Goal: Task Accomplishment & Management: Manage account settings

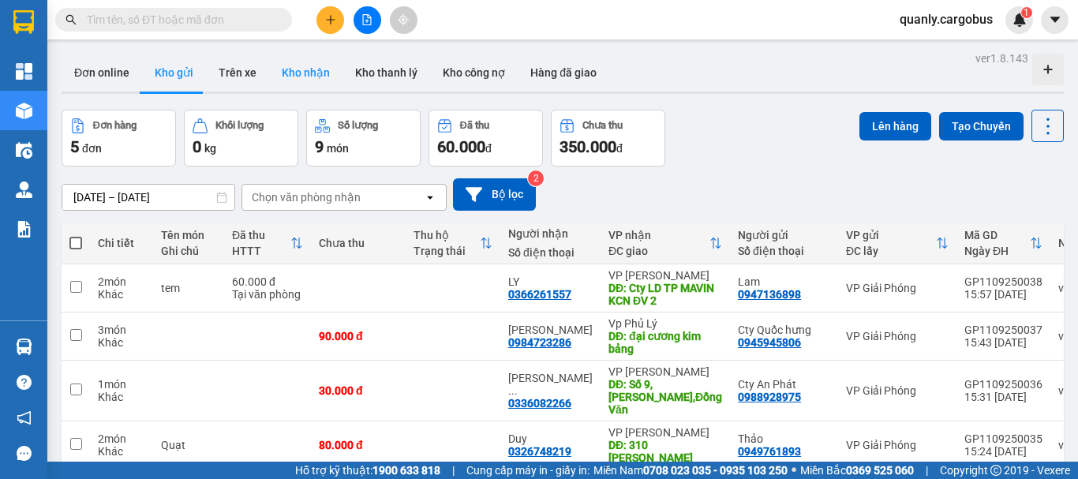
click at [316, 74] on button "Kho nhận" at bounding box center [305, 73] width 73 height 38
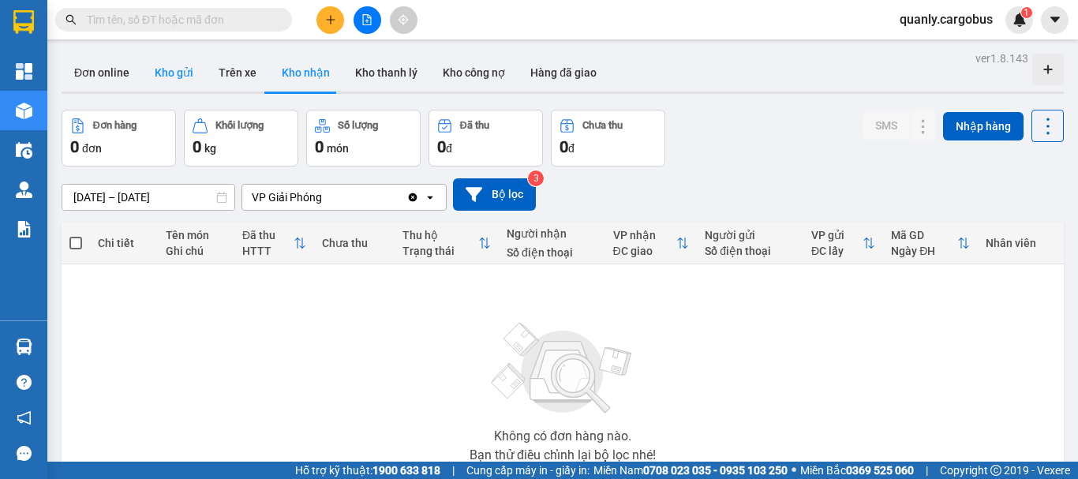
click at [174, 68] on button "Kho gửi" at bounding box center [174, 73] width 64 height 38
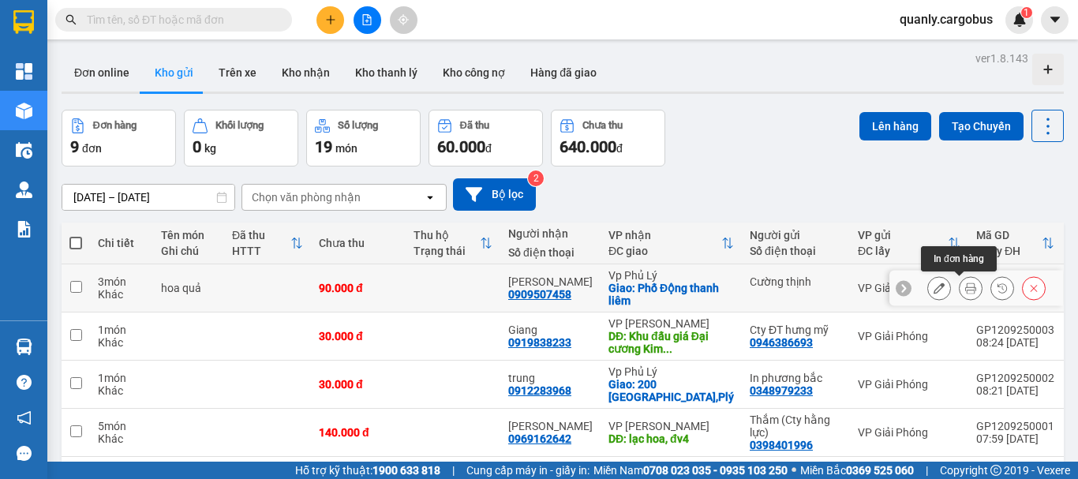
click at [965, 290] on icon at bounding box center [970, 288] width 11 height 11
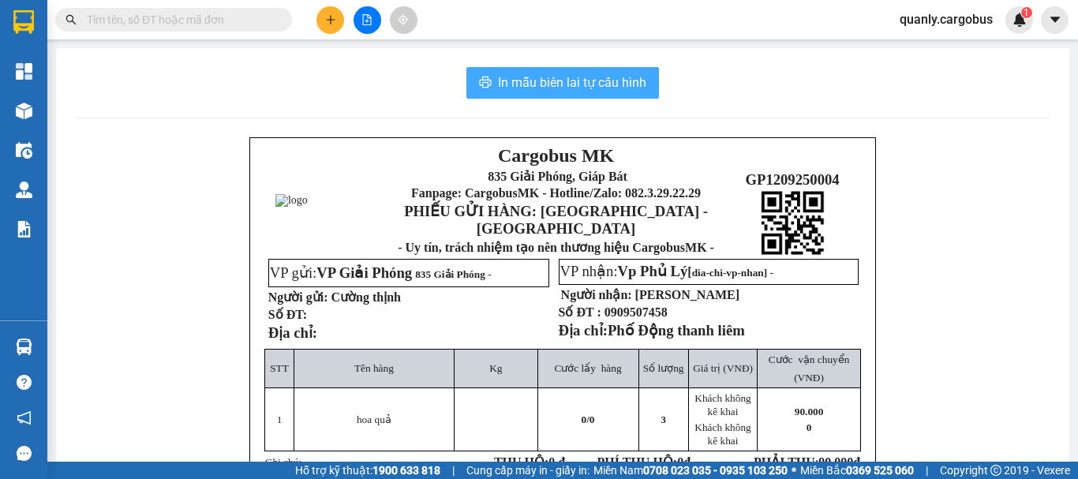
click at [542, 73] on span "In mẫu biên lai tự cấu hình" at bounding box center [572, 83] width 148 height 20
click at [575, 73] on span "In mẫu biên lai tự cấu hình" at bounding box center [572, 83] width 148 height 20
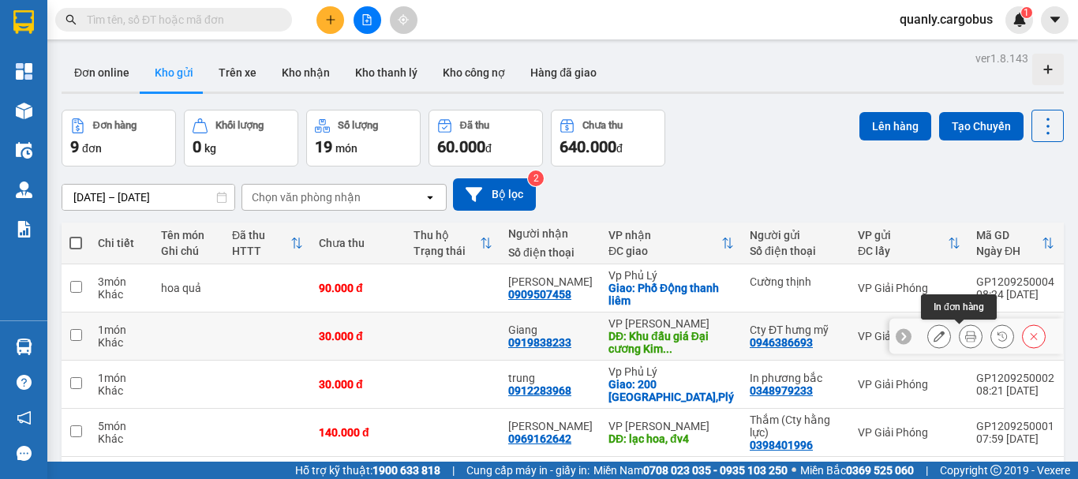
click at [965, 338] on icon at bounding box center [970, 336] width 11 height 11
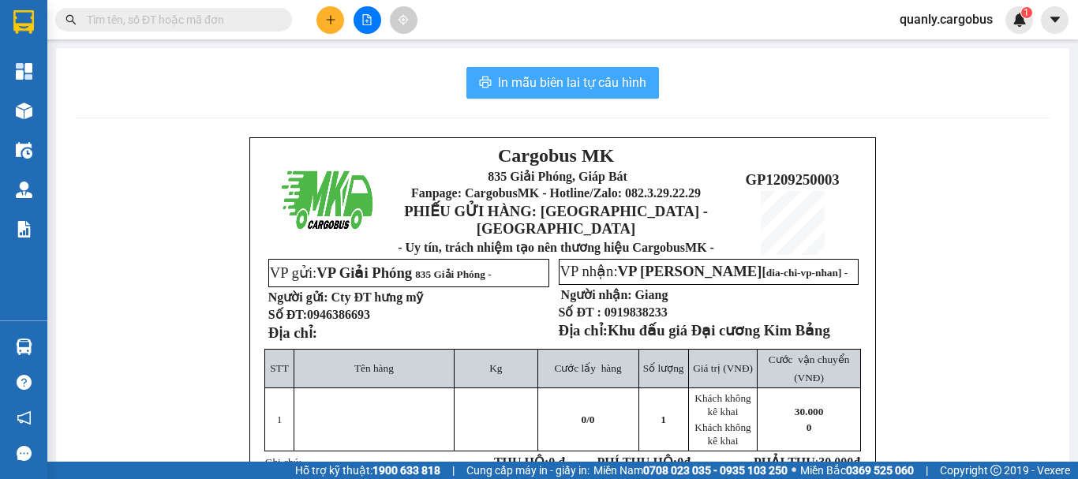
click at [562, 77] on span "In mẫu biên lai tự cấu hình" at bounding box center [572, 83] width 148 height 20
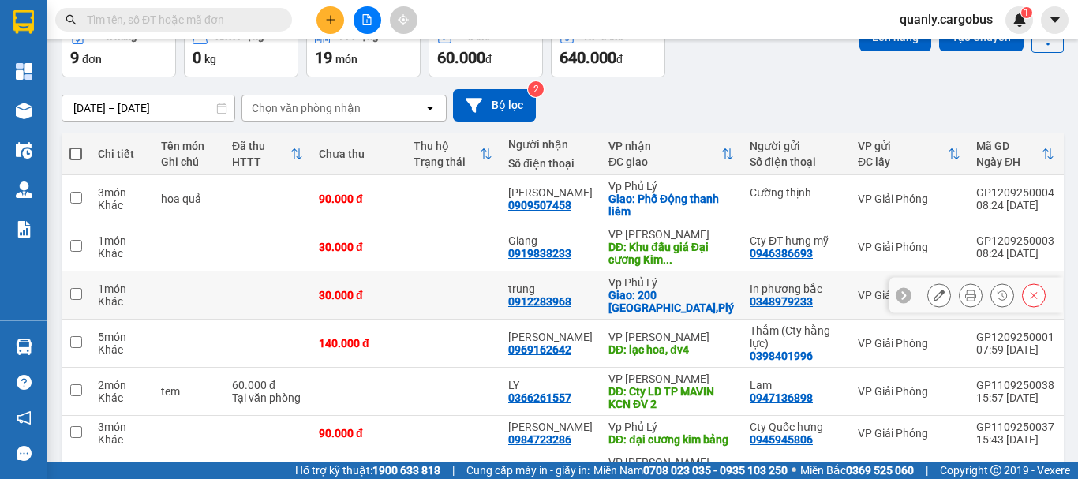
scroll to position [70, 0]
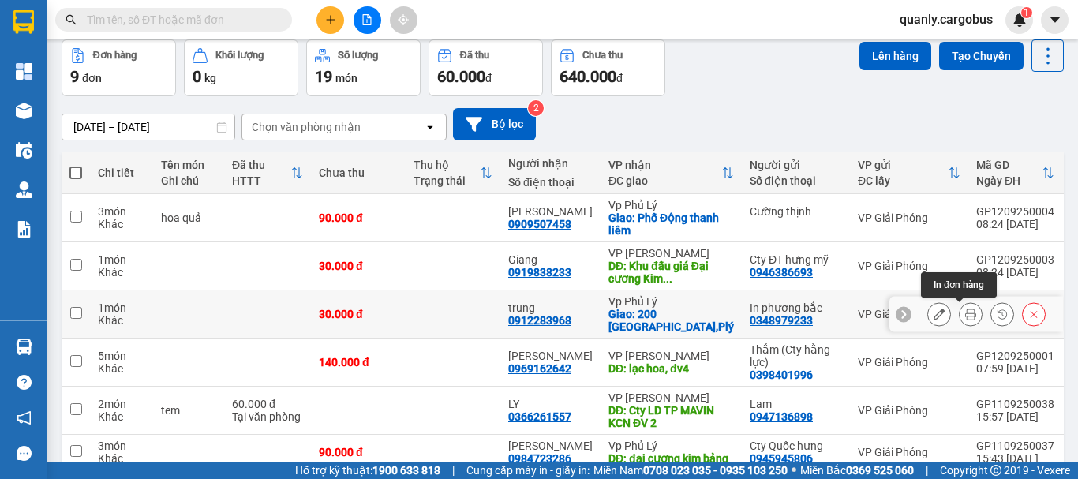
click at [965, 316] on icon at bounding box center [970, 314] width 11 height 11
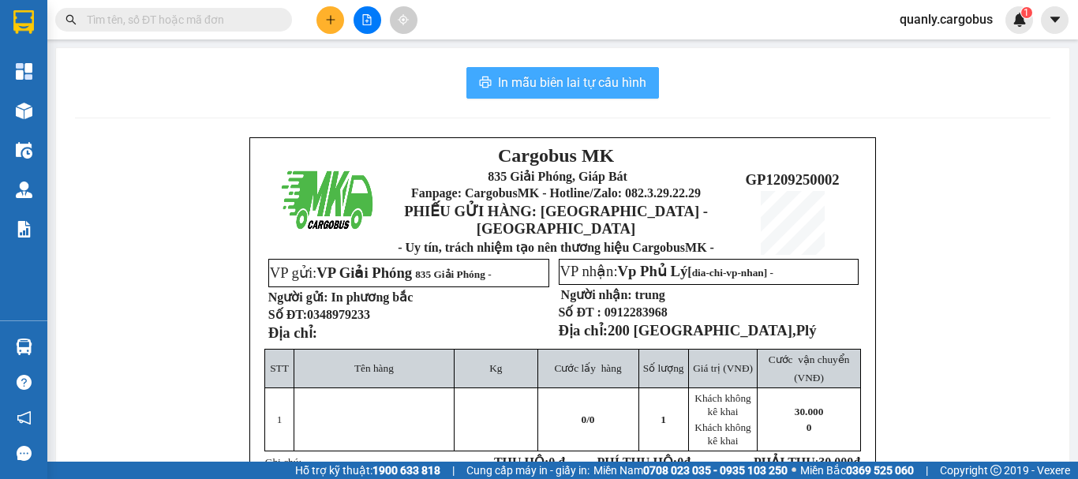
click at [616, 84] on span "In mẫu biên lai tự cấu hình" at bounding box center [572, 83] width 148 height 20
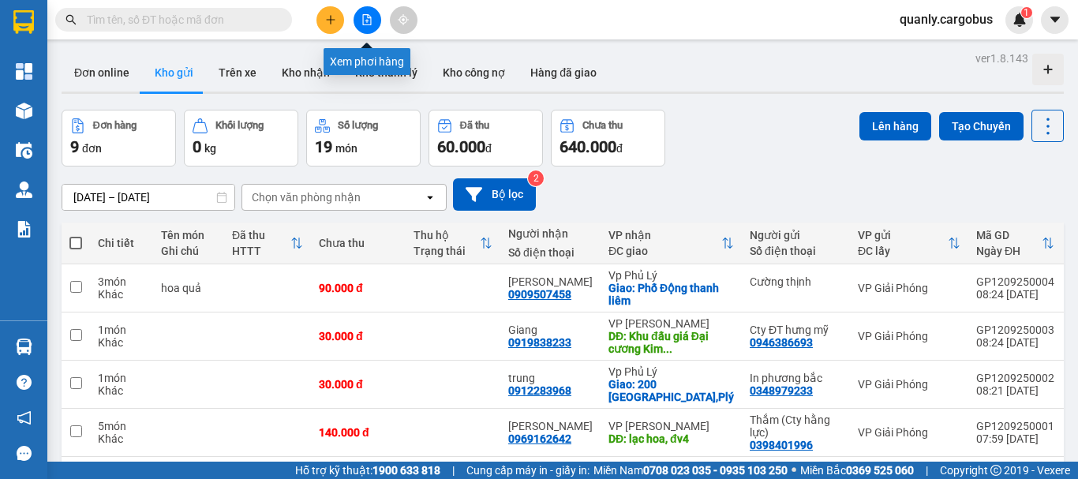
click at [367, 22] on icon "file-add" at bounding box center [367, 19] width 9 height 11
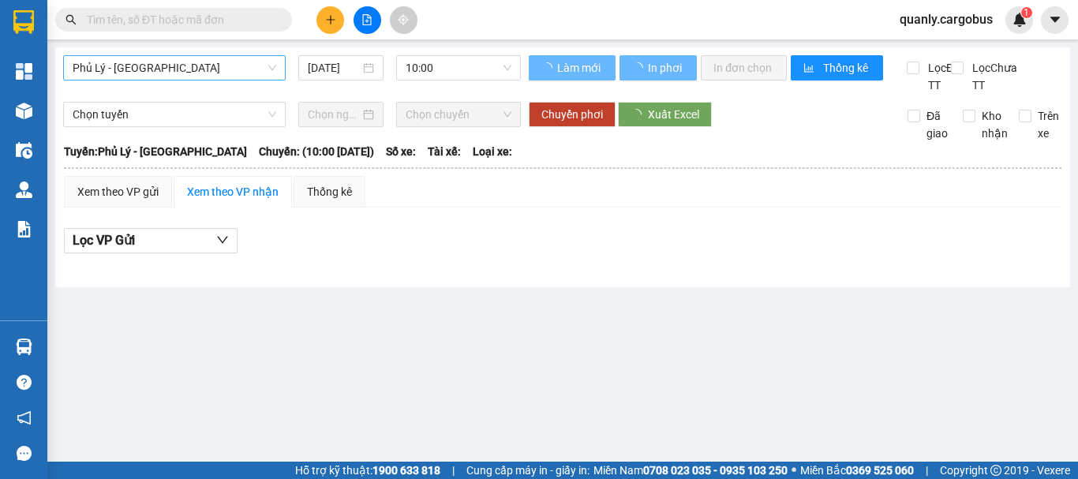
click at [245, 66] on span "Phủ Lý - [GEOGRAPHIC_DATA]" at bounding box center [175, 68] width 204 height 24
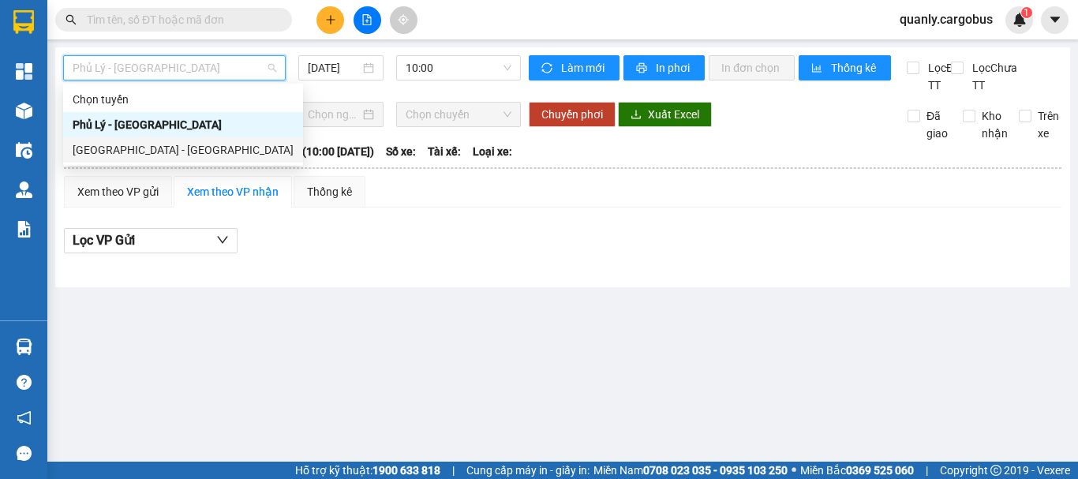
drag, startPoint x: 118, startPoint y: 146, endPoint x: 429, endPoint y: 142, distance: 311.7
click at [121, 146] on div "[GEOGRAPHIC_DATA] - [GEOGRAPHIC_DATA]" at bounding box center [183, 149] width 221 height 17
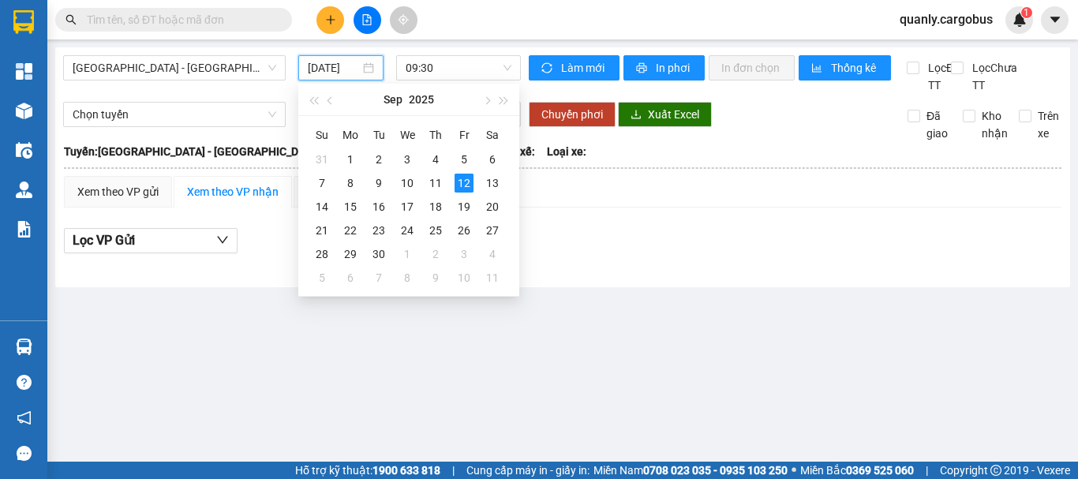
click at [344, 64] on input "[DATE]" at bounding box center [334, 67] width 52 height 17
click at [432, 180] on div "11" at bounding box center [435, 183] width 19 height 19
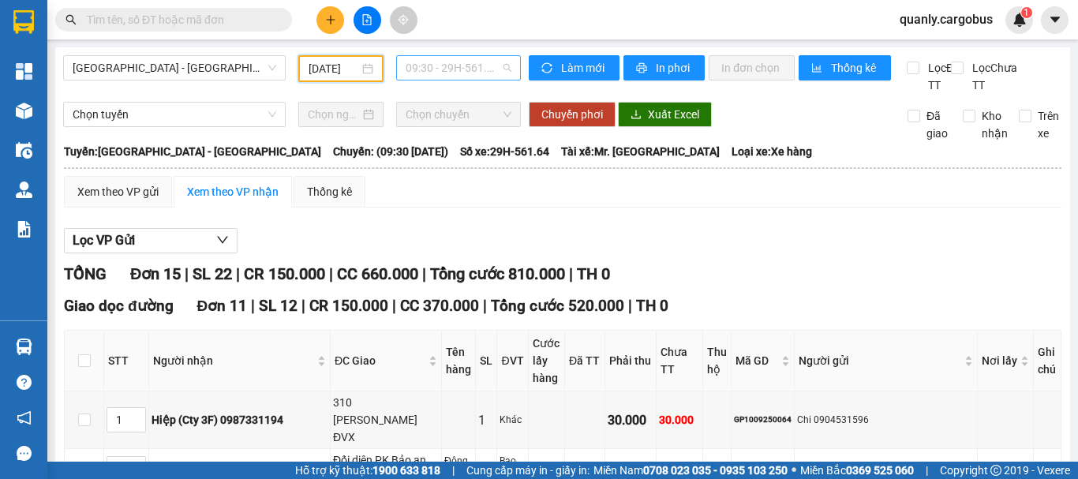
click at [443, 66] on span "09:30 - 29H-561.64" at bounding box center [459, 68] width 106 height 24
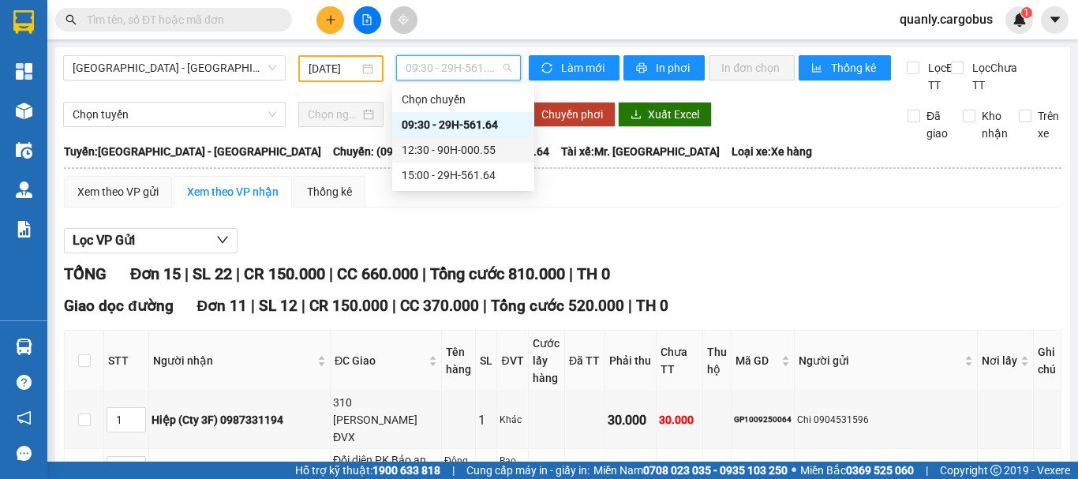
click at [459, 147] on div "12:30 - 90H-000.55" at bounding box center [463, 149] width 123 height 17
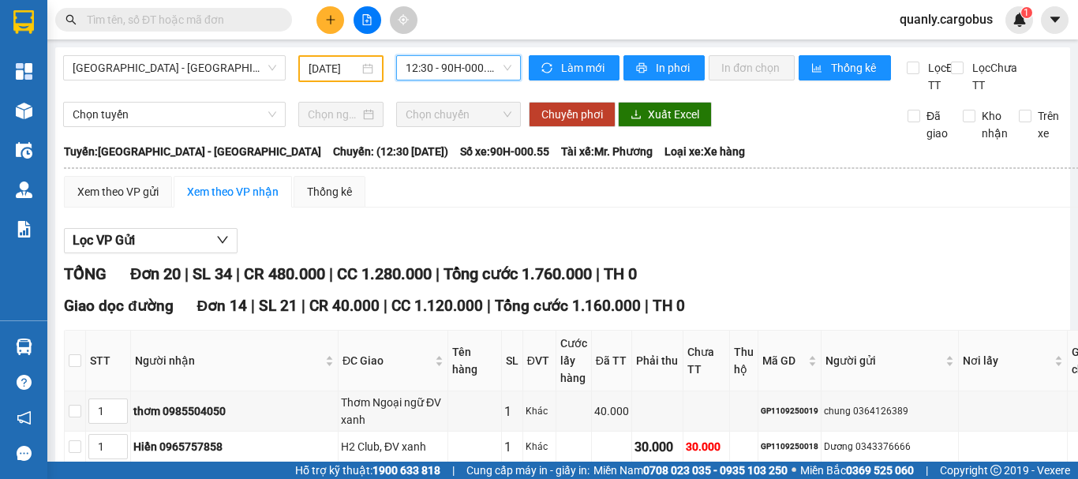
click at [341, 74] on input "[DATE]" at bounding box center [334, 68] width 51 height 17
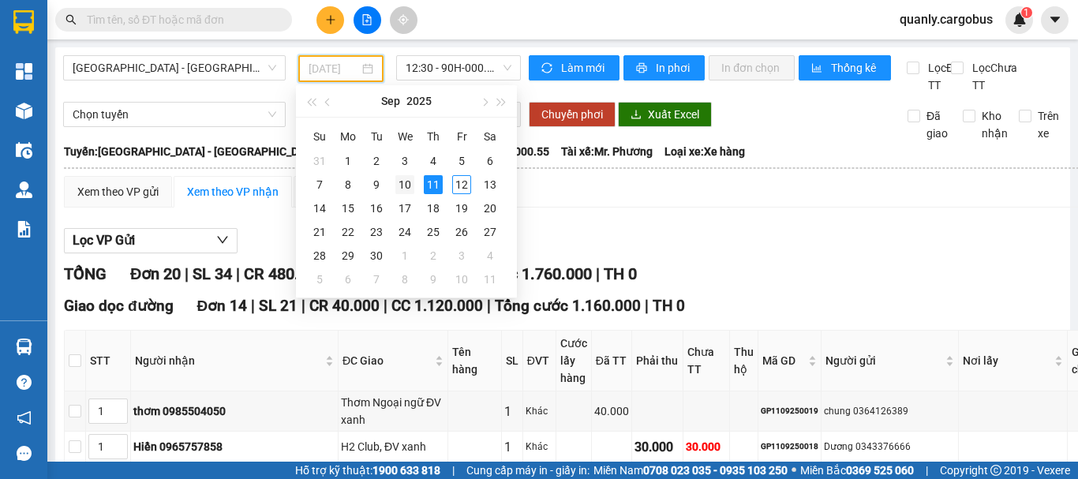
click at [406, 187] on div "10" at bounding box center [404, 184] width 19 height 19
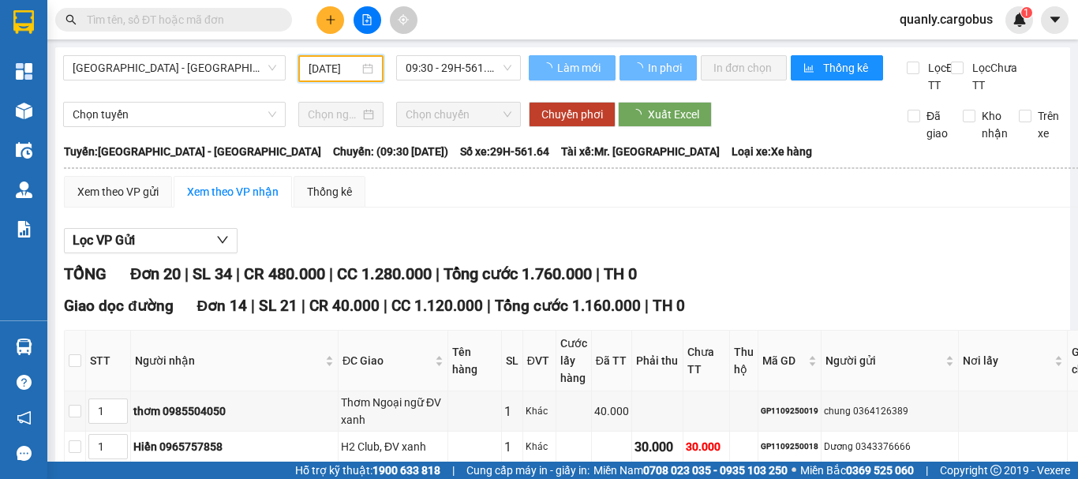
type input "[DATE]"
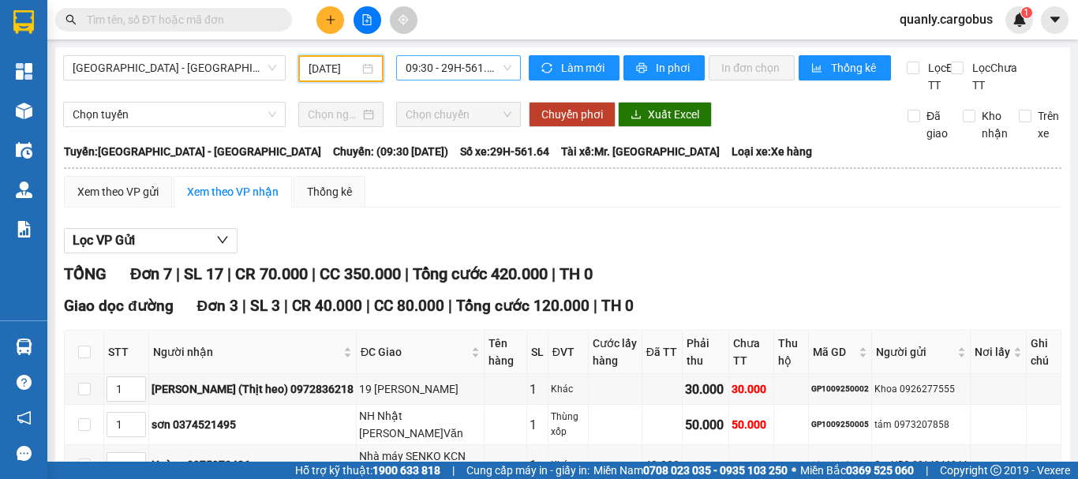
click at [458, 59] on span "09:30 - 29H-561.64" at bounding box center [459, 68] width 106 height 24
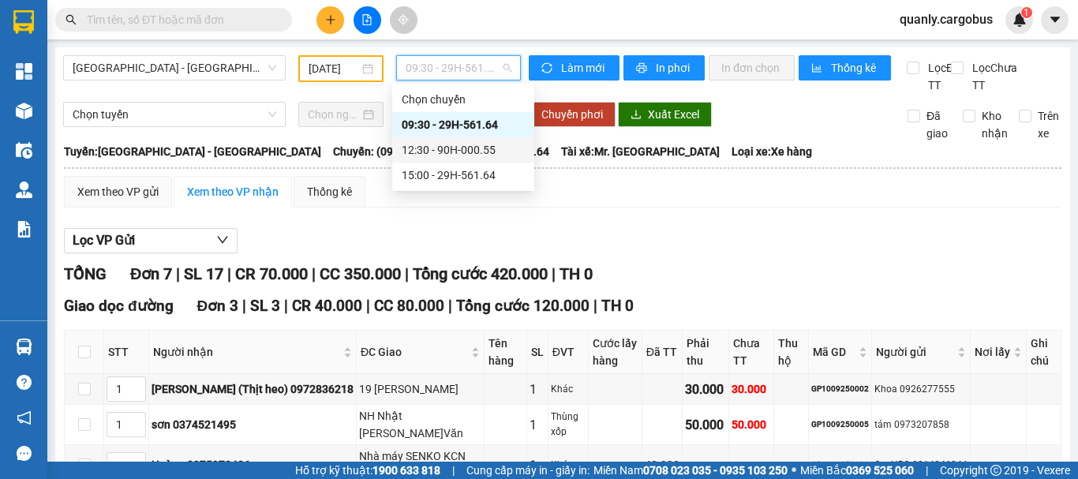
click at [452, 151] on div "12:30 - 90H-000.55" at bounding box center [463, 149] width 123 height 17
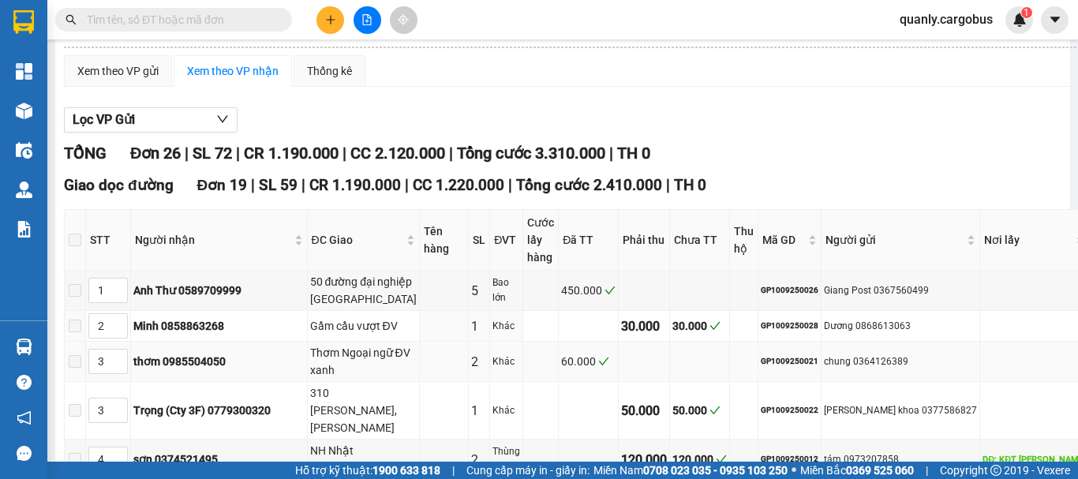
scroll to position [158, 0]
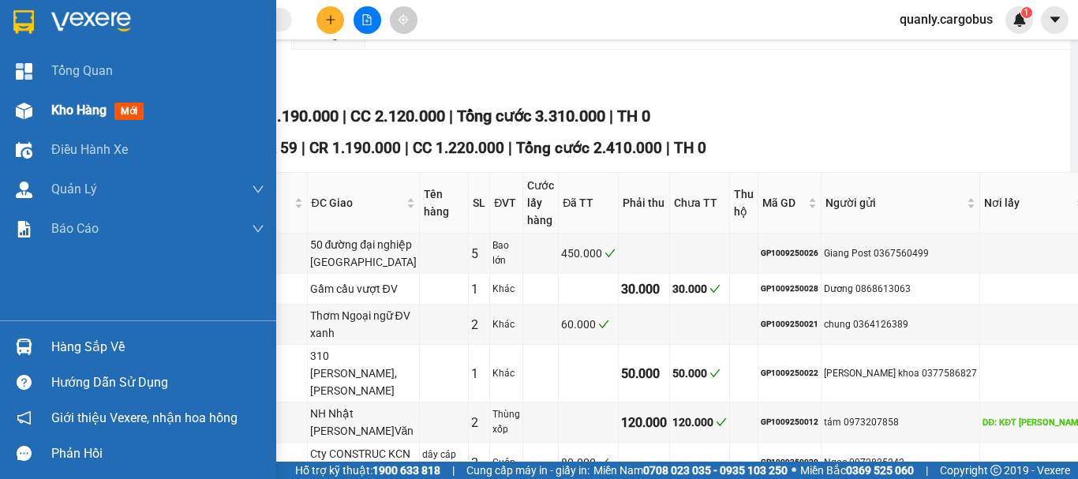
click at [24, 106] on img at bounding box center [24, 111] width 17 height 17
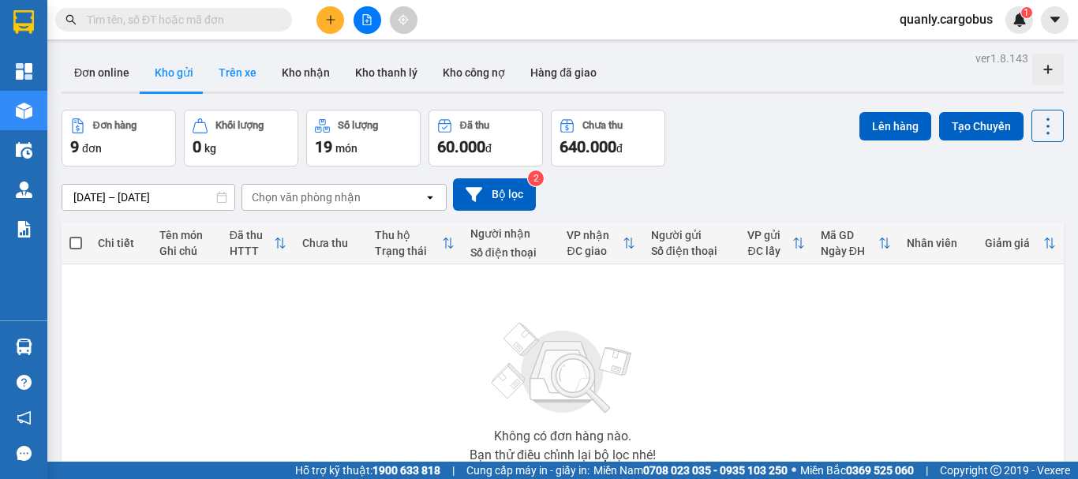
drag, startPoint x: 294, startPoint y: 67, endPoint x: 246, endPoint y: 58, distance: 49.1
click at [295, 67] on button "Kho nhận" at bounding box center [305, 73] width 73 height 38
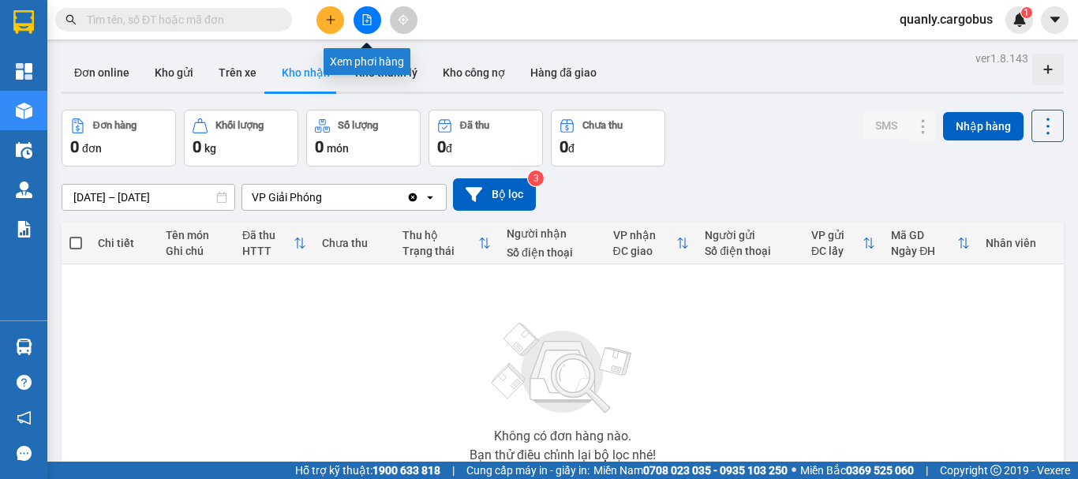
click at [364, 21] on icon "file-add" at bounding box center [366, 19] width 11 height 11
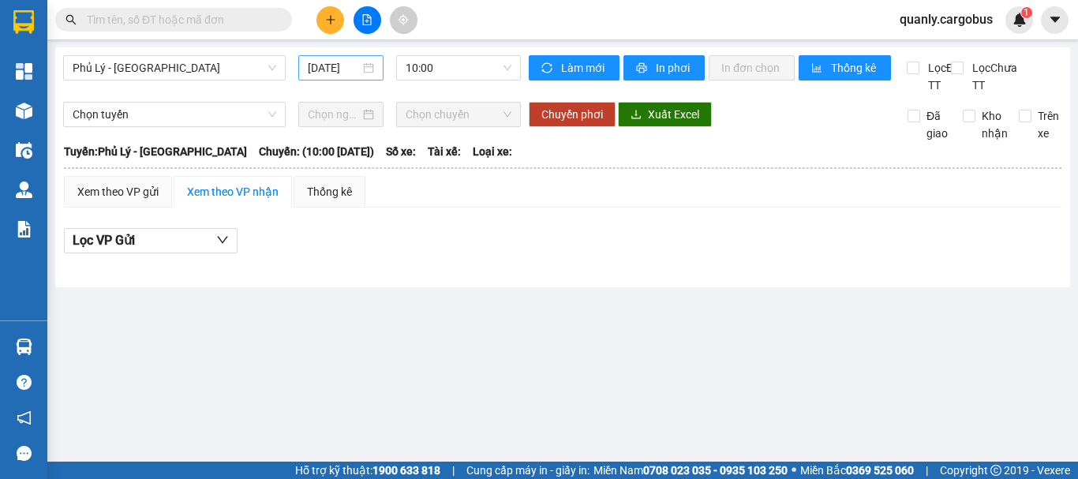
click at [344, 73] on input "[DATE]" at bounding box center [334, 67] width 52 height 17
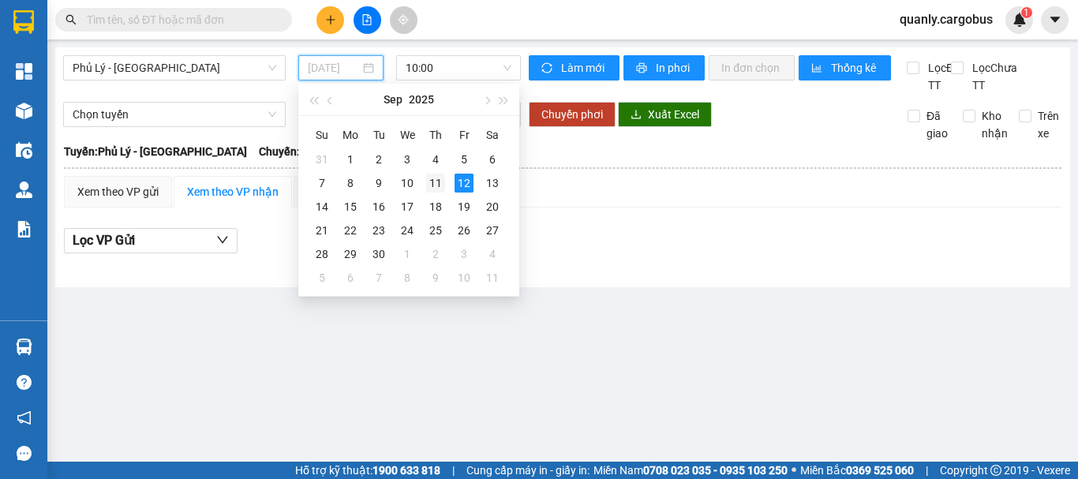
click at [432, 185] on div "11" at bounding box center [435, 183] width 19 height 19
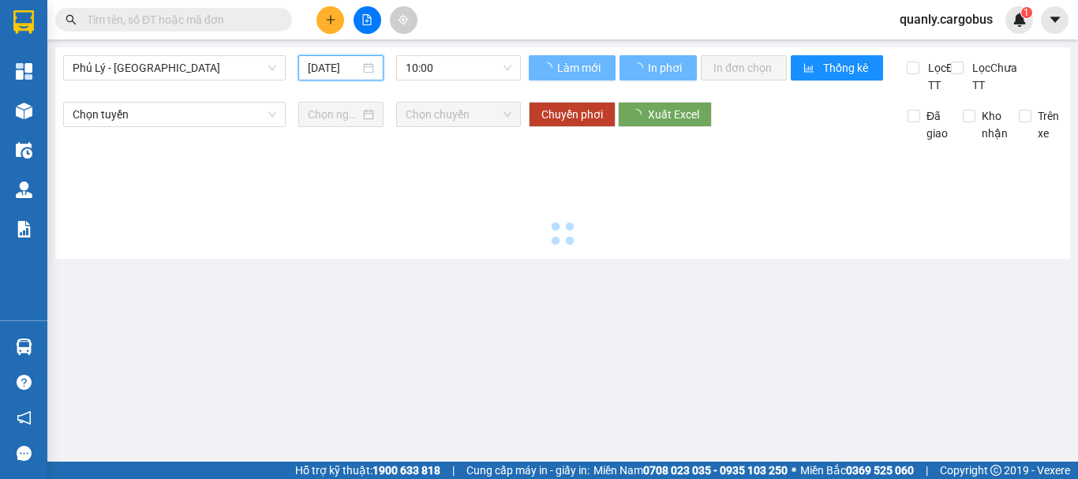
type input "[DATE]"
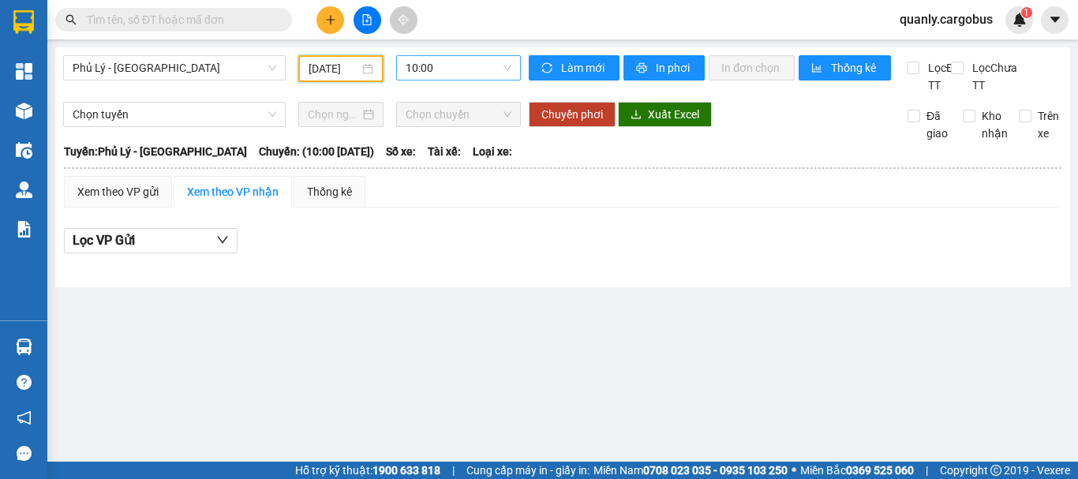
click at [429, 60] on span "10:00" at bounding box center [459, 68] width 106 height 24
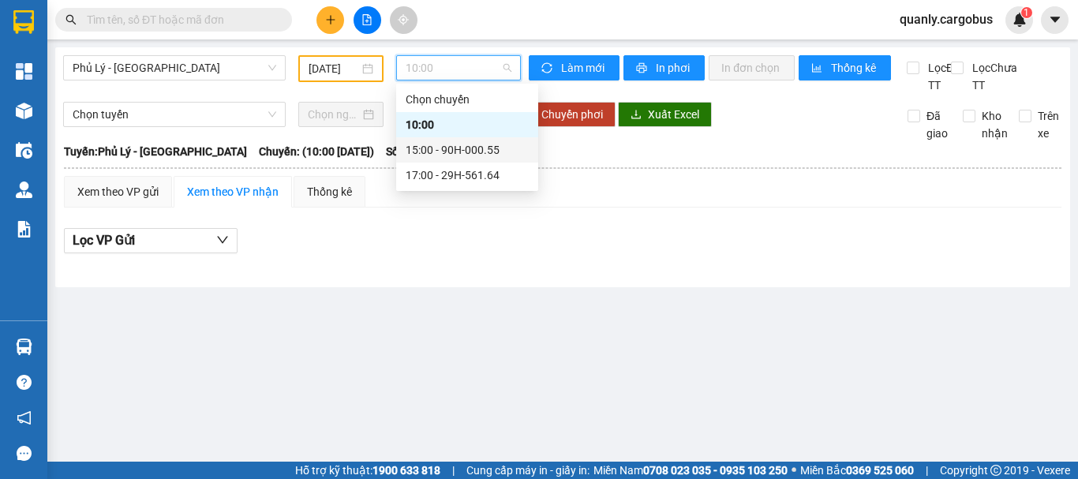
click at [492, 146] on div "15:00 - 90H-000.55" at bounding box center [467, 149] width 123 height 17
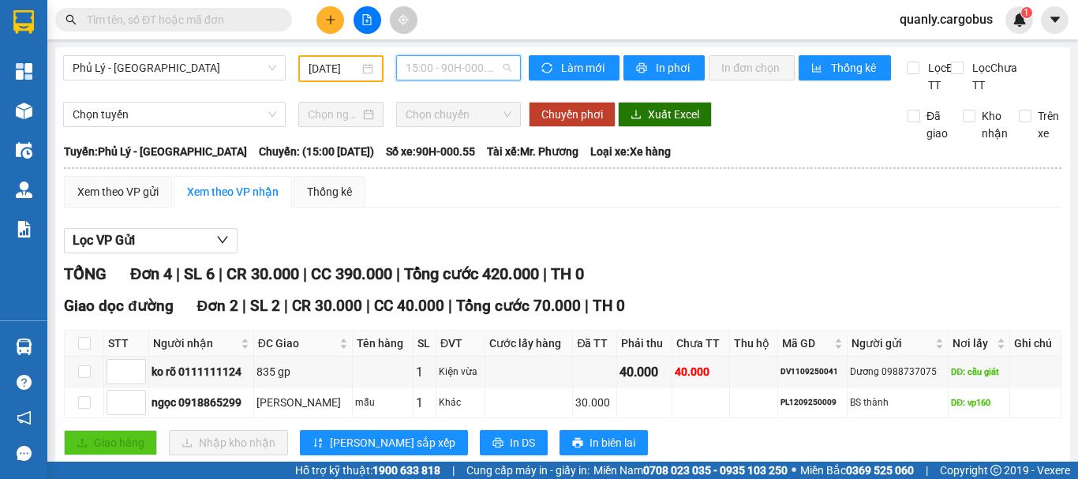
click at [461, 65] on span "15:00 - 90H-000.55" at bounding box center [459, 68] width 106 height 24
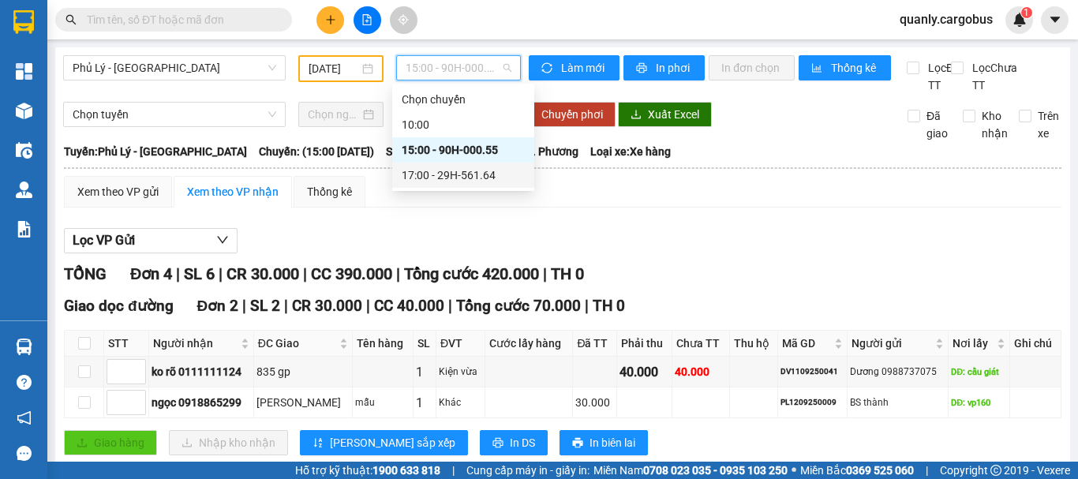
click at [445, 177] on div "17:00 - 29H-561.64" at bounding box center [463, 175] width 123 height 17
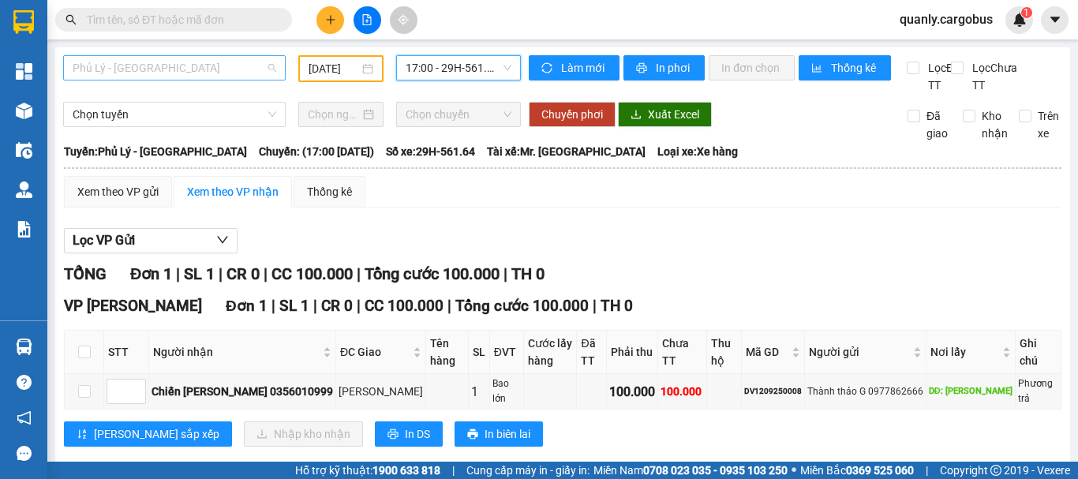
click at [164, 64] on span "Phủ Lý - [GEOGRAPHIC_DATA]" at bounding box center [175, 68] width 204 height 24
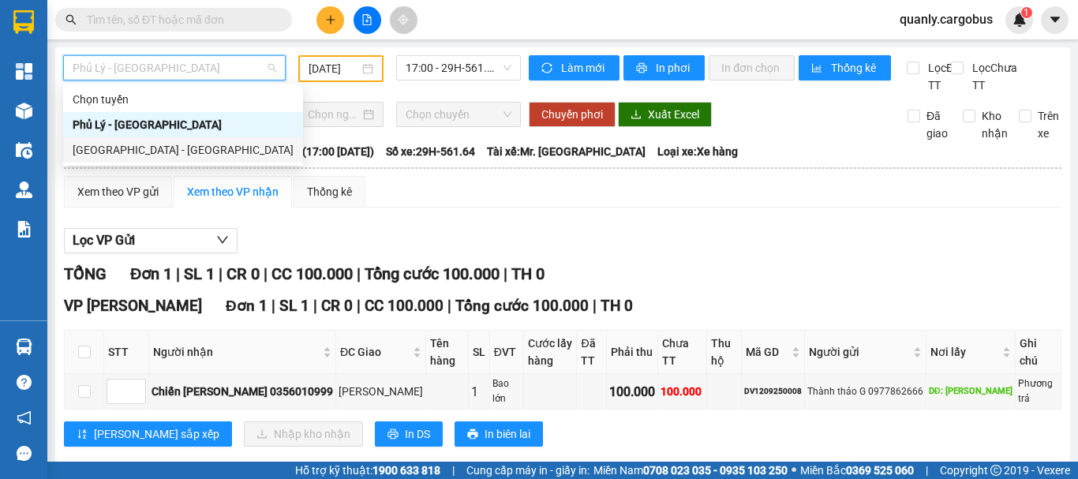
click at [132, 148] on div "[GEOGRAPHIC_DATA] - [GEOGRAPHIC_DATA]" at bounding box center [183, 149] width 221 height 17
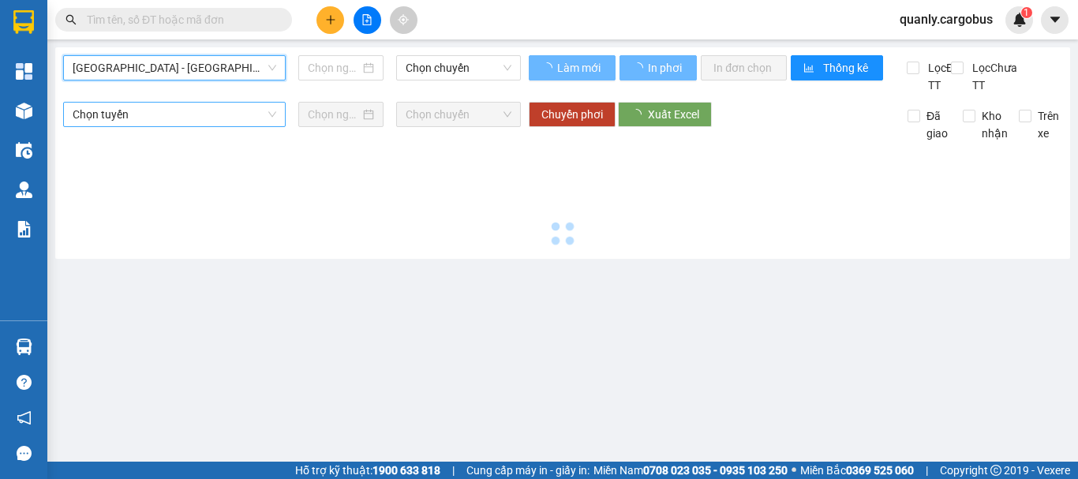
type input "[DATE]"
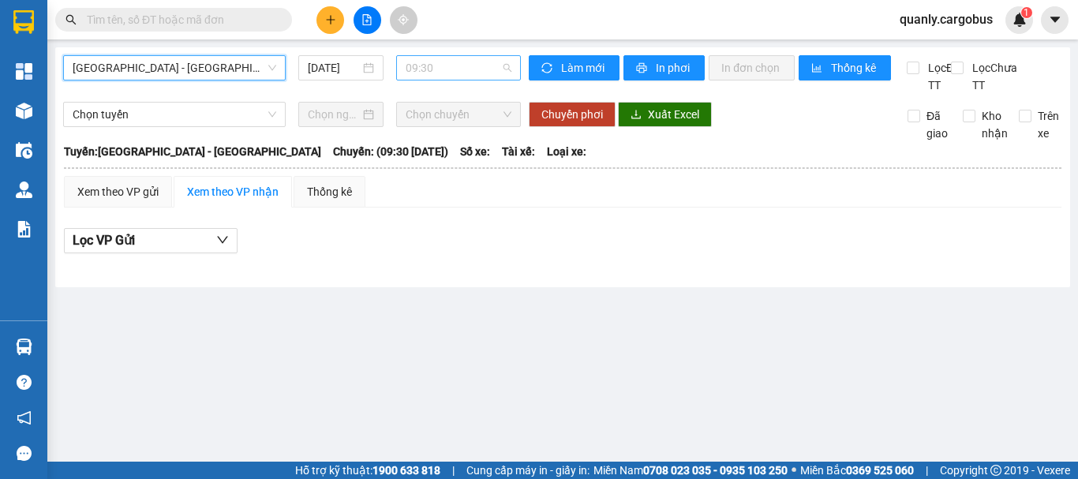
click at [444, 64] on span "09:30" at bounding box center [459, 68] width 106 height 24
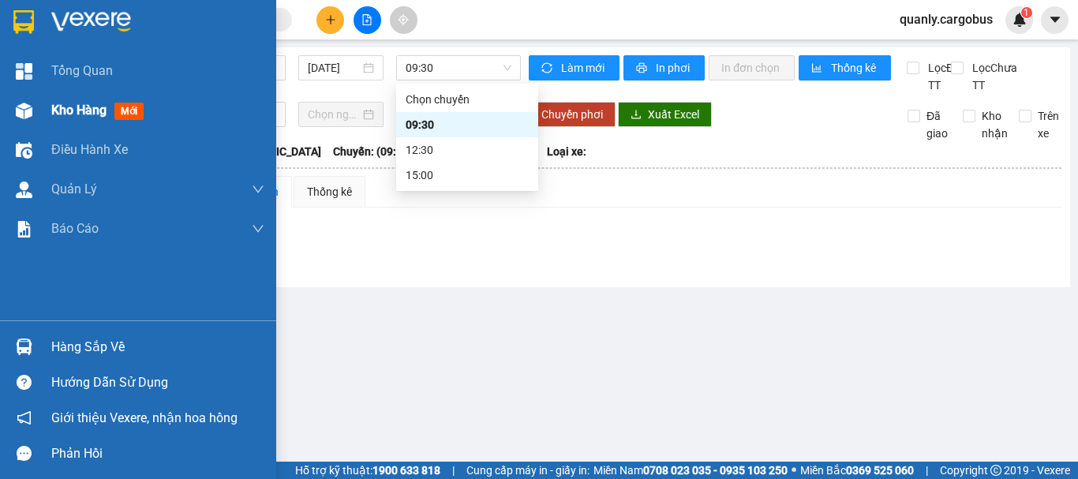
click at [30, 110] on img at bounding box center [24, 111] width 17 height 17
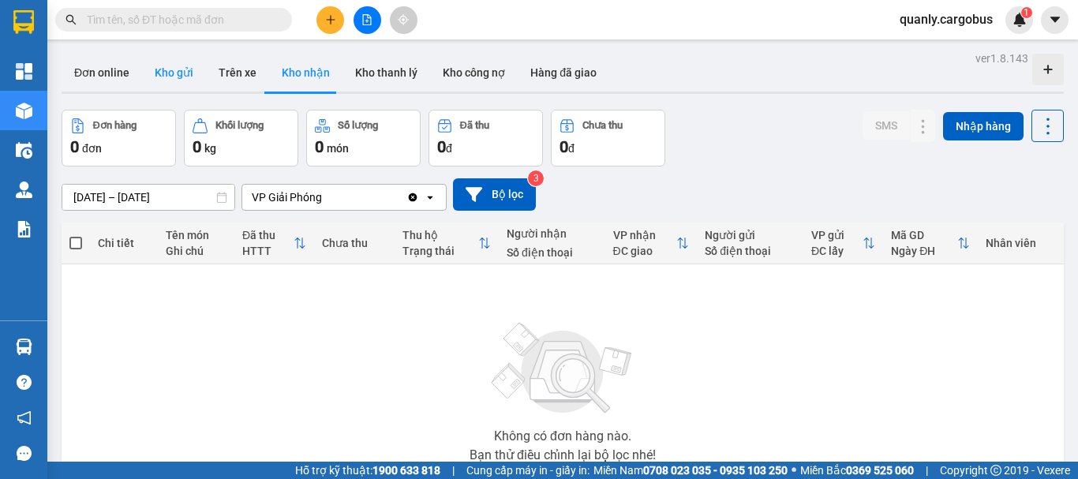
click at [176, 65] on button "Kho gửi" at bounding box center [174, 73] width 64 height 38
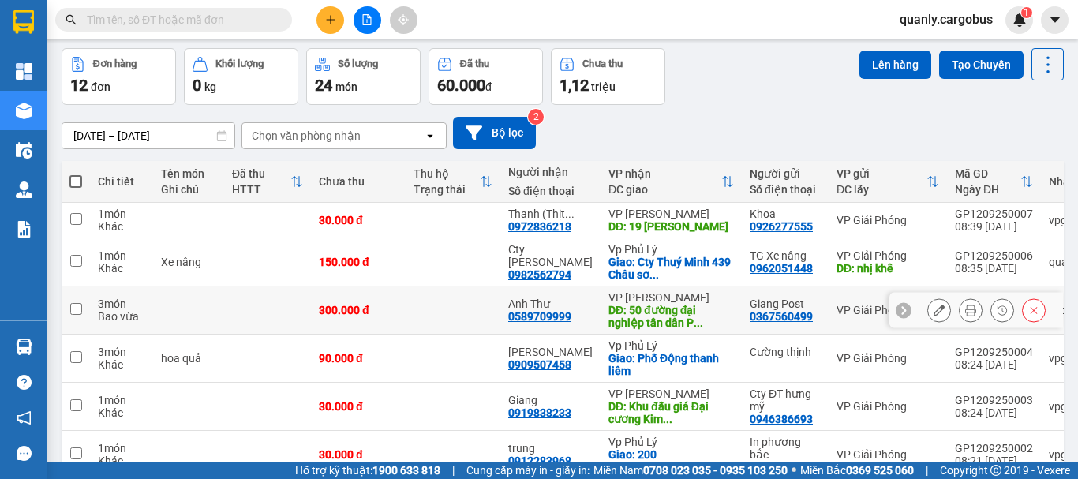
scroll to position [79, 0]
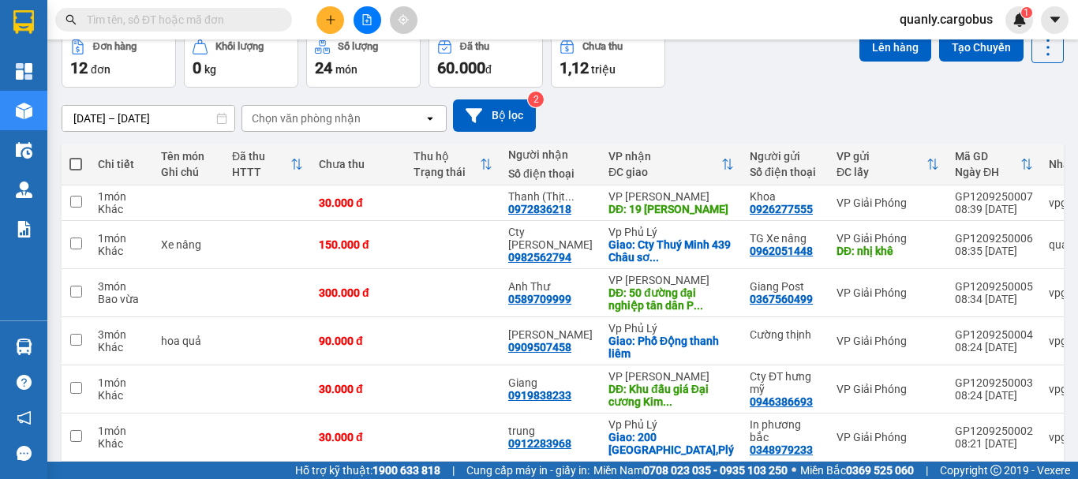
click at [75, 164] on span at bounding box center [75, 164] width 13 height 13
click at [76, 156] on input "checkbox" at bounding box center [76, 156] width 0 height 0
checkbox input "true"
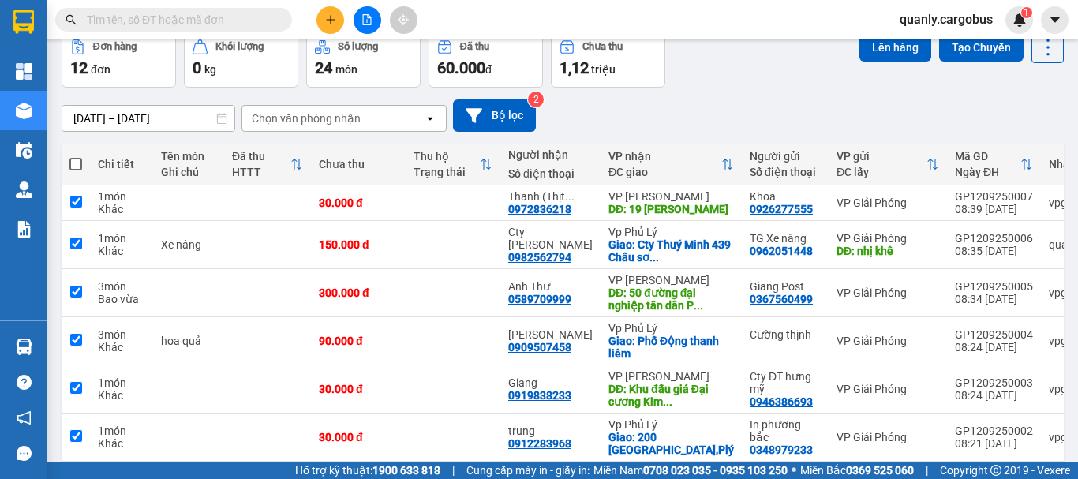
checkbox input "true"
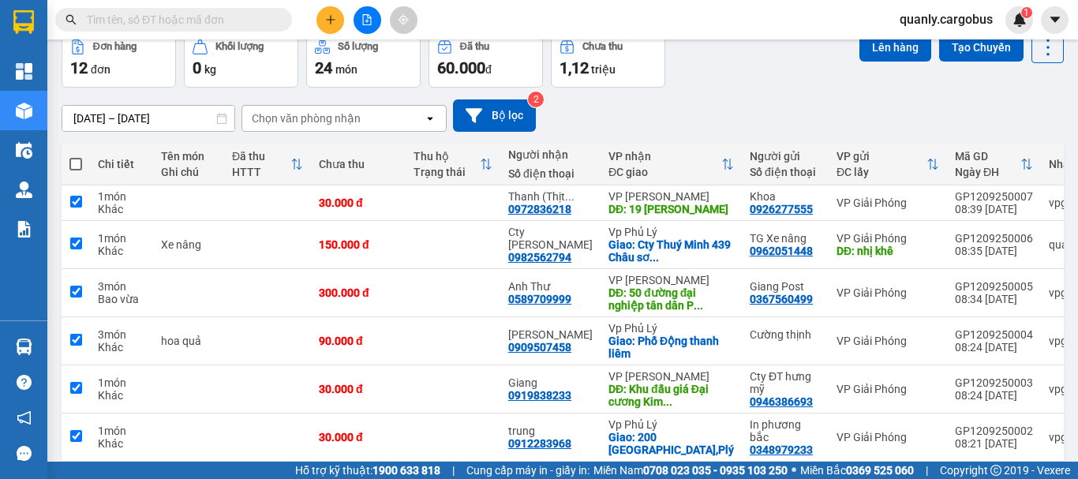
checkbox input "true"
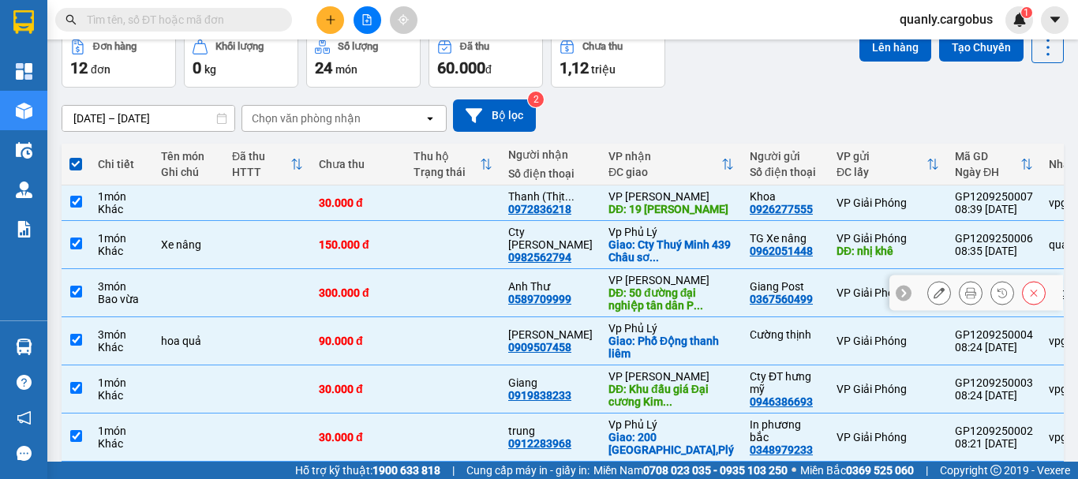
click at [77, 298] on input "checkbox" at bounding box center [76, 292] width 12 height 12
checkbox input "false"
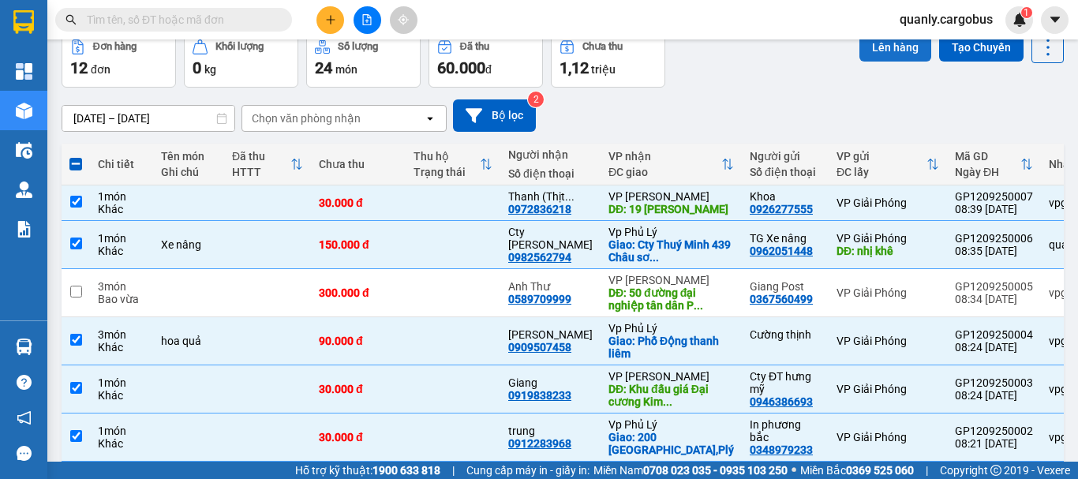
click at [901, 50] on button "Lên hàng" at bounding box center [895, 47] width 72 height 28
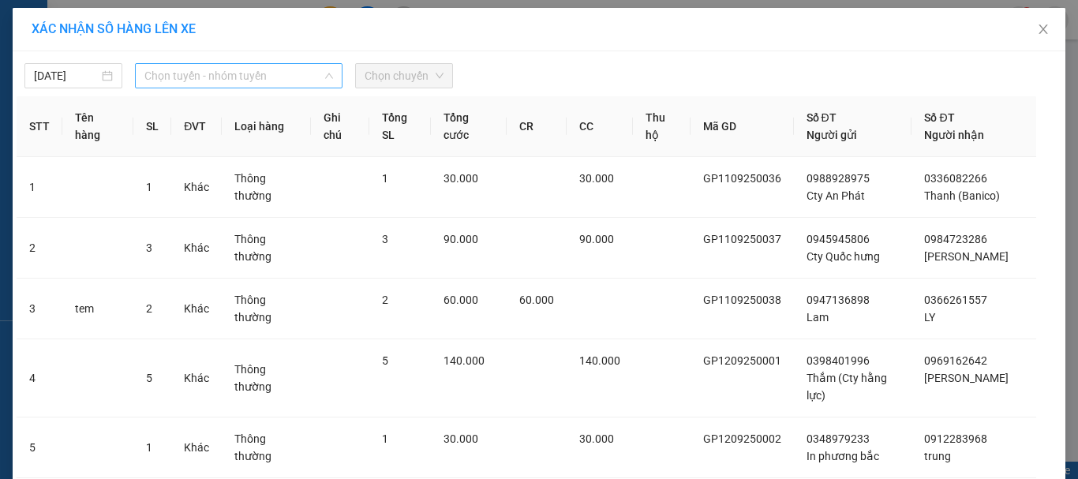
click at [185, 72] on span "Chọn tuyến - nhóm tuyến" at bounding box center [238, 76] width 189 height 24
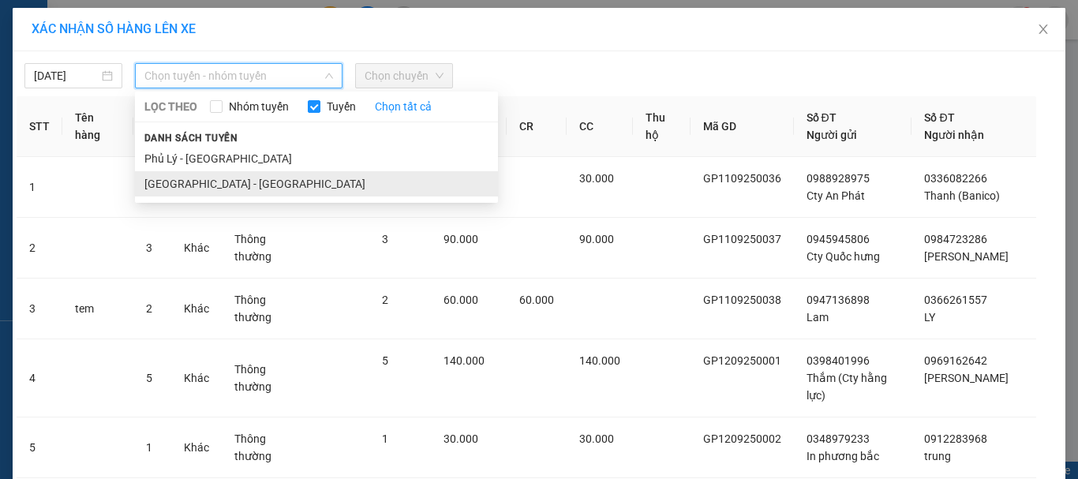
click at [173, 184] on li "[GEOGRAPHIC_DATA] - [GEOGRAPHIC_DATA]" at bounding box center [316, 183] width 363 height 25
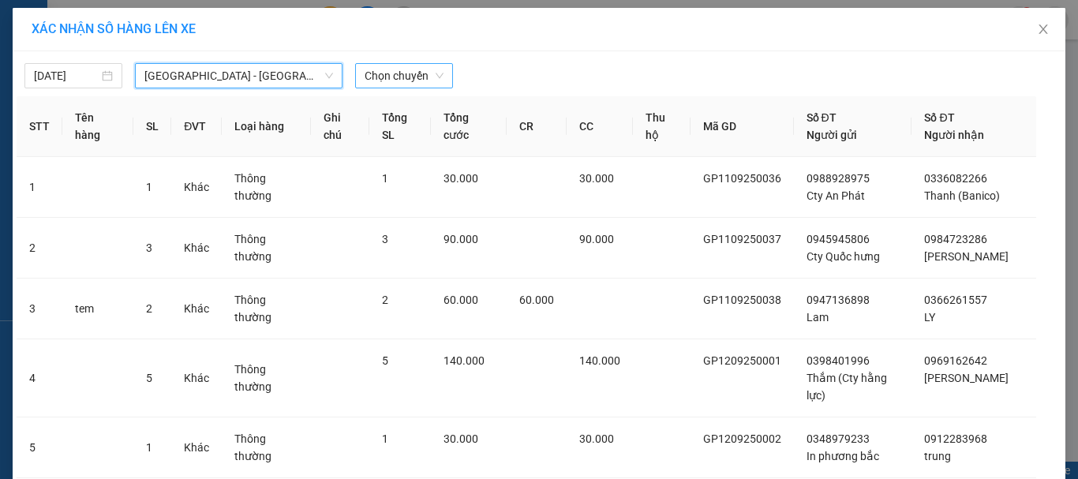
click at [376, 73] on span "Chọn chuyến" at bounding box center [404, 76] width 79 height 24
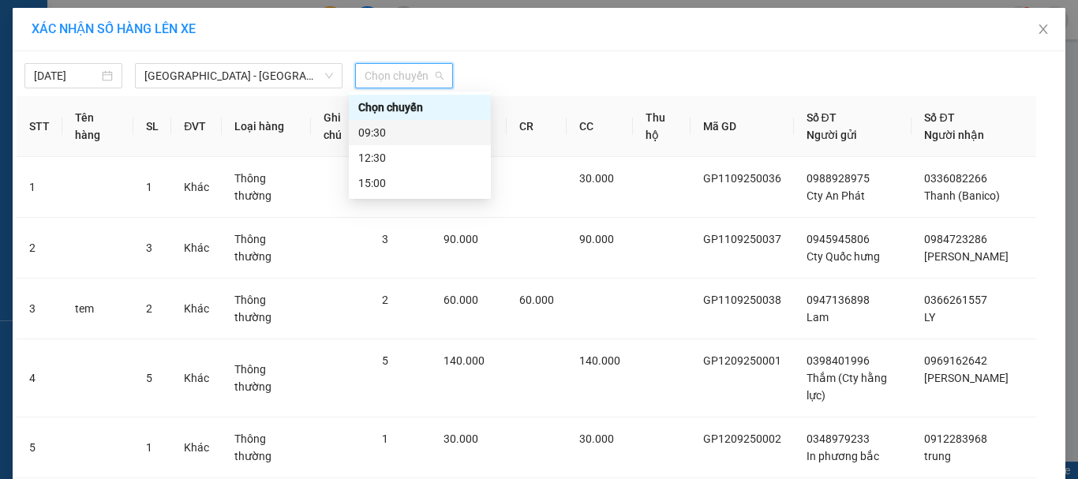
click at [392, 129] on div "09:30" at bounding box center [419, 132] width 123 height 17
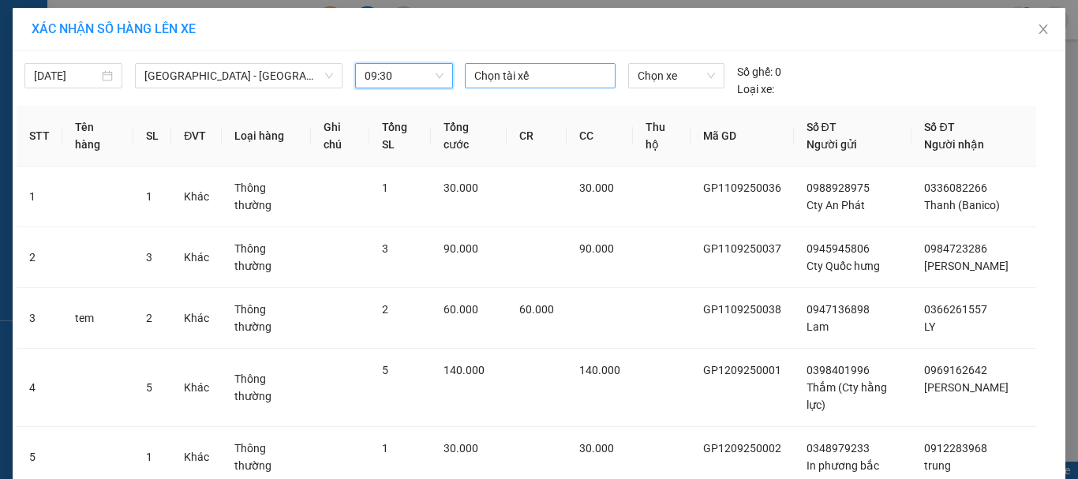
click at [492, 71] on div at bounding box center [541, 75] width 144 height 19
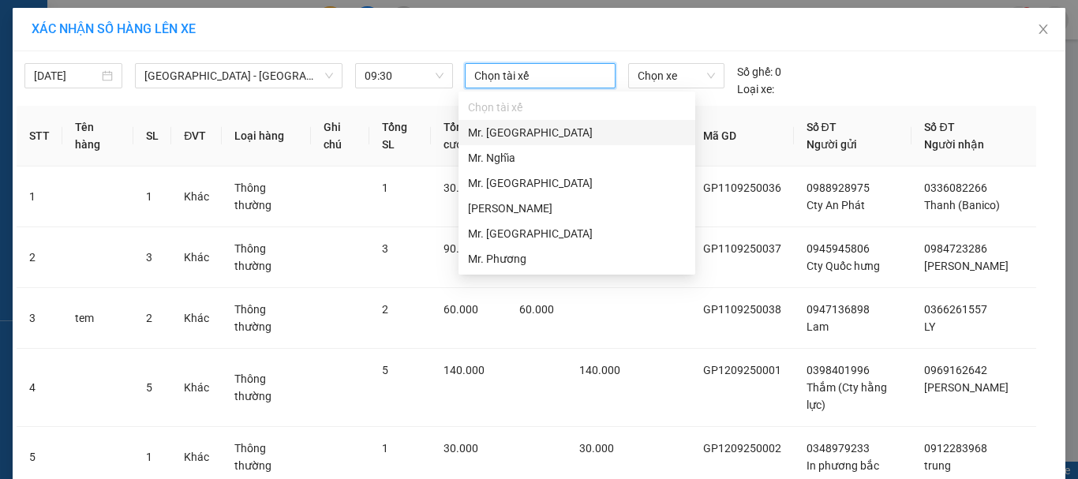
click at [511, 133] on div "Mr. [GEOGRAPHIC_DATA]" at bounding box center [577, 132] width 218 height 17
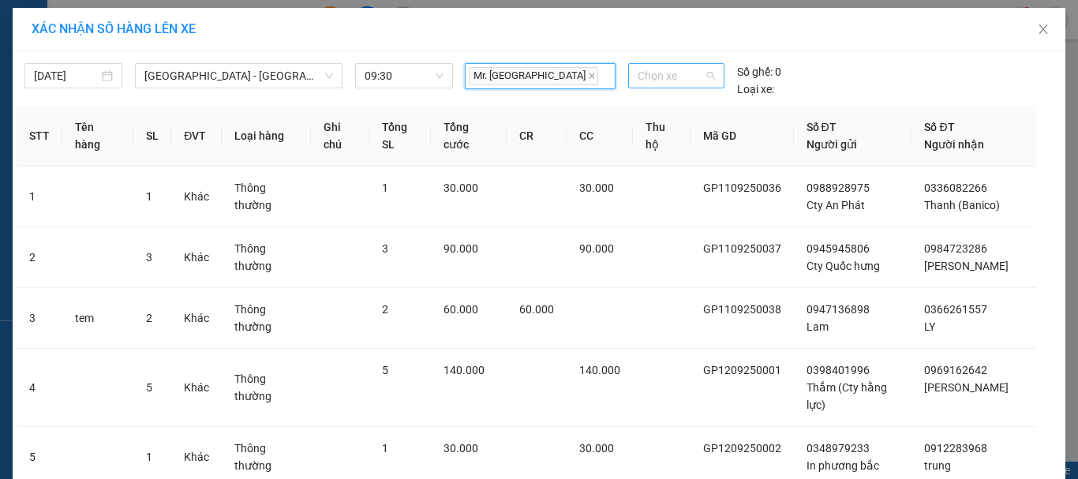
click at [655, 77] on span "Chọn xe" at bounding box center [676, 76] width 77 height 24
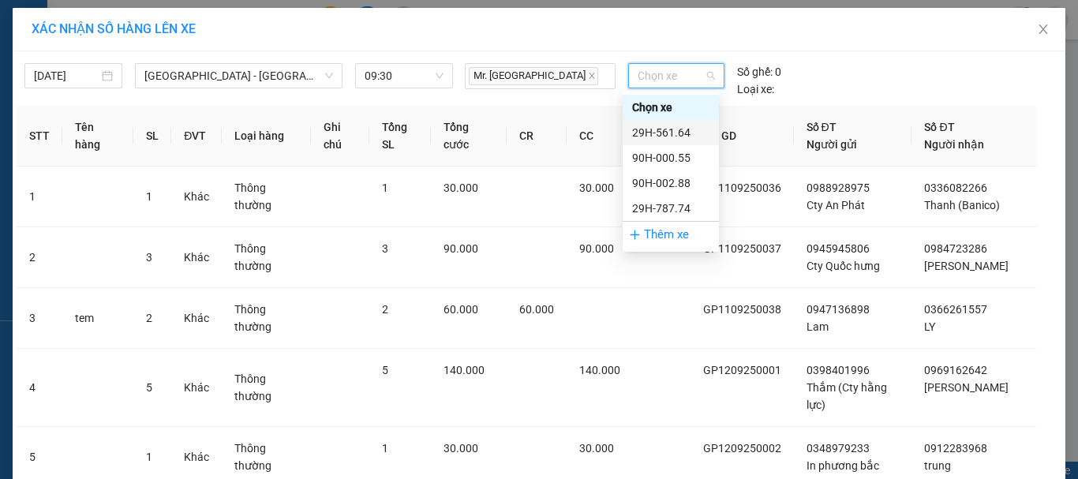
click at [664, 137] on div "29H-561.64" at bounding box center [670, 132] width 77 height 17
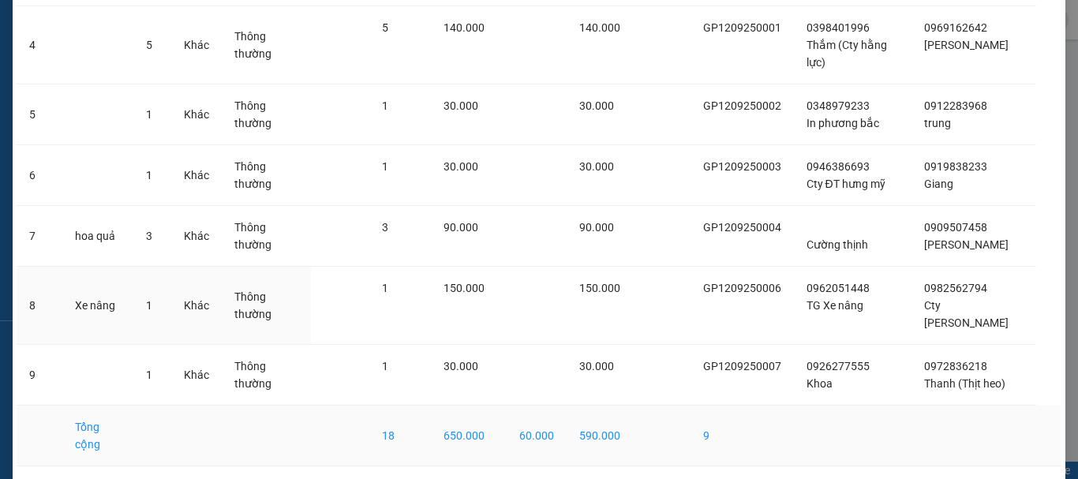
scroll to position [341, 0]
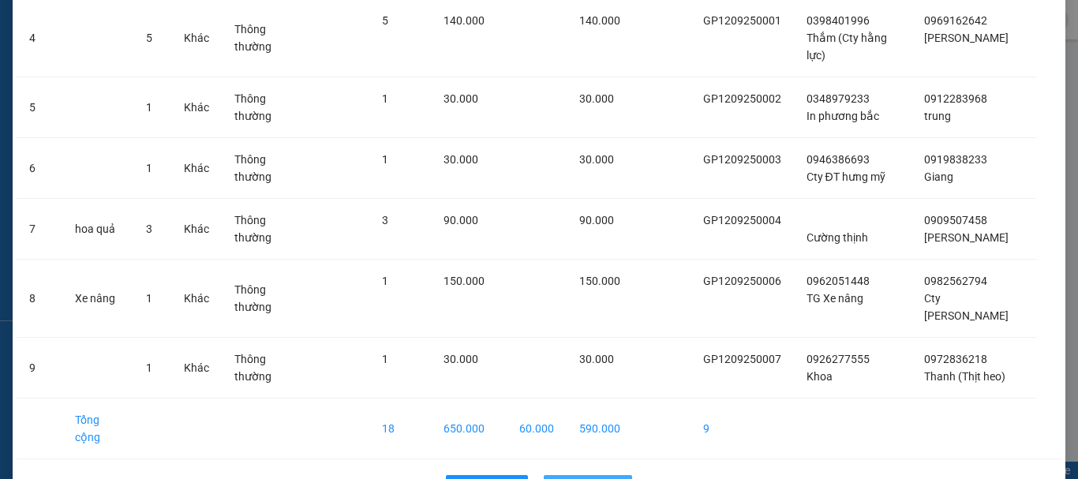
click at [583, 478] on span "Lên hàng" at bounding box center [597, 487] width 46 height 17
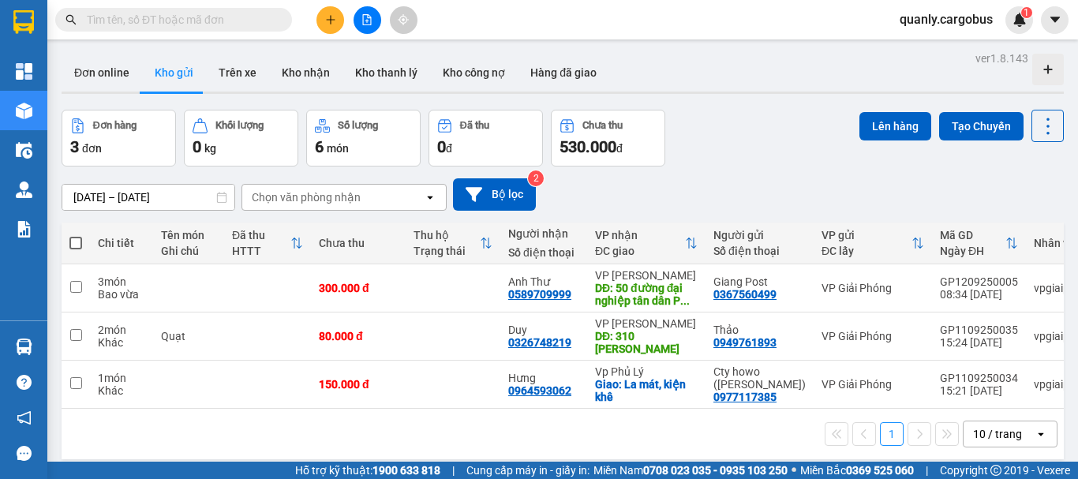
click at [78, 241] on span at bounding box center [75, 243] width 13 height 13
click at [76, 235] on input "checkbox" at bounding box center [76, 235] width 0 height 0
checkbox input "true"
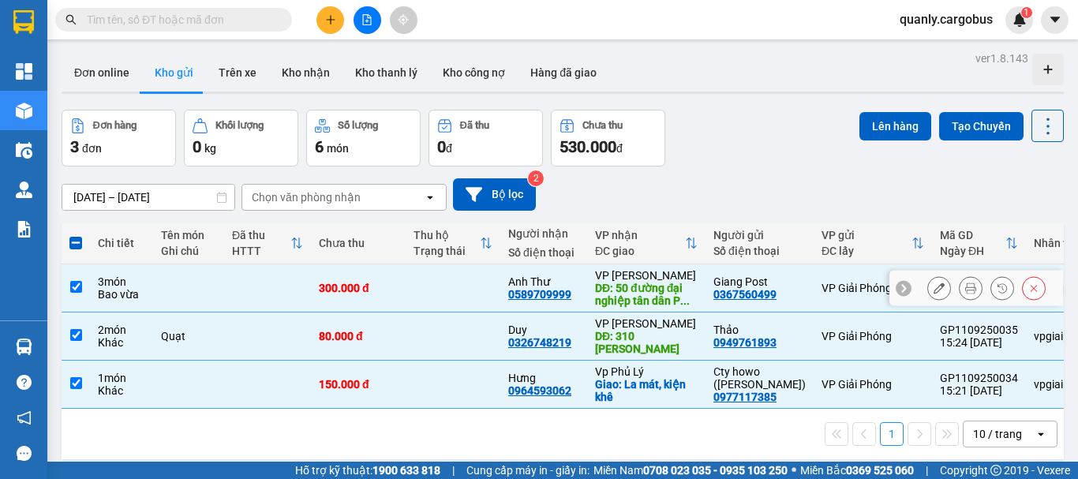
click at [73, 286] on input "checkbox" at bounding box center [76, 287] width 12 height 12
checkbox input "false"
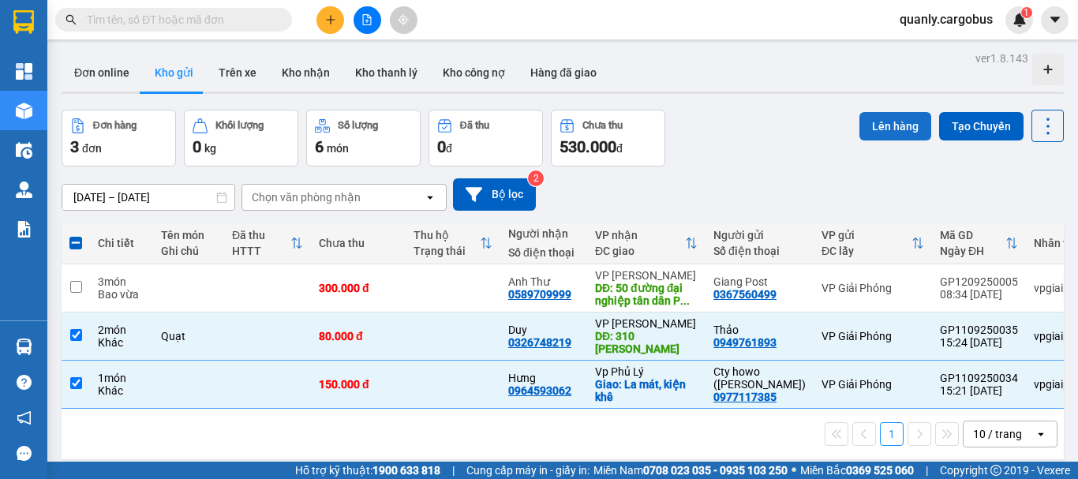
click at [859, 120] on button "Lên hàng" at bounding box center [895, 126] width 72 height 28
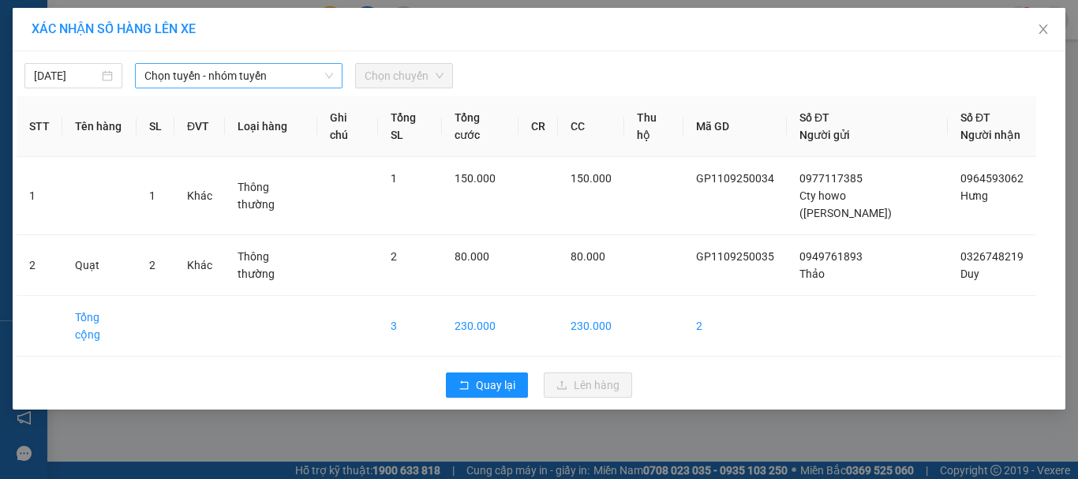
click at [208, 77] on span "Chọn tuyến - nhóm tuyến" at bounding box center [238, 76] width 189 height 24
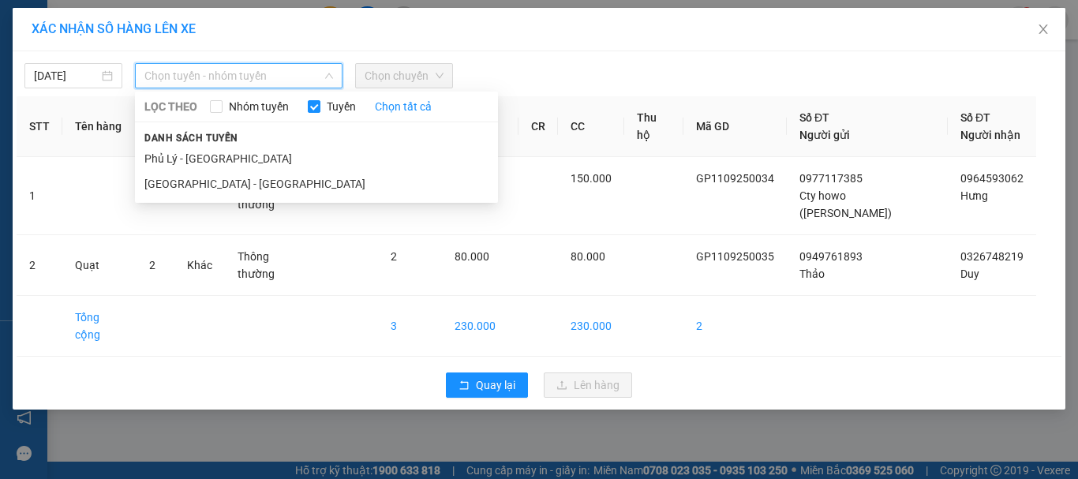
drag, startPoint x: 174, startPoint y: 185, endPoint x: 231, endPoint y: 140, distance: 73.6
click at [175, 183] on li "[GEOGRAPHIC_DATA] - [GEOGRAPHIC_DATA]" at bounding box center [316, 183] width 363 height 25
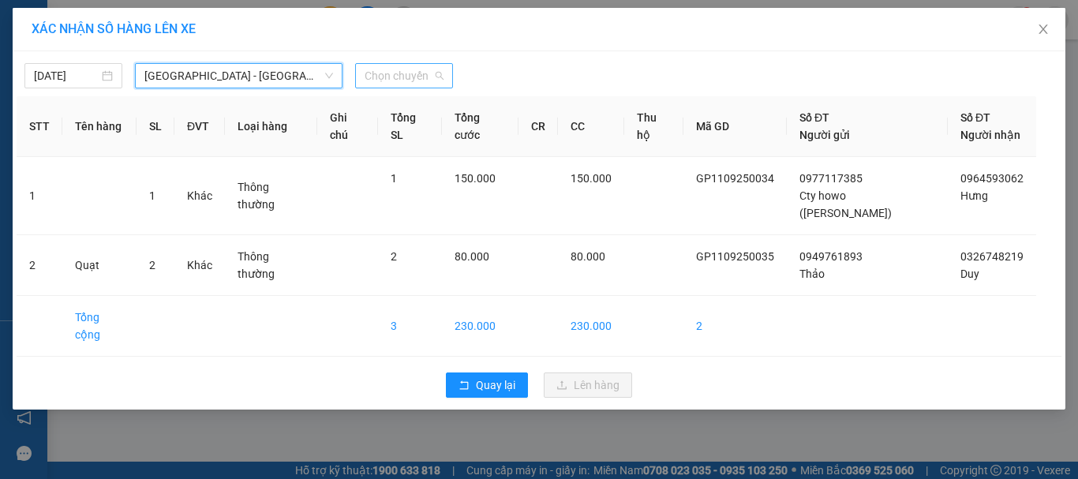
click at [393, 77] on span "Chọn chuyến" at bounding box center [404, 76] width 79 height 24
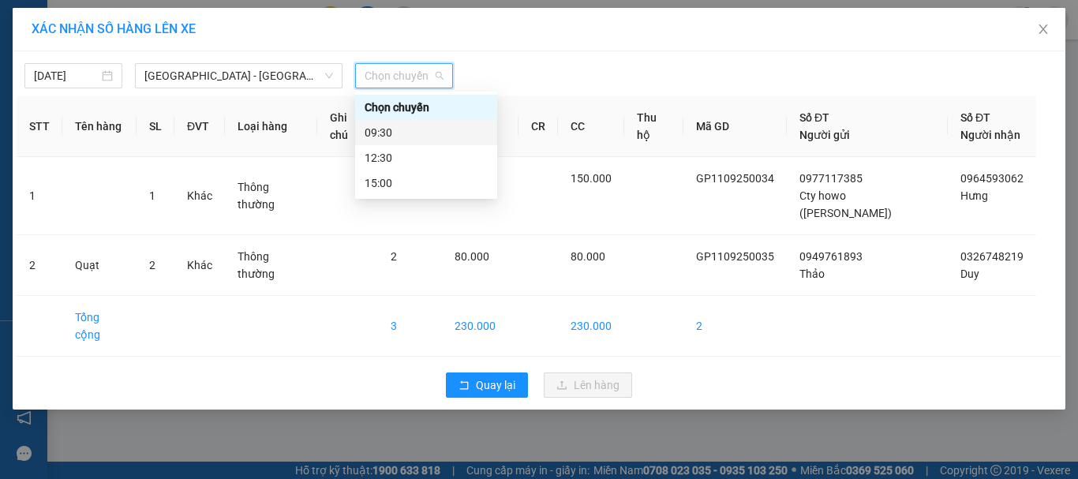
click at [380, 129] on div "09:30" at bounding box center [426, 132] width 123 height 17
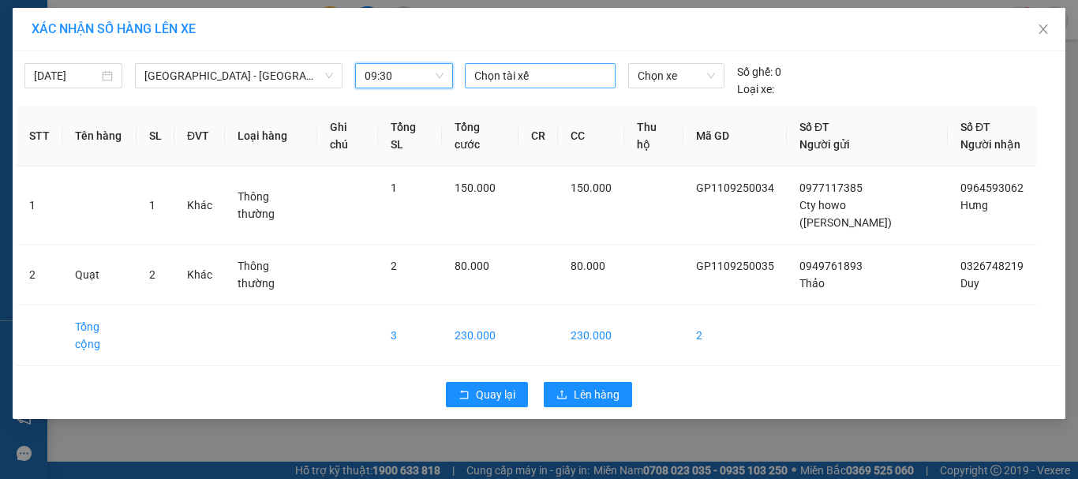
click at [494, 77] on div at bounding box center [541, 75] width 144 height 19
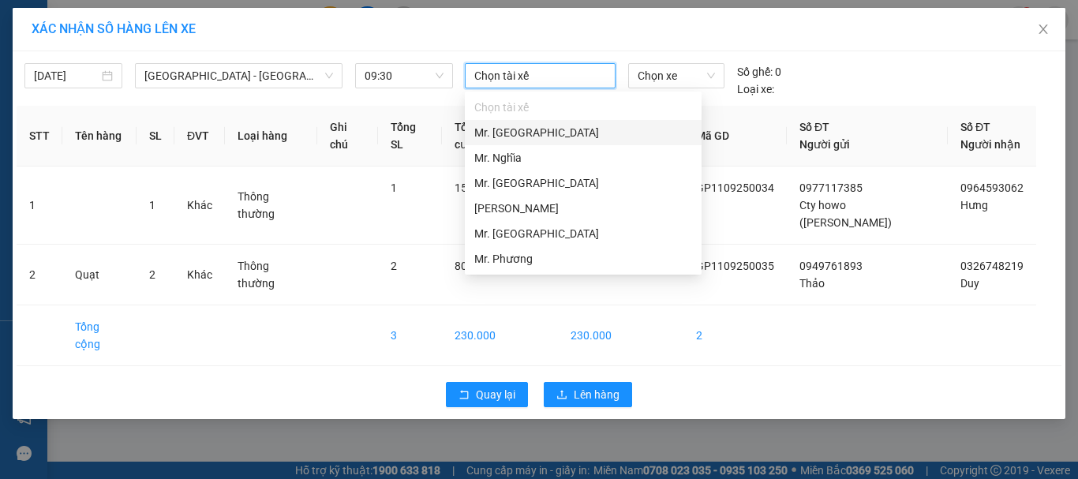
drag, startPoint x: 520, startPoint y: 131, endPoint x: 624, endPoint y: 105, distance: 107.4
click at [528, 129] on div "Mr. [GEOGRAPHIC_DATA]" at bounding box center [583, 132] width 218 height 17
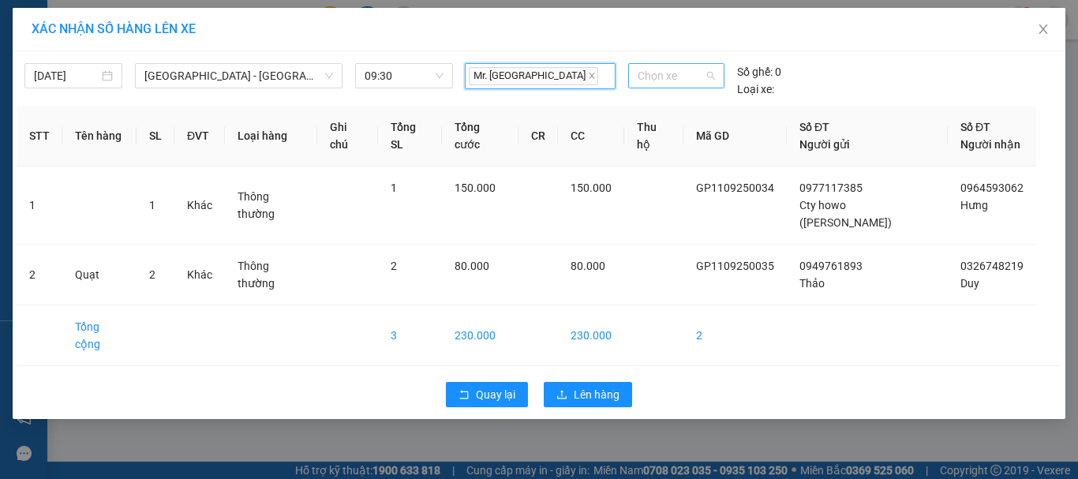
click at [666, 78] on span "Chọn xe" at bounding box center [676, 76] width 77 height 24
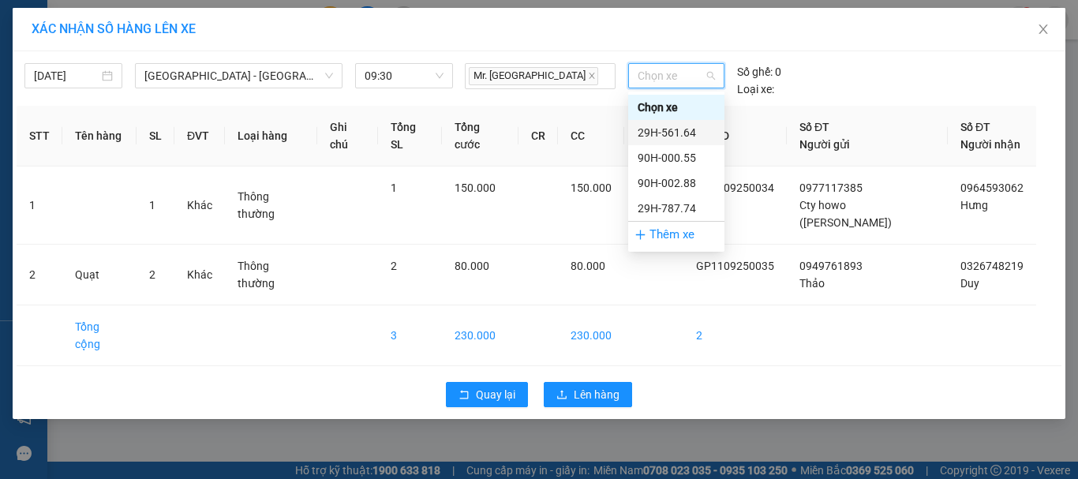
click at [689, 133] on div "29H-561.64" at bounding box center [676, 132] width 77 height 17
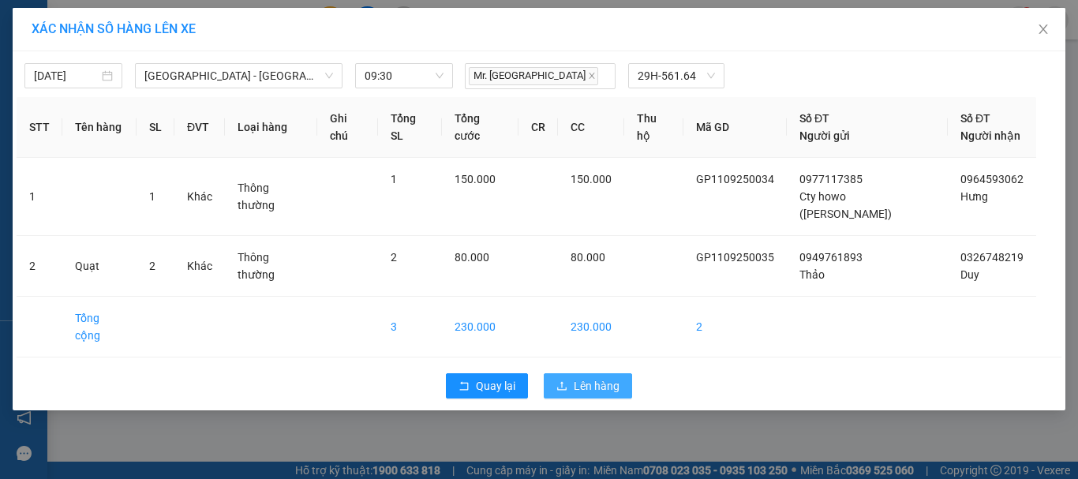
click at [590, 377] on span "Lên hàng" at bounding box center [597, 385] width 46 height 17
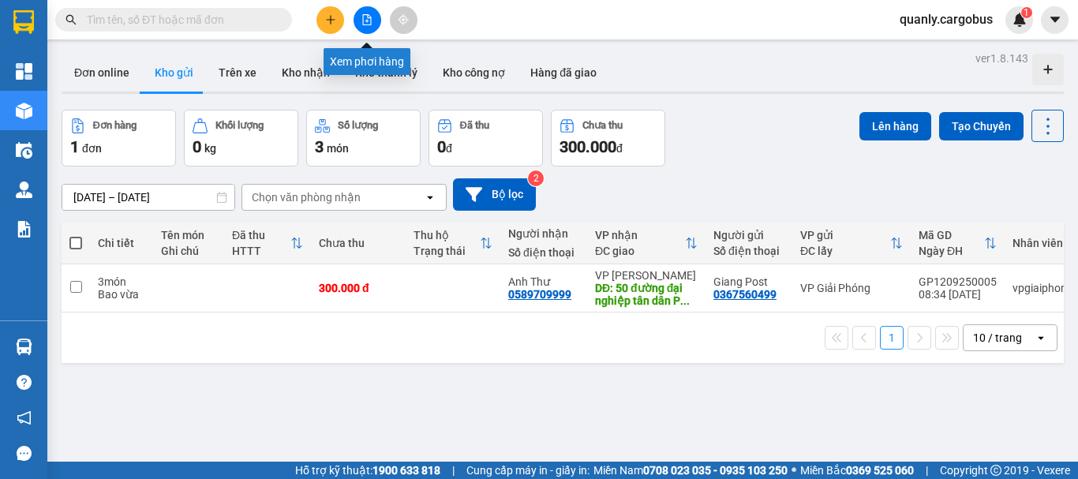
click at [371, 19] on icon "file-add" at bounding box center [367, 19] width 9 height 11
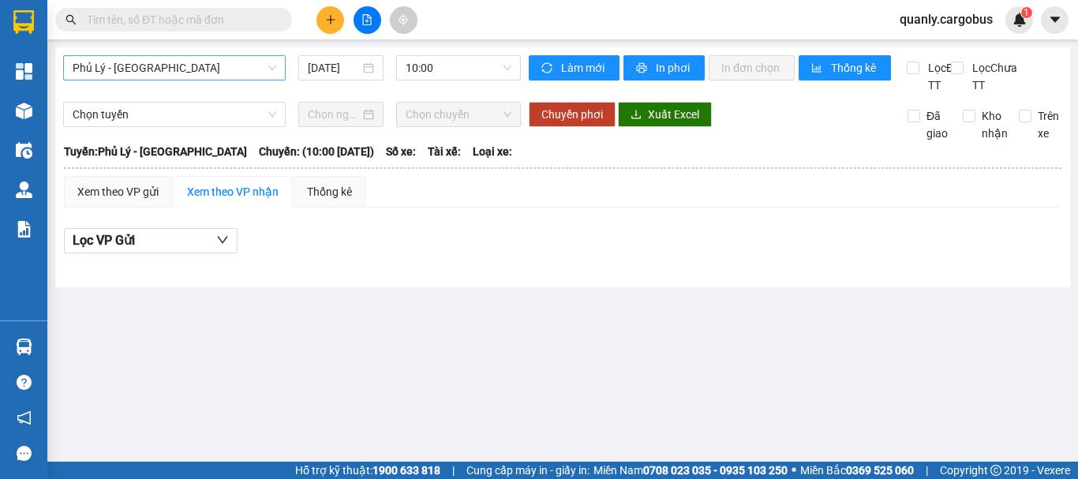
click at [215, 72] on span "Phủ Lý - [GEOGRAPHIC_DATA]" at bounding box center [175, 68] width 204 height 24
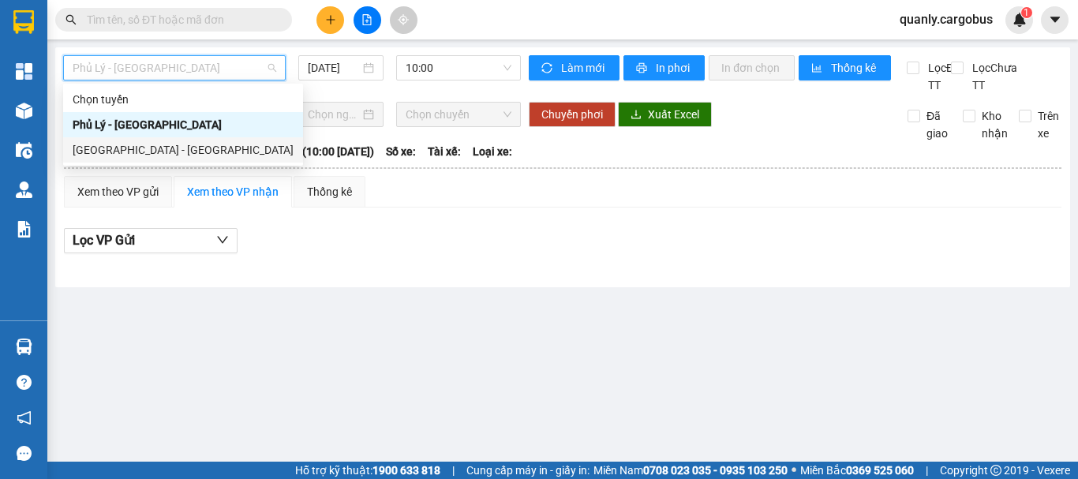
drag, startPoint x: 128, startPoint y: 149, endPoint x: 309, endPoint y: 95, distance: 188.7
click at [150, 140] on div "[GEOGRAPHIC_DATA] - [GEOGRAPHIC_DATA]" at bounding box center [183, 149] width 240 height 25
type input "[DATE]"
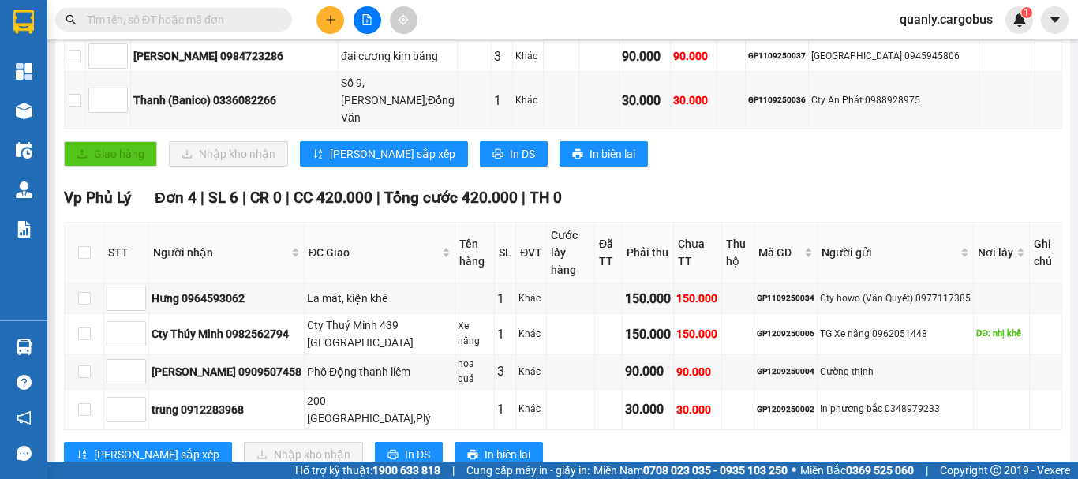
scroll to position [533, 0]
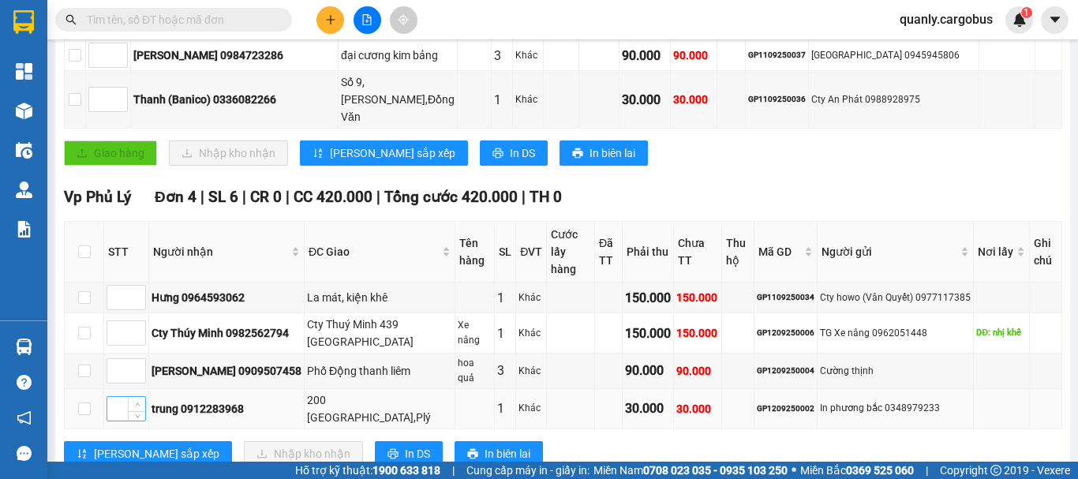
type input "1"
click at [140, 400] on span "up" at bounding box center [137, 404] width 9 height 9
click at [136, 324] on span "up" at bounding box center [137, 328] width 9 height 9
type input "2"
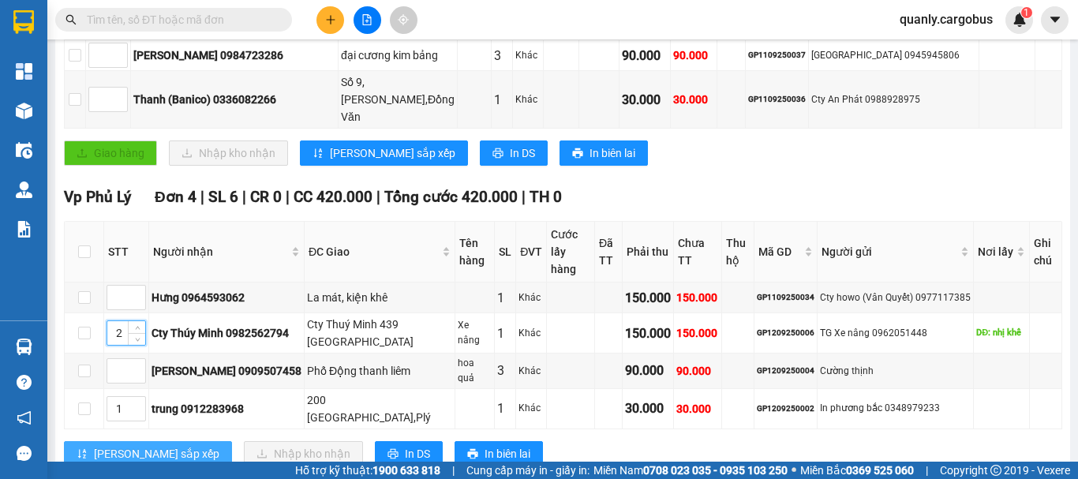
click at [139, 445] on span "[PERSON_NAME] sắp xếp" at bounding box center [156, 453] width 125 height 17
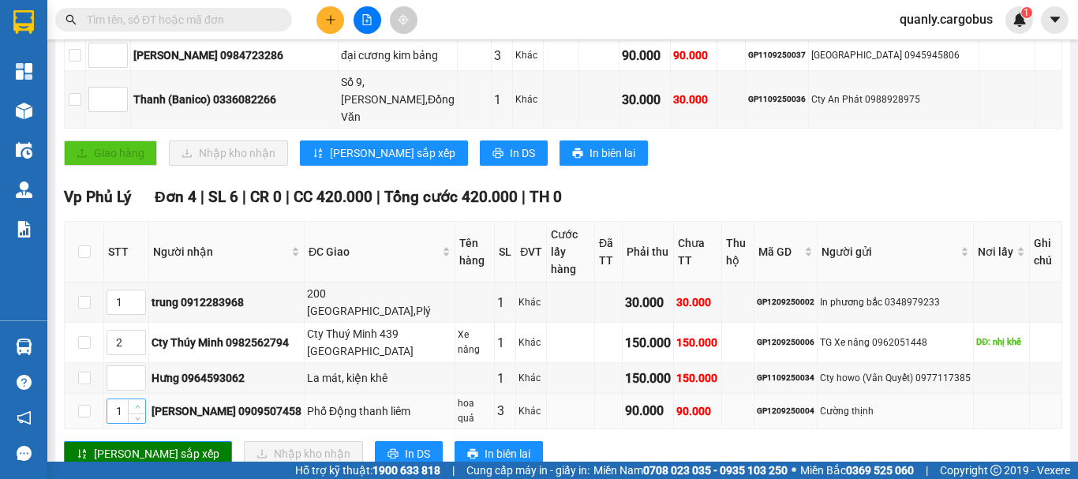
click at [135, 399] on span "Increase Value" at bounding box center [136, 406] width 17 height 14
type input "3"
click at [135, 399] on span "Increase Value" at bounding box center [136, 406] width 17 height 14
drag, startPoint x: 141, startPoint y: 406, endPoint x: 144, endPoint y: 389, distance: 17.6
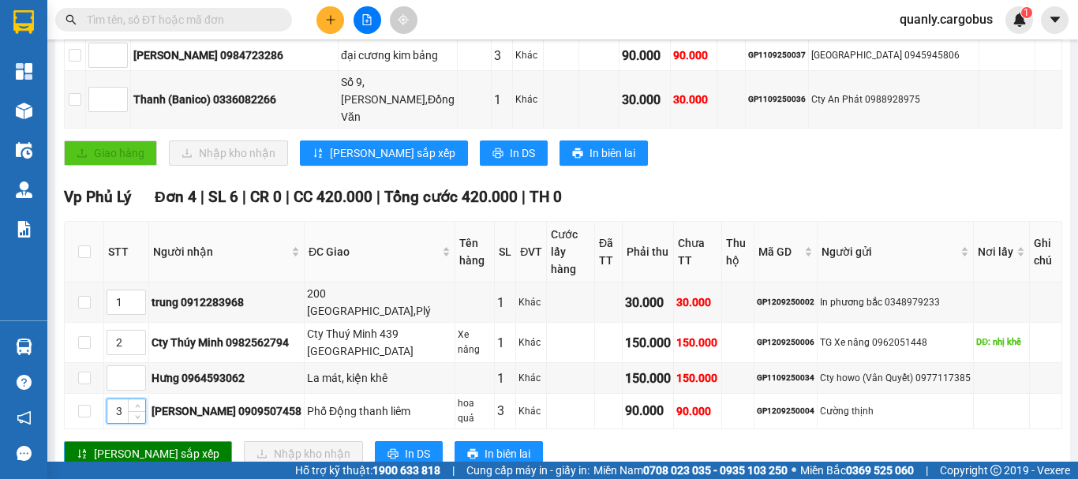
click at [141, 445] on span "[PERSON_NAME] sắp xếp" at bounding box center [156, 453] width 125 height 17
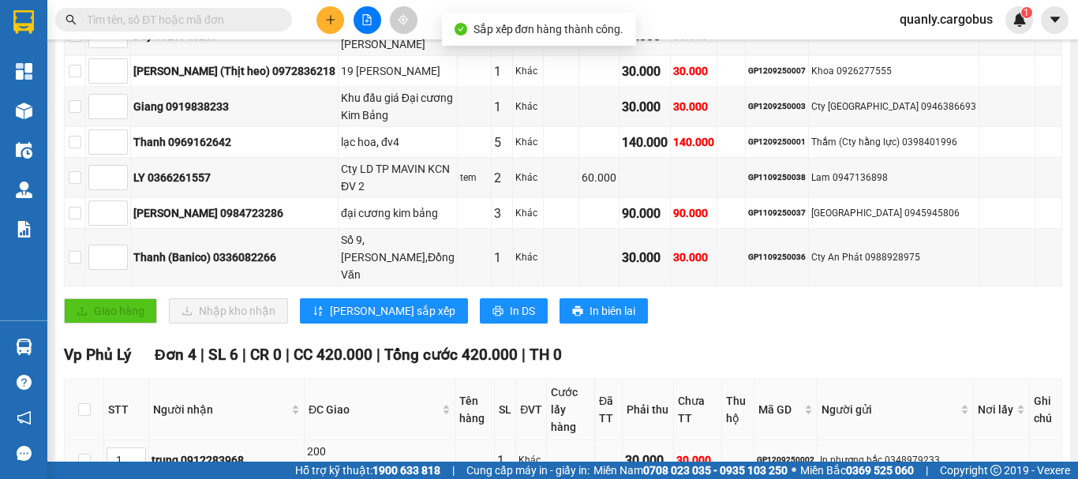
scroll to position [297, 0]
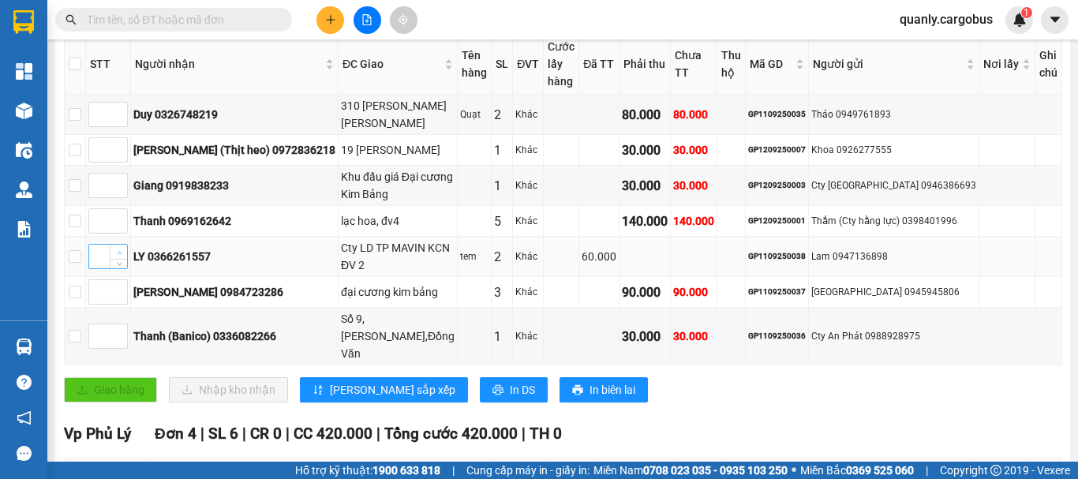
type input "1"
click at [122, 250] on icon "up" at bounding box center [120, 253] width 6 height 6
click at [127, 143] on span "Increase Value" at bounding box center [118, 145] width 17 height 14
type input "2"
click at [127, 143] on span "Increase Value" at bounding box center [118, 145] width 17 height 14
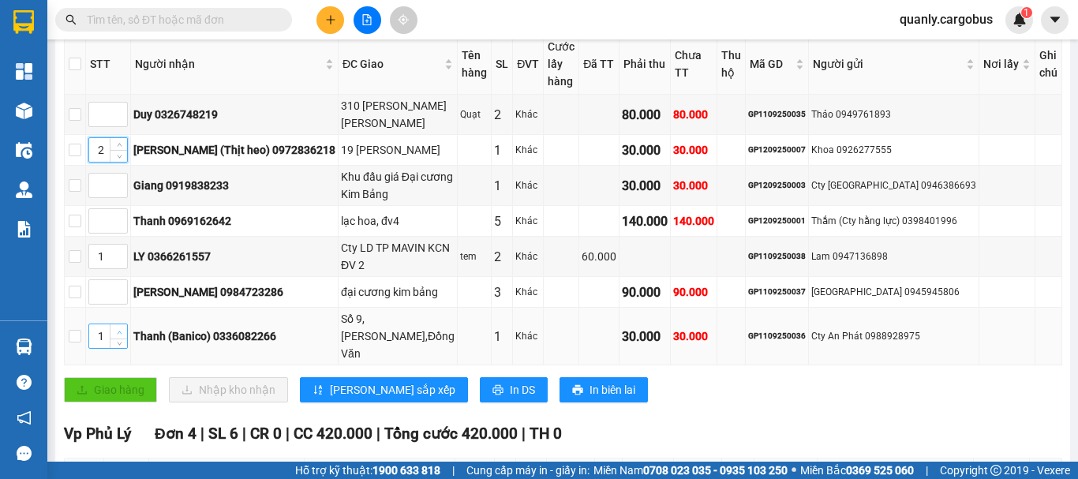
click at [124, 328] on span "up" at bounding box center [118, 332] width 9 height 9
type input "2"
click at [124, 328] on span "up" at bounding box center [118, 332] width 9 height 9
type input "3"
click at [127, 140] on span "Increase Value" at bounding box center [118, 145] width 17 height 14
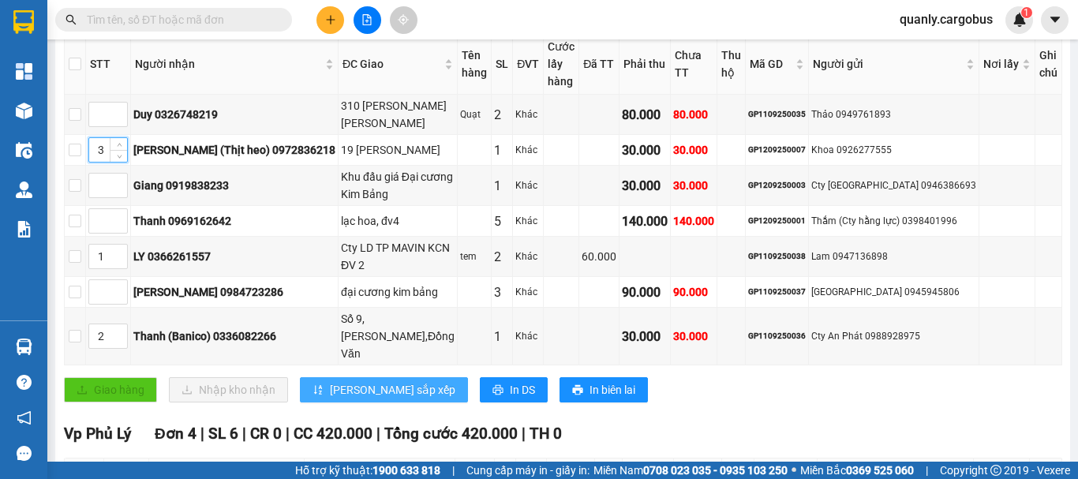
click at [361, 381] on span "[PERSON_NAME] sắp xếp" at bounding box center [392, 389] width 125 height 17
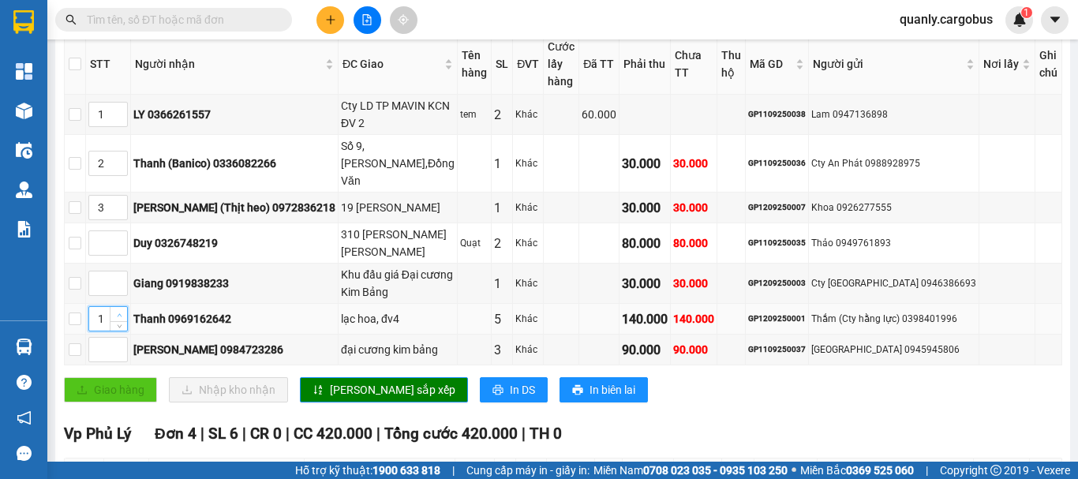
click at [124, 310] on span "up" at bounding box center [118, 314] width 9 height 9
type input "5"
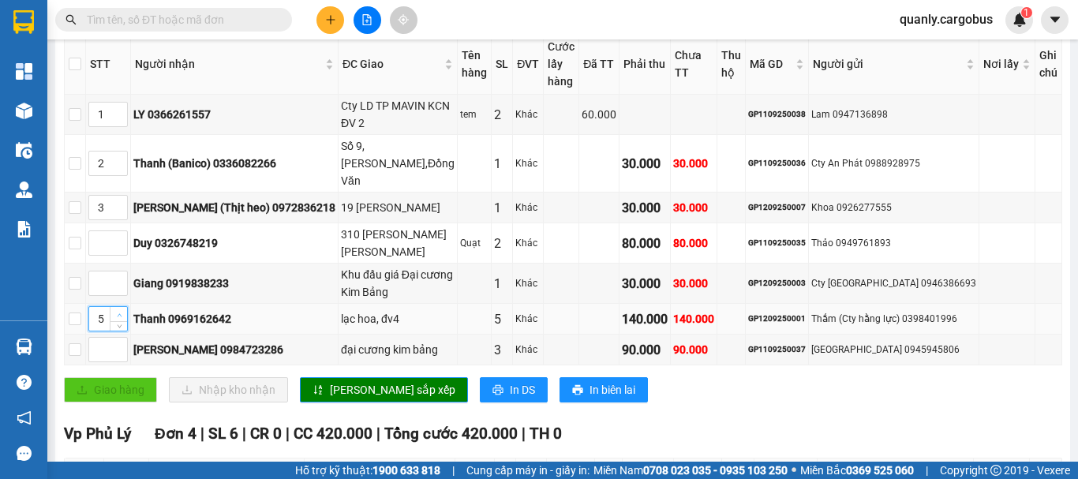
click at [124, 310] on span "up" at bounding box center [118, 314] width 9 height 9
click at [353, 381] on span "[PERSON_NAME] sắp xếp" at bounding box center [392, 389] width 125 height 17
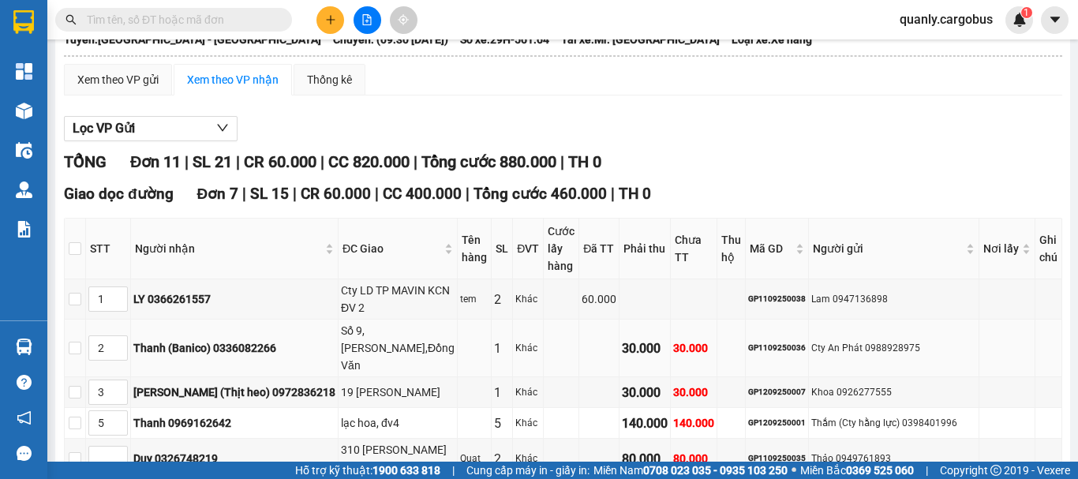
scroll to position [0, 0]
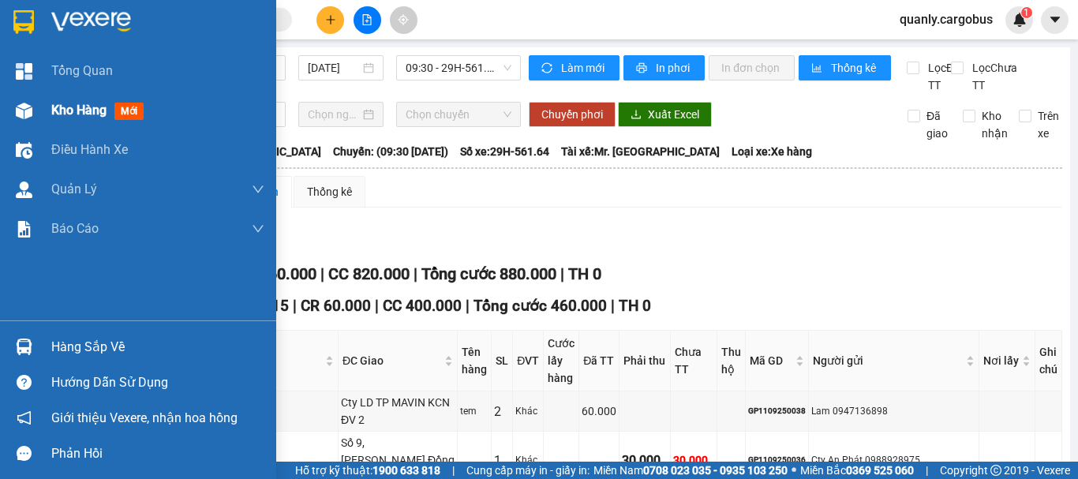
click at [16, 109] on img at bounding box center [24, 111] width 17 height 17
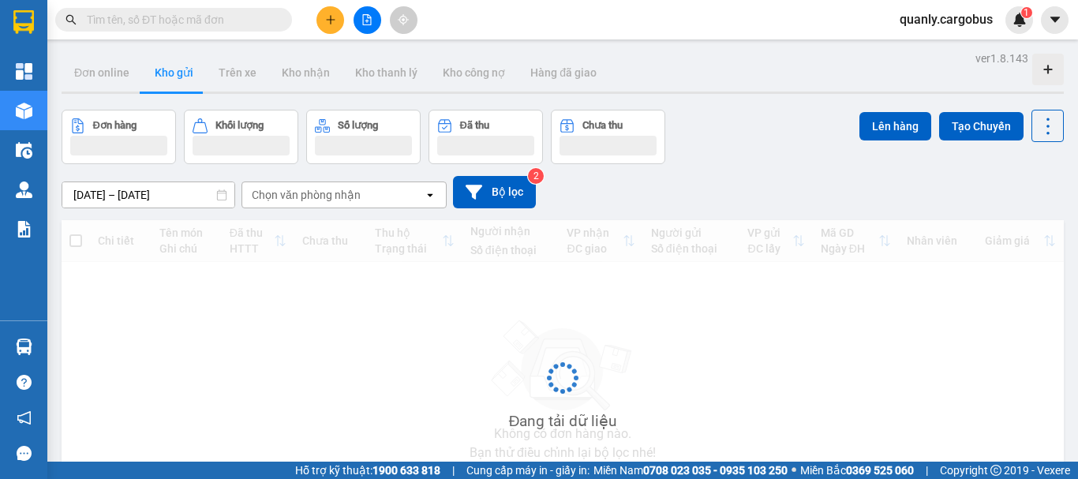
click at [369, 16] on icon "file-add" at bounding box center [366, 19] width 11 height 11
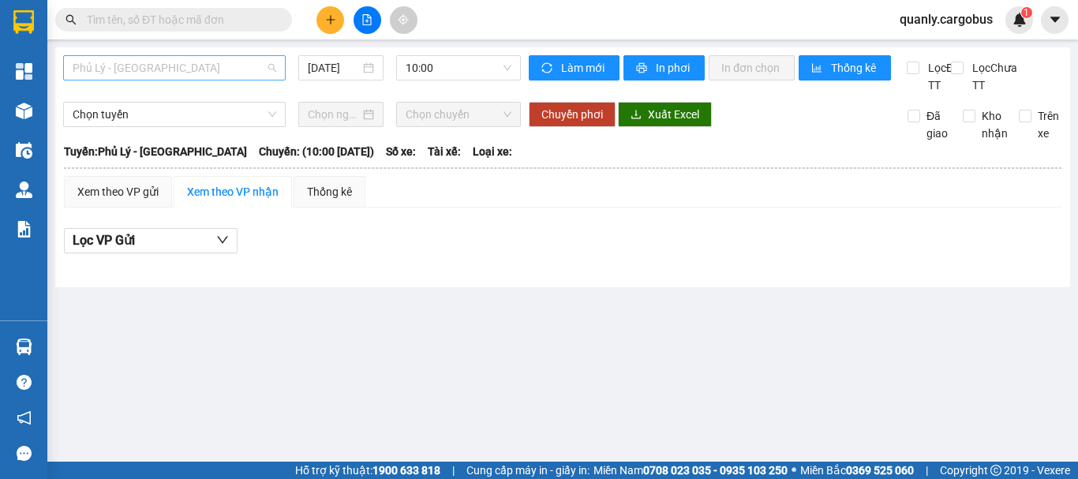
drag, startPoint x: 161, startPoint y: 55, endPoint x: 161, endPoint y: 65, distance: 9.5
click at [161, 58] on div "Phủ Lý - [GEOGRAPHIC_DATA]" at bounding box center [174, 67] width 223 height 25
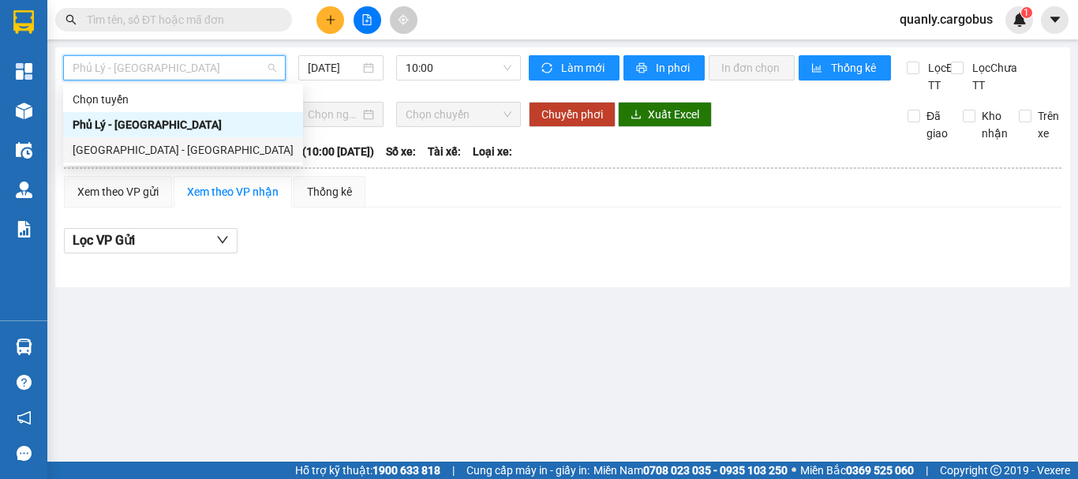
click at [128, 148] on div "[GEOGRAPHIC_DATA] - [GEOGRAPHIC_DATA]" at bounding box center [183, 149] width 221 height 17
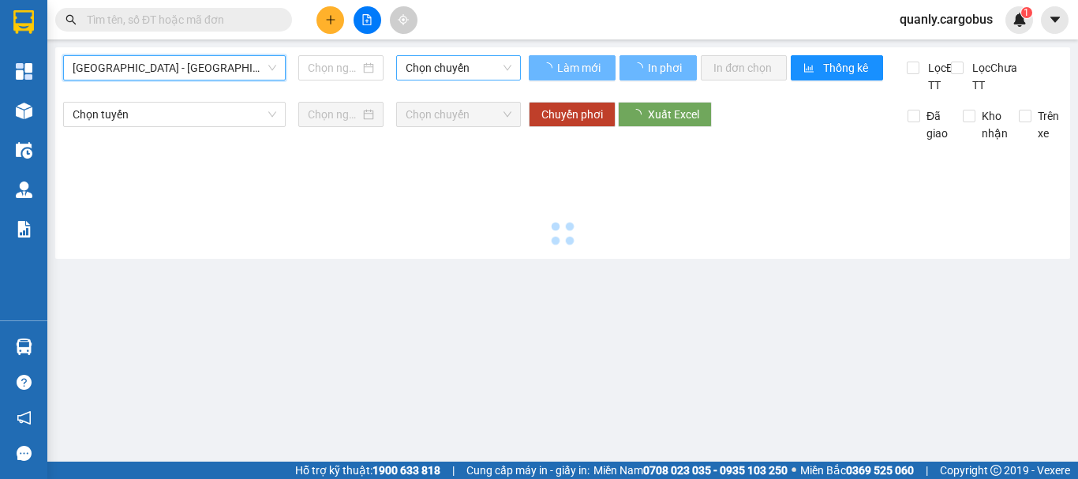
type input "[DATE]"
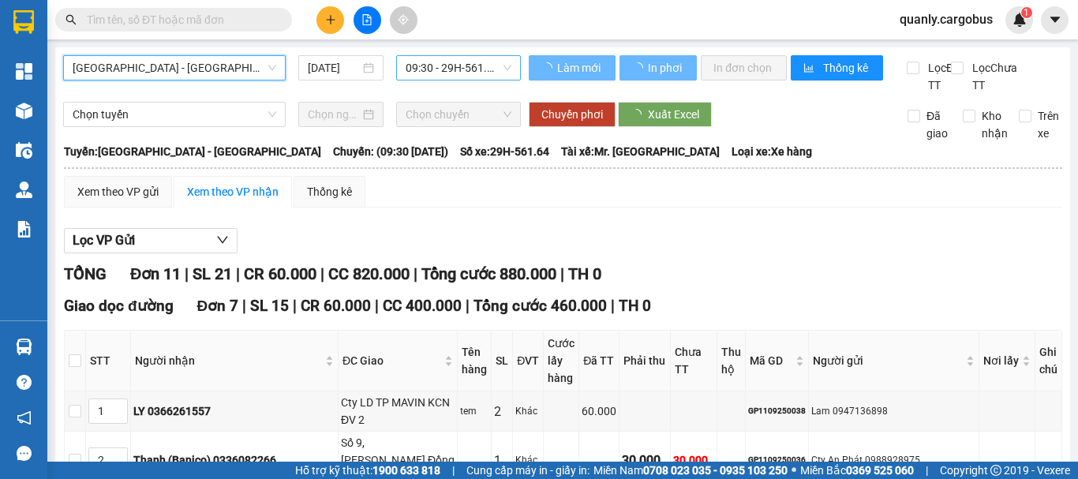
click at [432, 61] on span "09:30 - 29H-561.64" at bounding box center [459, 68] width 106 height 24
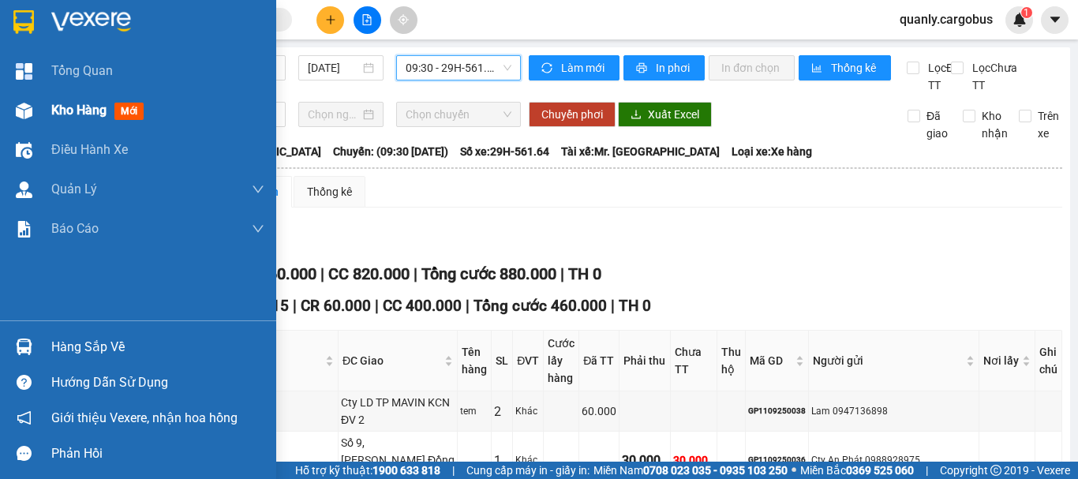
click at [19, 107] on img at bounding box center [24, 111] width 17 height 17
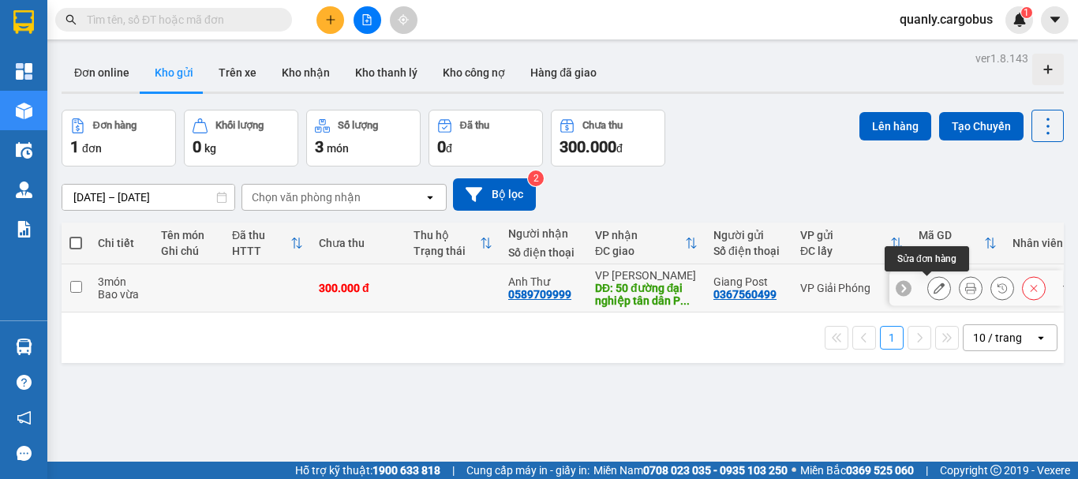
click at [934, 292] on icon at bounding box center [939, 288] width 11 height 11
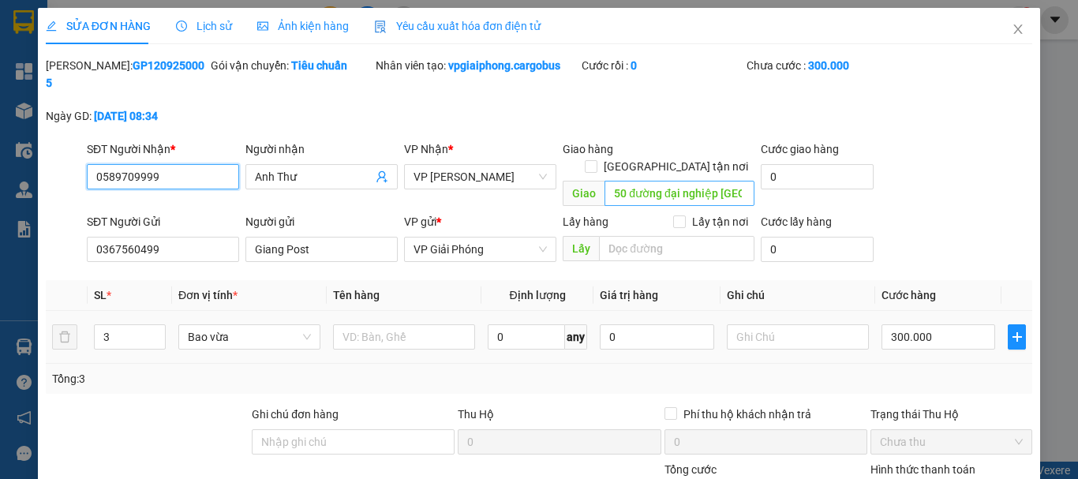
type input "0589709999"
type input "Anh Thư"
type input "50 đường đại nghiệp [GEOGRAPHIC_DATA]"
type input "0367560499"
type input "Giang Post"
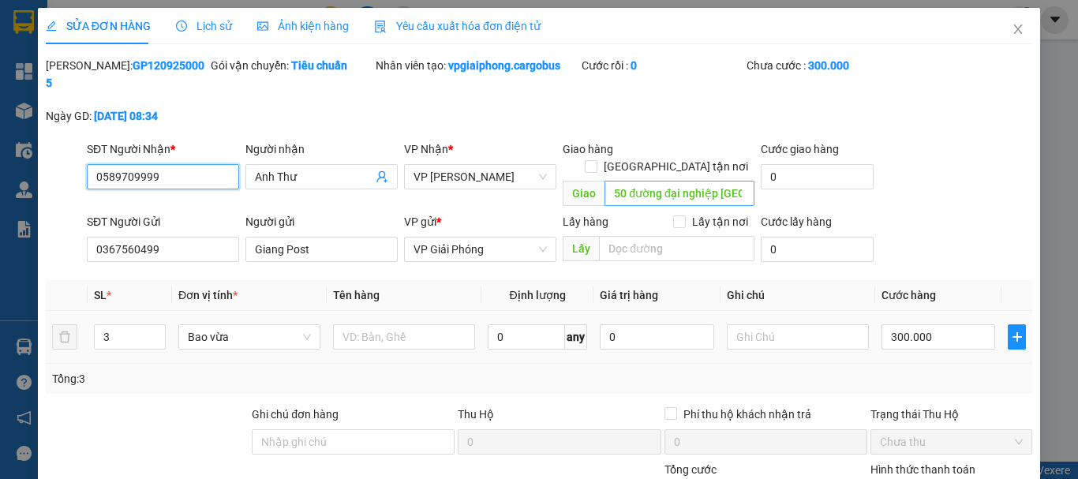
type input "300.000"
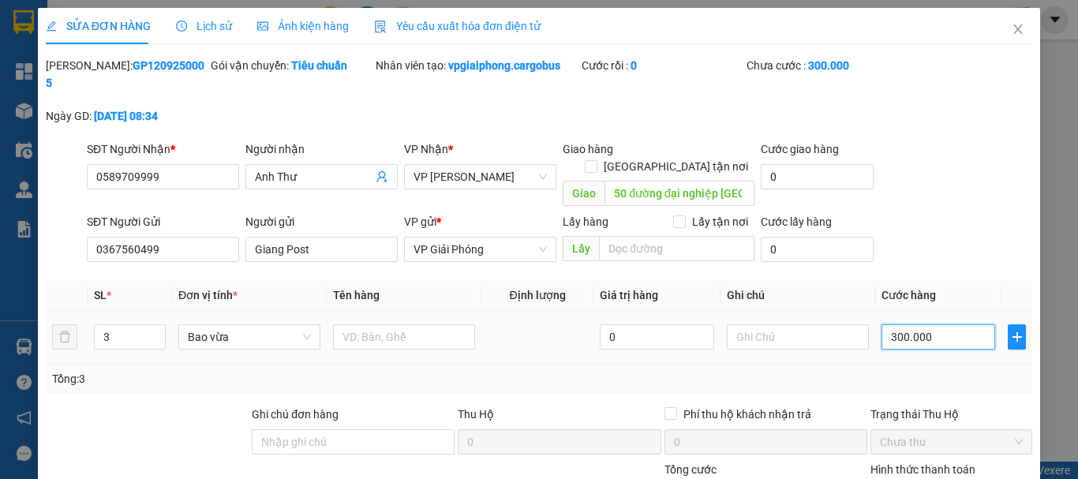
click at [893, 324] on input "300.000" at bounding box center [939, 336] width 114 height 25
click at [892, 324] on input "300.000" at bounding box center [939, 336] width 114 height 25
type input "30.000"
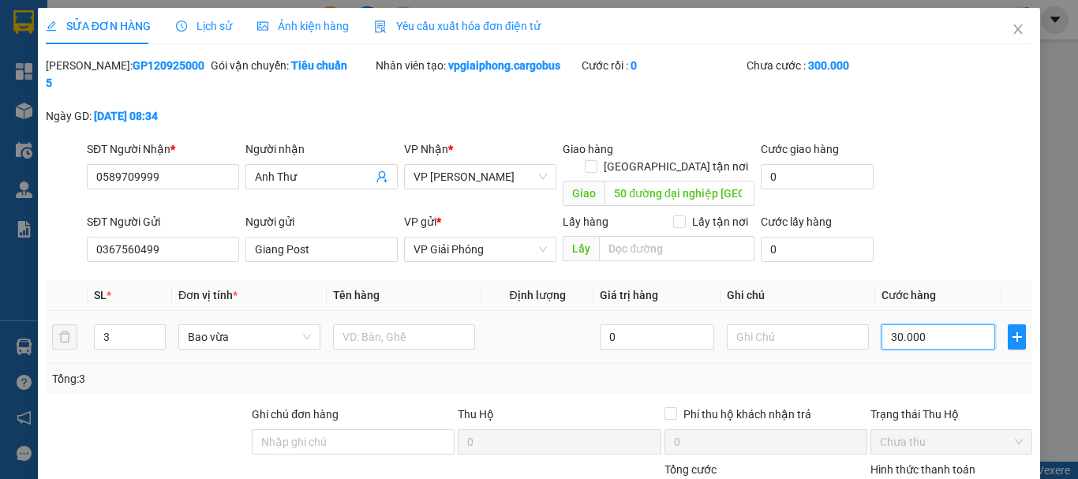
type input "30.000"
type input "0.000"
type input "0"
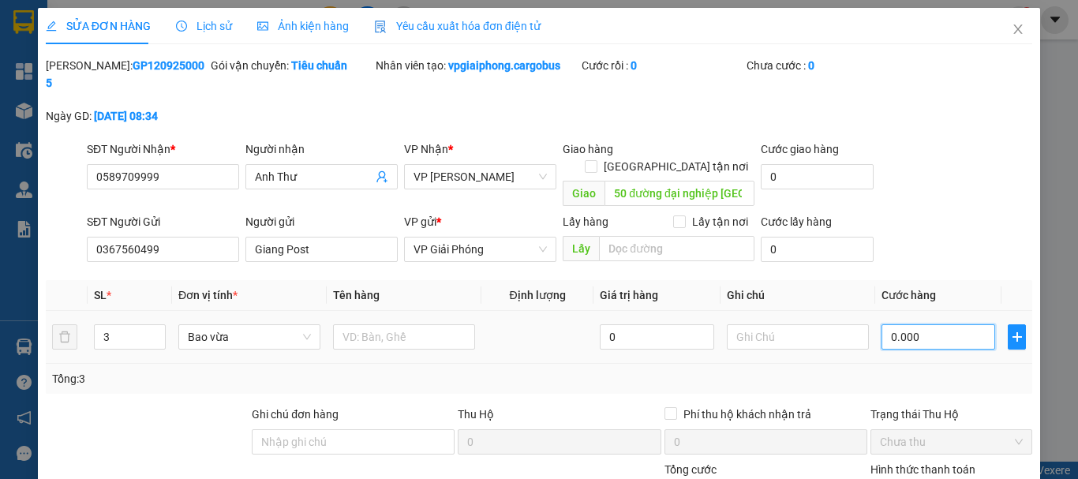
type input "20.000"
type input "250.000"
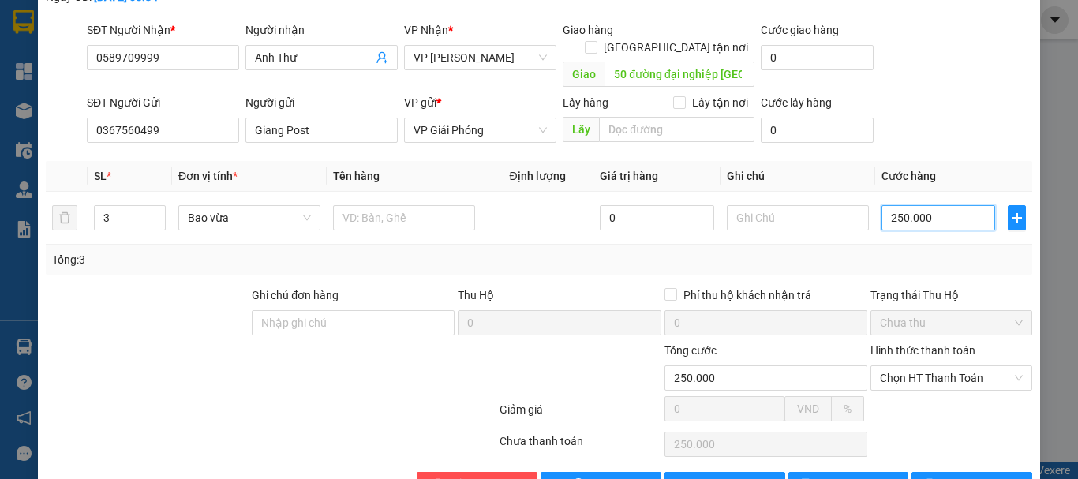
scroll to position [133, 0]
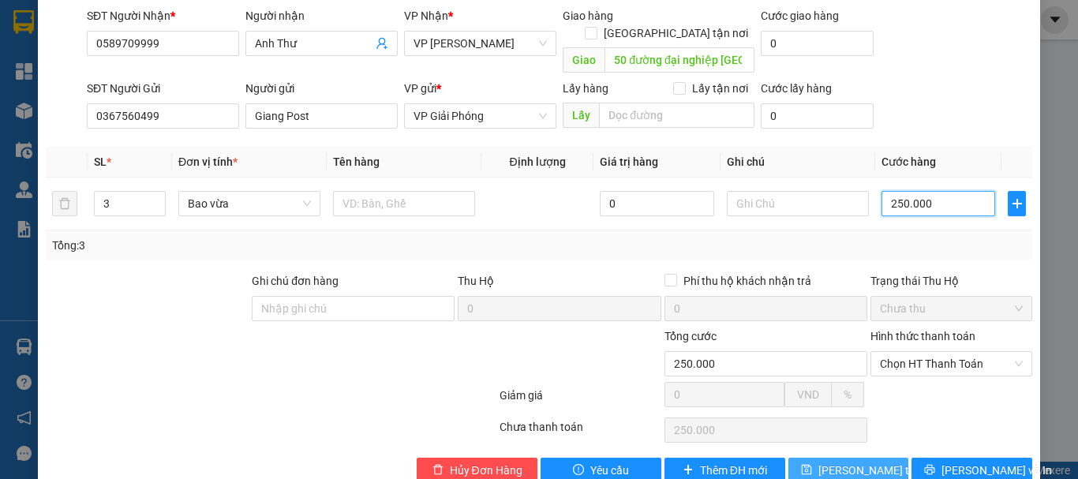
type input "250.000"
click at [855, 462] on span "[PERSON_NAME] thay đổi" at bounding box center [881, 470] width 126 height 17
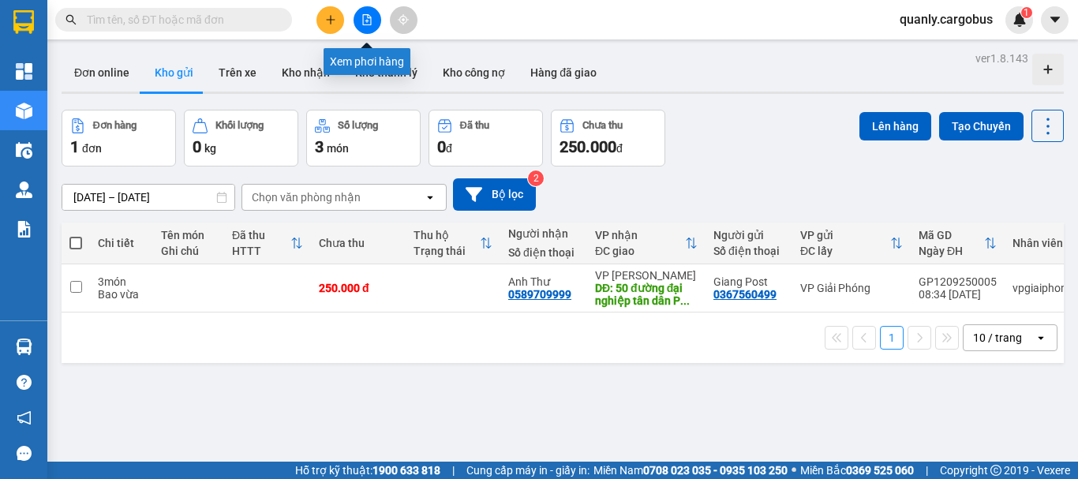
click at [372, 17] on button at bounding box center [368, 20] width 28 height 28
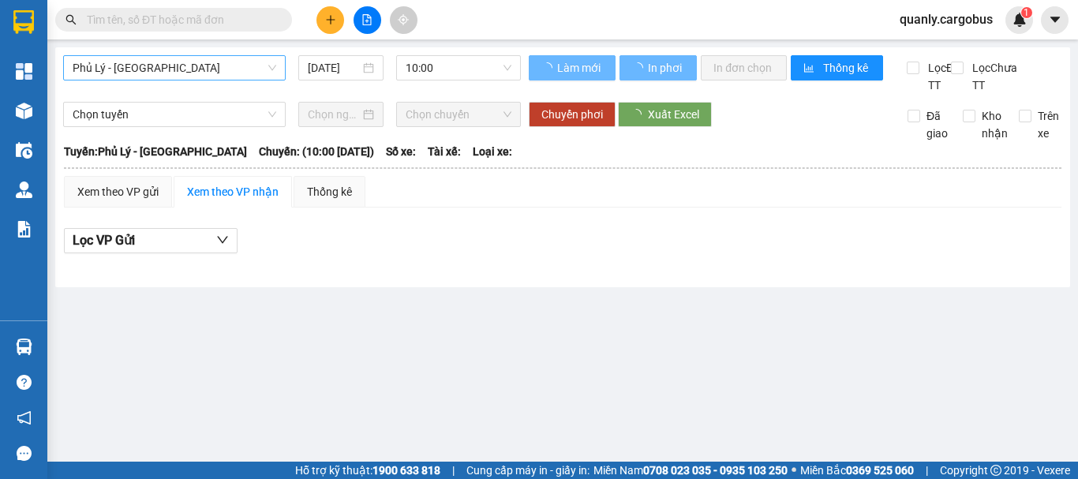
click at [180, 69] on span "Phủ Lý - [GEOGRAPHIC_DATA]" at bounding box center [175, 68] width 204 height 24
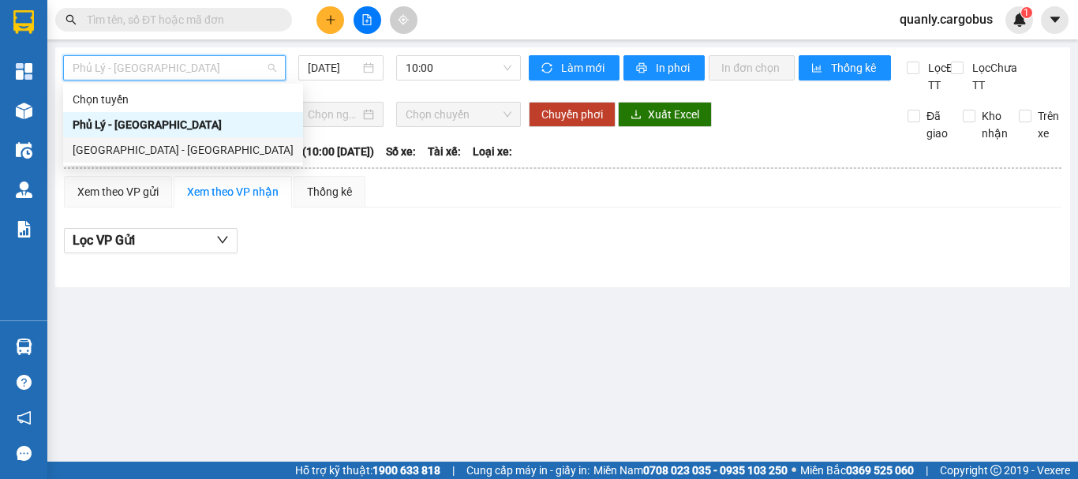
drag, startPoint x: 93, startPoint y: 147, endPoint x: 221, endPoint y: 122, distance: 130.3
click at [93, 147] on div "[GEOGRAPHIC_DATA] - [GEOGRAPHIC_DATA]" at bounding box center [183, 149] width 221 height 17
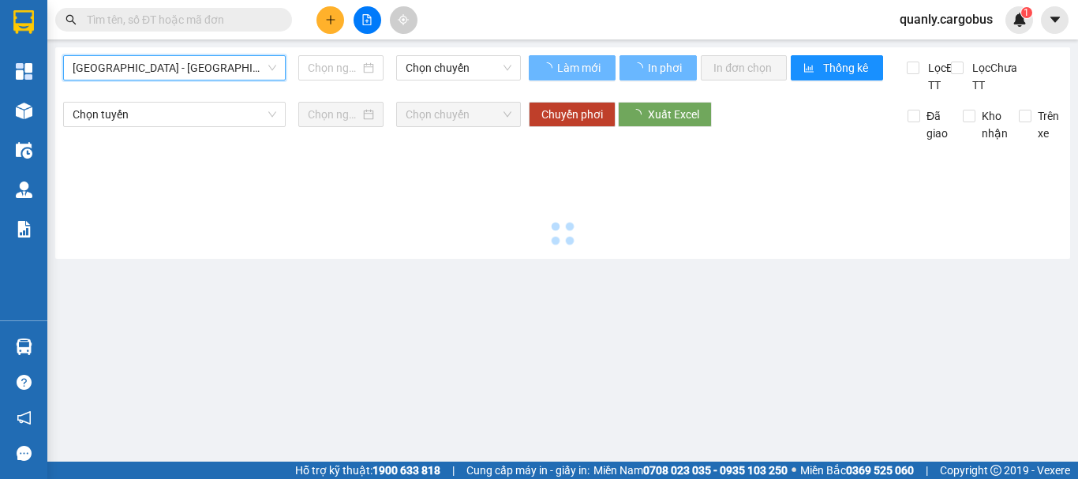
type input "[DATE]"
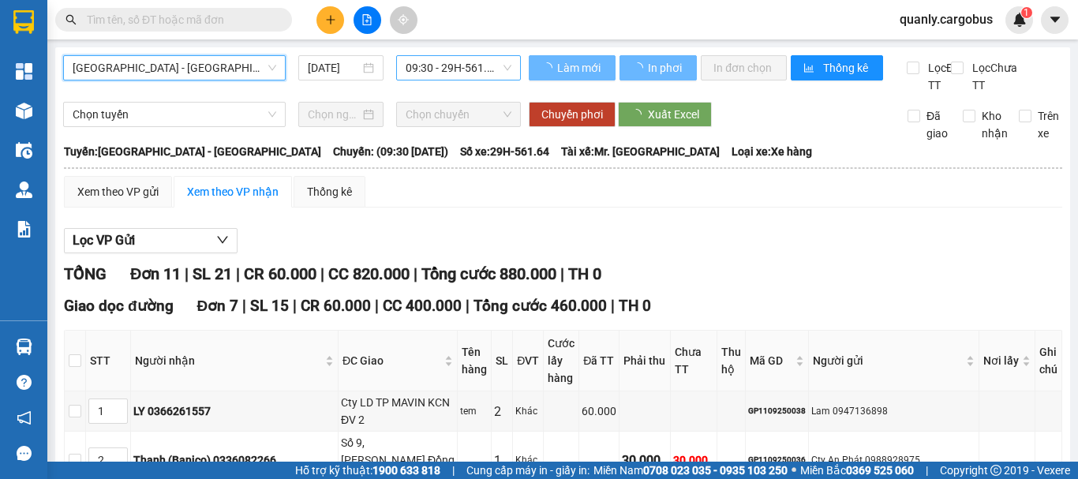
click at [438, 61] on span "09:30 - 29H-561.64" at bounding box center [459, 68] width 106 height 24
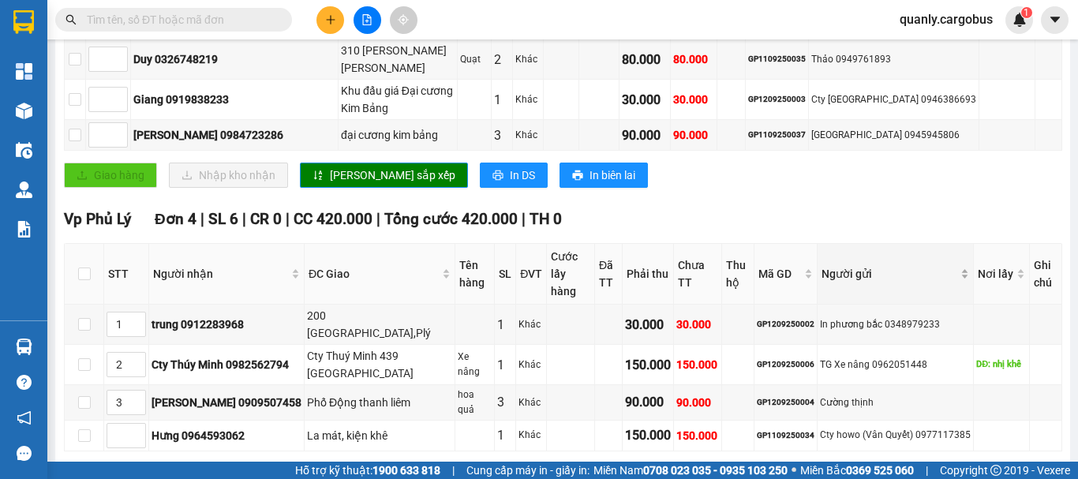
scroll to position [533, 0]
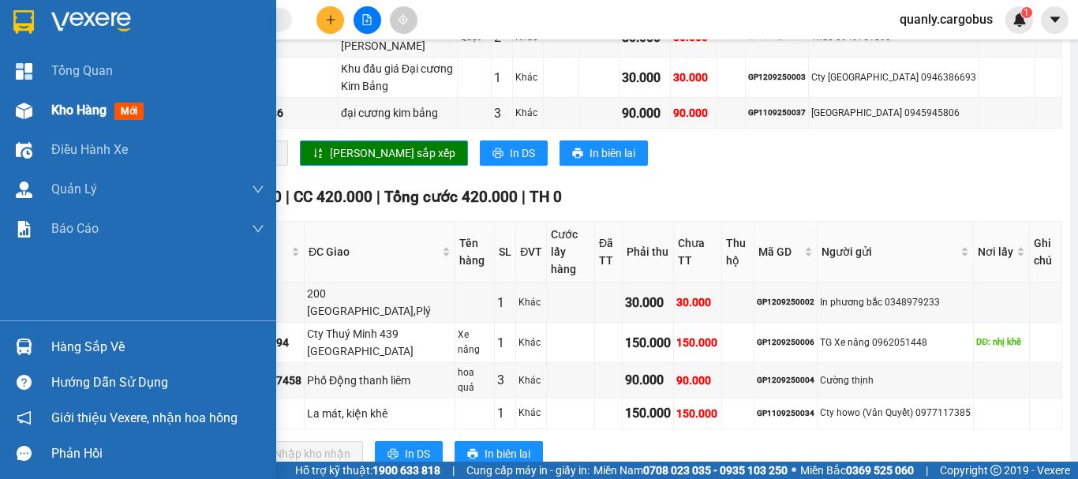
click at [20, 114] on img at bounding box center [24, 111] width 17 height 17
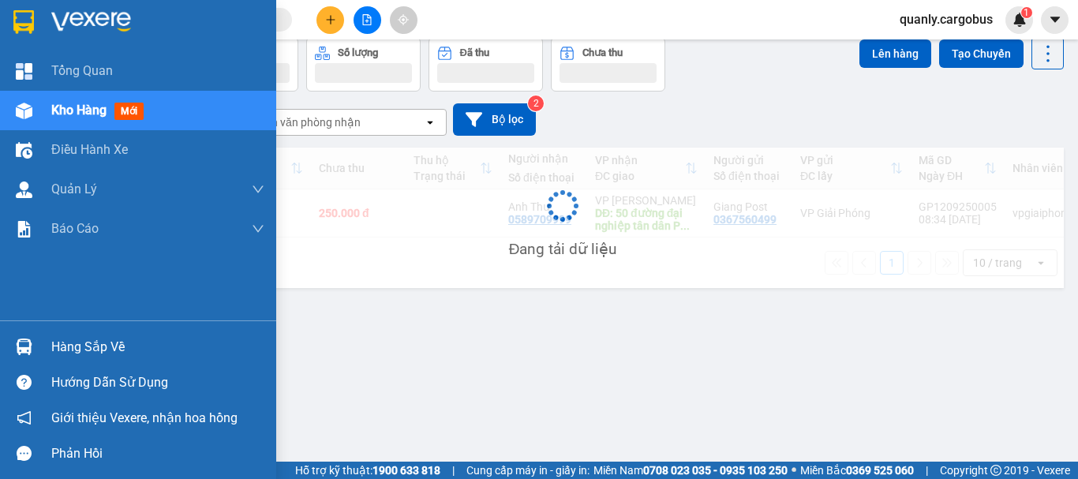
scroll to position [73, 0]
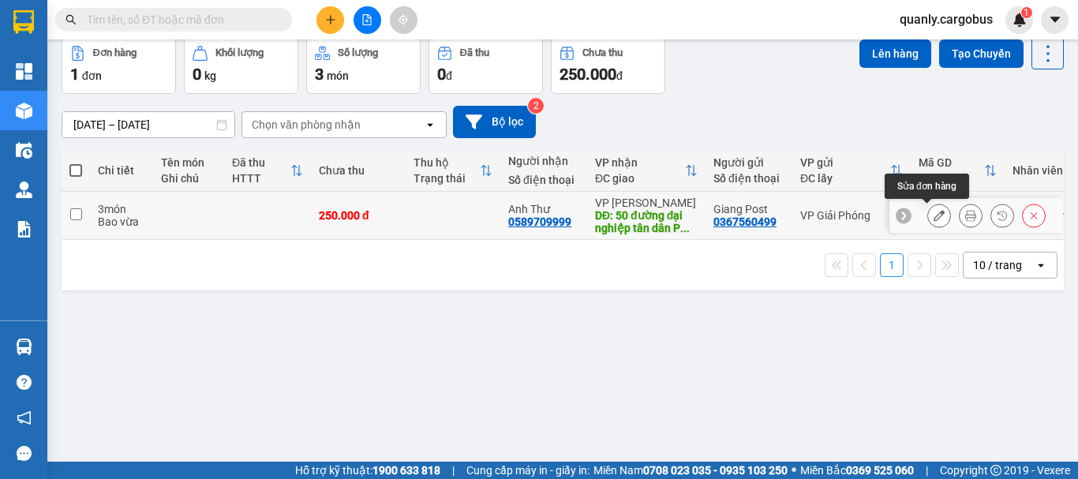
click at [934, 216] on icon at bounding box center [939, 215] width 11 height 11
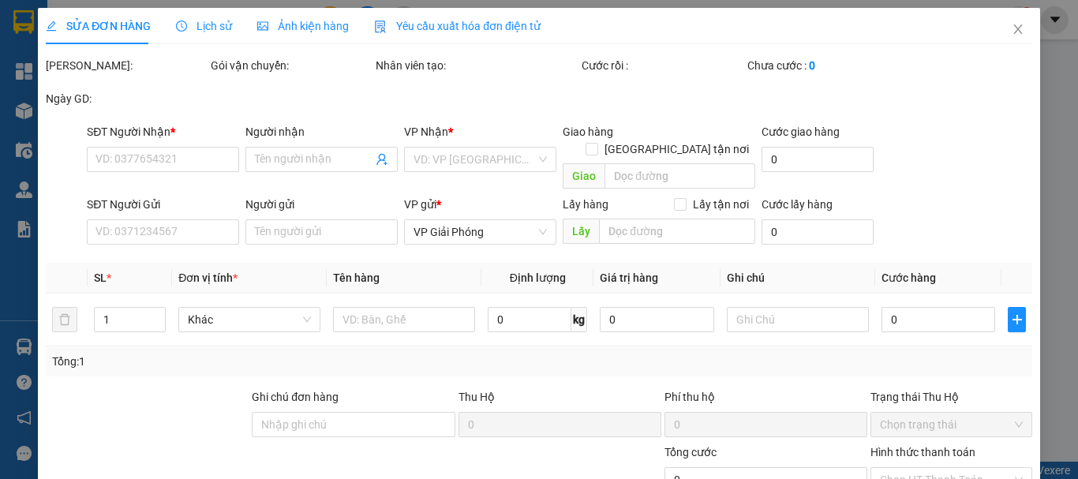
type input "0589709999"
type input "Anh Thư"
type input "50 đường đại nghiệp [GEOGRAPHIC_DATA]"
type input "0367560499"
type input "Giang Post"
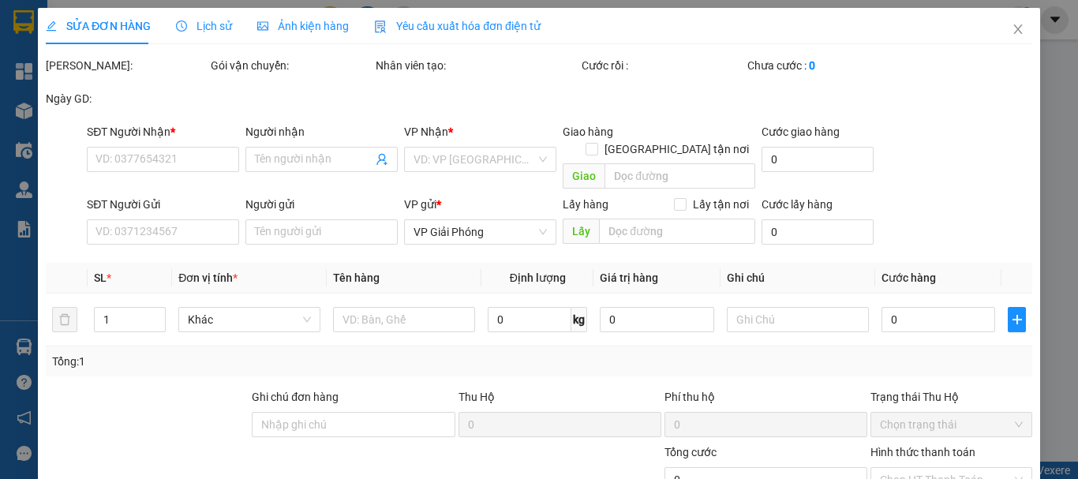
type input "250.000"
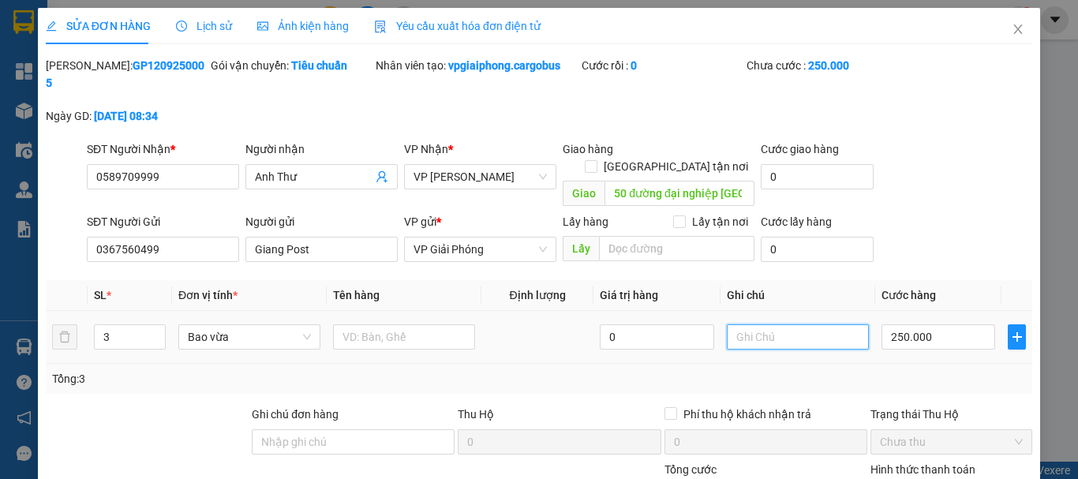
click at [743, 324] on input "text" at bounding box center [798, 336] width 142 height 25
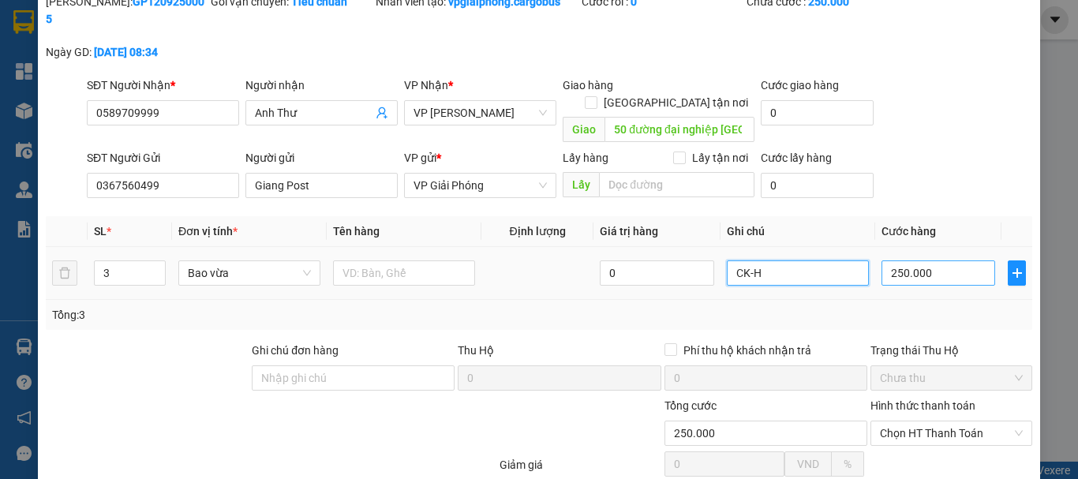
scroll to position [133, 0]
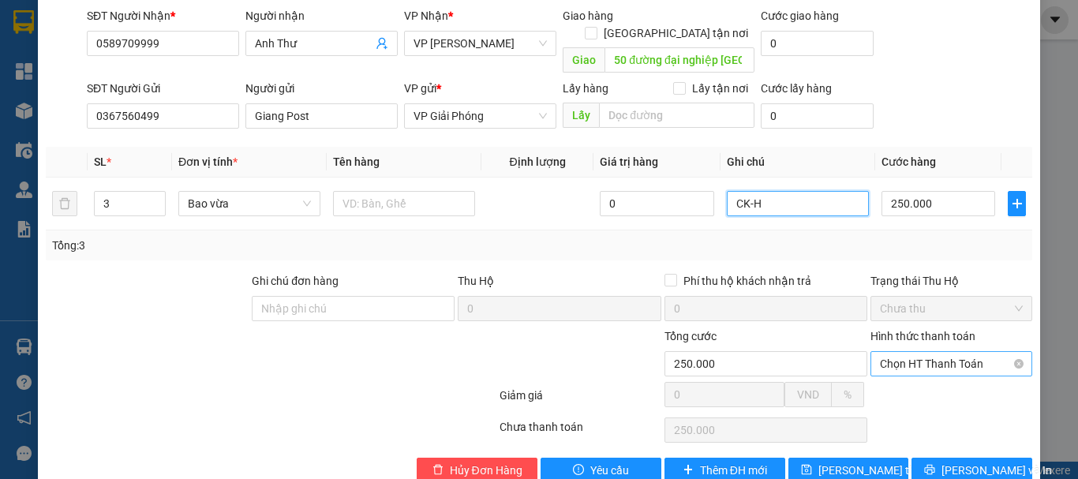
click at [926, 352] on span "Chọn HT Thanh Toán" at bounding box center [951, 364] width 143 height 24
type input "CK-H"
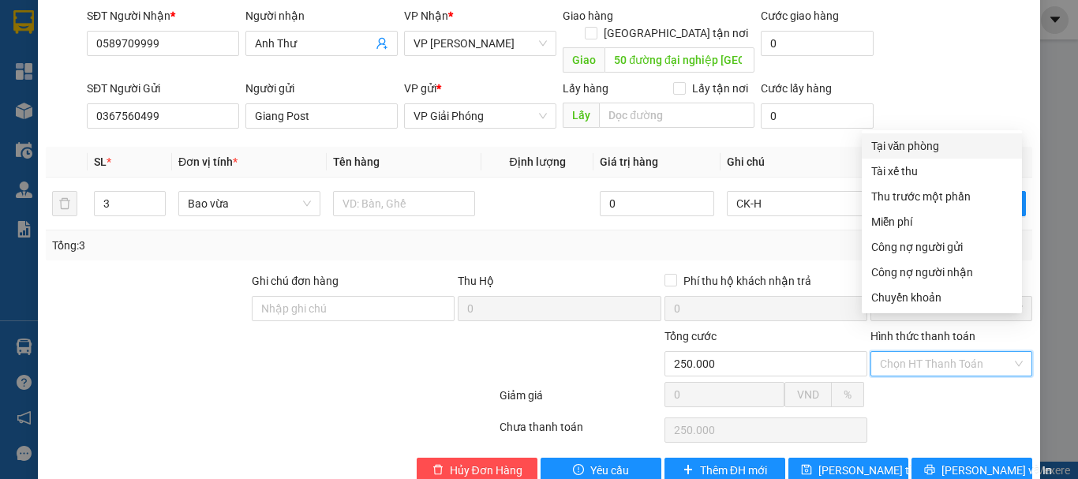
click at [923, 148] on div "Tại văn phòng" at bounding box center [941, 145] width 141 height 17
type input "0"
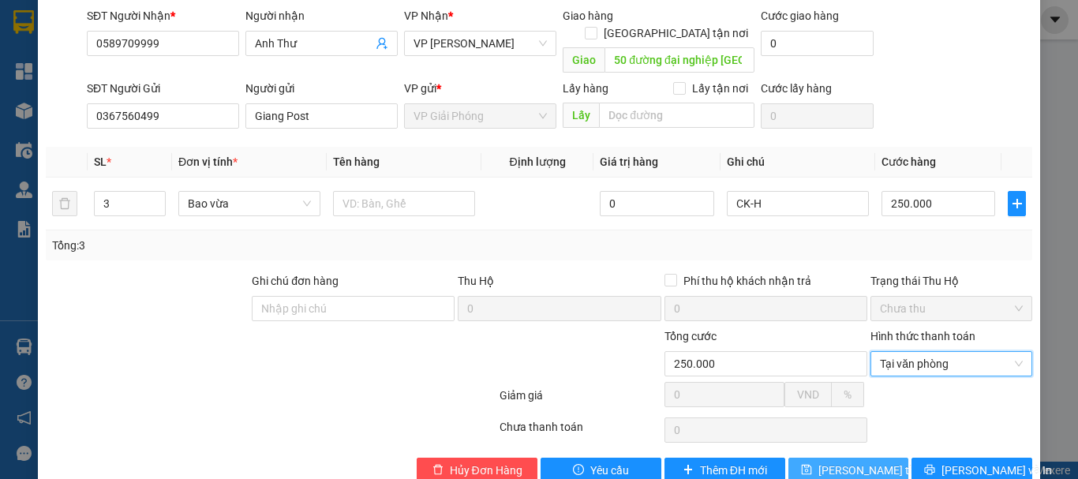
click at [841, 462] on span "[PERSON_NAME] thay đổi" at bounding box center [881, 470] width 126 height 17
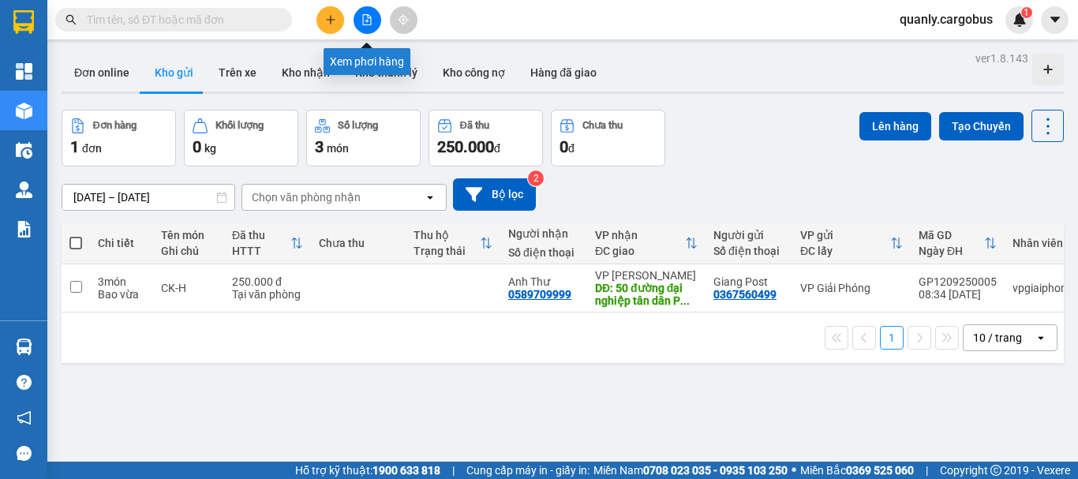
click at [369, 16] on icon "file-add" at bounding box center [366, 19] width 11 height 11
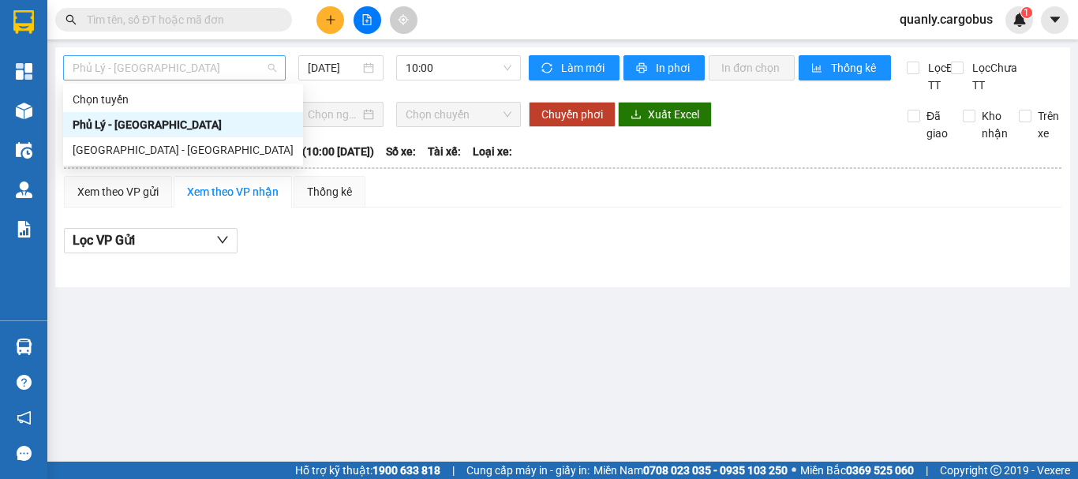
click at [170, 76] on span "Phủ Lý - [GEOGRAPHIC_DATA]" at bounding box center [175, 68] width 204 height 24
drag, startPoint x: 133, startPoint y: 149, endPoint x: 313, endPoint y: 103, distance: 186.6
click at [139, 149] on div "[GEOGRAPHIC_DATA] - [GEOGRAPHIC_DATA]" at bounding box center [183, 149] width 221 height 17
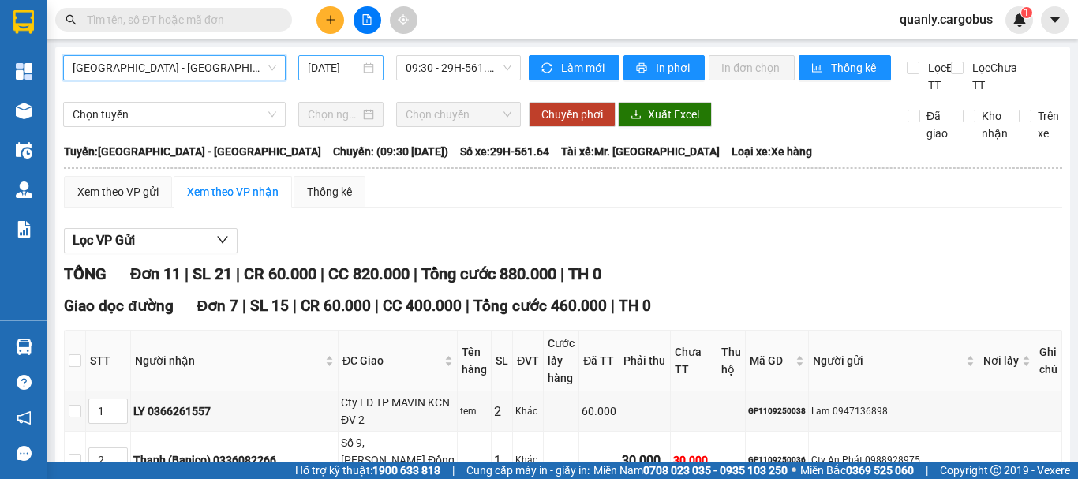
click at [353, 69] on input "[DATE]" at bounding box center [334, 67] width 52 height 17
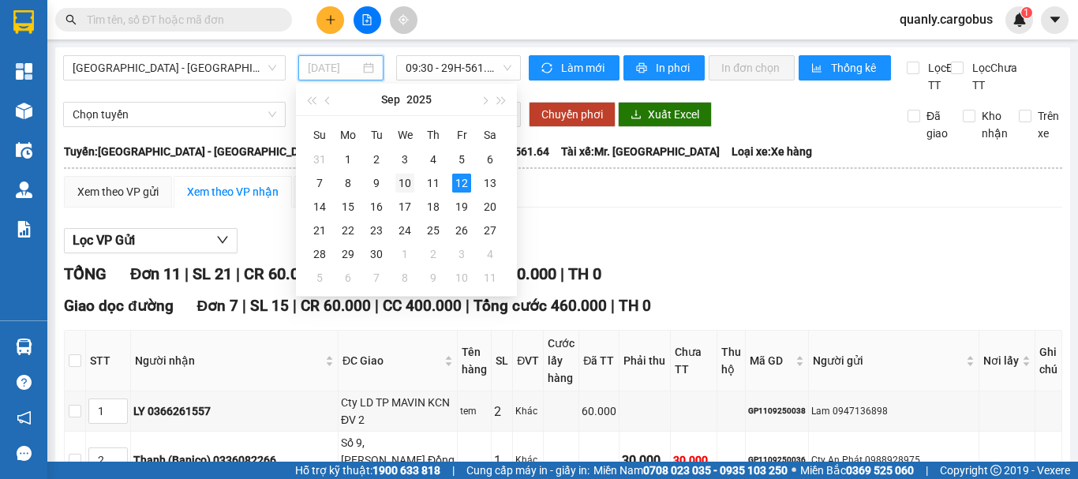
click at [404, 185] on div "10" at bounding box center [404, 183] width 19 height 19
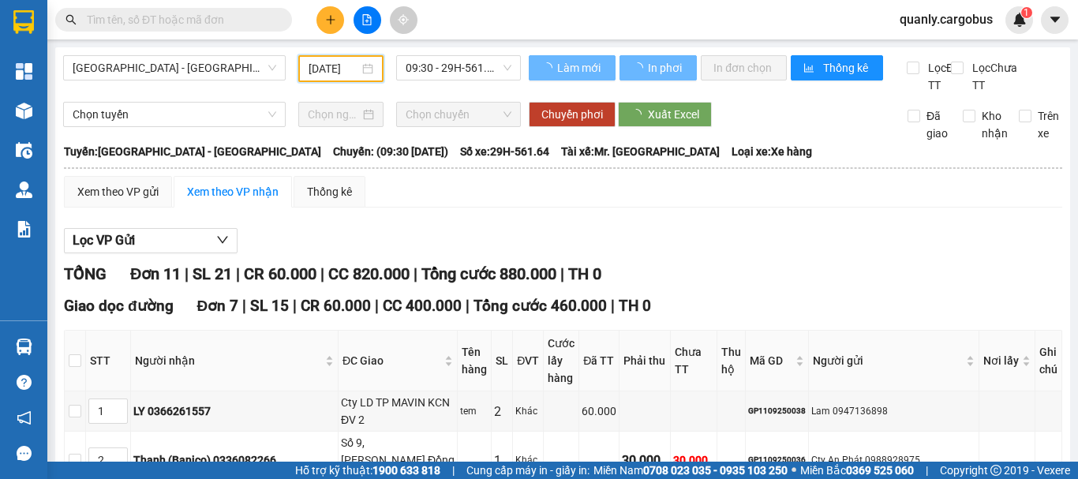
type input "[DATE]"
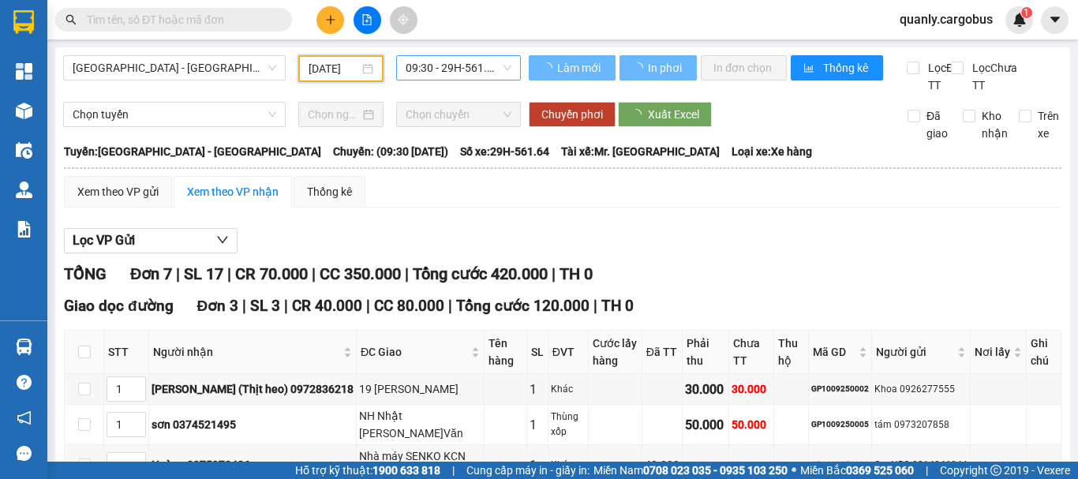
click at [475, 67] on span "09:30 - 29H-561.64" at bounding box center [459, 68] width 106 height 24
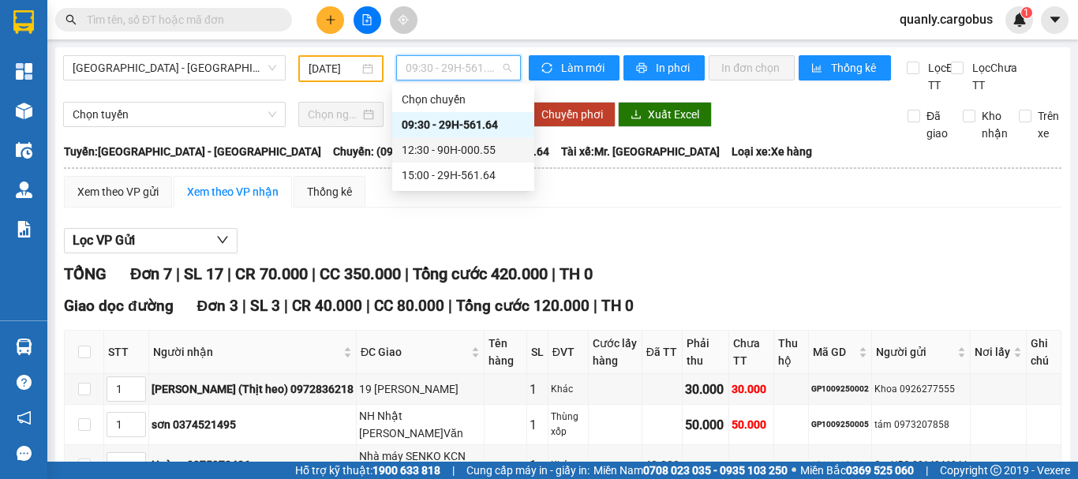
click at [448, 146] on div "12:30 - 90H-000.55" at bounding box center [463, 149] width 123 height 17
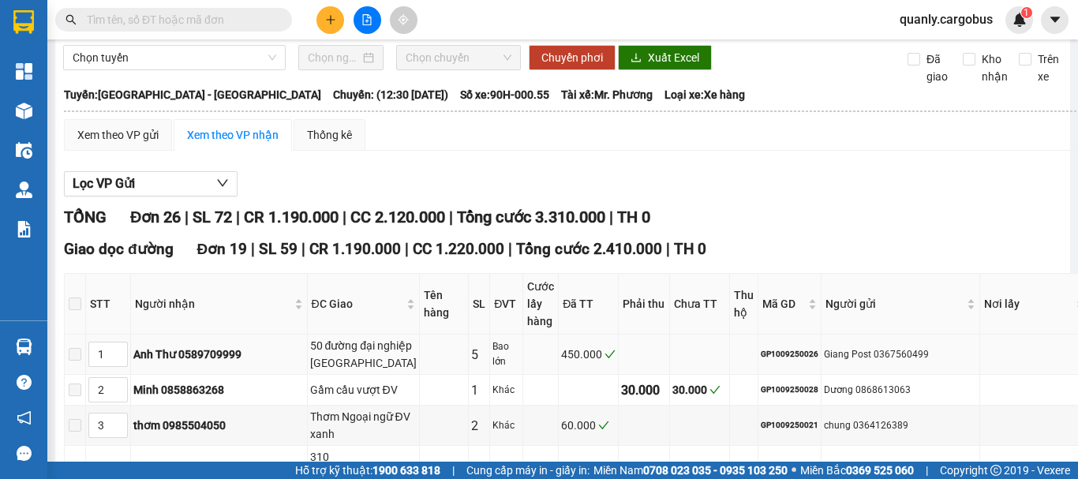
scroll to position [79, 0]
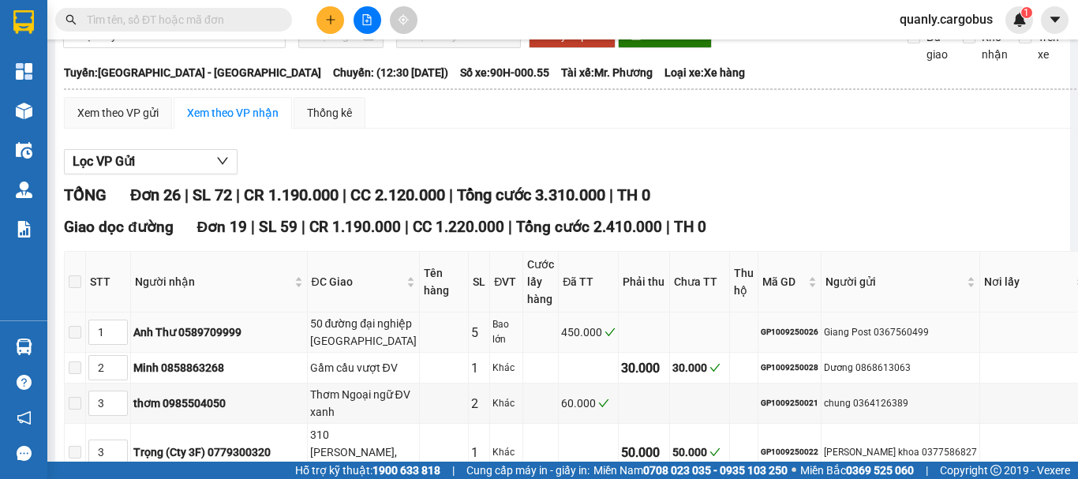
click at [795, 339] on div "GP1009250026" at bounding box center [790, 332] width 58 height 13
copy div "GP1009250026"
click at [217, 24] on input "text" at bounding box center [180, 19] width 186 height 17
paste input "GP1009250026"
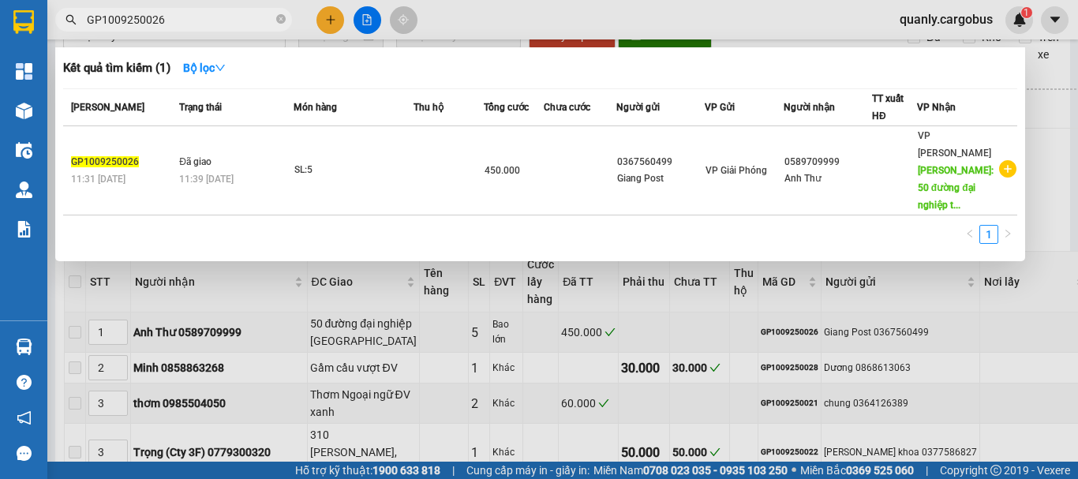
type input "GP1009250026"
click at [420, 130] on td at bounding box center [449, 170] width 70 height 89
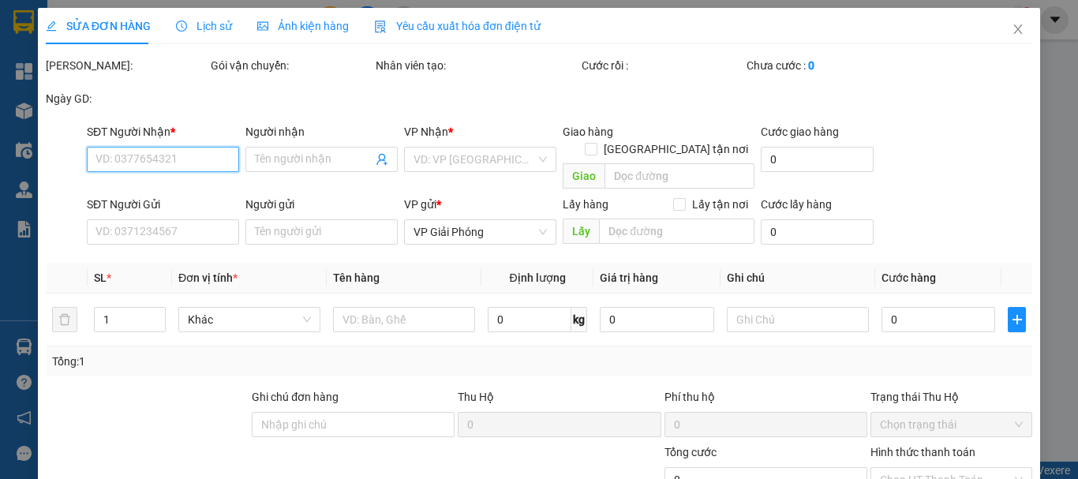
type input "0589709999"
type input "Anh Thư"
type input "50 đường đại nghiệp [GEOGRAPHIC_DATA]"
type input "0367560499"
type input "Giang Post"
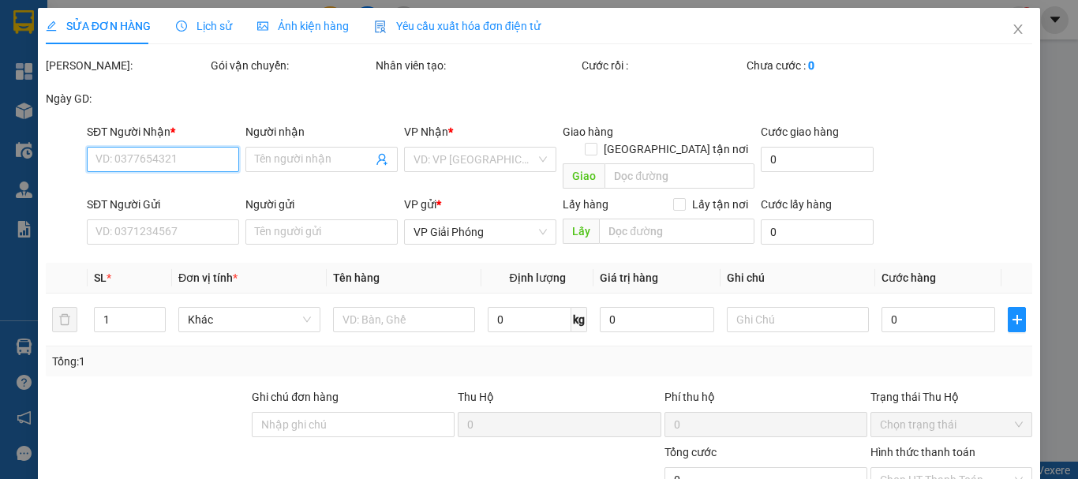
type input "450.000"
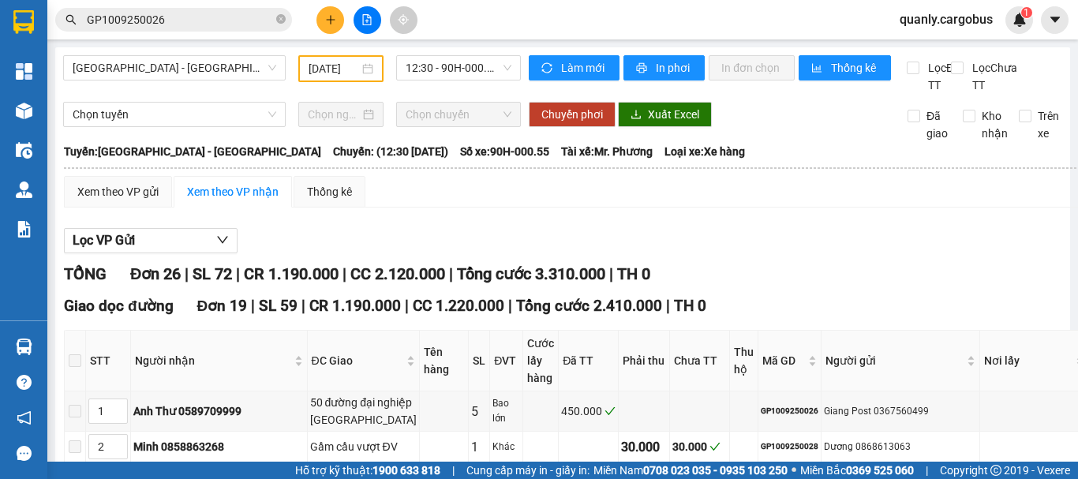
click at [201, 21] on input "GP1009250026" at bounding box center [180, 19] width 186 height 17
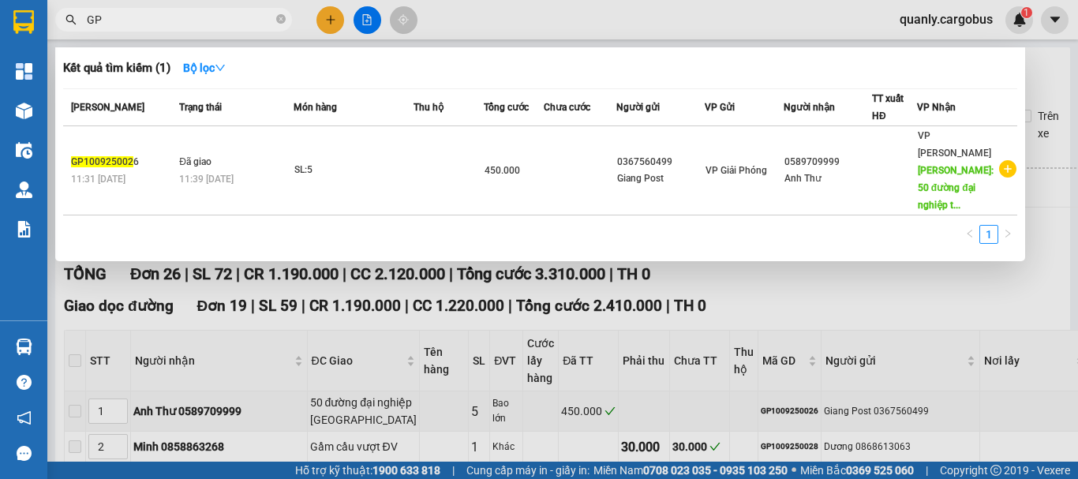
type input "G"
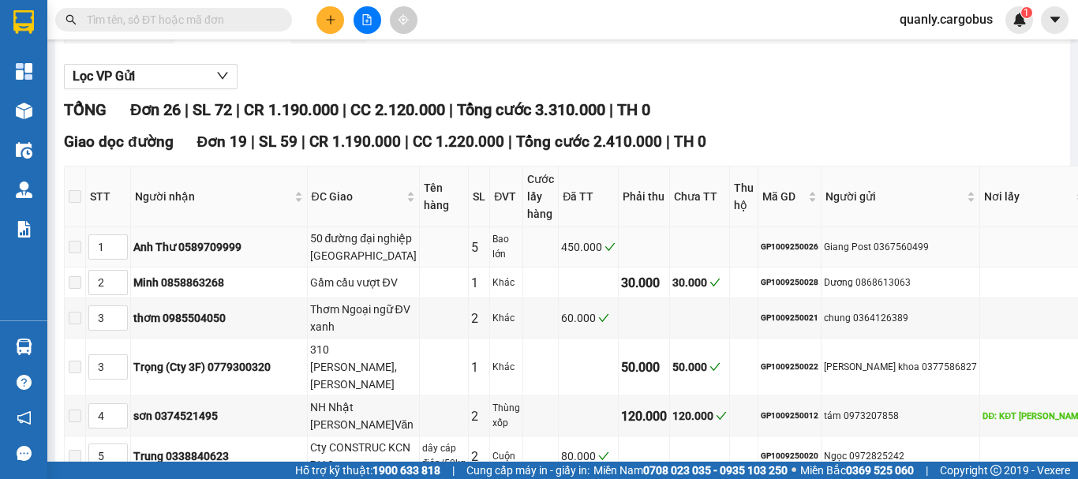
scroll to position [79, 0]
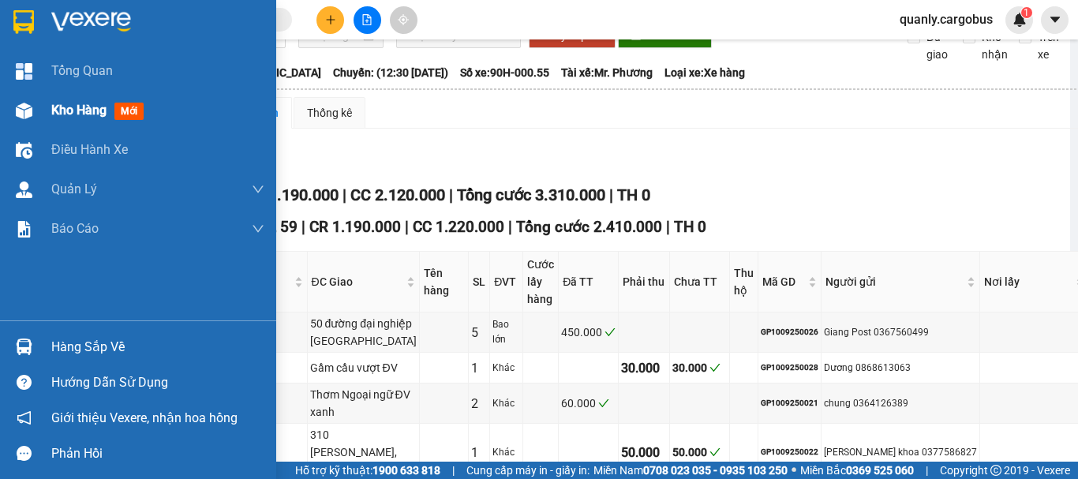
click at [24, 105] on img at bounding box center [24, 111] width 17 height 17
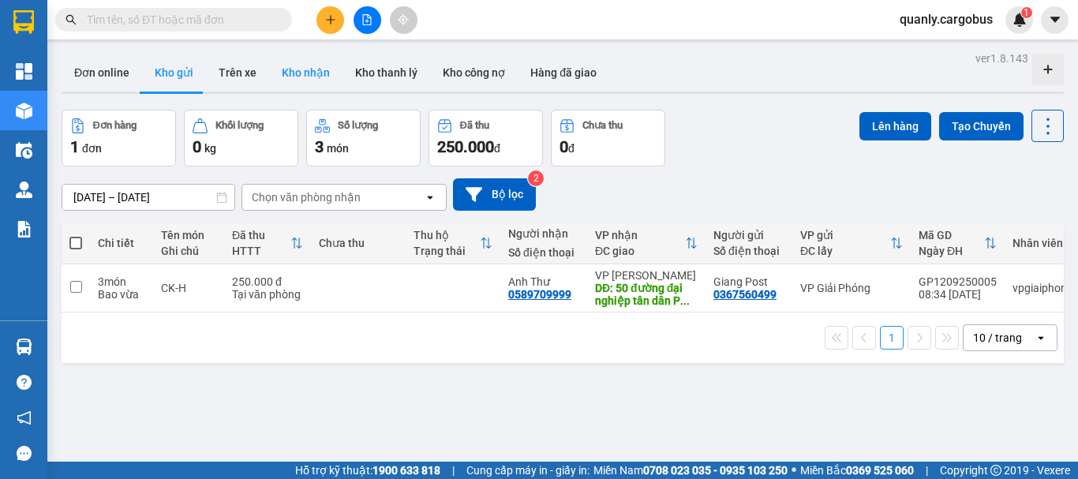
click at [303, 65] on button "Kho nhận" at bounding box center [305, 73] width 73 height 38
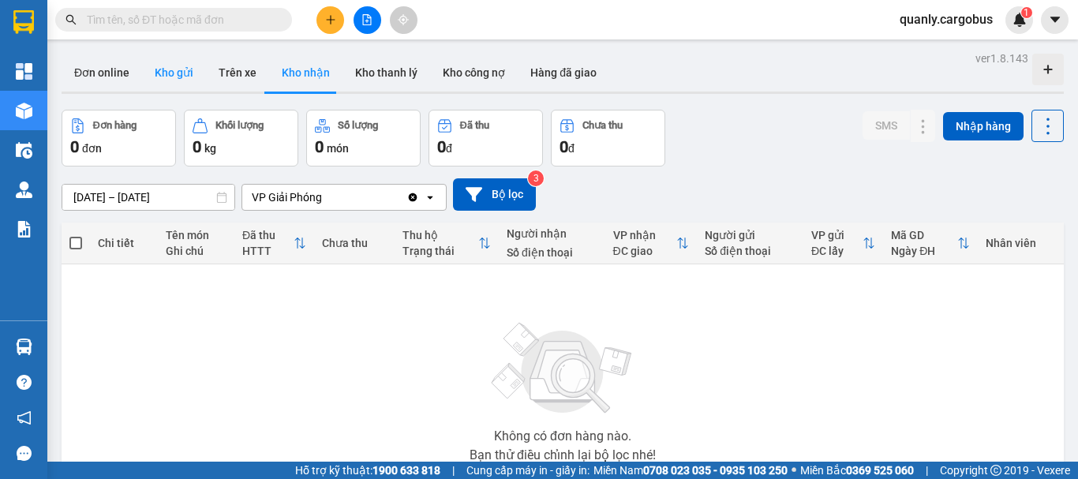
click at [162, 73] on button "Kho gửi" at bounding box center [174, 73] width 64 height 38
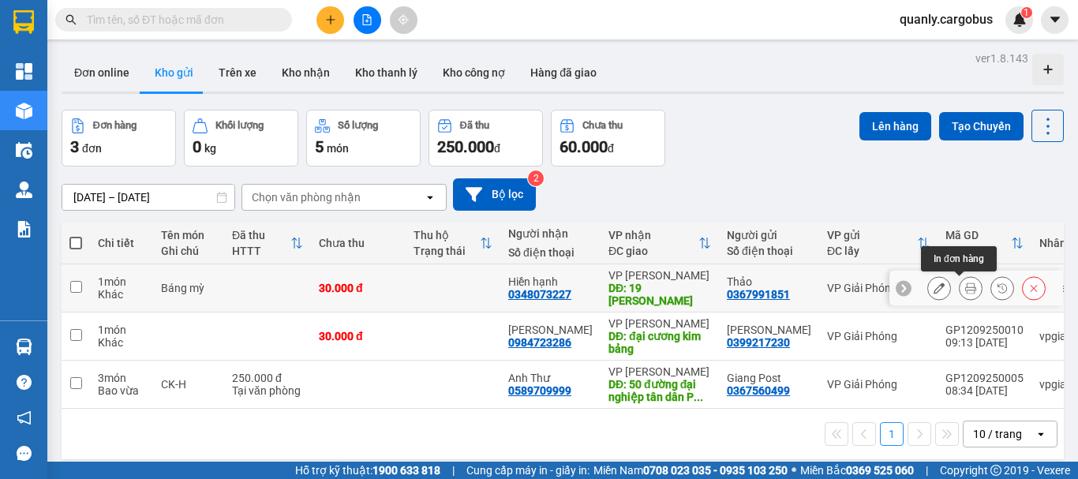
click at [965, 289] on icon at bounding box center [970, 288] width 11 height 11
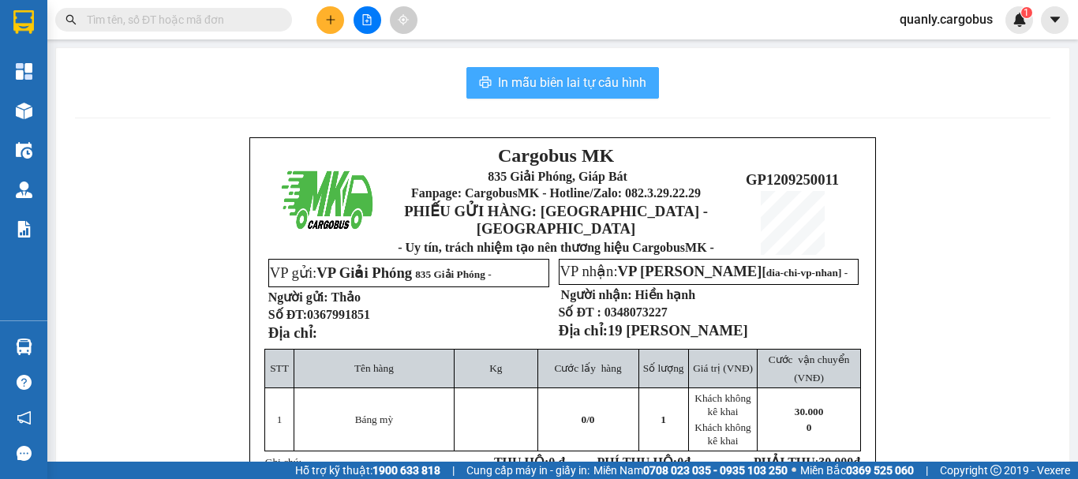
click at [596, 82] on span "In mẫu biên lai tự cấu hình" at bounding box center [572, 83] width 148 height 20
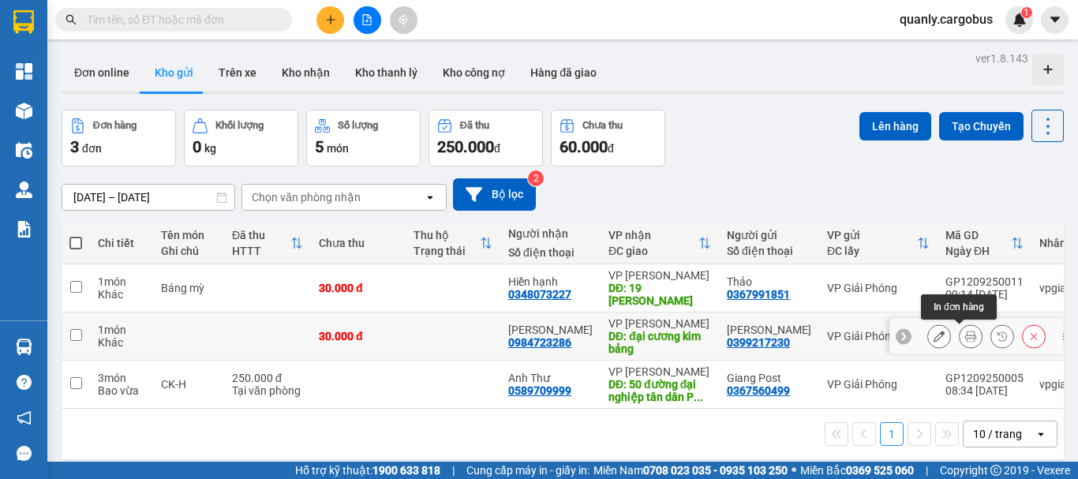
click at [965, 338] on icon at bounding box center [970, 336] width 11 height 11
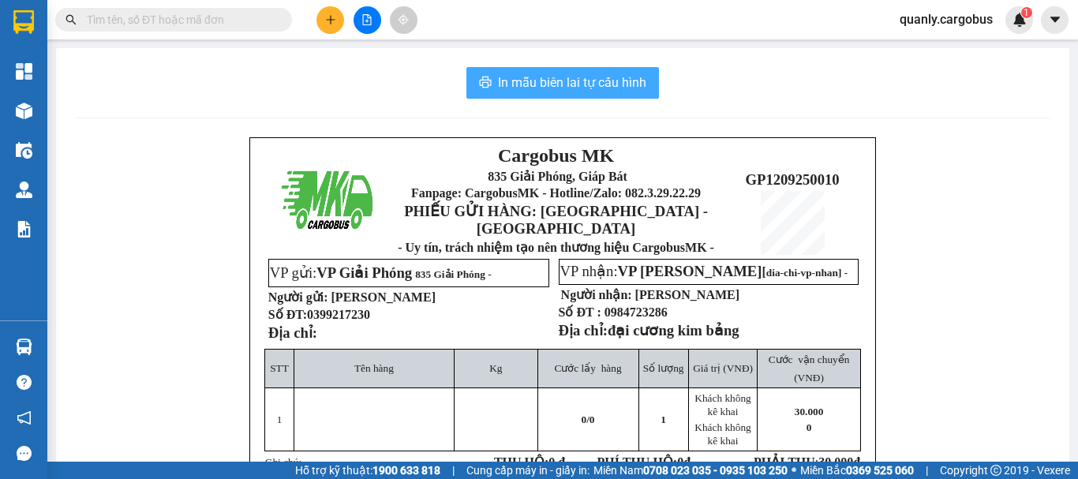
click at [562, 82] on span "In mẫu biên lai tự cấu hình" at bounding box center [572, 83] width 148 height 20
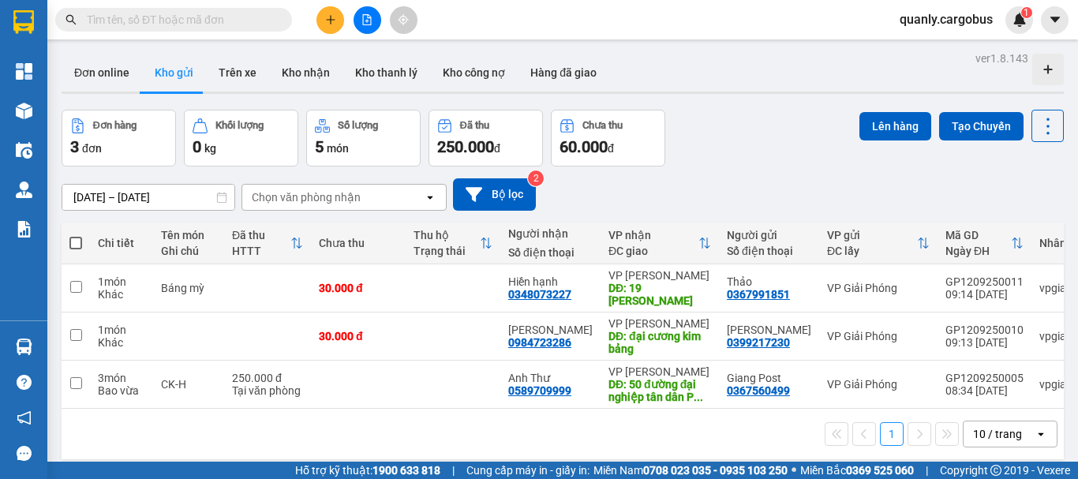
click at [74, 242] on span at bounding box center [75, 243] width 13 height 13
click at [76, 235] on input "checkbox" at bounding box center [76, 235] width 0 height 0
checkbox input "true"
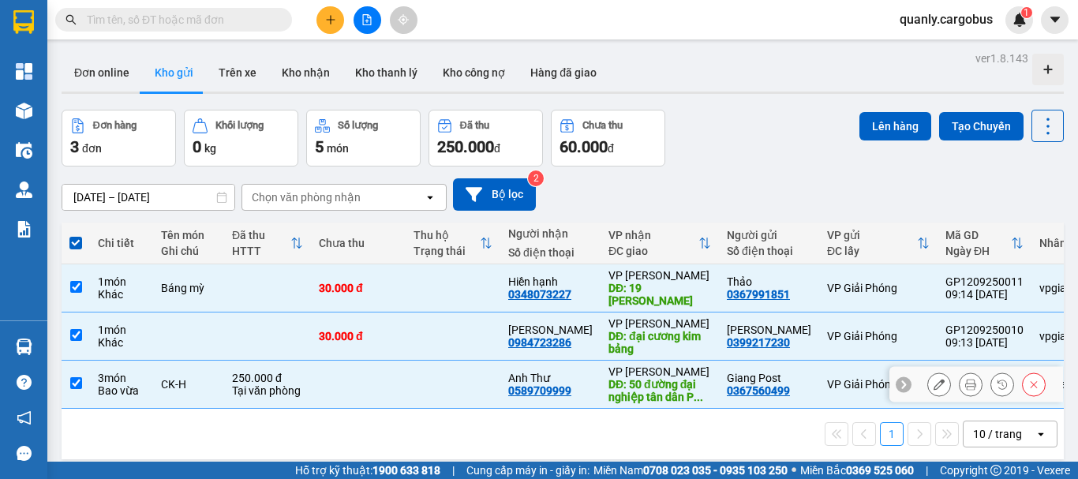
click at [75, 384] on input "checkbox" at bounding box center [76, 383] width 12 height 12
checkbox input "false"
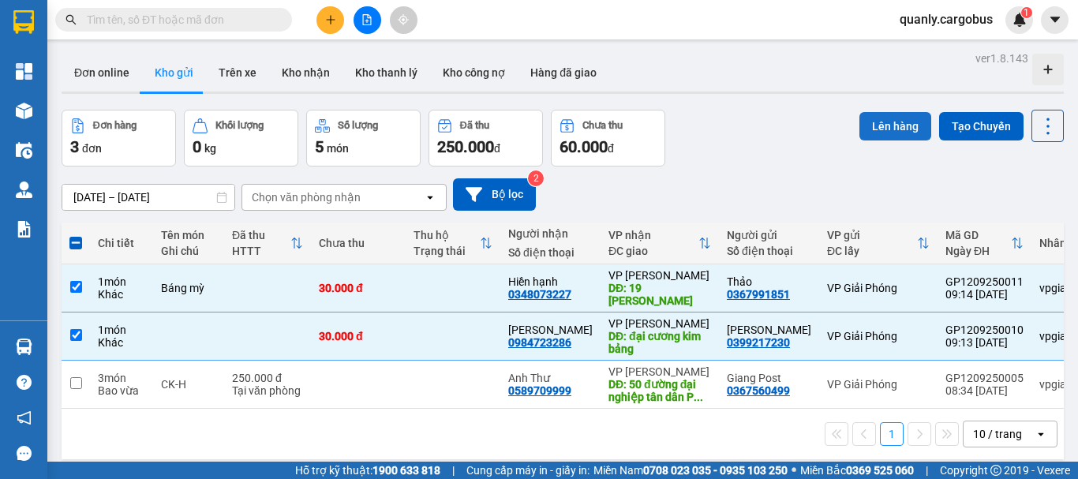
click at [867, 122] on button "Lên hàng" at bounding box center [895, 126] width 72 height 28
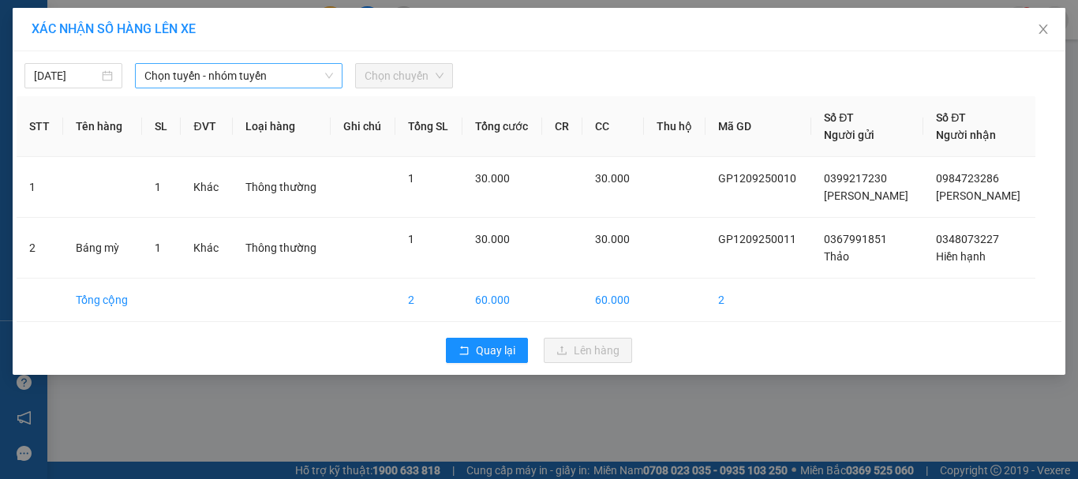
click at [182, 71] on span "Chọn tuyến - nhóm tuyến" at bounding box center [238, 76] width 189 height 24
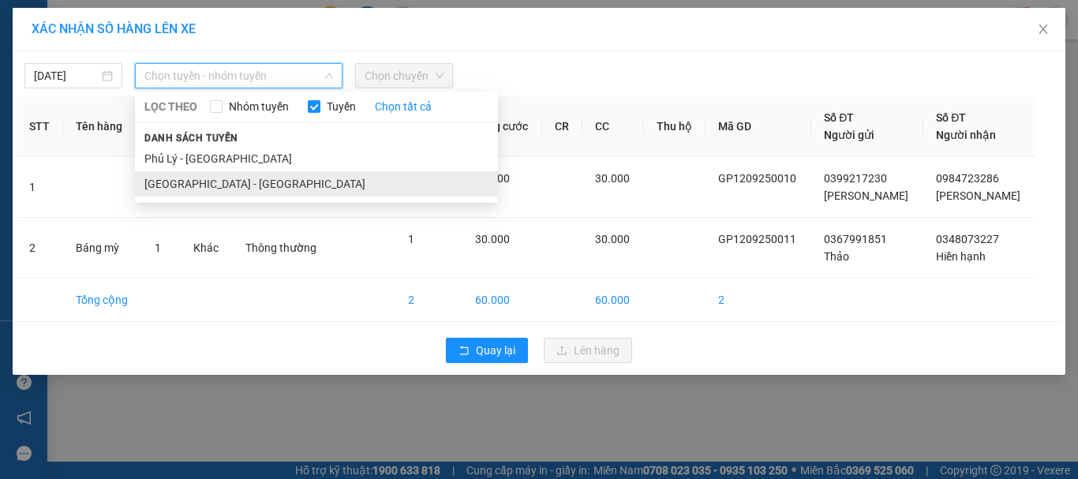
click at [174, 182] on li "[GEOGRAPHIC_DATA] - [GEOGRAPHIC_DATA]" at bounding box center [316, 183] width 363 height 25
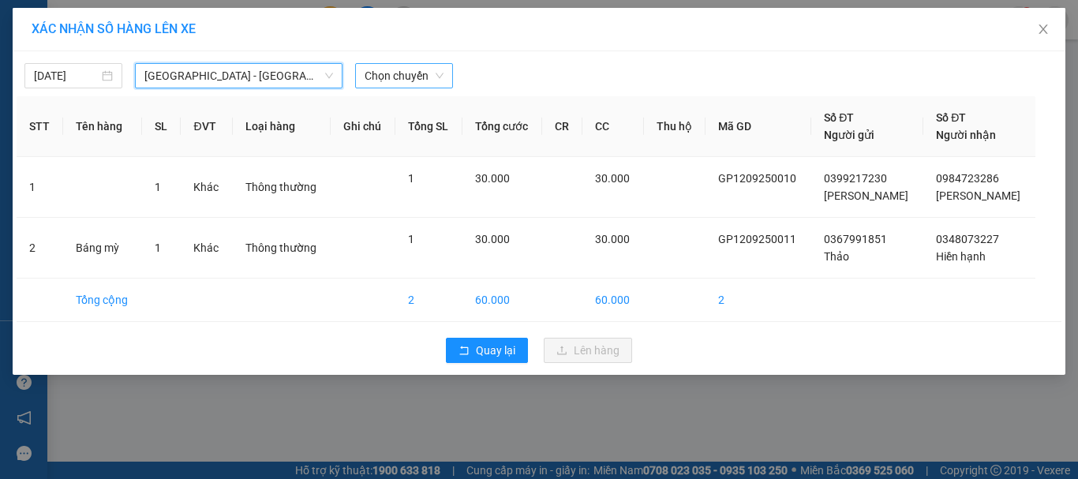
click at [380, 69] on span "Chọn chuyến" at bounding box center [404, 76] width 79 height 24
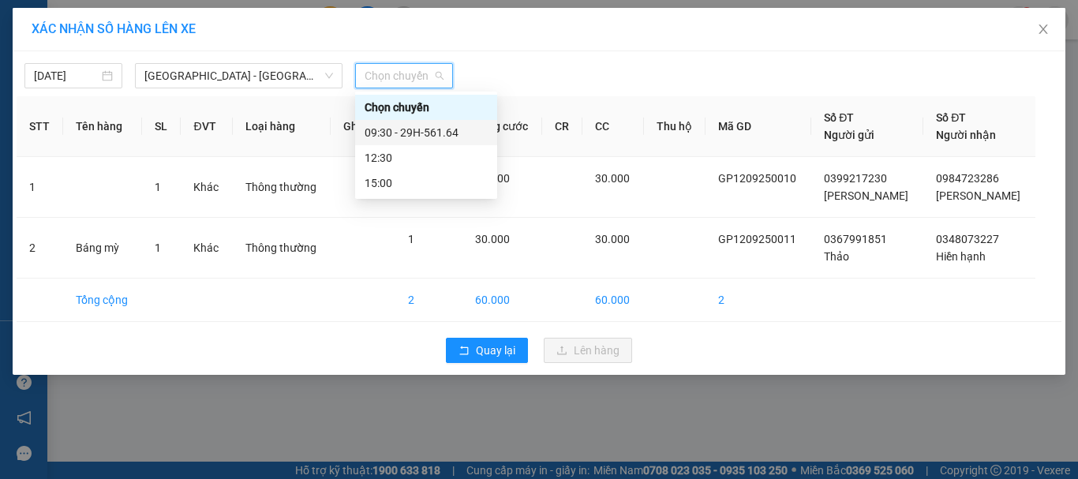
click at [402, 131] on div "09:30 - 29H-561.64" at bounding box center [426, 132] width 123 height 17
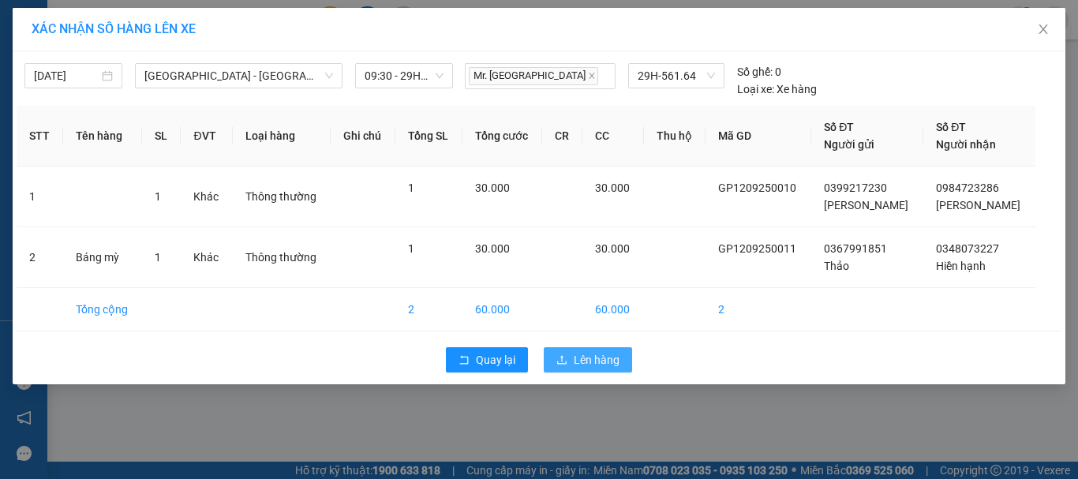
click at [601, 354] on span "Lên hàng" at bounding box center [597, 359] width 46 height 17
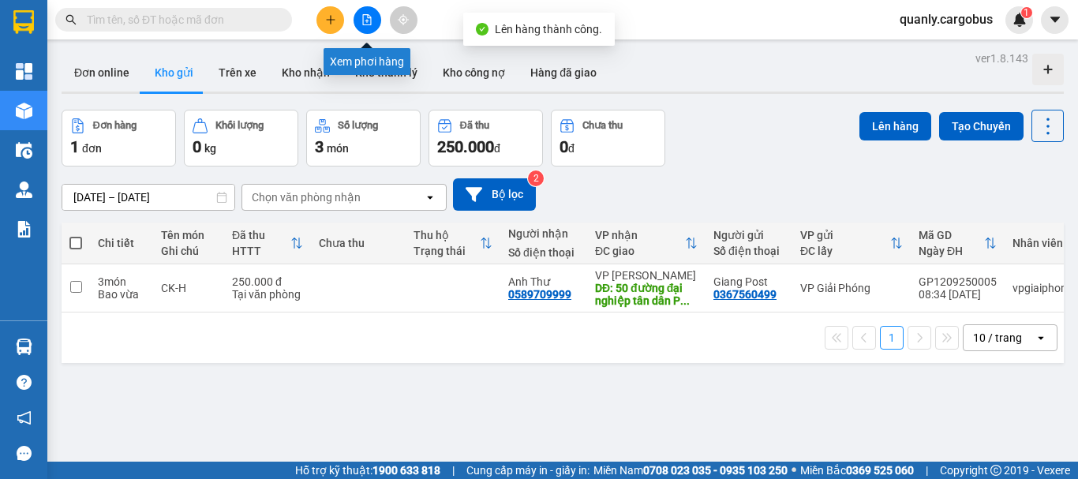
click at [368, 22] on icon "file-add" at bounding box center [366, 19] width 11 height 11
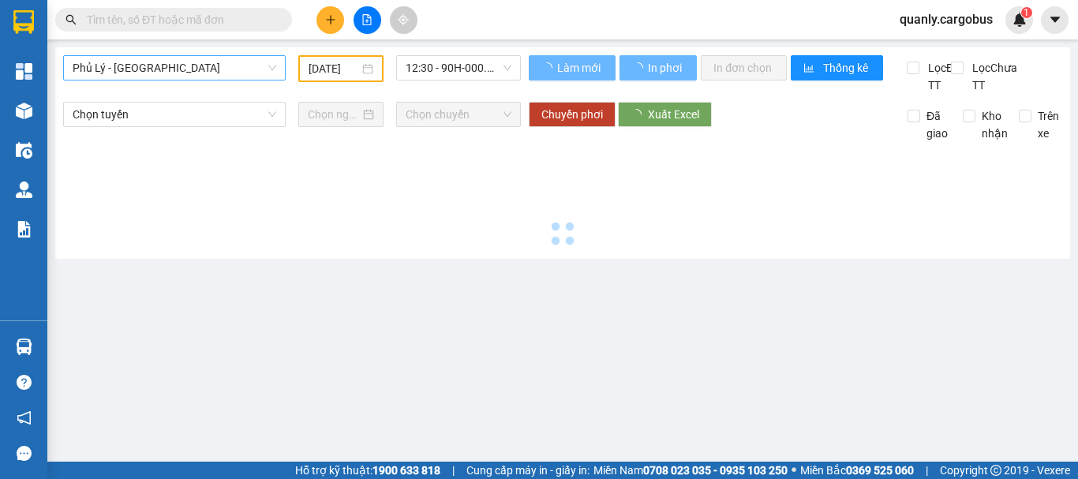
type input "[DATE]"
click at [161, 69] on span "Phủ Lý - [GEOGRAPHIC_DATA]" at bounding box center [175, 68] width 204 height 24
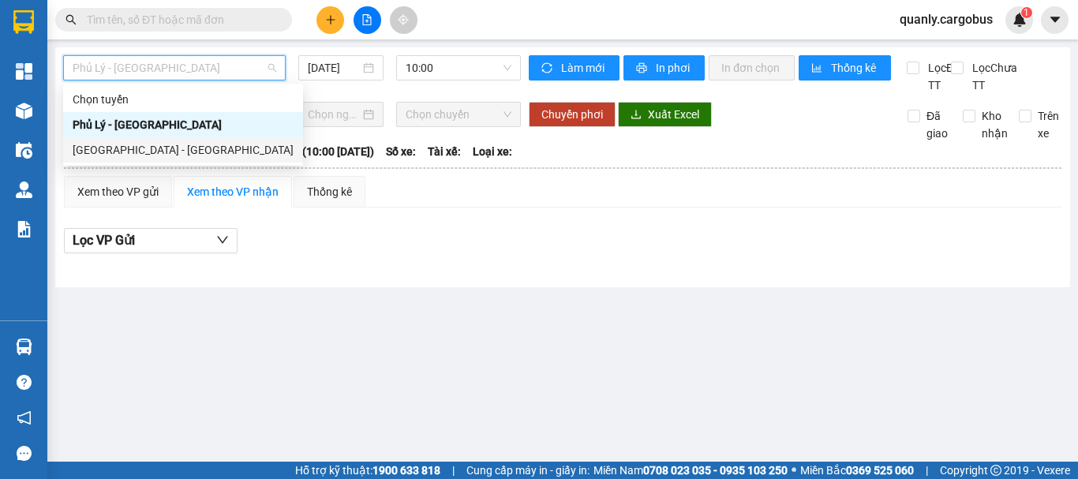
click at [125, 152] on div "[GEOGRAPHIC_DATA] - [GEOGRAPHIC_DATA]" at bounding box center [183, 149] width 221 height 17
type input "[DATE]"
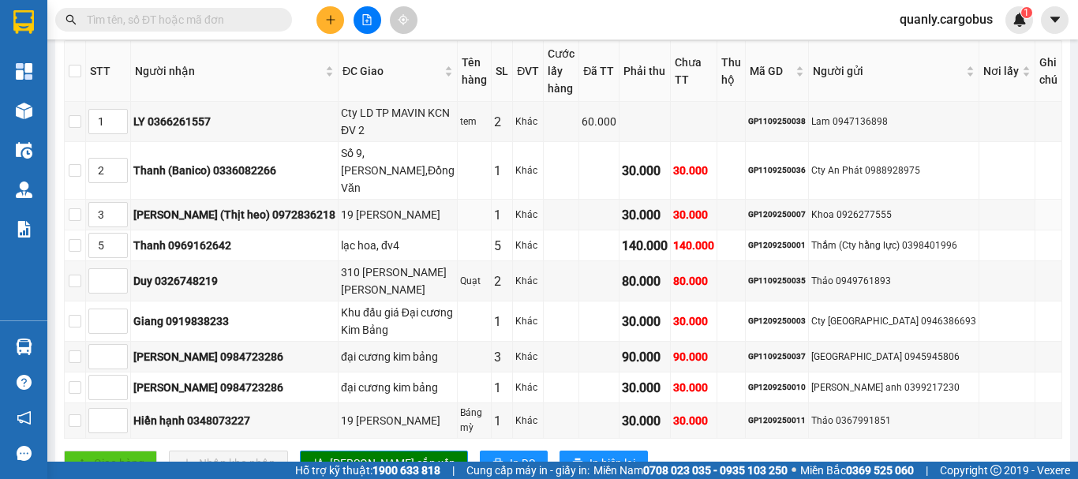
scroll to position [316, 0]
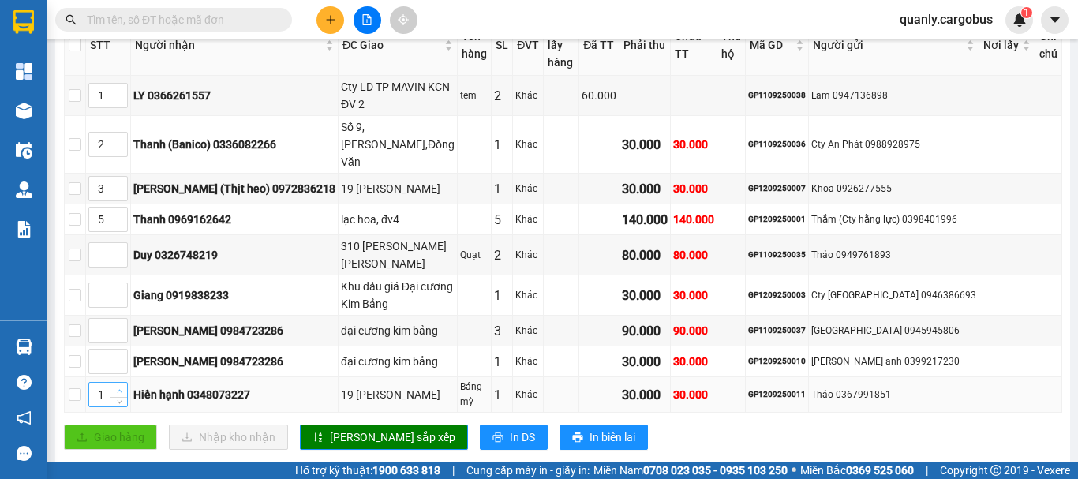
click at [122, 388] on icon "up" at bounding box center [120, 391] width 6 height 6
type input "3"
click at [122, 388] on icon "up" at bounding box center [120, 391] width 6 height 6
click at [354, 429] on span "[PERSON_NAME] sắp xếp" at bounding box center [392, 437] width 125 height 17
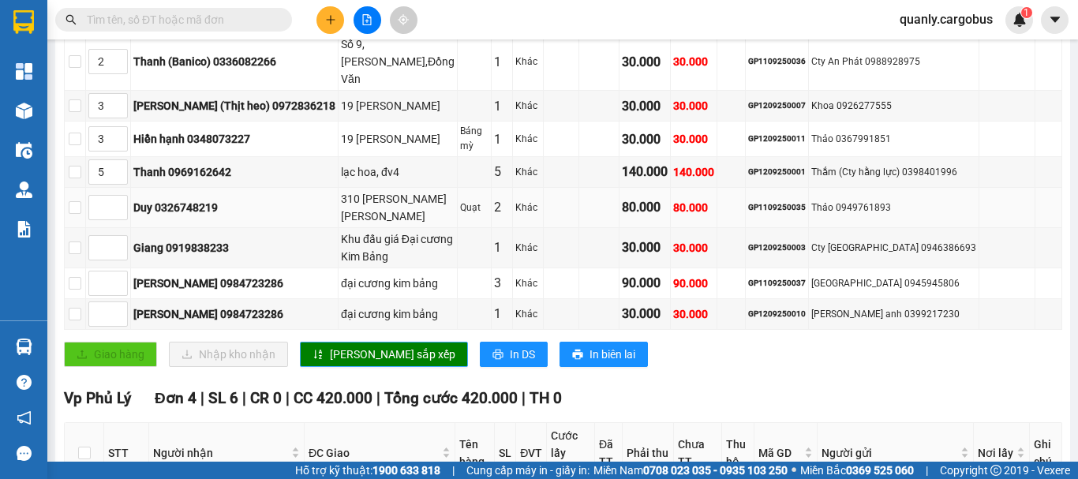
scroll to position [395, 0]
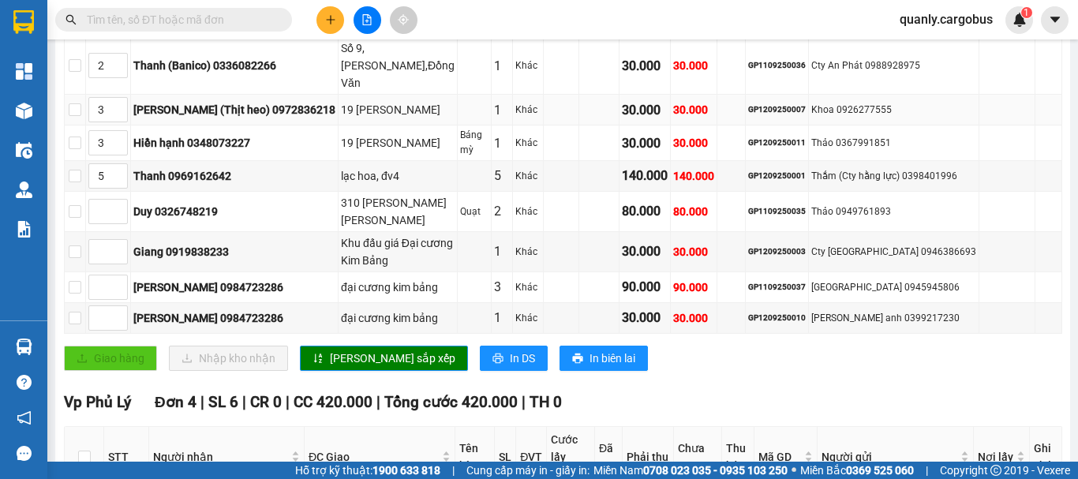
click at [769, 95] on td "GP1209250007" at bounding box center [777, 110] width 63 height 31
click at [769, 103] on div "GP1209250007" at bounding box center [777, 109] width 58 height 13
copy div "GP1209250007"
click at [155, 17] on input "text" at bounding box center [180, 19] width 186 height 17
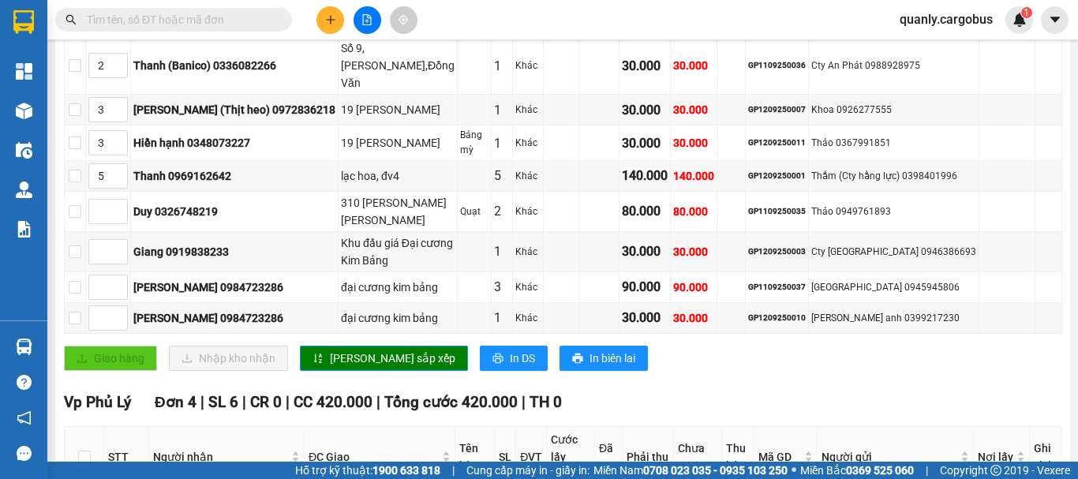
paste input "GP1209250007"
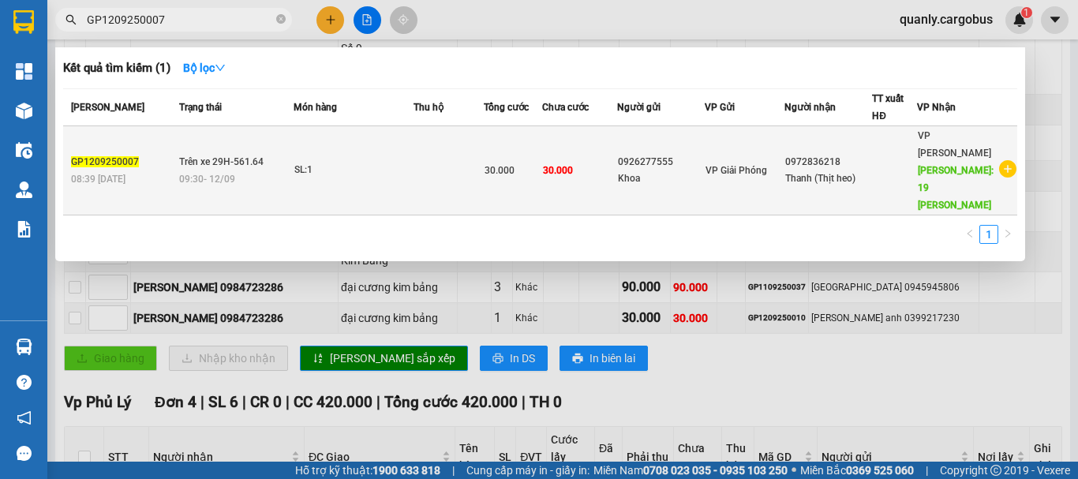
type input "GP1209250007"
click at [598, 160] on td "30.000" at bounding box center [579, 170] width 74 height 89
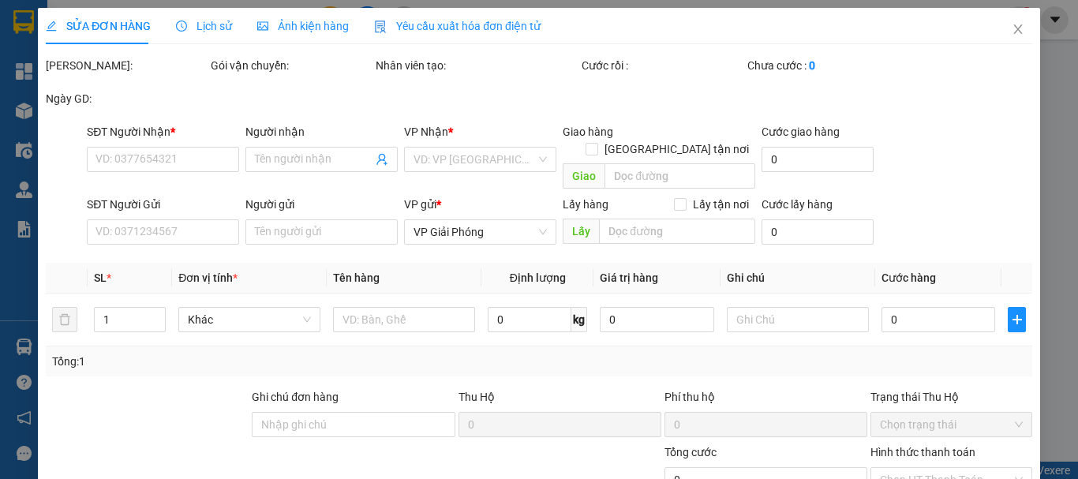
type input "0972836218"
type input "Thanh (Thịt heo)"
type input "19 [PERSON_NAME]"
type input "0926277555"
type input "Khoa"
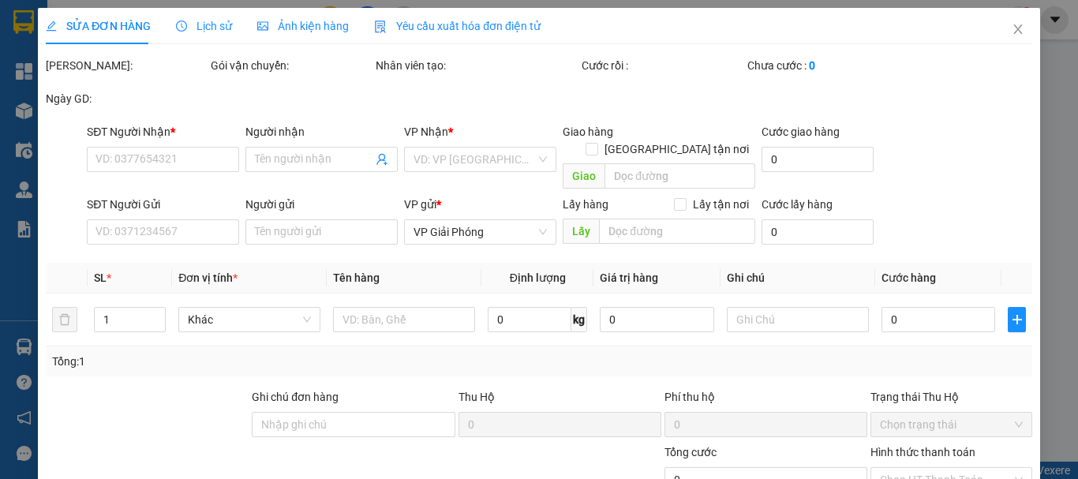
type input "30.000"
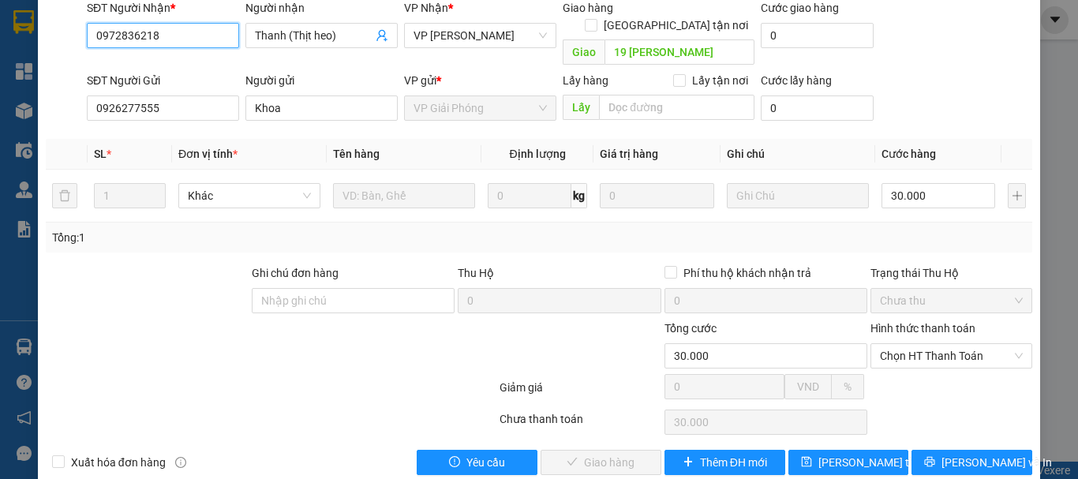
scroll to position [155, 0]
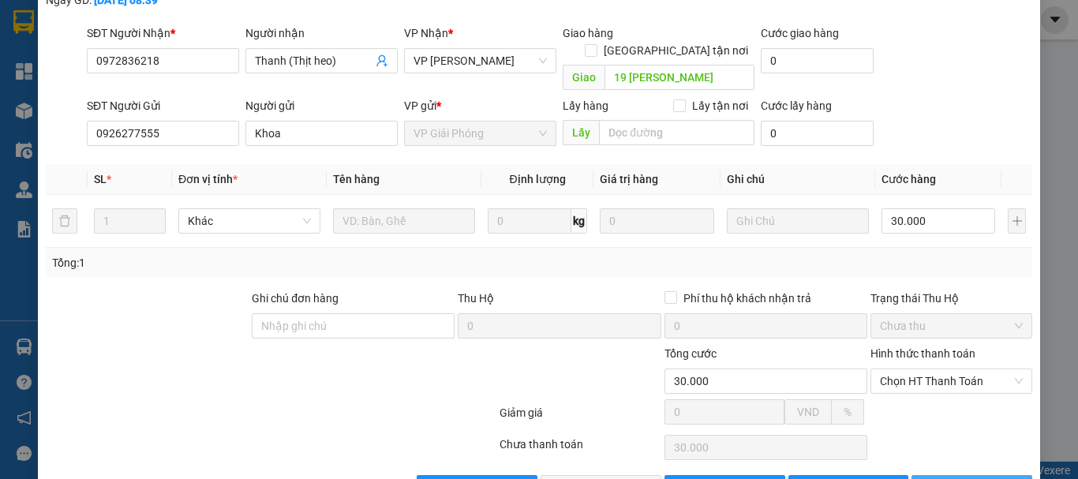
click at [970, 478] on span "[PERSON_NAME] và In" at bounding box center [996, 487] width 110 height 17
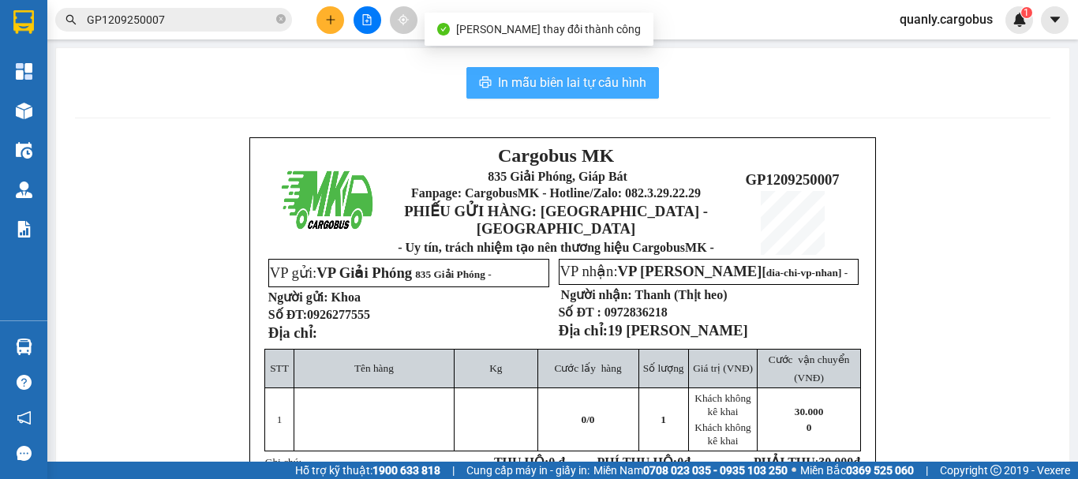
click at [551, 76] on span "In mẫu biên lai tự cấu hình" at bounding box center [572, 83] width 148 height 20
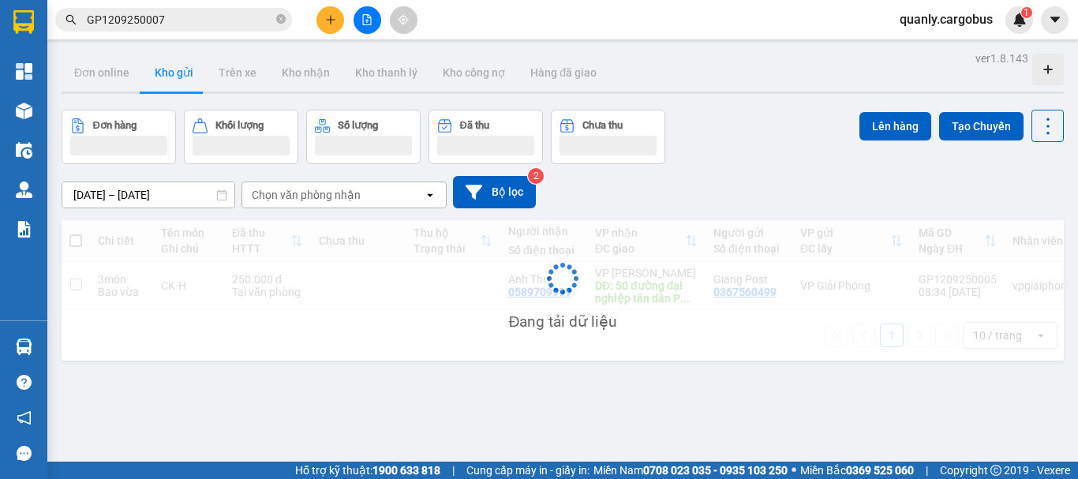
click at [208, 21] on input "GP1209250007" at bounding box center [180, 19] width 186 height 17
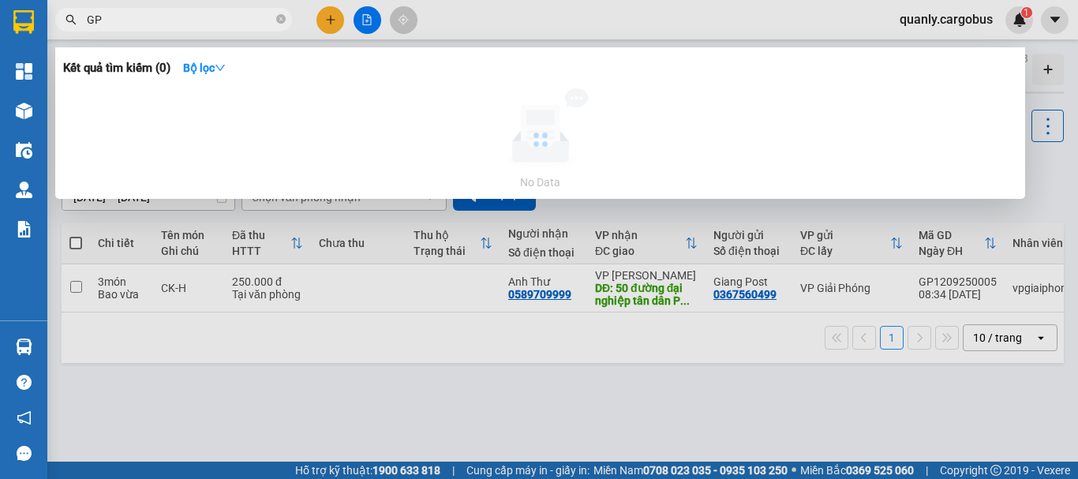
type input "G"
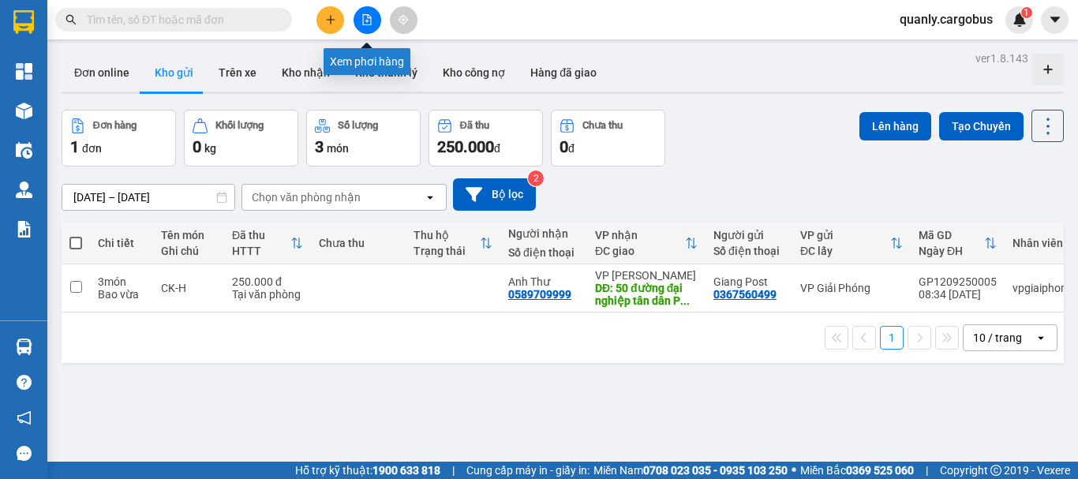
click at [371, 24] on icon "file-add" at bounding box center [367, 19] width 9 height 11
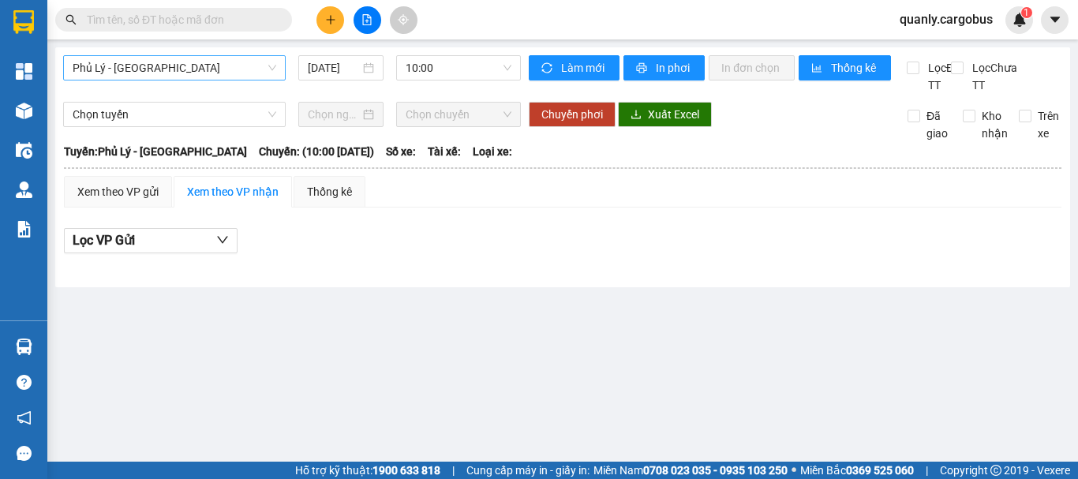
click at [187, 72] on span "Phủ Lý - [GEOGRAPHIC_DATA]" at bounding box center [175, 68] width 204 height 24
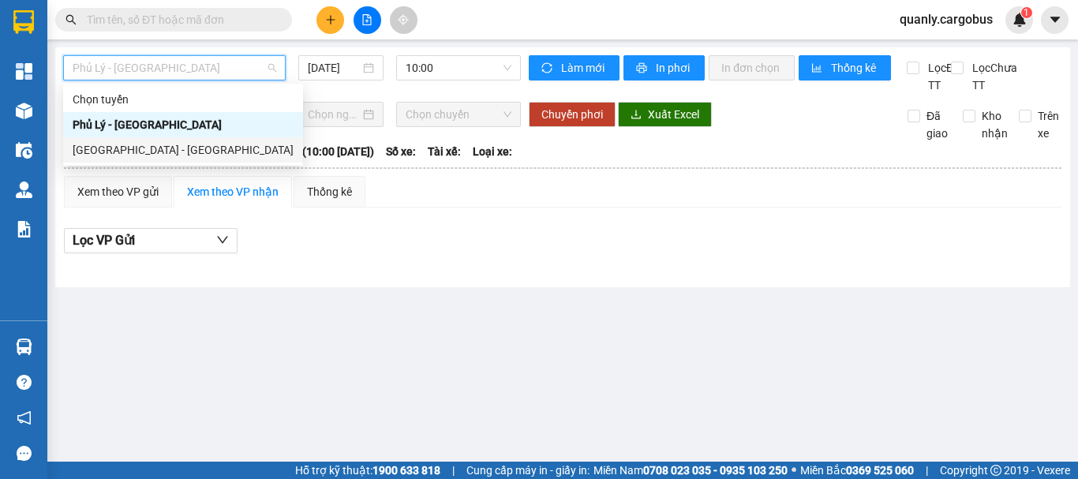
click at [121, 152] on div "[GEOGRAPHIC_DATA] - [GEOGRAPHIC_DATA]" at bounding box center [183, 149] width 221 height 17
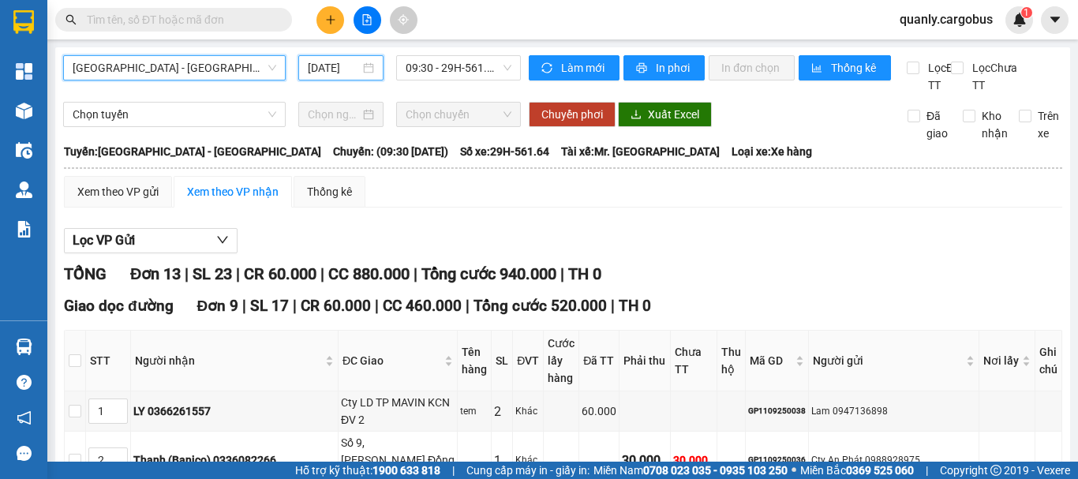
click at [343, 62] on input "[DATE]" at bounding box center [334, 67] width 52 height 17
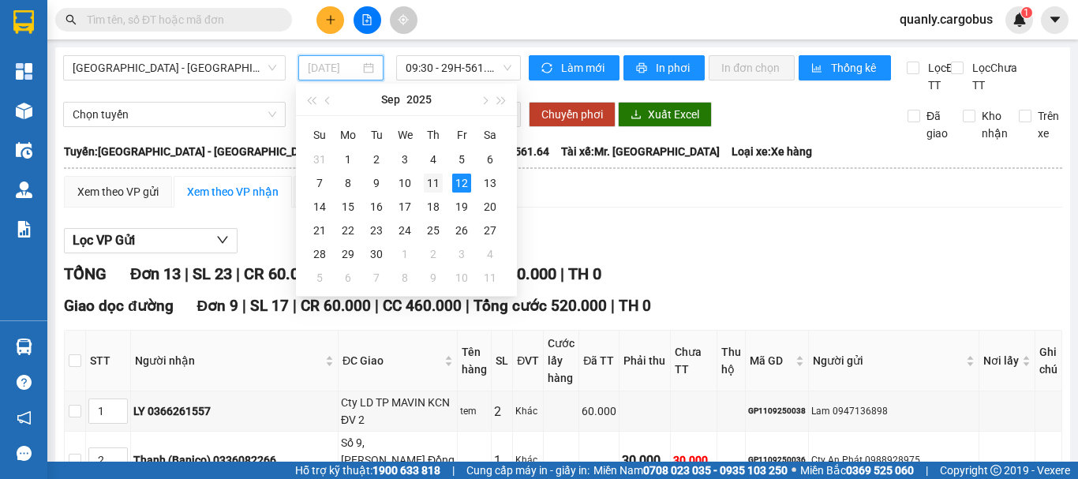
click at [429, 185] on div "11" at bounding box center [433, 183] width 19 height 19
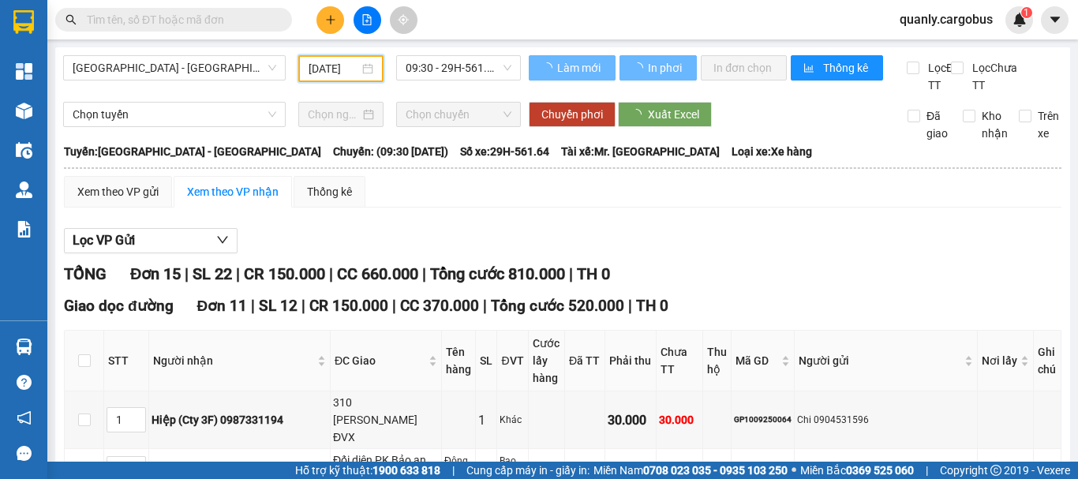
click at [436, 70] on span "09:30 - 29H-561.64" at bounding box center [459, 68] width 106 height 24
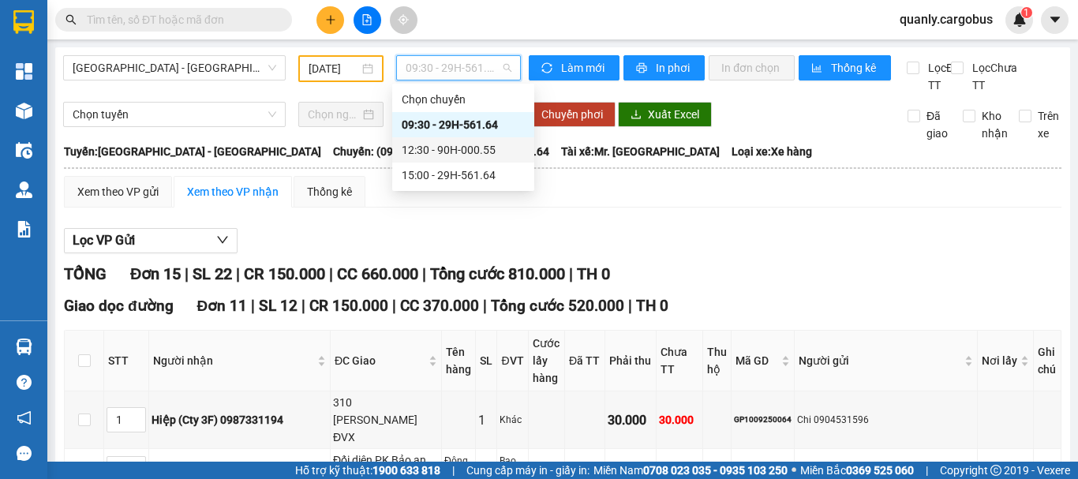
click at [453, 149] on div "12:30 - 90H-000.55" at bounding box center [463, 149] width 123 height 17
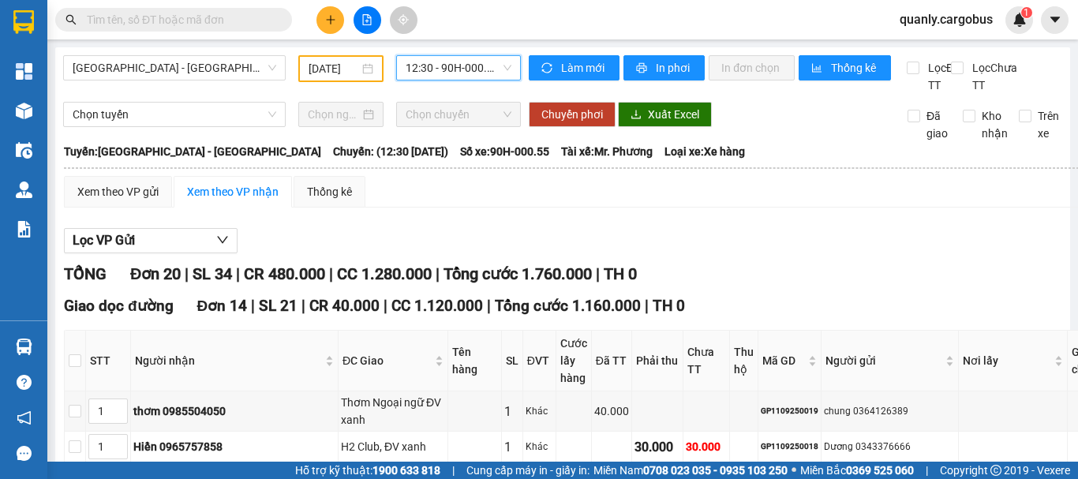
click at [329, 69] on input "[DATE]" at bounding box center [334, 68] width 51 height 17
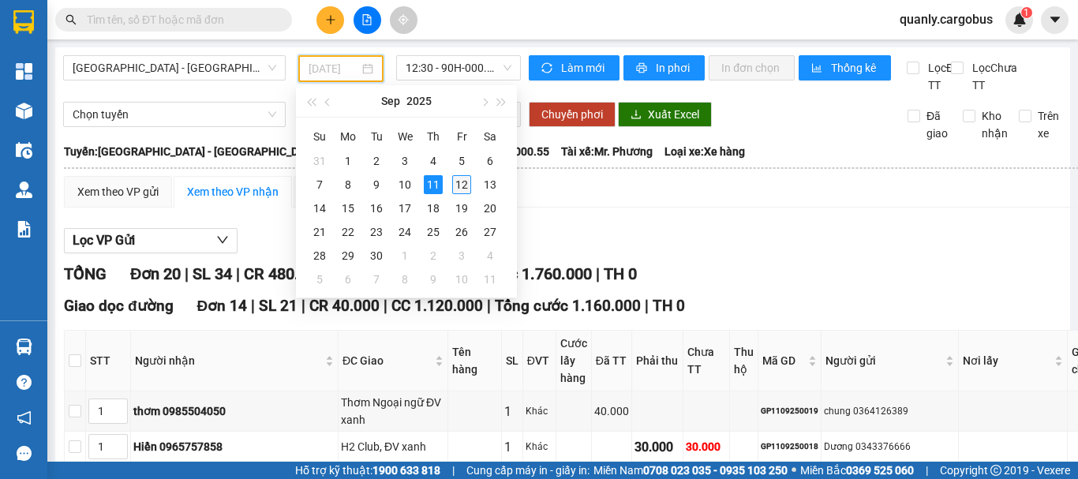
click at [464, 185] on div "12" at bounding box center [461, 184] width 19 height 19
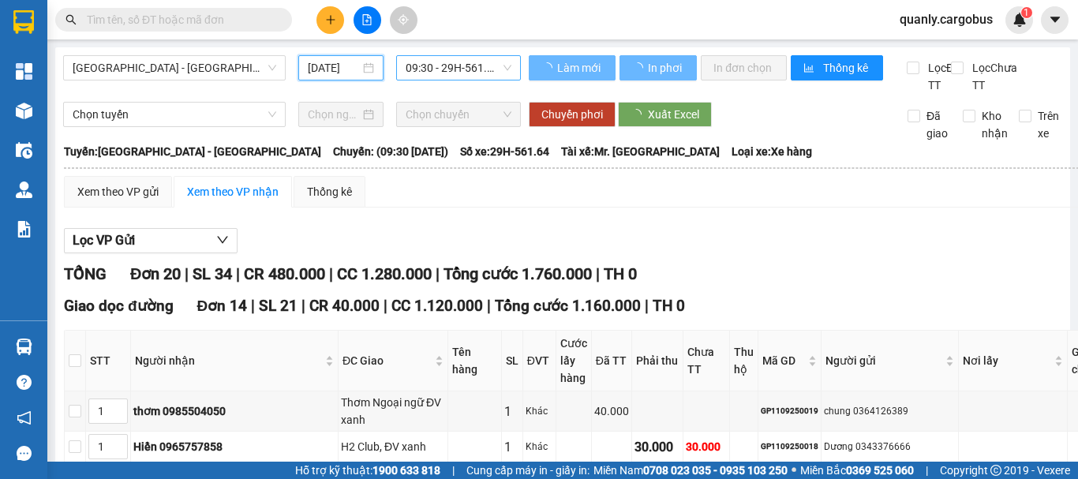
type input "[DATE]"
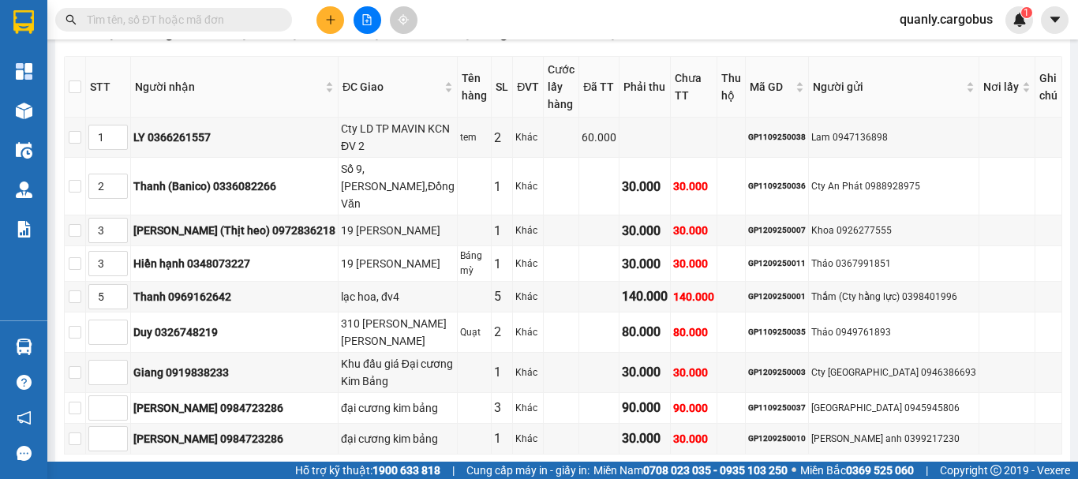
scroll to position [316, 0]
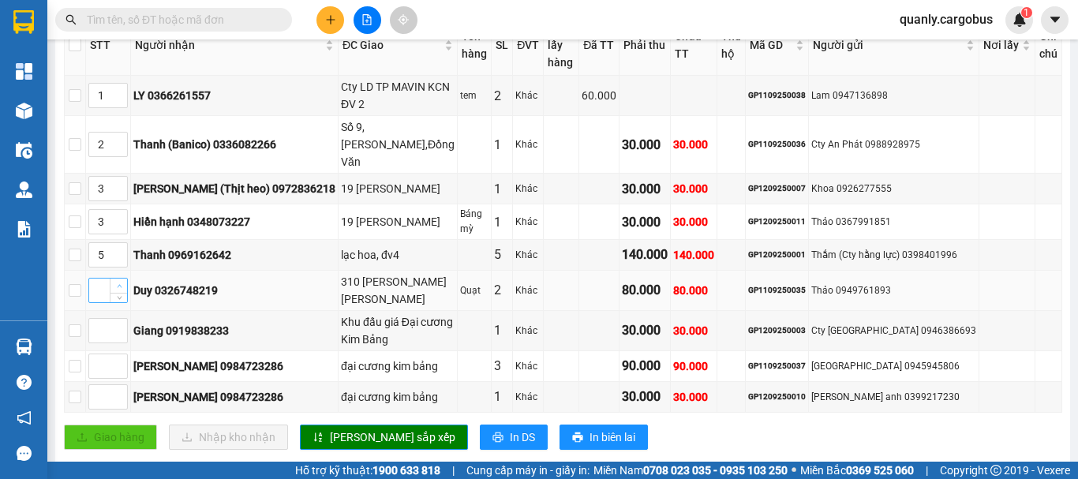
type input "1"
click at [124, 282] on span "up" at bounding box center [118, 286] width 9 height 9
type input "6"
click at [124, 246] on span "up" at bounding box center [118, 250] width 9 height 9
click at [122, 283] on icon "up" at bounding box center [120, 286] width 6 height 6
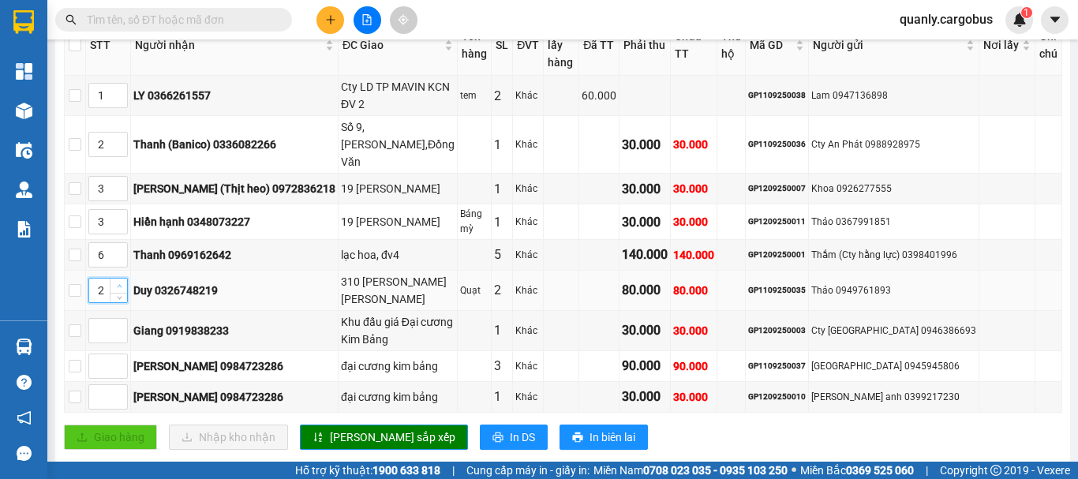
click at [122, 283] on icon "up" at bounding box center [120, 286] width 6 height 6
type input "5"
click at [122, 283] on icon "up" at bounding box center [120, 286] width 6 height 6
click at [361, 429] on span "[PERSON_NAME] sắp xếp" at bounding box center [392, 437] width 125 height 17
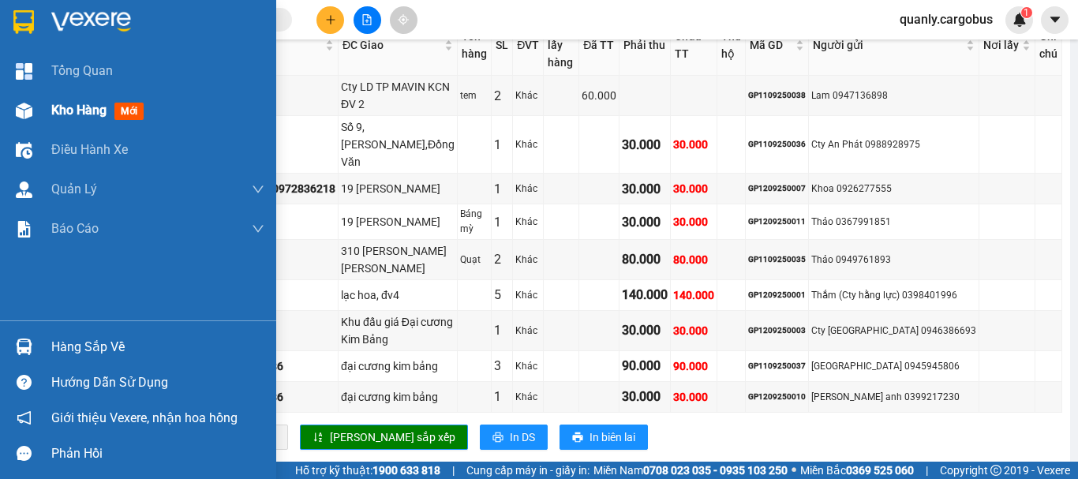
click at [24, 107] on img at bounding box center [24, 111] width 17 height 17
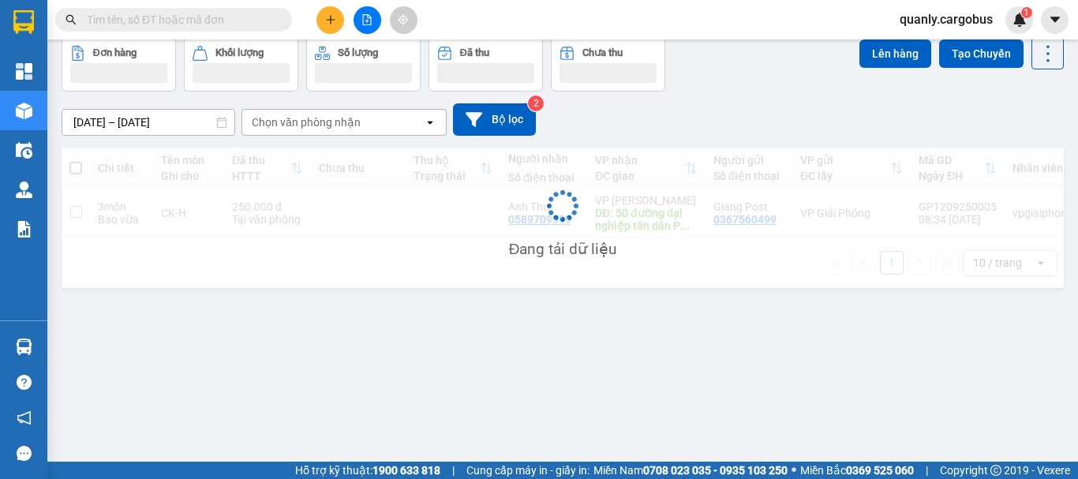
scroll to position [73, 0]
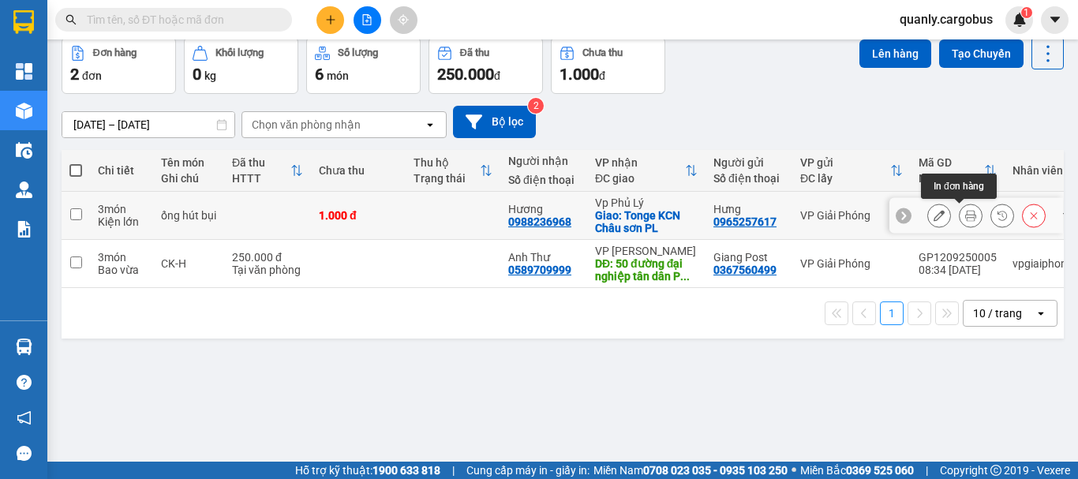
click at [965, 215] on icon at bounding box center [970, 215] width 11 height 11
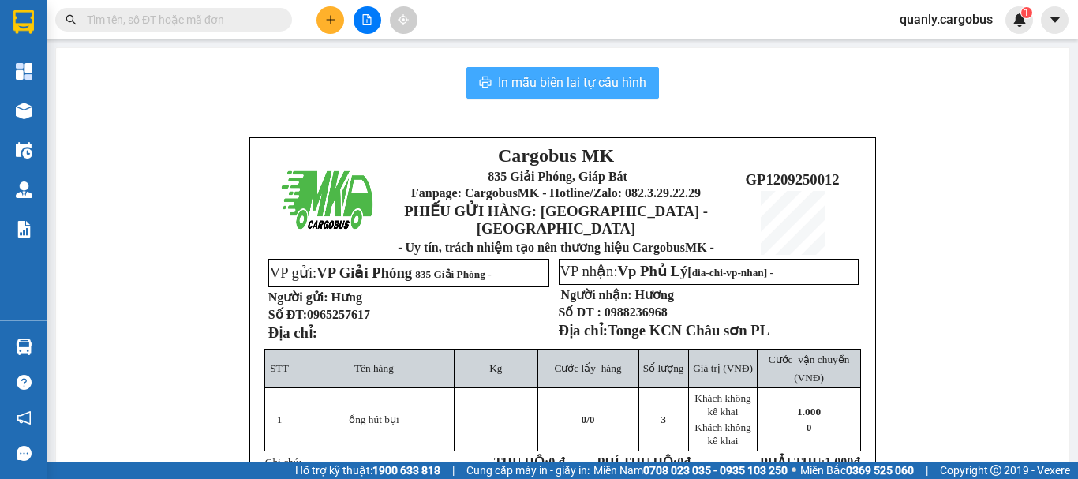
click at [601, 80] on span "In mẫu biên lai tự cấu hình" at bounding box center [572, 83] width 148 height 20
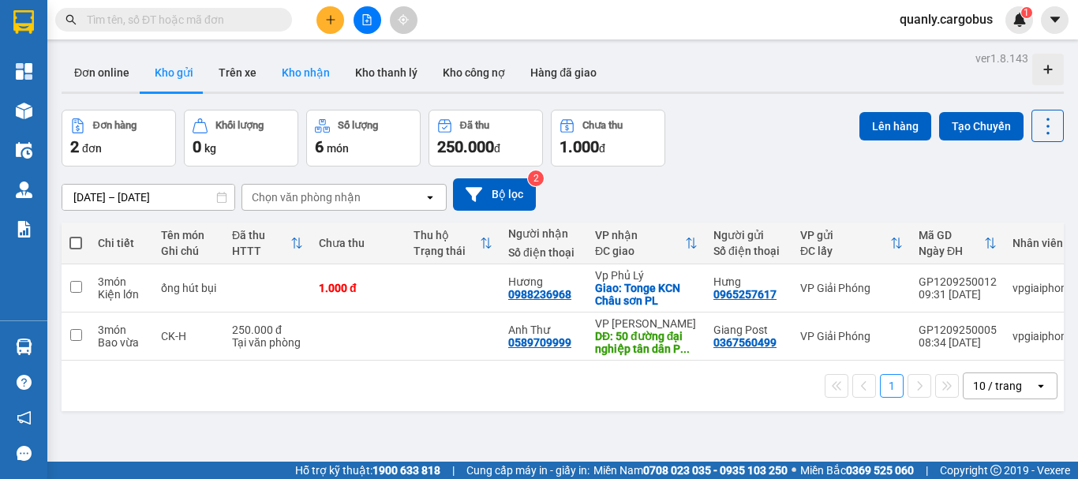
click at [306, 76] on button "Kho nhận" at bounding box center [305, 73] width 73 height 38
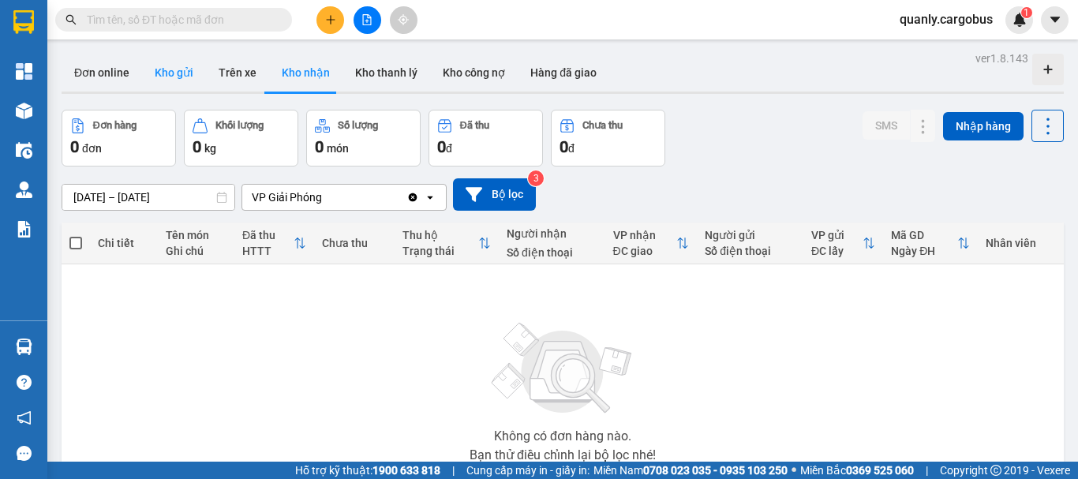
click at [166, 77] on button "Kho gửi" at bounding box center [174, 73] width 64 height 38
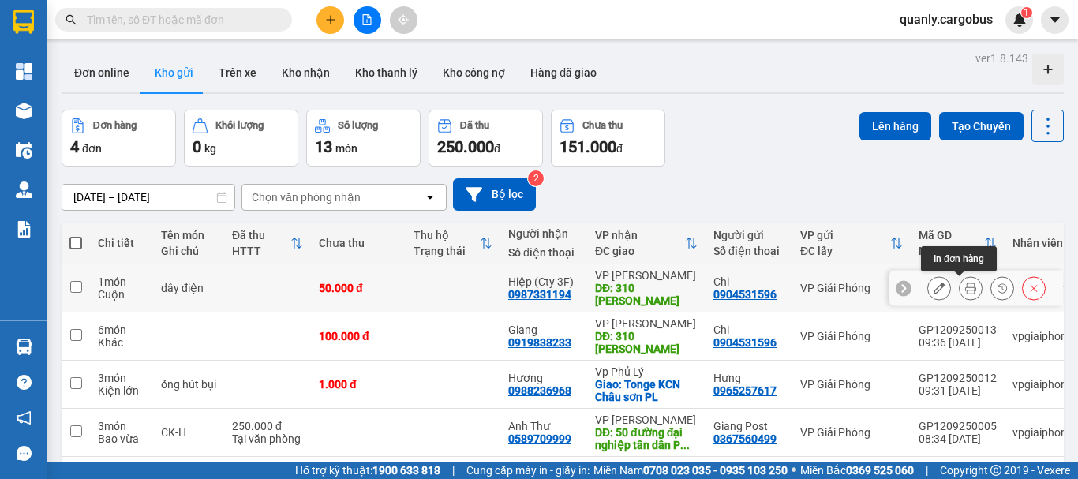
click at [965, 285] on icon at bounding box center [970, 288] width 11 height 11
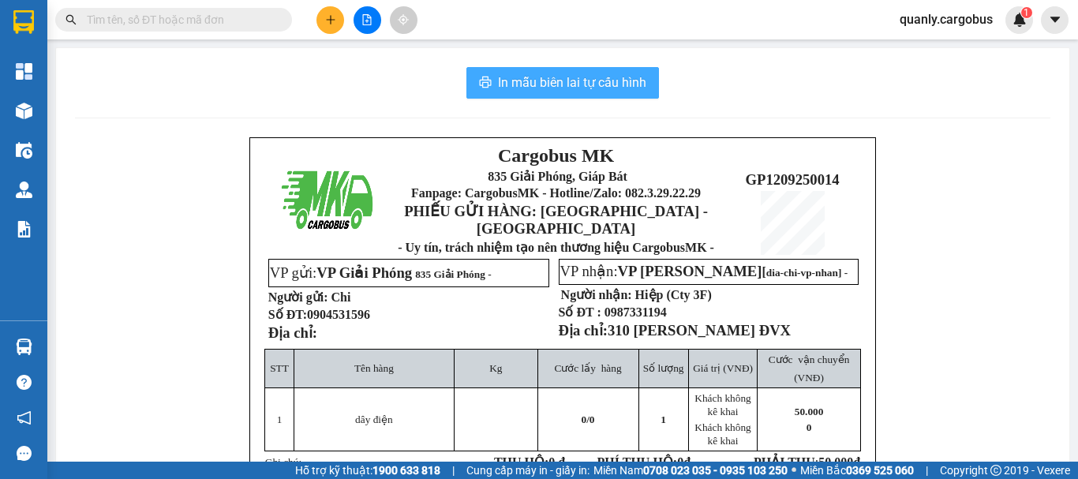
click at [552, 83] on span "In mẫu biên lai tự cấu hình" at bounding box center [572, 83] width 148 height 20
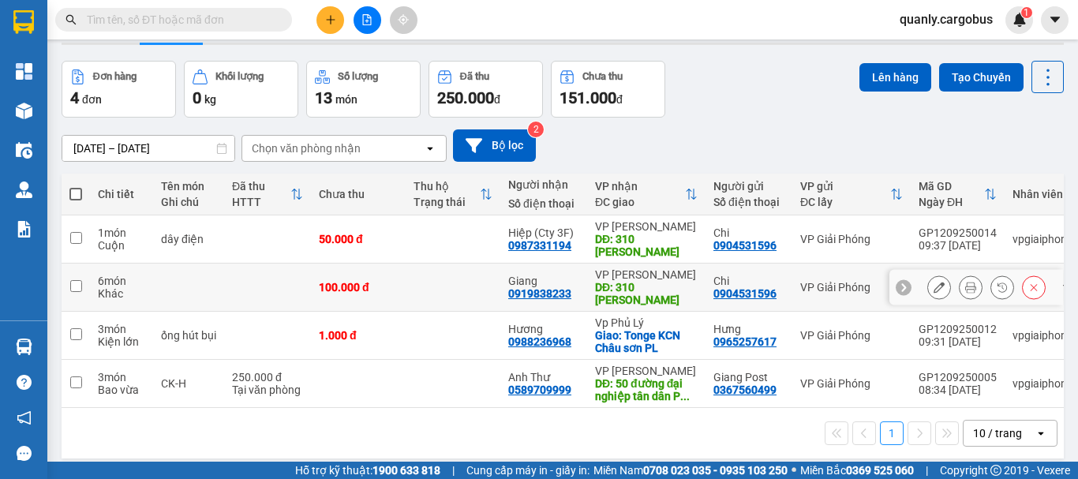
scroll to position [73, 0]
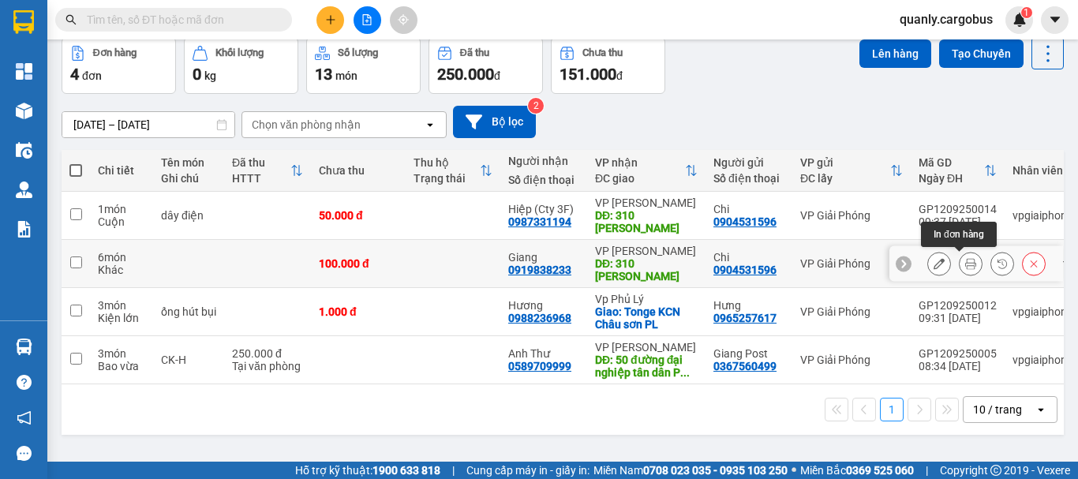
click at [965, 260] on icon at bounding box center [970, 263] width 11 height 11
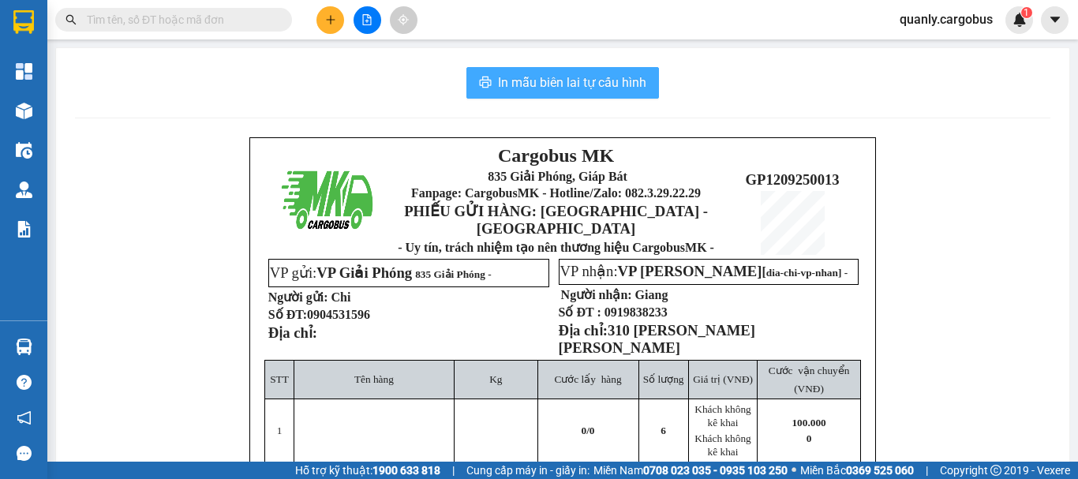
click at [586, 80] on span "In mẫu biên lai tự cấu hình" at bounding box center [572, 83] width 148 height 20
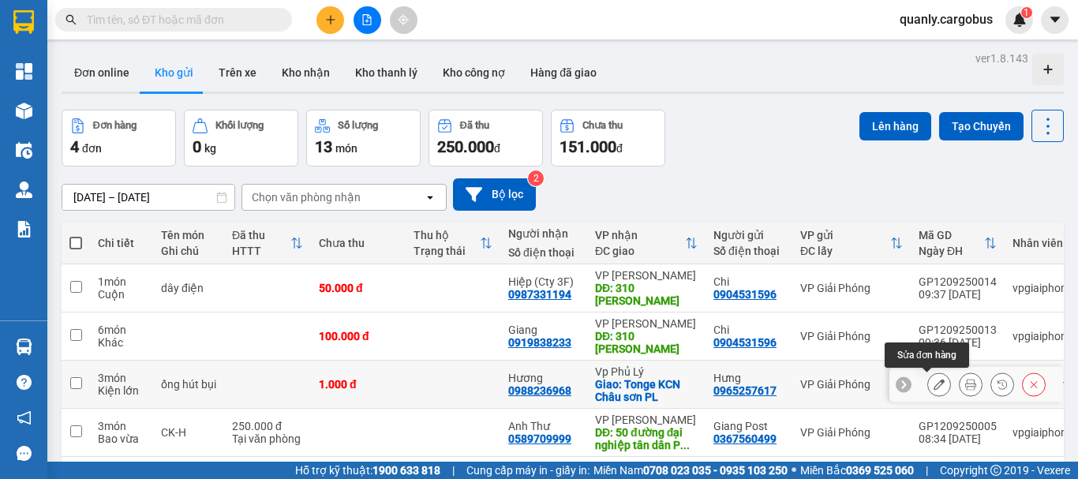
click at [934, 383] on icon at bounding box center [939, 384] width 11 height 11
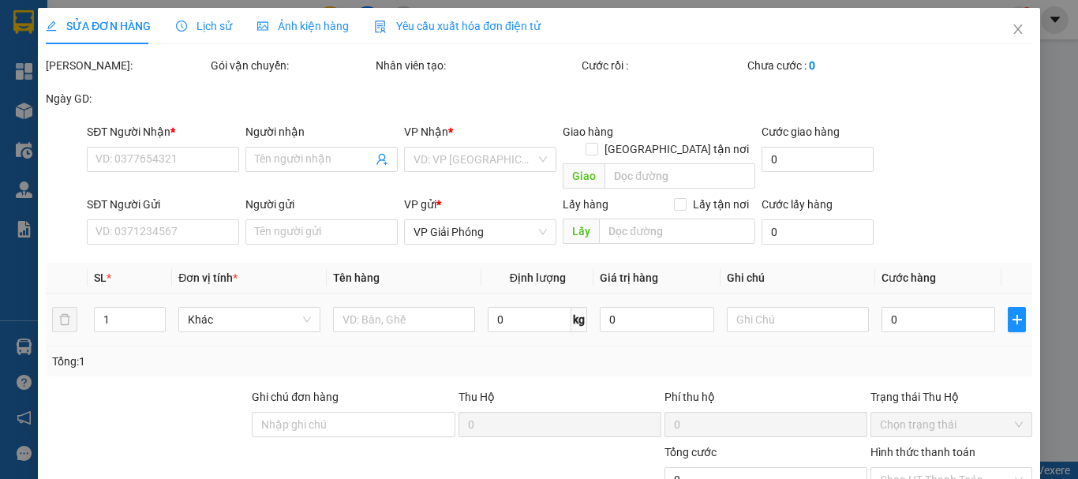
type input "0988236968"
type input "Hương"
checkbox input "true"
type input "Tonge KCN Châu sơn PL"
type input "0965257617"
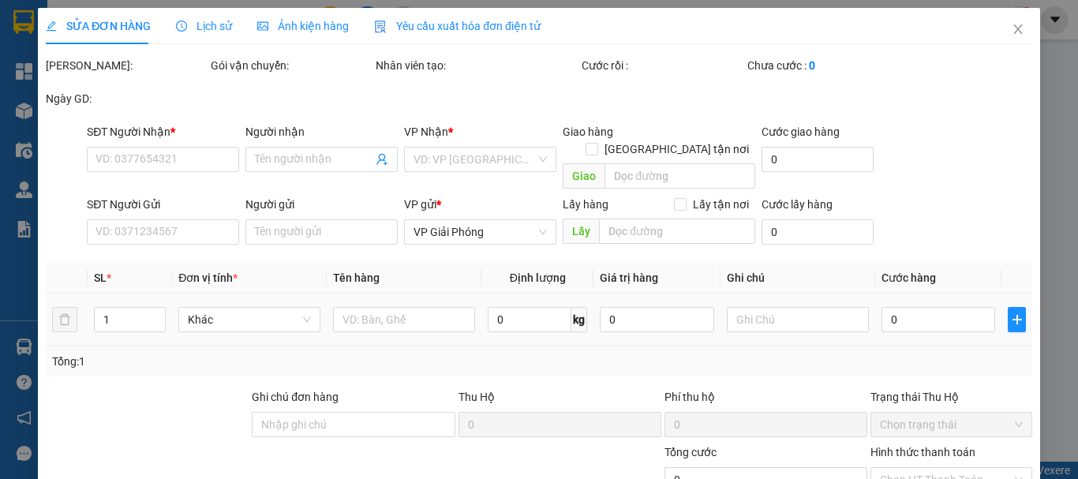
type input "Hưng"
type input "1.000"
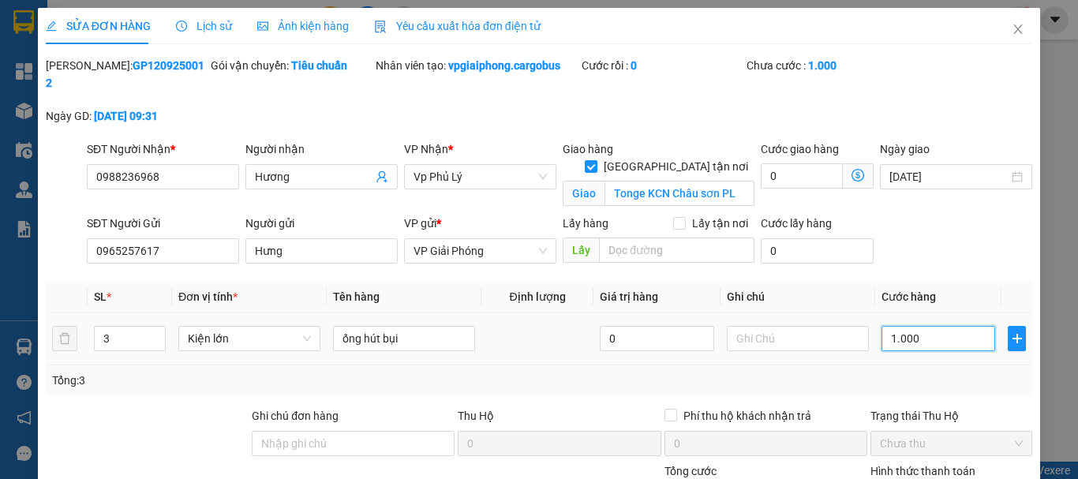
click at [889, 328] on input "1.000" at bounding box center [939, 338] width 114 height 25
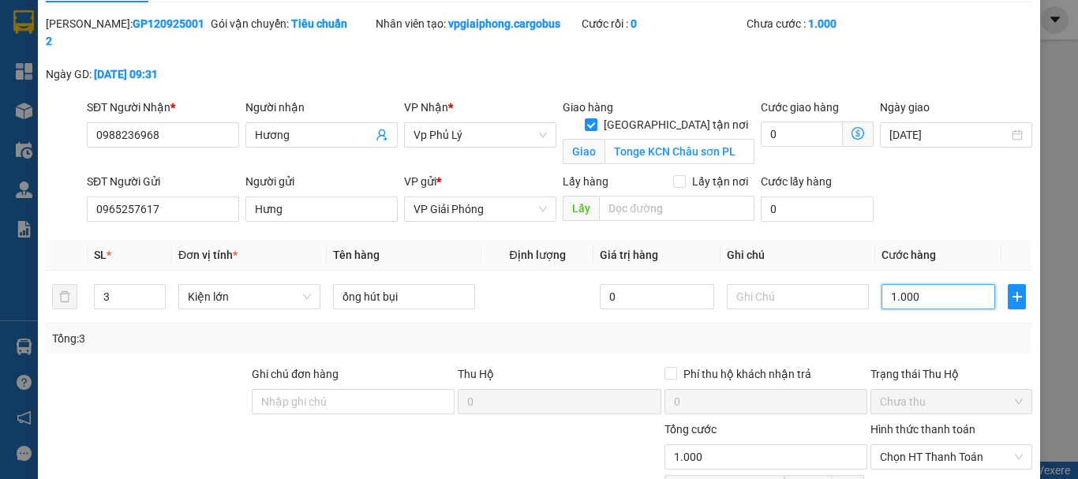
scroll to position [79, 0]
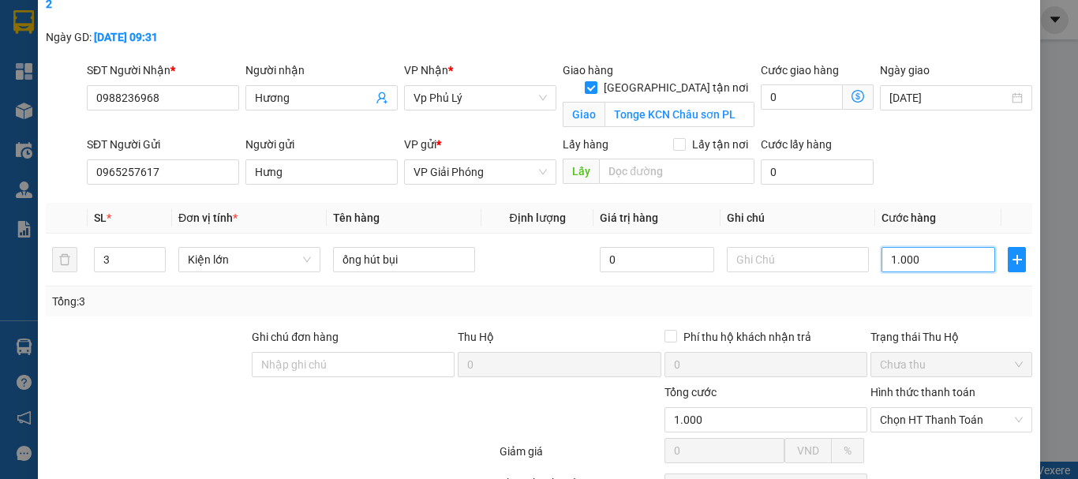
type input "1.000\"
type input "0"
type input "1.000"
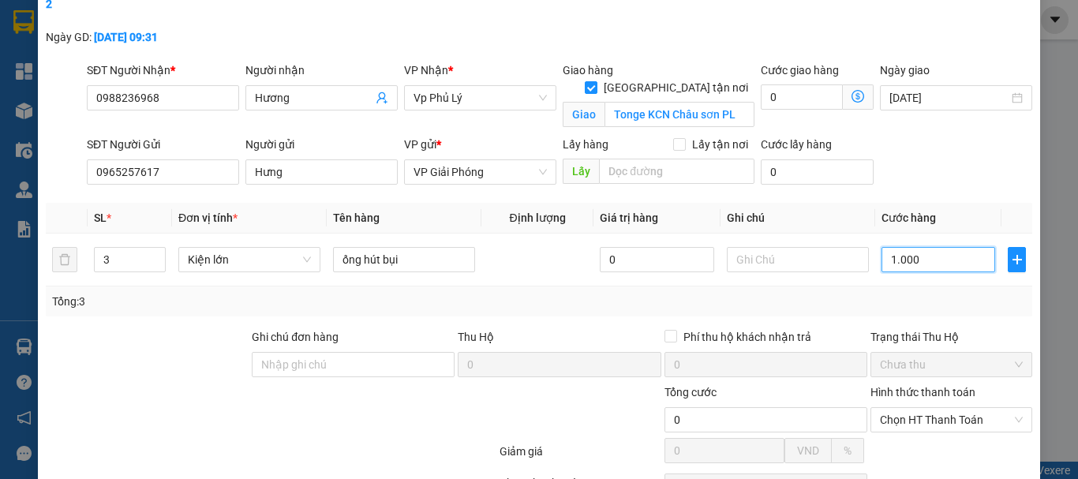
type input "1.000"
drag, startPoint x: 881, startPoint y: 242, endPoint x: 926, endPoint y: 234, distance: 45.7
click at [926, 247] on input "1.000" at bounding box center [939, 259] width 114 height 25
type input "6"
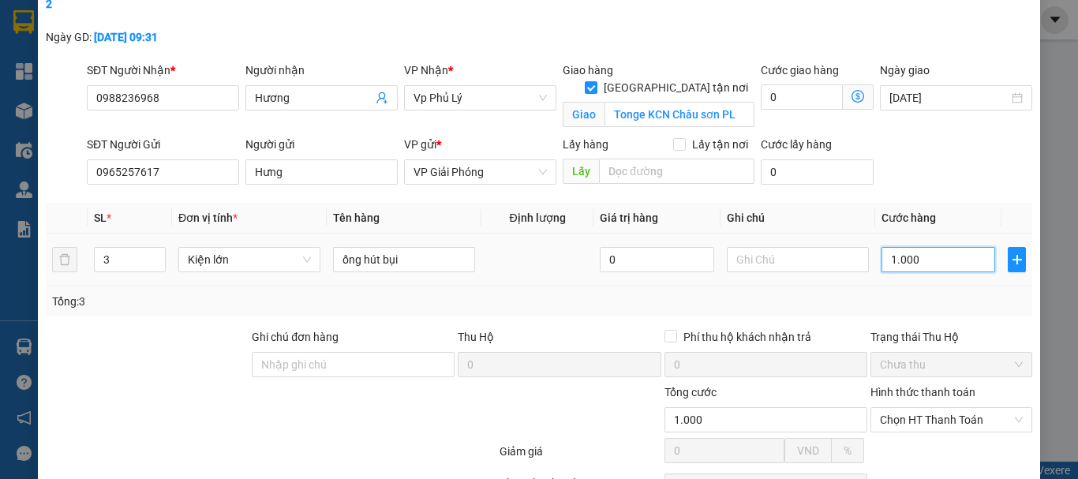
type input "6"
type input "60"
type input "600"
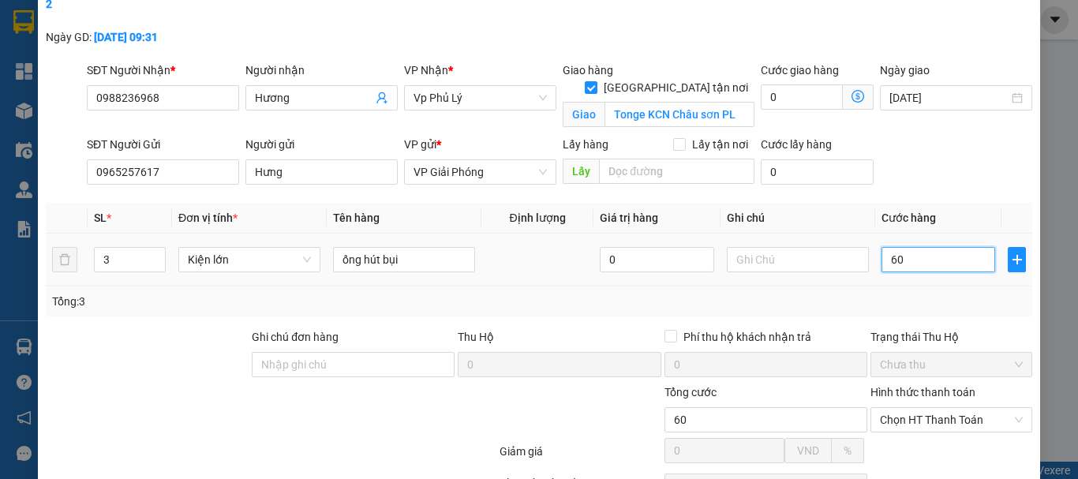
type input "600"
type input "6.000"
type input "600"
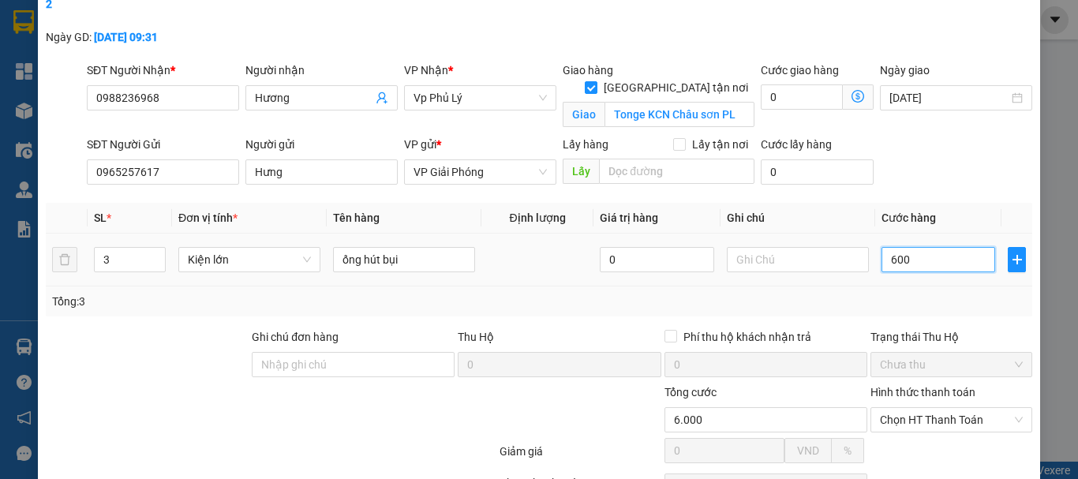
type input "600"
type input "6.000"
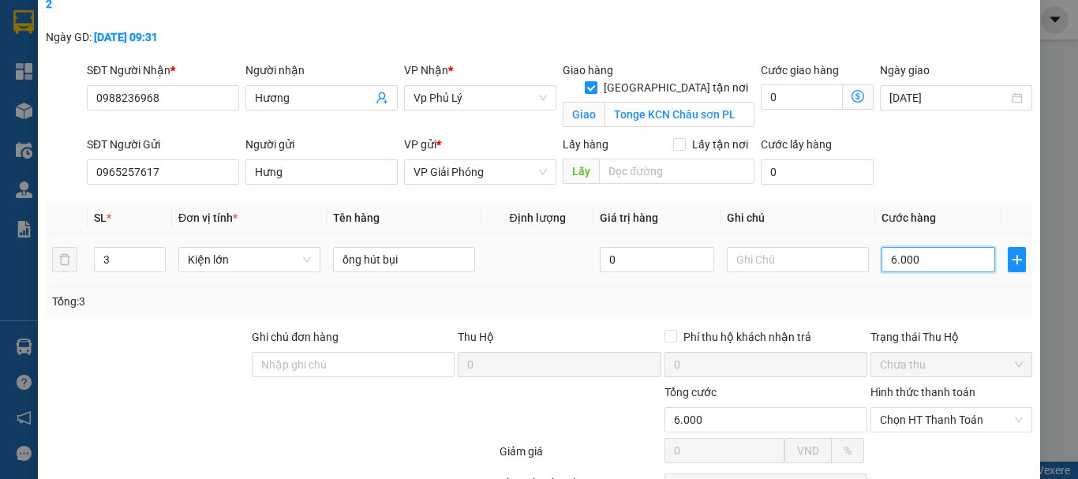
type input "60.000"
type input "600.000"
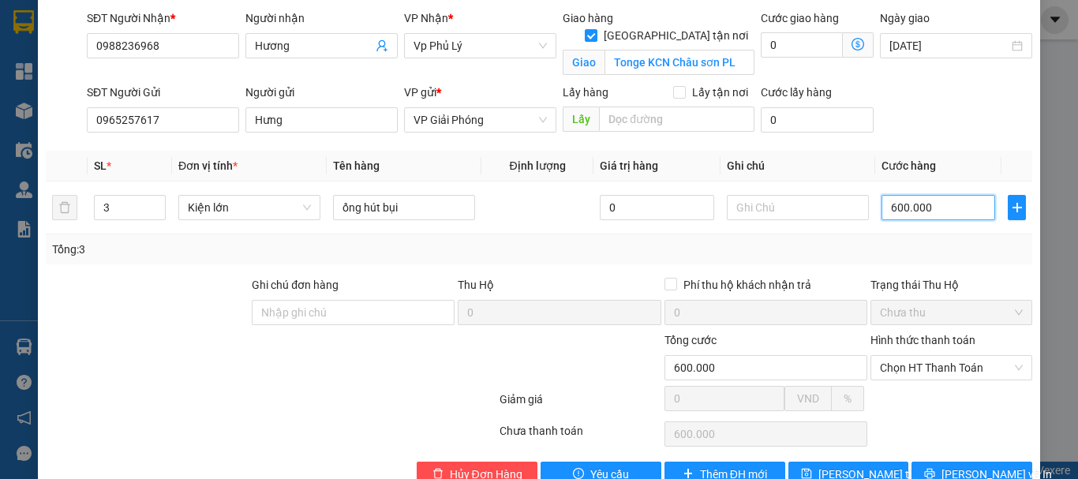
scroll to position [152, 0]
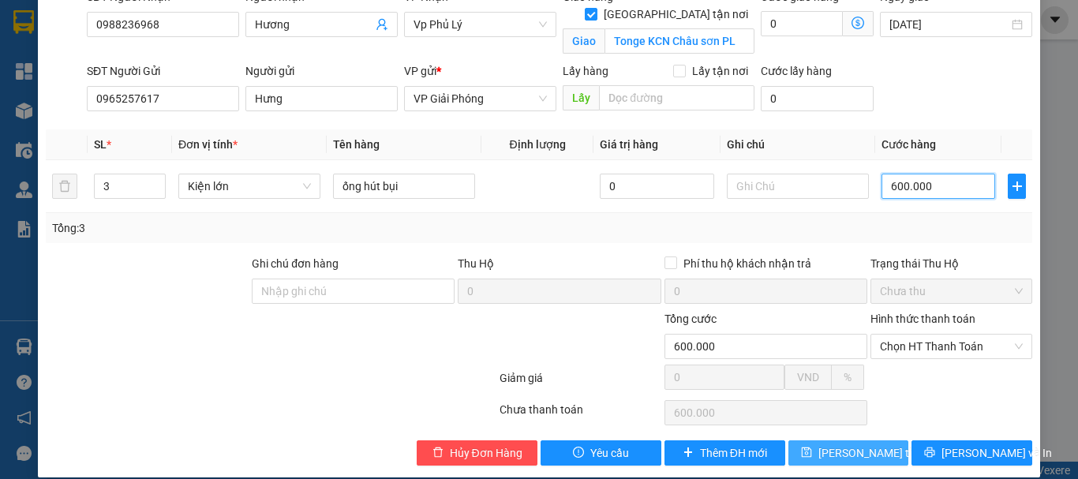
type input "600.000"
click at [853, 444] on span "[PERSON_NAME] thay đổi" at bounding box center [881, 452] width 126 height 17
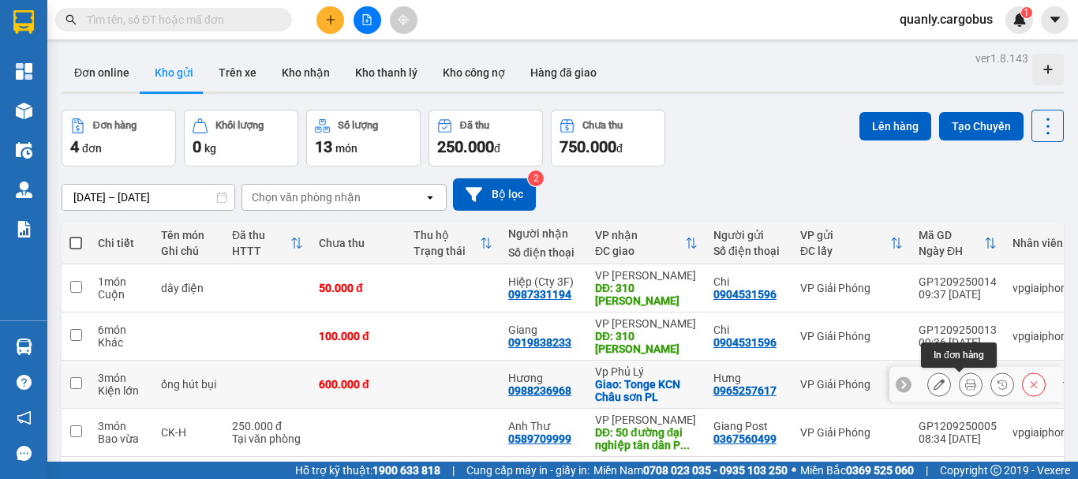
click at [965, 383] on icon at bounding box center [970, 384] width 11 height 11
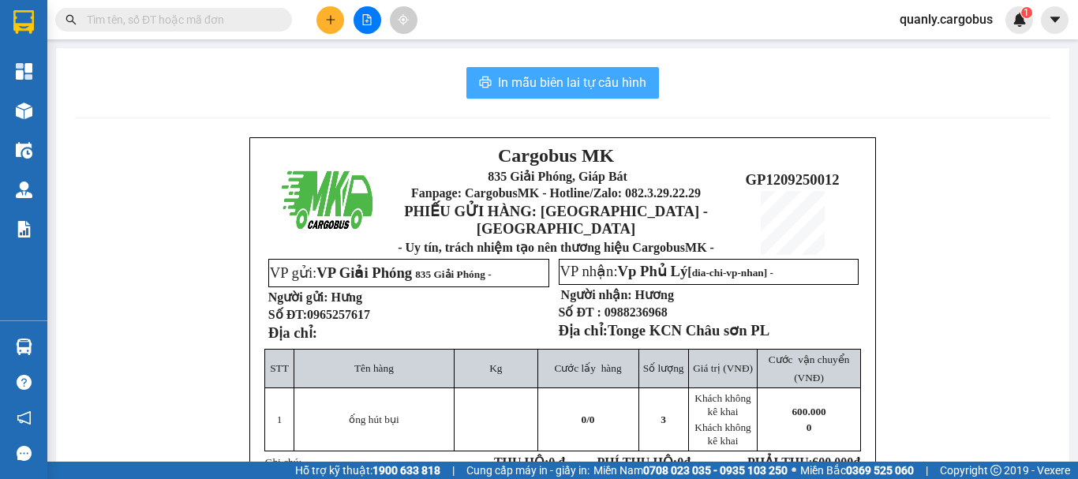
click at [612, 77] on span "In mẫu biên lai tự cấu hình" at bounding box center [572, 83] width 148 height 20
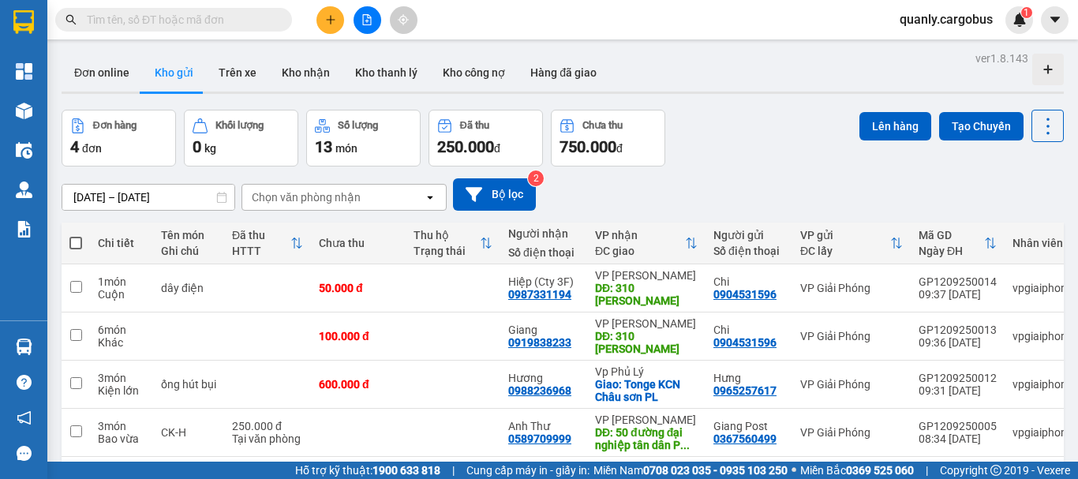
drag, startPoint x: 72, startPoint y: 242, endPoint x: 90, endPoint y: 238, distance: 18.6
click at [72, 241] on span at bounding box center [75, 243] width 13 height 13
click at [76, 235] on input "checkbox" at bounding box center [76, 235] width 0 height 0
checkbox input "true"
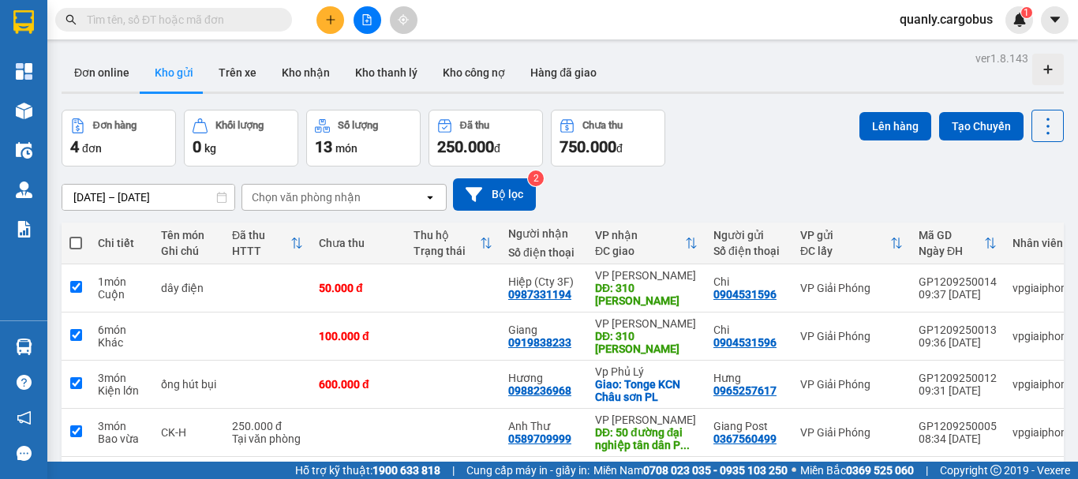
checkbox input "true"
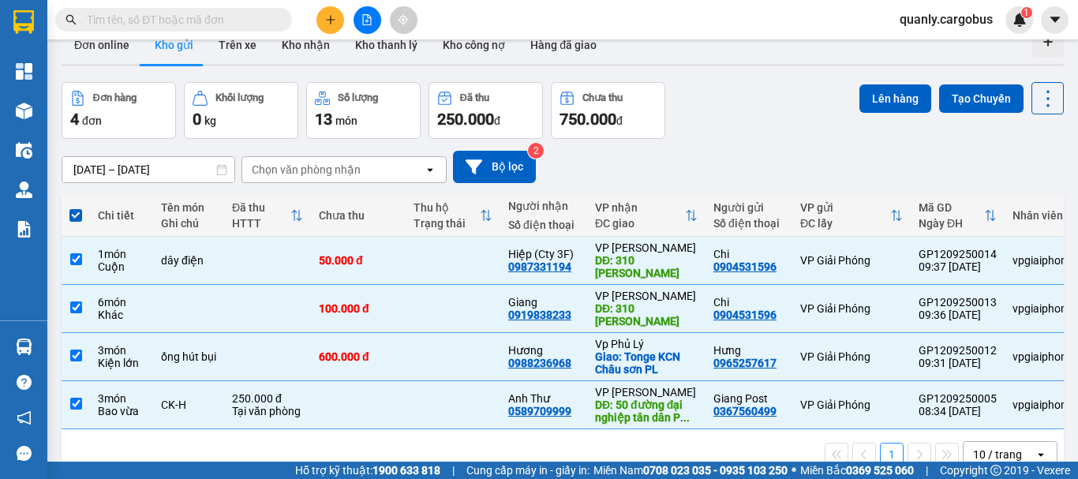
scroll to position [73, 0]
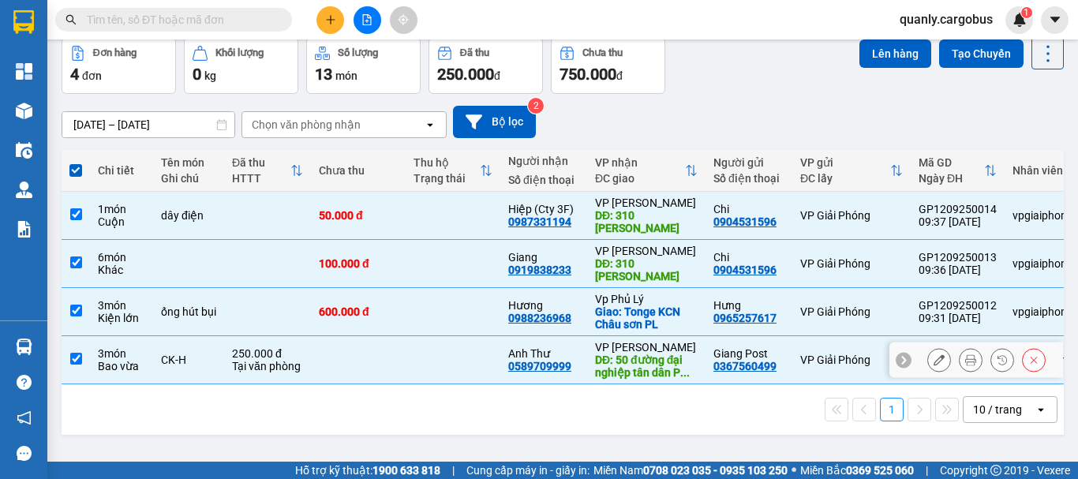
click at [77, 355] on input "checkbox" at bounding box center [76, 359] width 12 height 12
checkbox input "false"
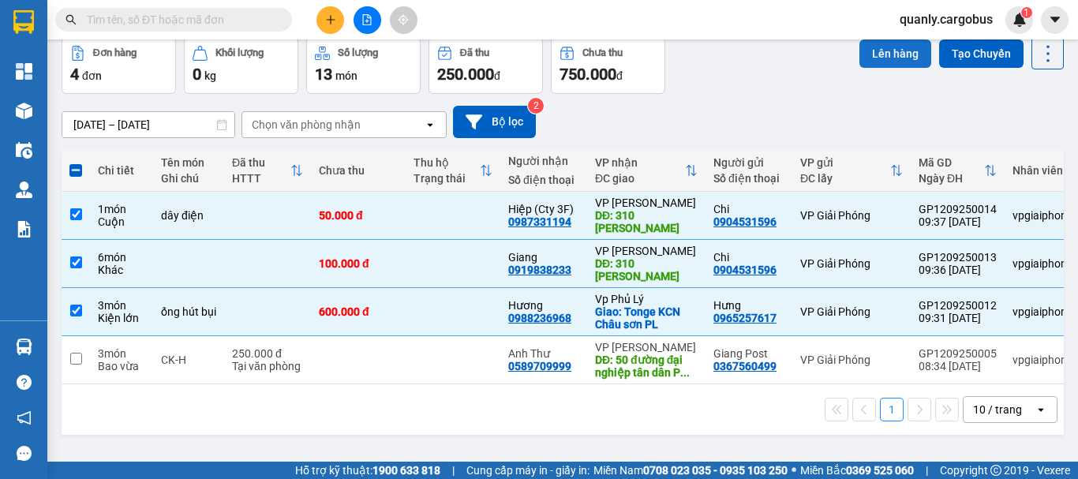
click at [875, 47] on button "Lên hàng" at bounding box center [895, 53] width 72 height 28
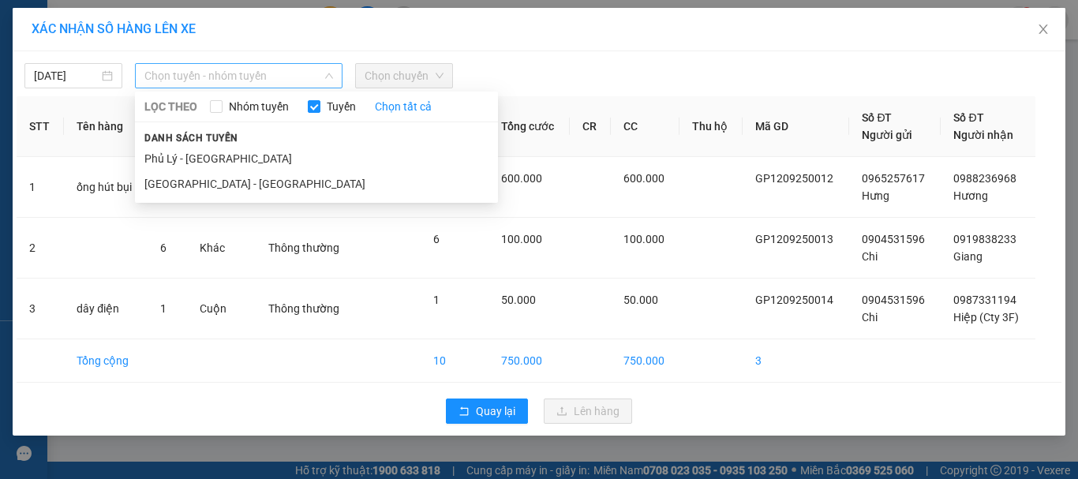
click at [206, 70] on span "Chọn tuyến - nhóm tuyến" at bounding box center [238, 76] width 189 height 24
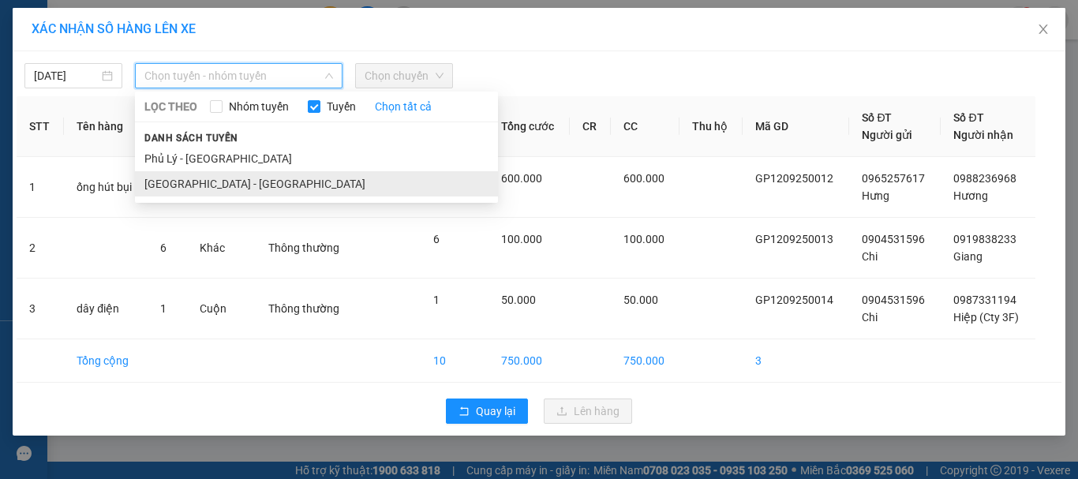
click at [183, 183] on li "[GEOGRAPHIC_DATA] - [GEOGRAPHIC_DATA]" at bounding box center [316, 183] width 363 height 25
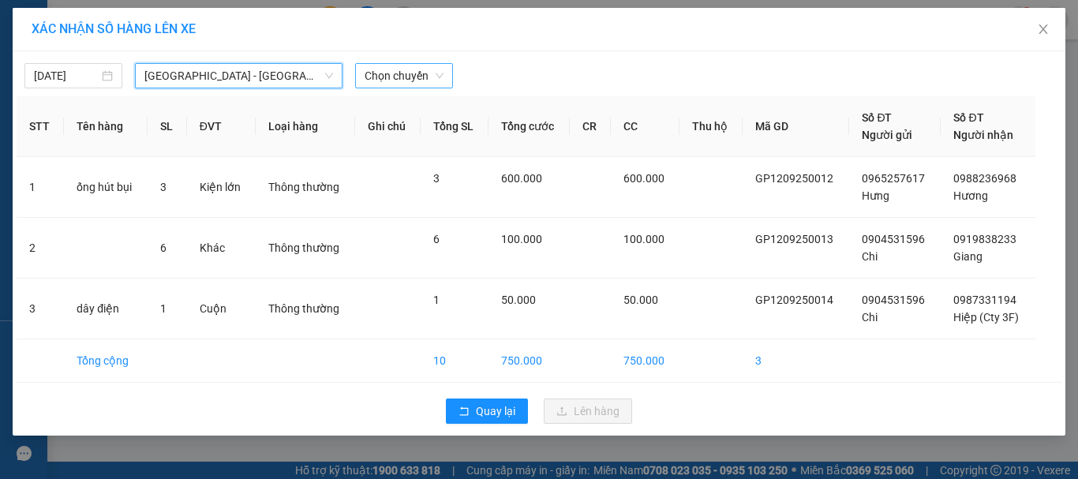
click at [410, 77] on span "Chọn chuyến" at bounding box center [404, 76] width 79 height 24
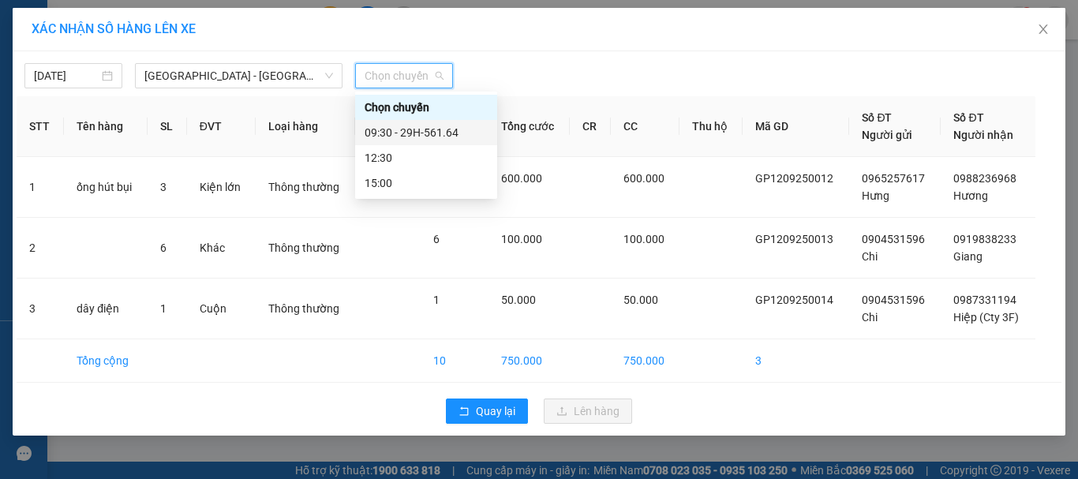
click at [432, 131] on div "09:30 - 29H-561.64" at bounding box center [426, 132] width 123 height 17
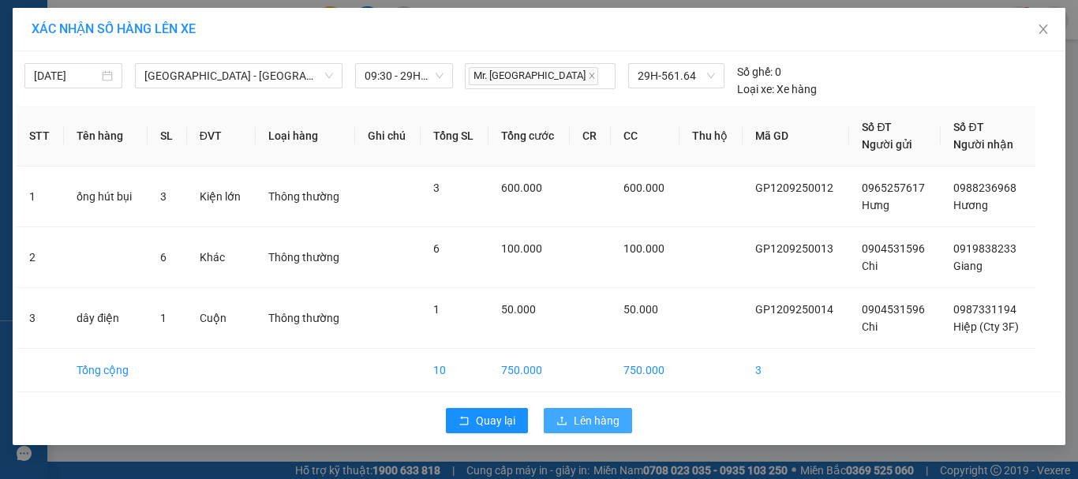
click at [584, 417] on span "Lên hàng" at bounding box center [597, 420] width 46 height 17
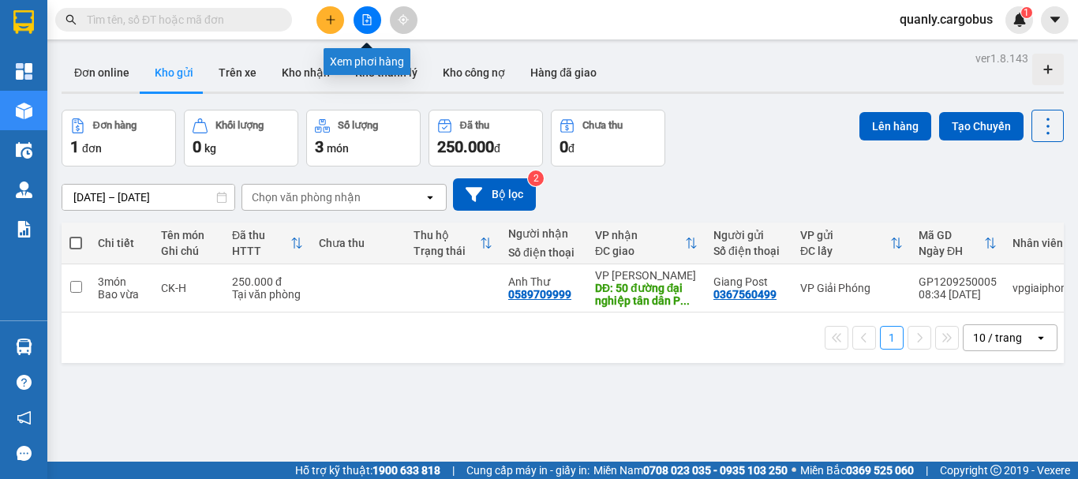
click at [368, 21] on icon "file-add" at bounding box center [366, 19] width 11 height 11
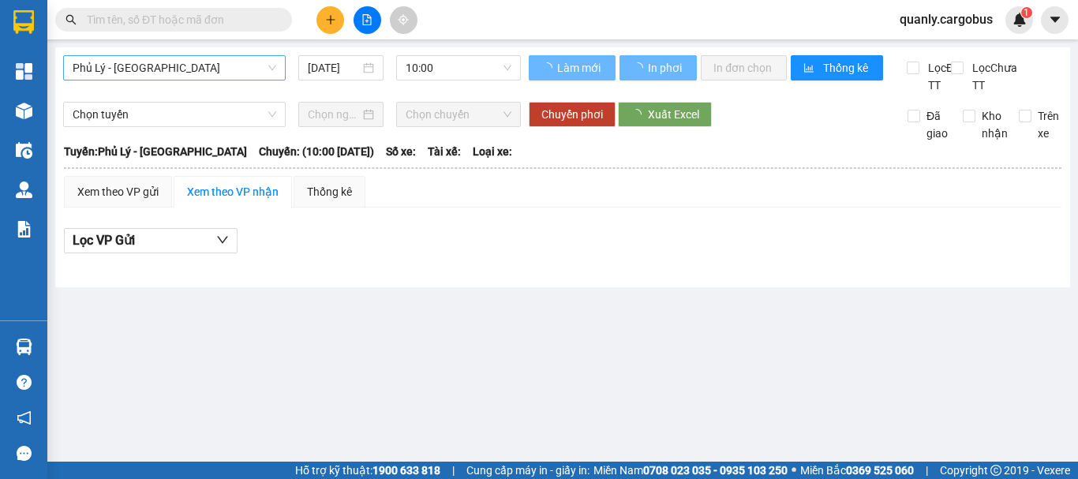
click at [174, 72] on span "Phủ Lý - [GEOGRAPHIC_DATA]" at bounding box center [175, 68] width 204 height 24
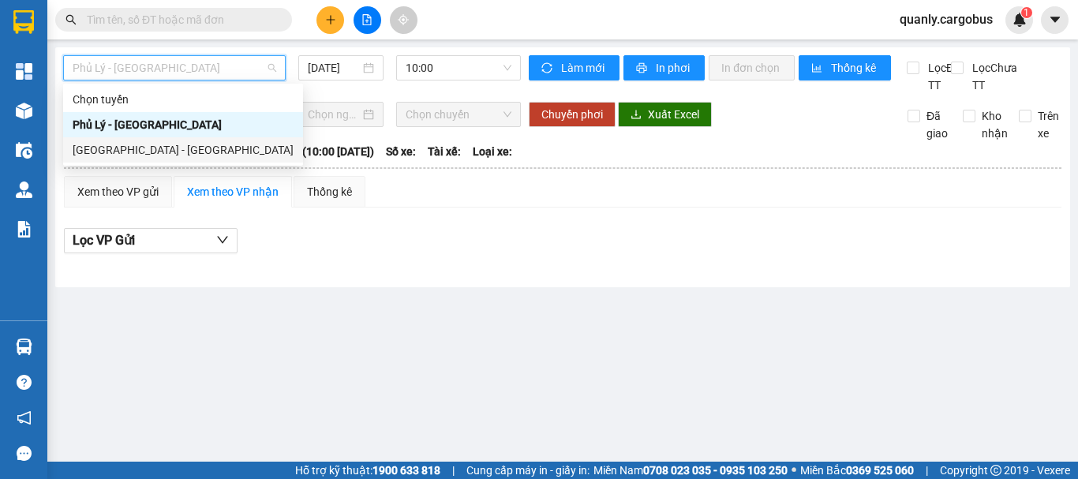
click at [134, 149] on div "[GEOGRAPHIC_DATA] - [GEOGRAPHIC_DATA]" at bounding box center [183, 149] width 221 height 17
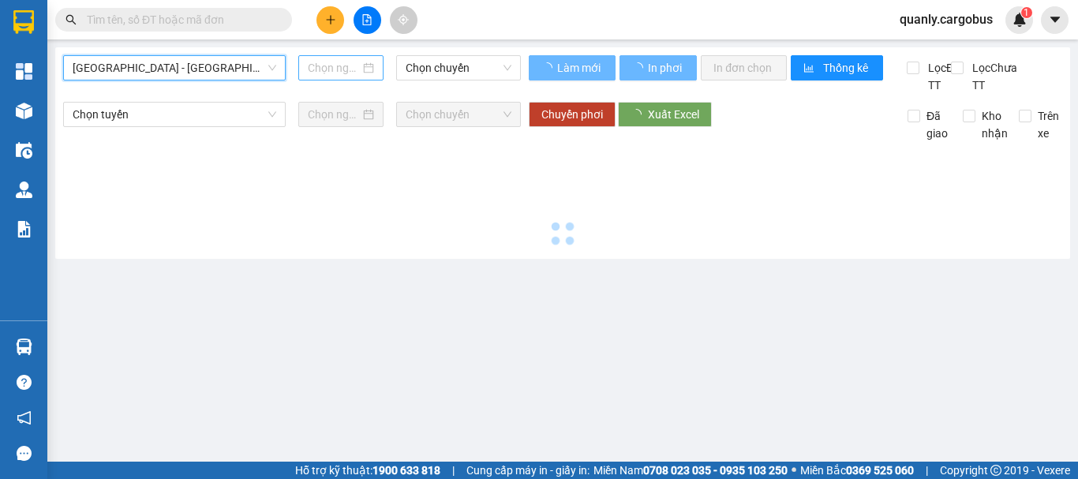
type input "[DATE]"
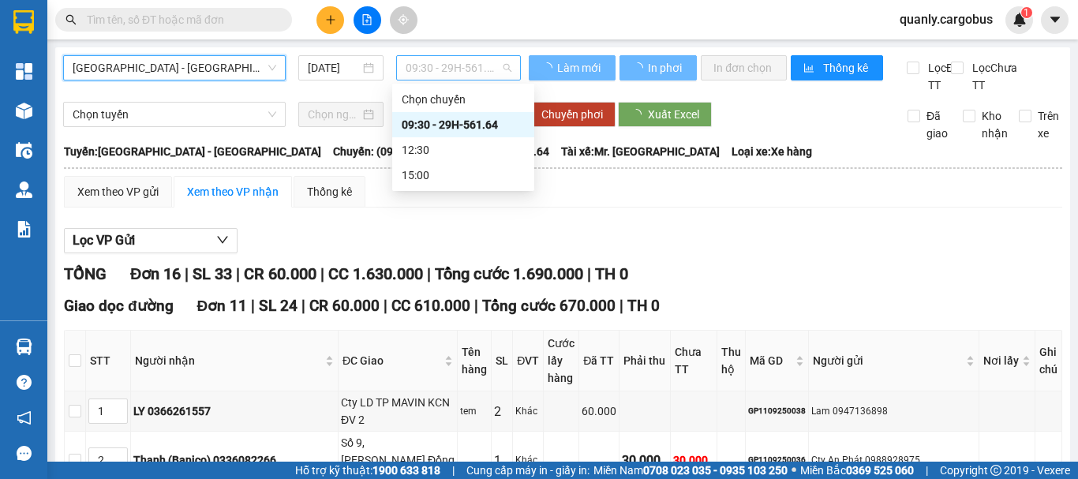
click at [443, 68] on span "09:30 - 29H-561.64" at bounding box center [459, 68] width 106 height 24
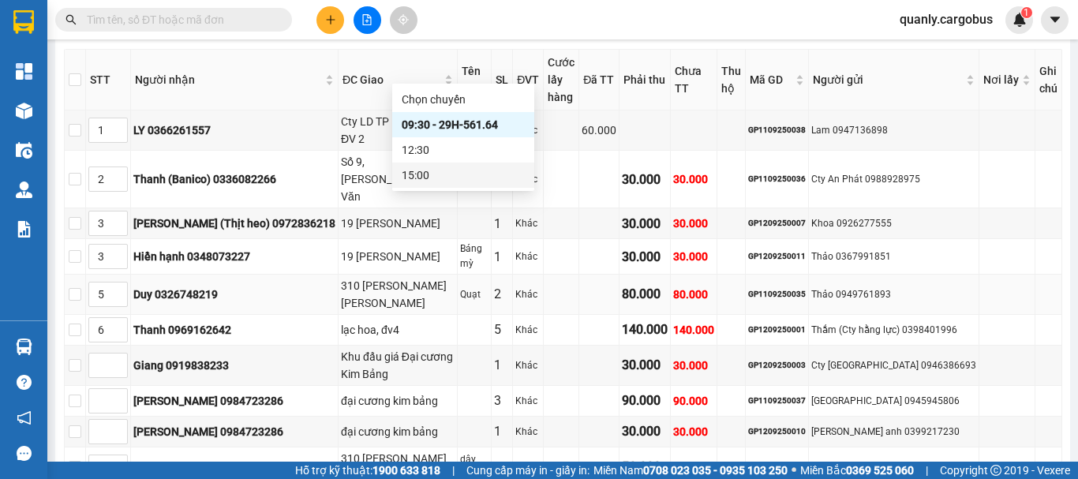
scroll to position [395, 0]
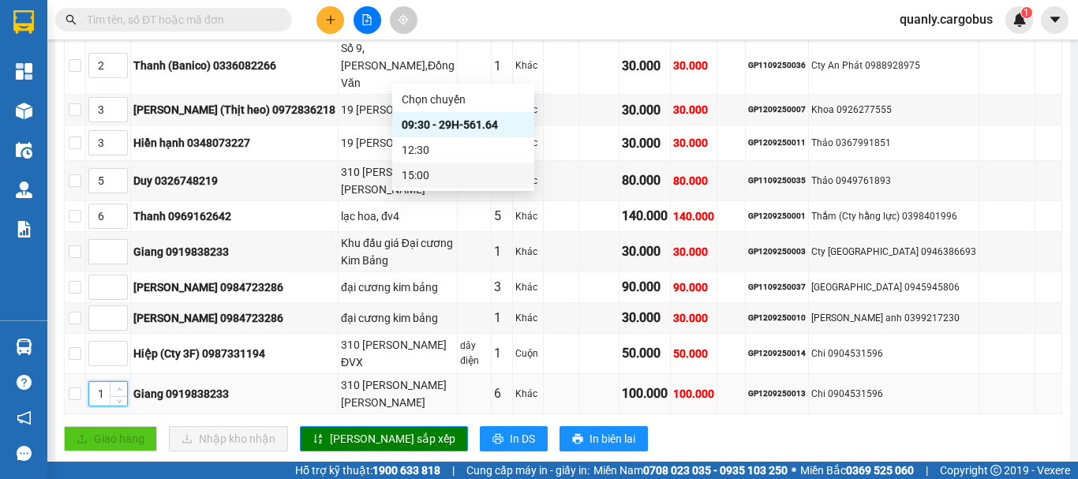
click at [124, 385] on span "up" at bounding box center [118, 389] width 9 height 9
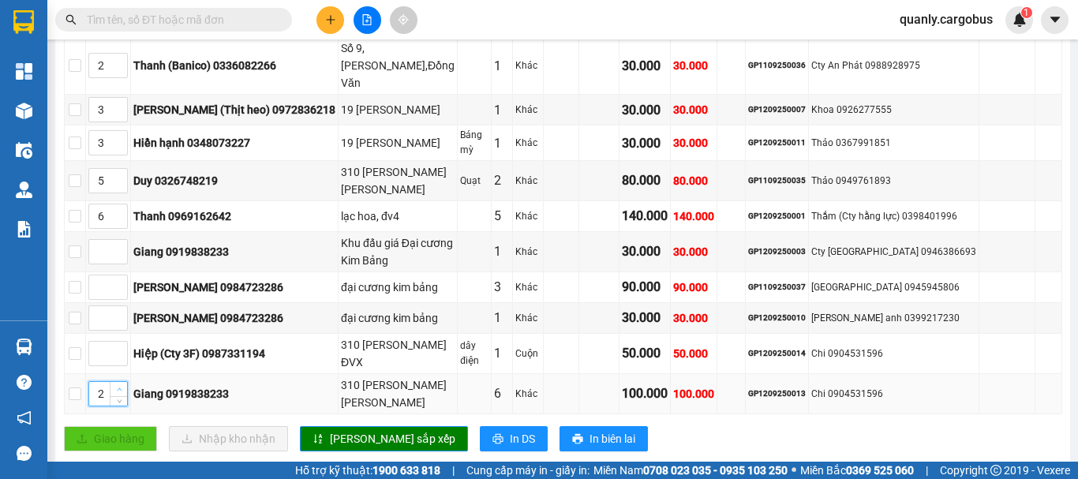
click at [124, 385] on span "up" at bounding box center [118, 389] width 9 height 9
type input "5"
click at [124, 385] on span "up" at bounding box center [118, 389] width 9 height 9
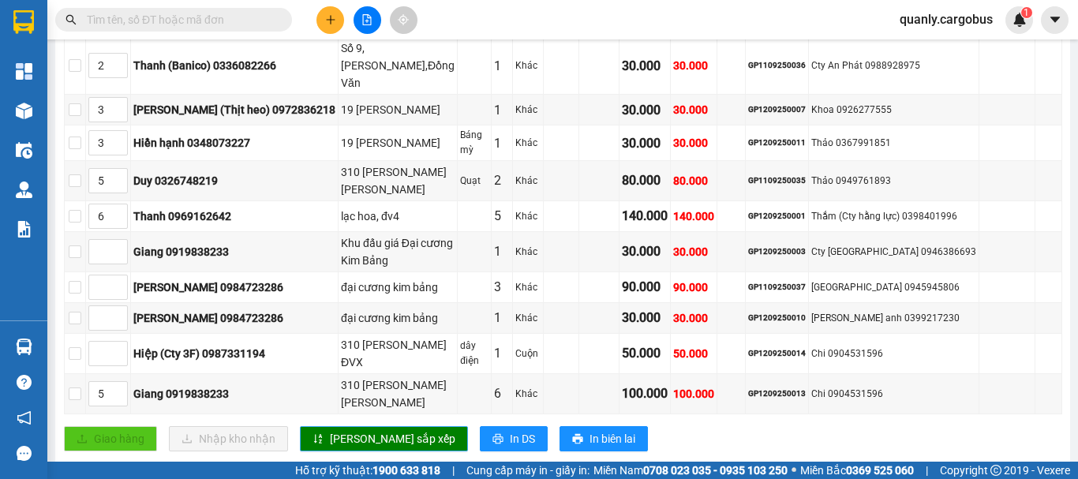
click at [331, 430] on span "[PERSON_NAME] sắp xếp" at bounding box center [392, 438] width 125 height 17
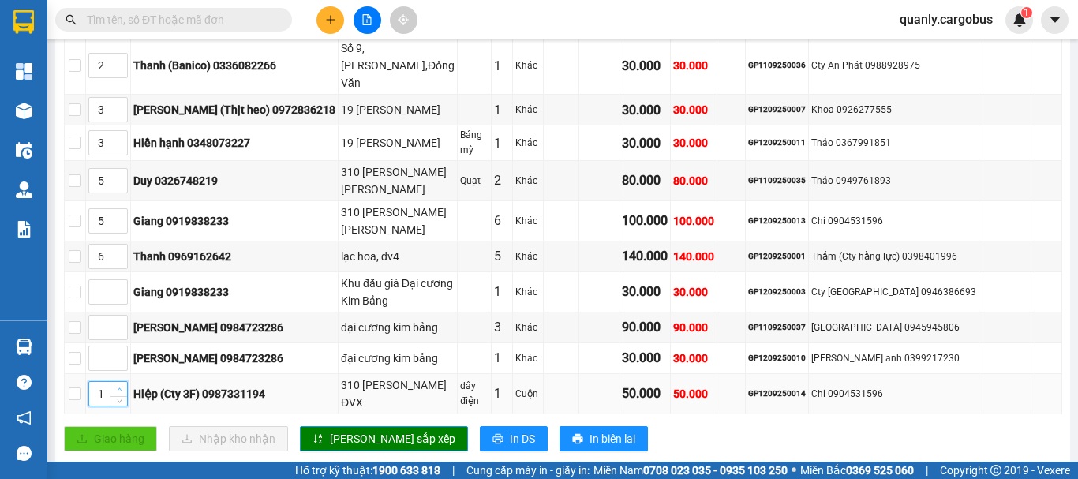
click at [124, 385] on span "up" at bounding box center [118, 389] width 9 height 9
type input "5"
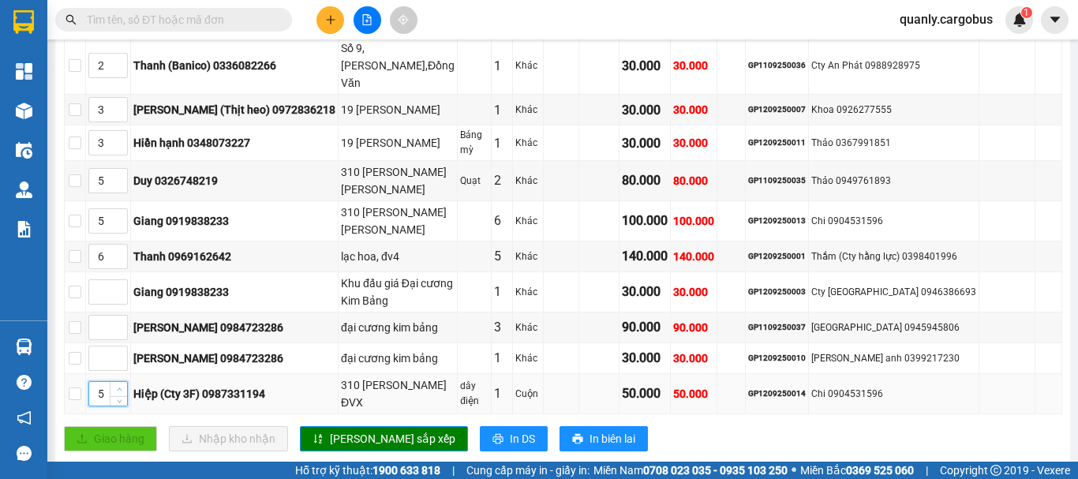
click at [124, 385] on span "up" at bounding box center [118, 389] width 9 height 9
click at [374, 436] on button "[PERSON_NAME] sắp xếp" at bounding box center [384, 438] width 168 height 25
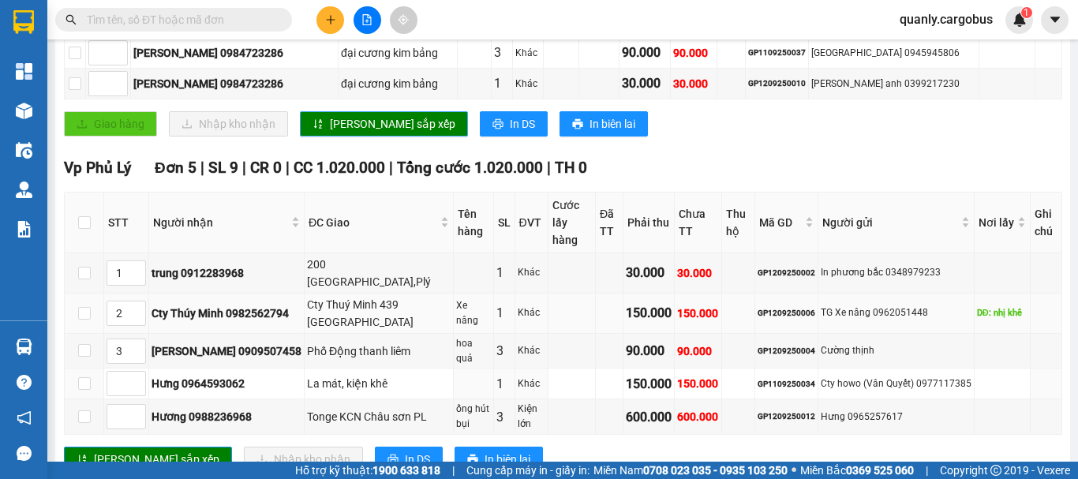
scroll to position [710, 0]
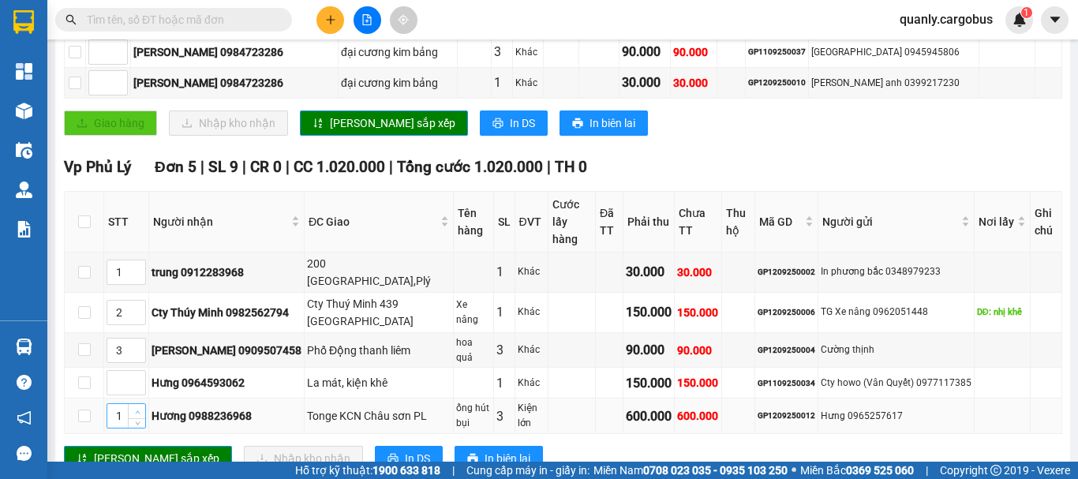
click at [140, 407] on span "up" at bounding box center [137, 411] width 9 height 9
type input "3"
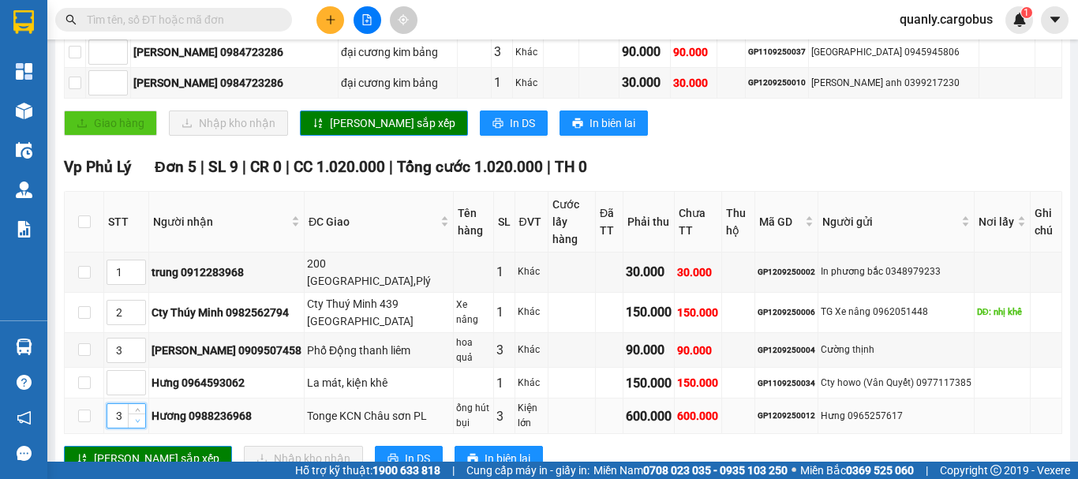
click at [140, 418] on icon "down" at bounding box center [138, 421] width 6 height 6
type input "4"
click at [133, 339] on span "Increase Value" at bounding box center [136, 346] width 17 height 14
click at [145, 450] on span "[PERSON_NAME] sắp xếp" at bounding box center [156, 458] width 125 height 17
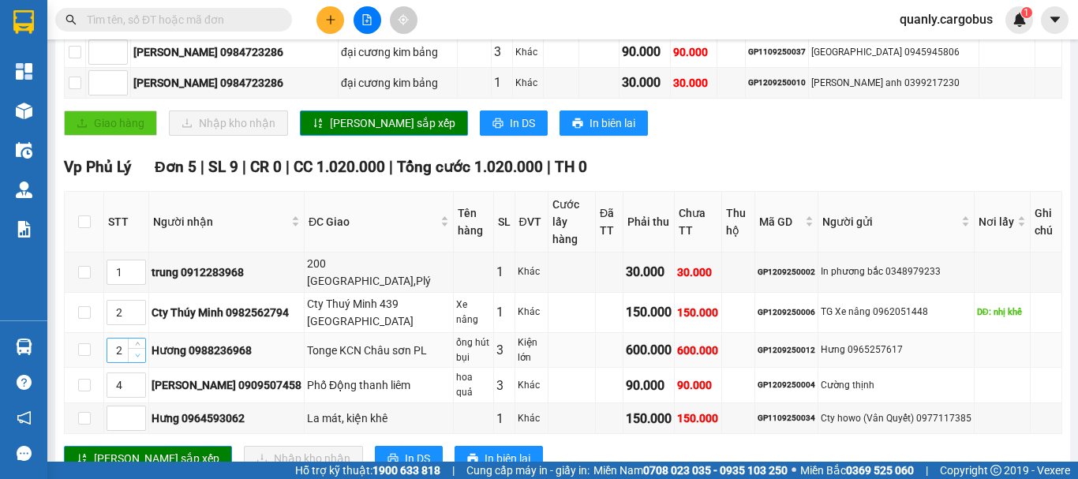
click at [142, 348] on span "Decrease Value" at bounding box center [136, 355] width 17 height 14
type input "1"
click at [142, 348] on span "Decrease Value" at bounding box center [136, 355] width 17 height 14
click at [139, 379] on icon "up" at bounding box center [138, 382] width 6 height 6
click at [139, 387] on icon "down" at bounding box center [138, 390] width 6 height 6
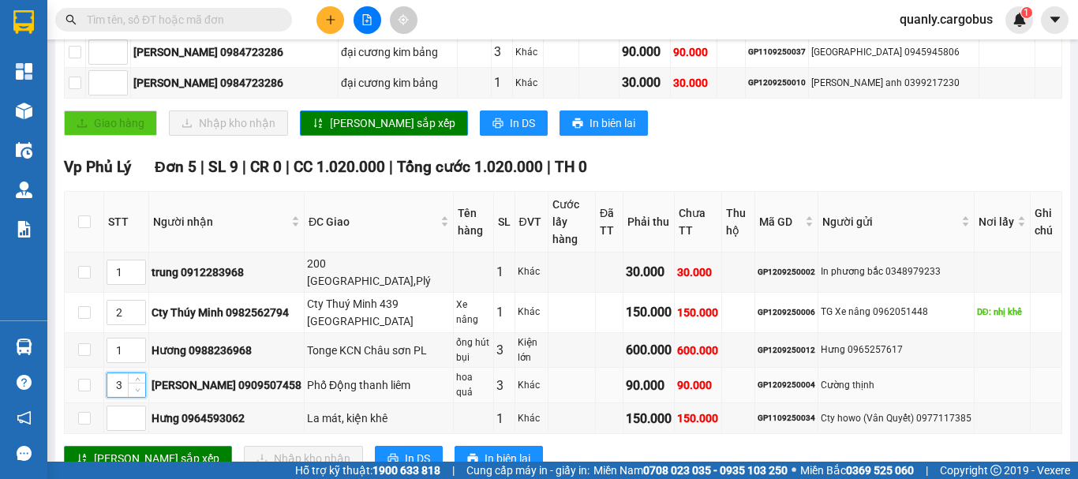
click at [139, 387] on icon "down" at bounding box center [138, 390] width 6 height 6
type input "2"
click at [139, 387] on icon "down" at bounding box center [138, 390] width 6 height 6
click at [141, 410] on span "up" at bounding box center [137, 414] width 9 height 9
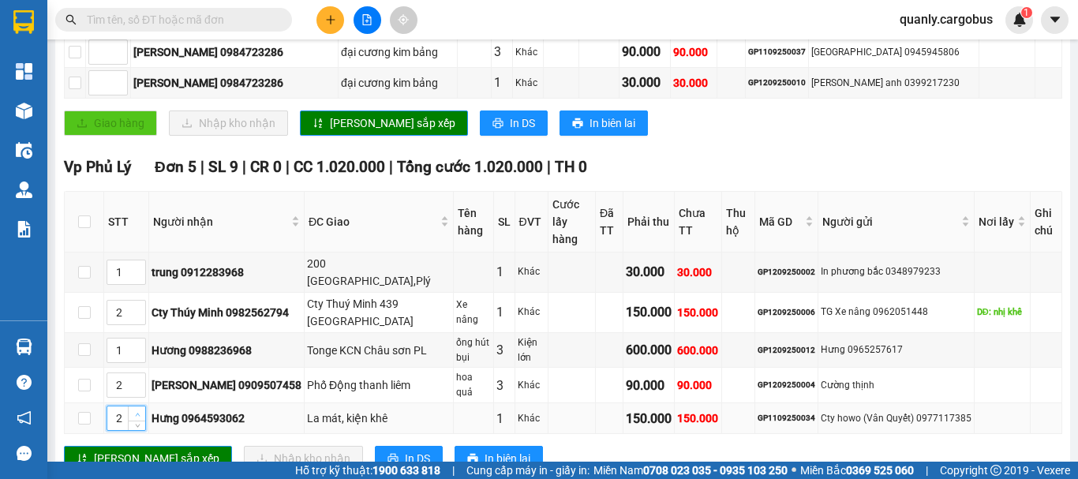
click at [141, 410] on span "up" at bounding box center [137, 414] width 9 height 9
type input "3"
click at [138, 421] on icon "down" at bounding box center [138, 424] width 6 height 6
click at [140, 265] on icon "up" at bounding box center [138, 268] width 6 height 6
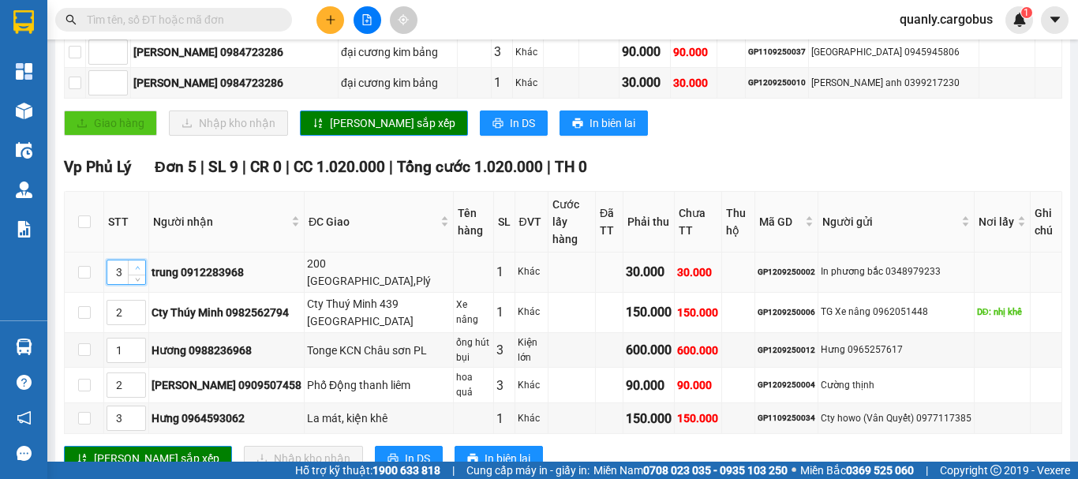
click at [140, 265] on icon "up" at bounding box center [138, 268] width 6 height 6
type input "5"
click at [140, 265] on icon "up" at bounding box center [138, 268] width 6 height 6
click at [133, 301] on span "Increase Value" at bounding box center [136, 308] width 17 height 14
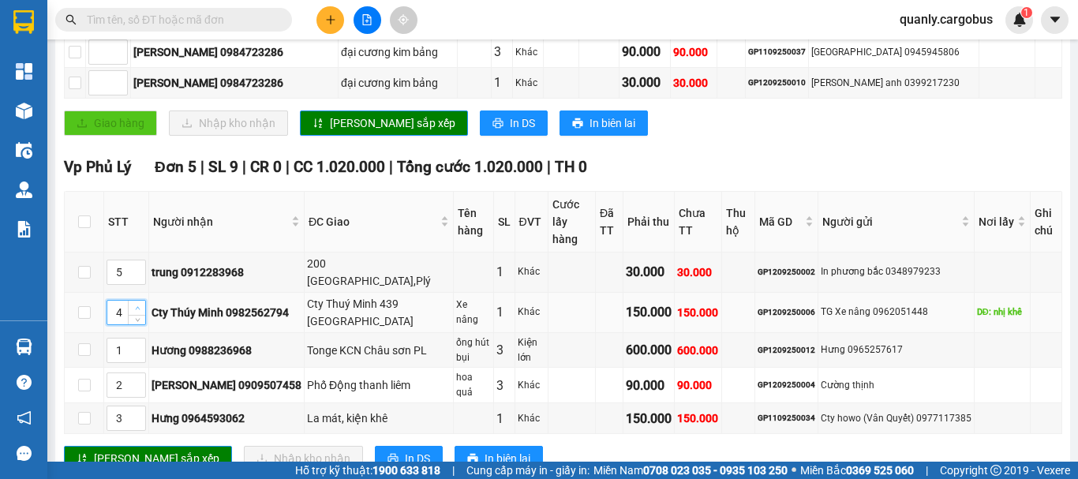
click at [133, 301] on span "Increase Value" at bounding box center [136, 308] width 17 height 14
type input "5"
click at [133, 301] on span "Increase Value" at bounding box center [136, 308] width 17 height 14
click at [143, 301] on span "Increase Value" at bounding box center [136, 308] width 17 height 14
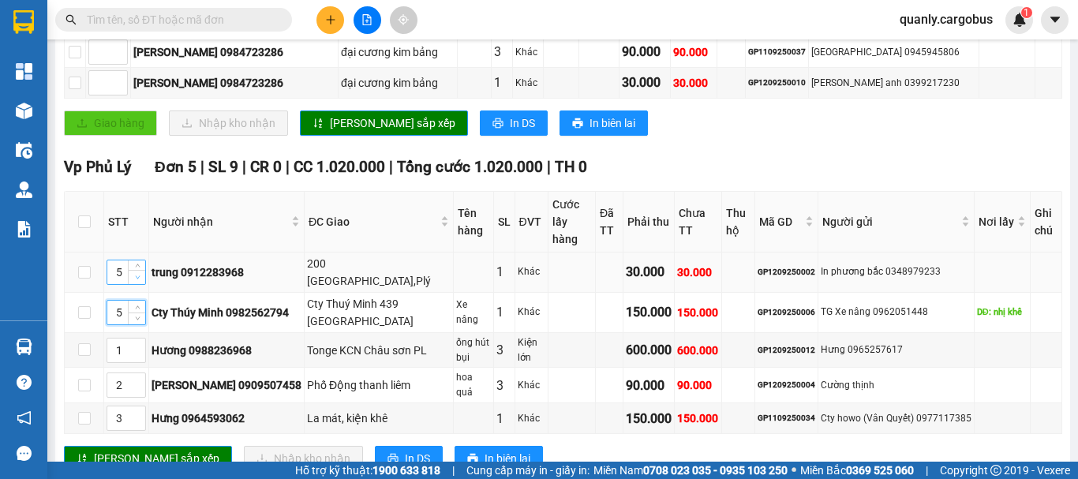
type input "4"
click at [141, 272] on span "down" at bounding box center [137, 276] width 9 height 9
click at [139, 450] on span "[PERSON_NAME] sắp xếp" at bounding box center [156, 458] width 125 height 17
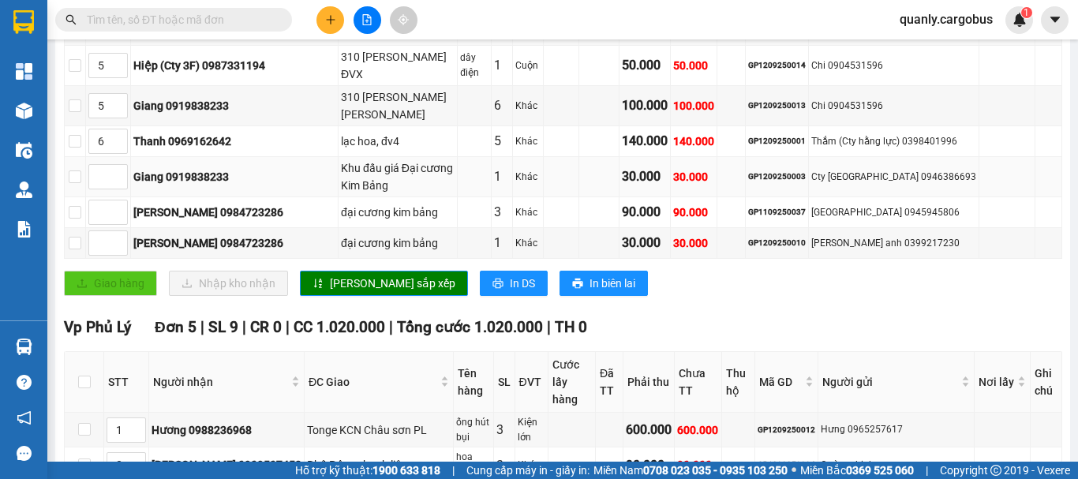
scroll to position [552, 0]
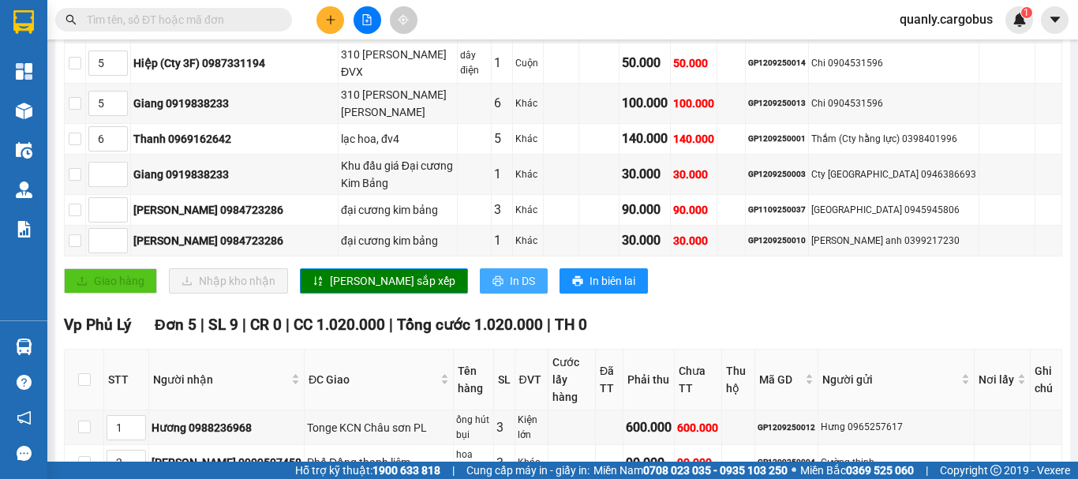
click at [510, 272] on span "In DS" at bounding box center [522, 280] width 25 height 17
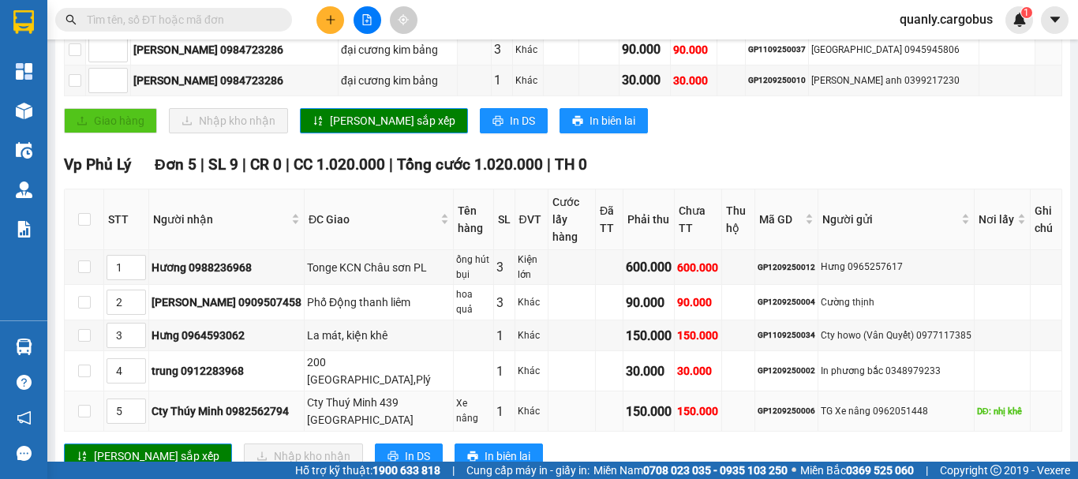
scroll to position [725, 0]
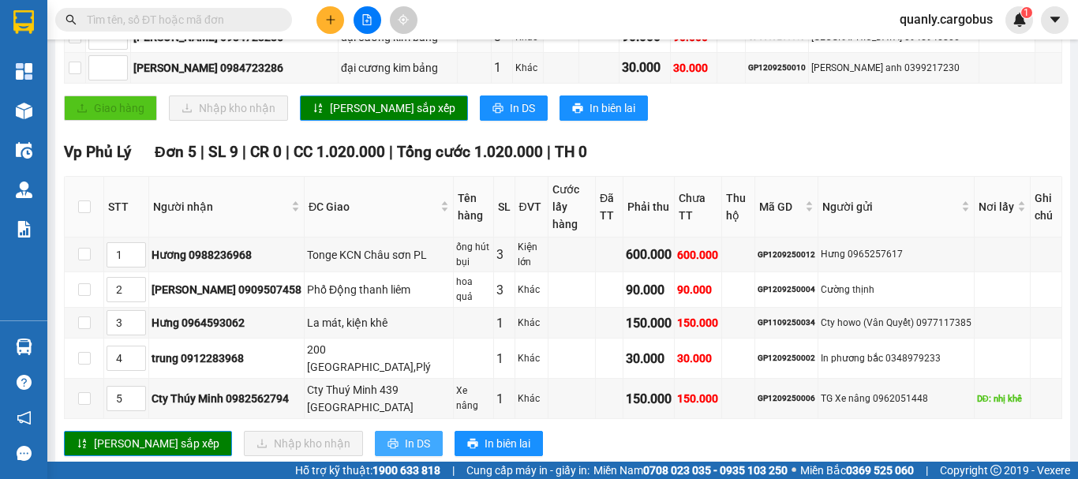
click at [405, 435] on span "In DS" at bounding box center [417, 443] width 25 height 17
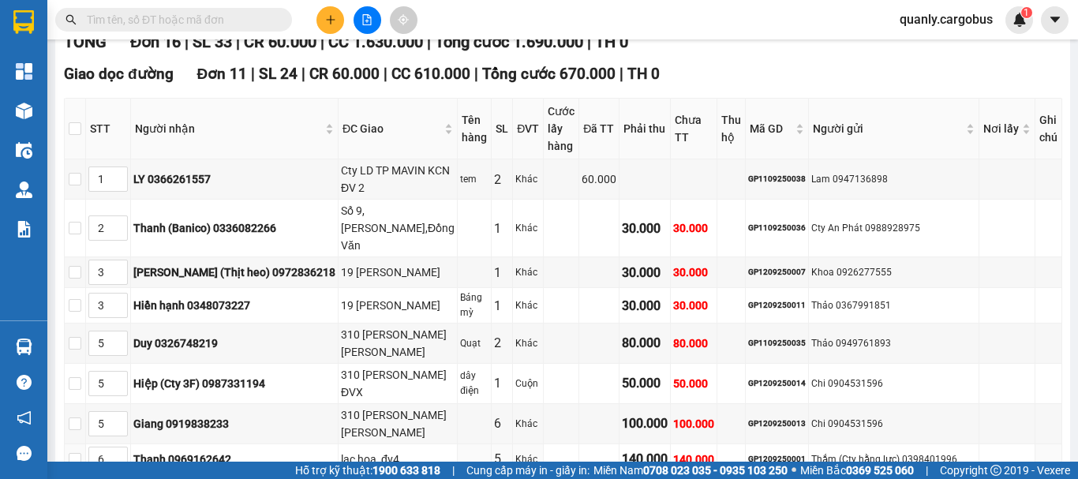
scroll to position [488, 0]
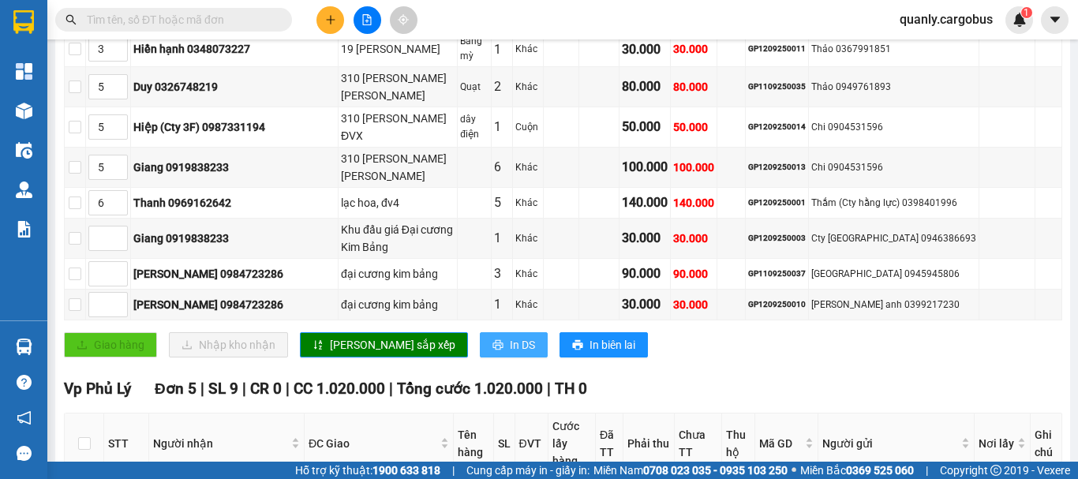
click at [480, 332] on button "In DS" at bounding box center [514, 344] width 68 height 25
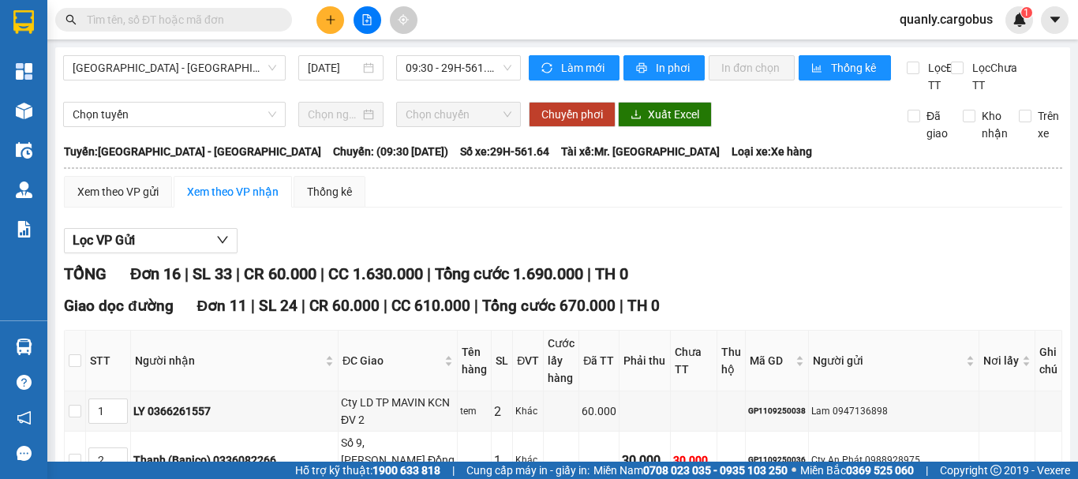
scroll to position [0, 0]
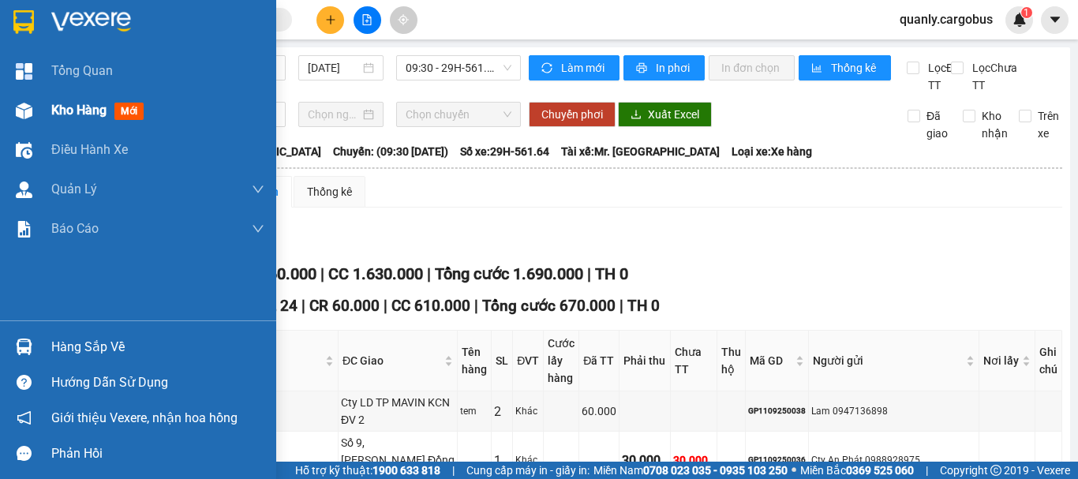
click at [24, 106] on img at bounding box center [24, 111] width 17 height 17
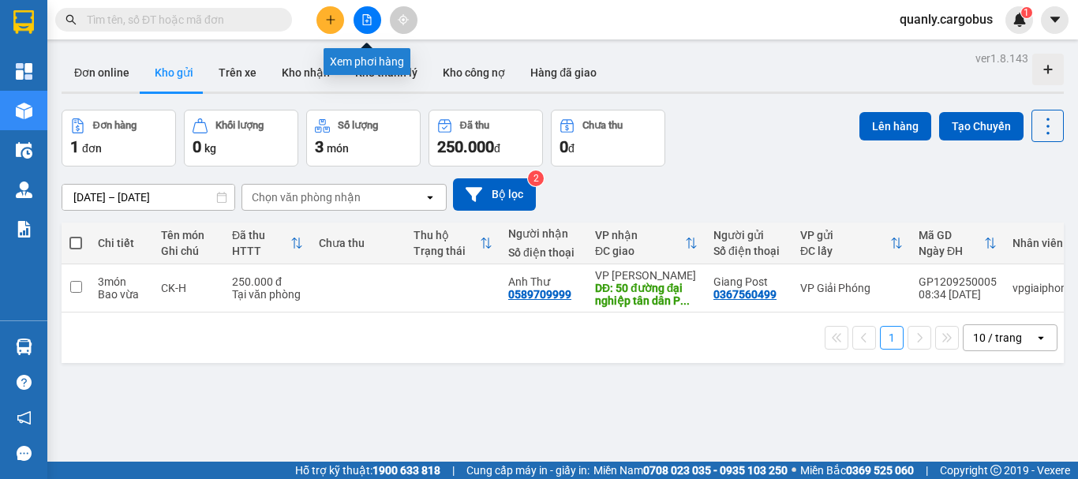
click at [368, 15] on icon "file-add" at bounding box center [367, 19] width 9 height 11
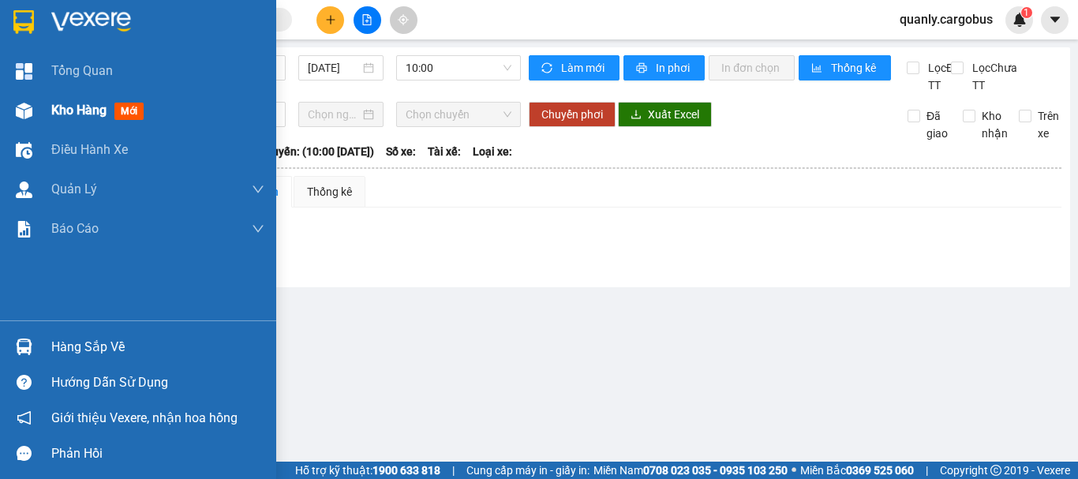
click at [22, 107] on img at bounding box center [24, 111] width 17 height 17
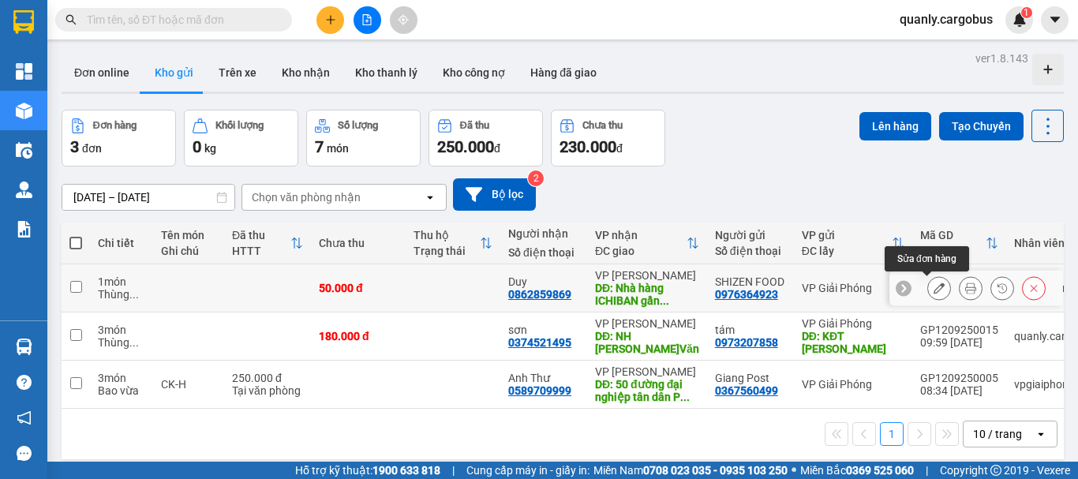
click at [934, 286] on icon at bounding box center [939, 288] width 11 height 11
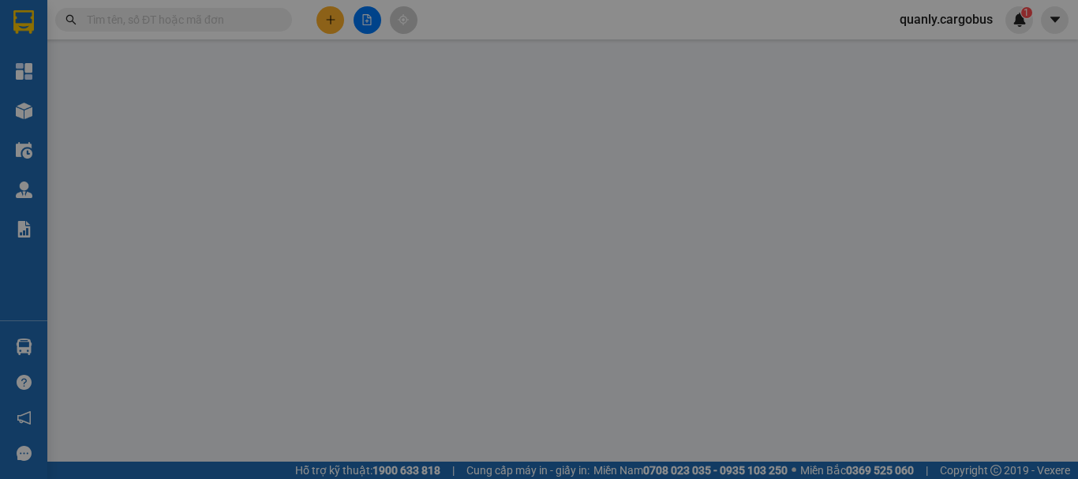
type input "0862859869"
type input "Duy"
type input "Nhà hàng ICHIBAN gần Omaichi ĐV"
type input "0976364923"
type input "SHIZEN FOOD"
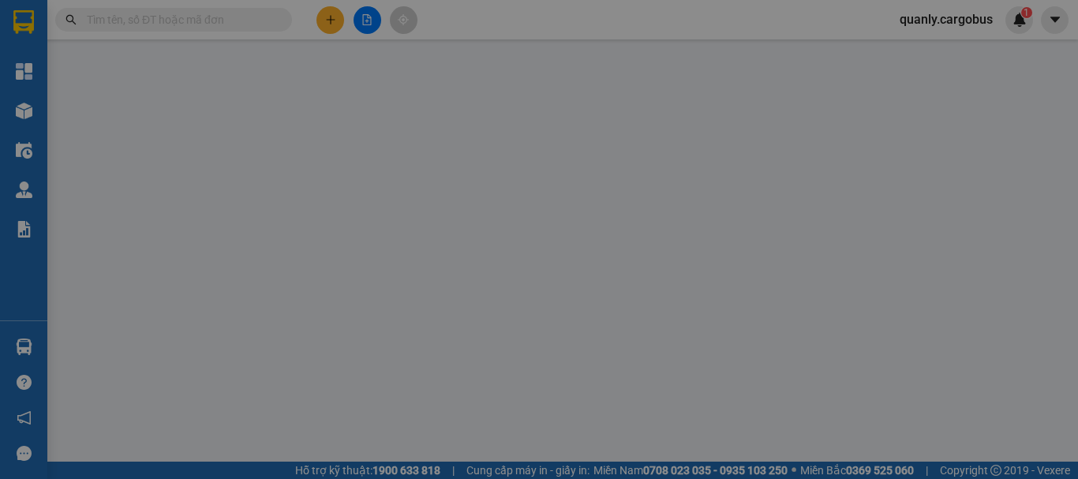
type input "50.000"
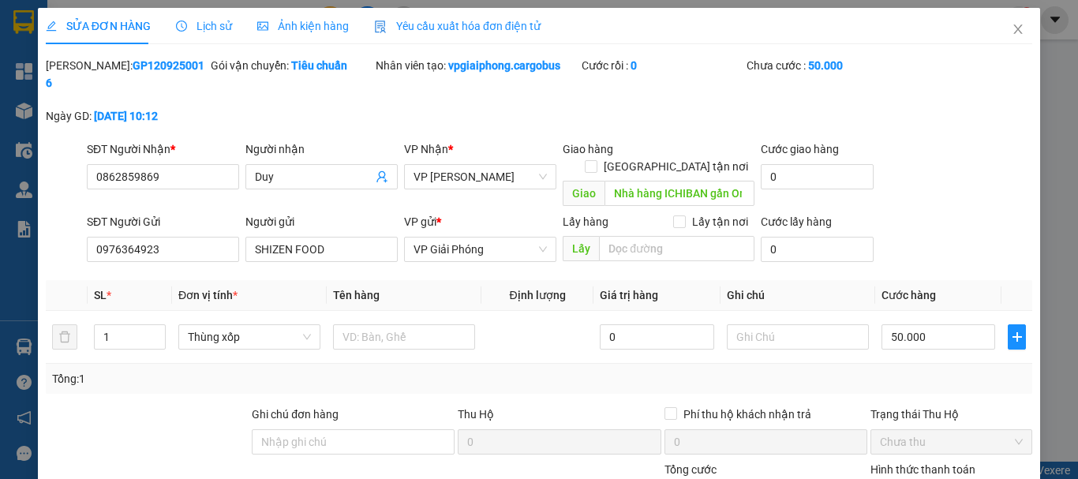
click at [926, 463] on label "Hình thức thanh toán" at bounding box center [922, 469] width 105 height 13
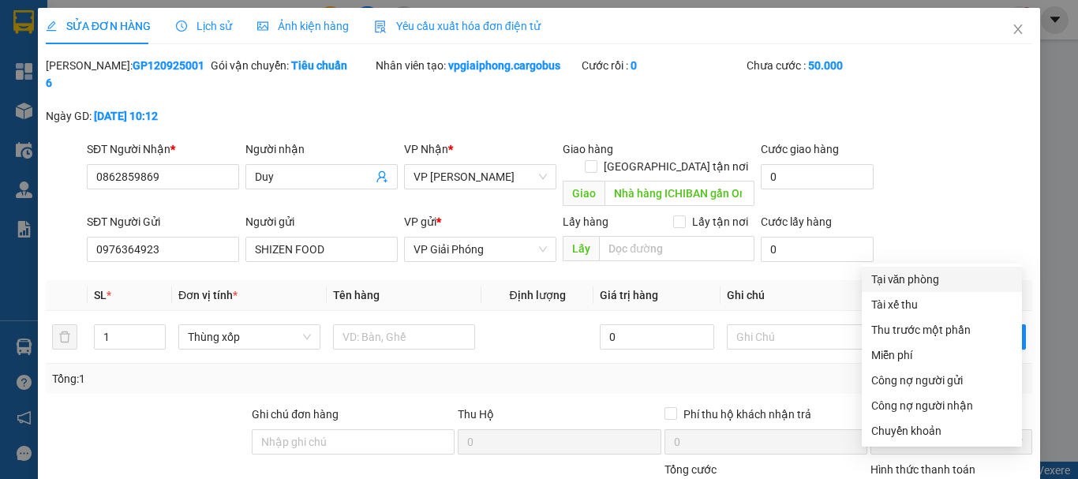
click at [901, 277] on div "Tại văn phòng" at bounding box center [941, 279] width 141 height 17
type input "0"
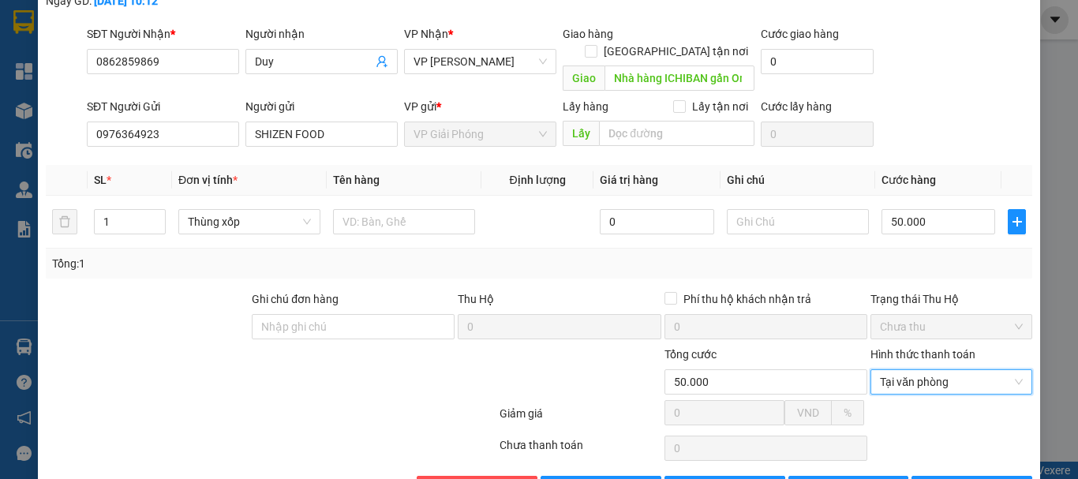
scroll to position [133, 0]
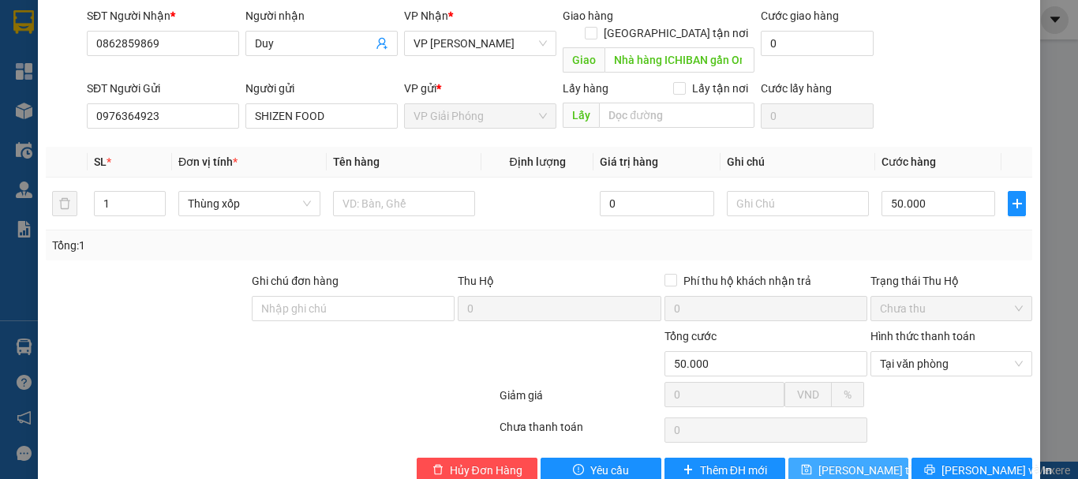
click at [844, 462] on span "[PERSON_NAME] thay đổi" at bounding box center [881, 470] width 126 height 17
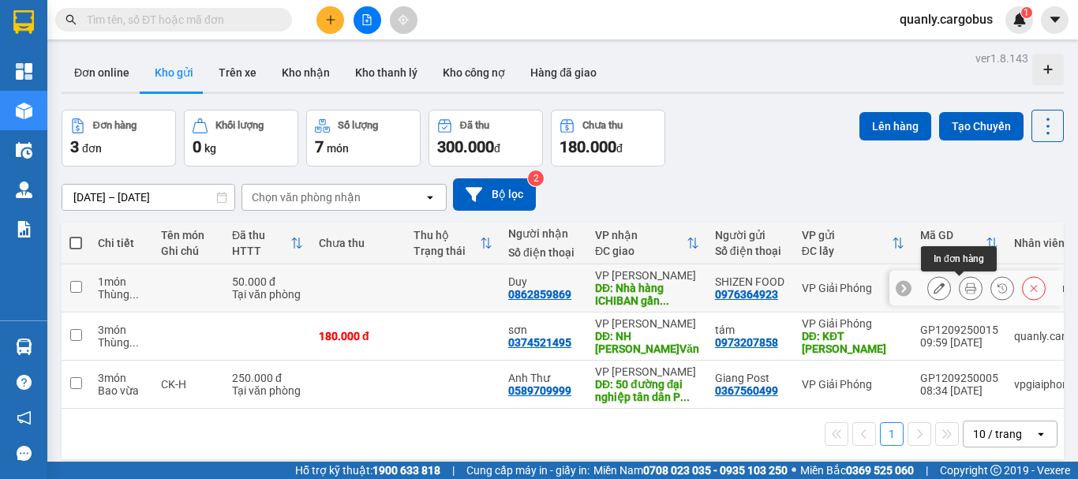
click at [965, 284] on icon at bounding box center [970, 288] width 11 height 11
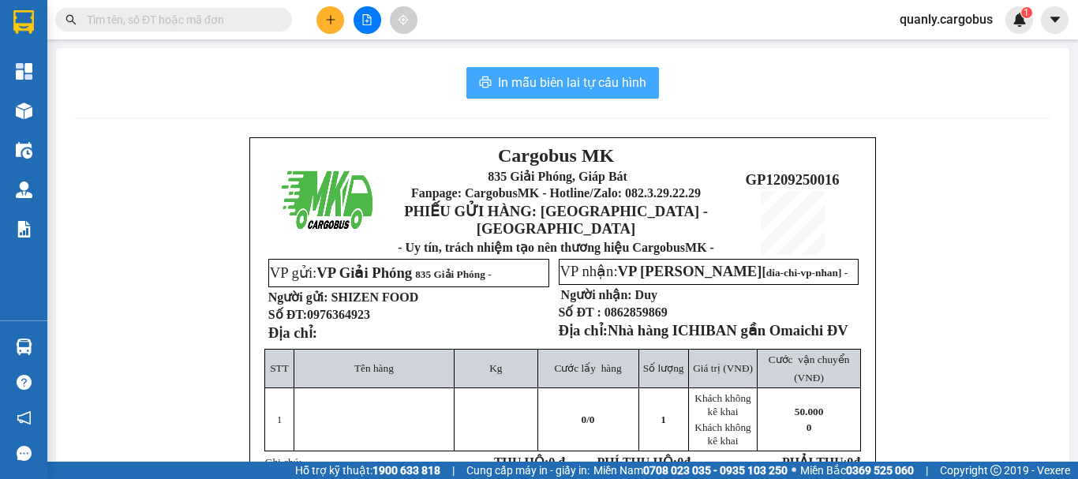
click at [608, 77] on span "In mẫu biên lai tự cấu hình" at bounding box center [572, 83] width 148 height 20
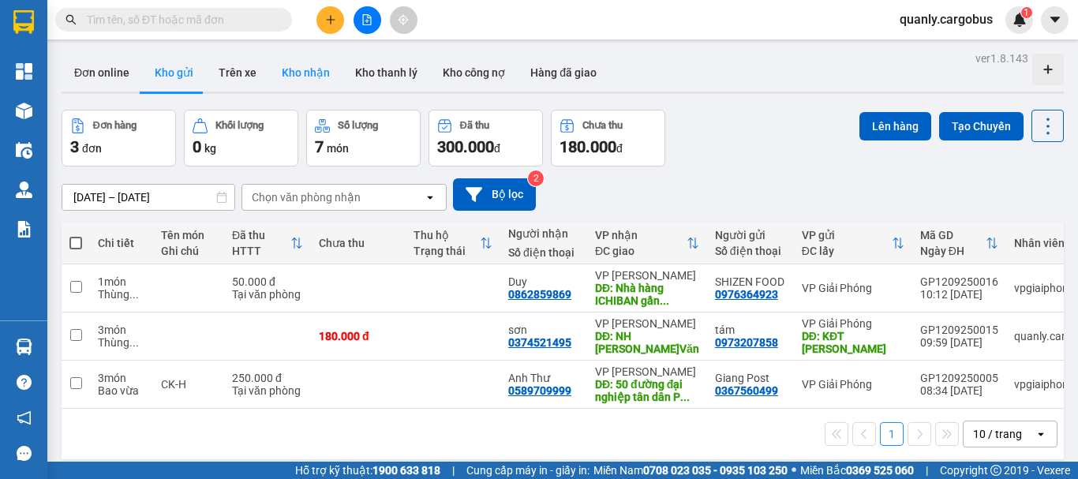
click at [302, 66] on button "Kho nhận" at bounding box center [305, 73] width 73 height 38
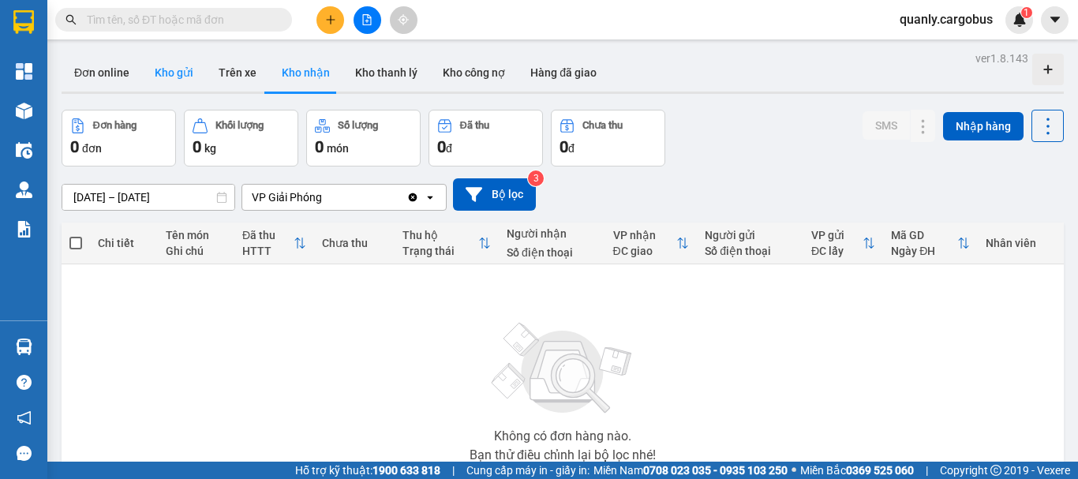
click at [167, 74] on button "Kho gửi" at bounding box center [174, 73] width 64 height 38
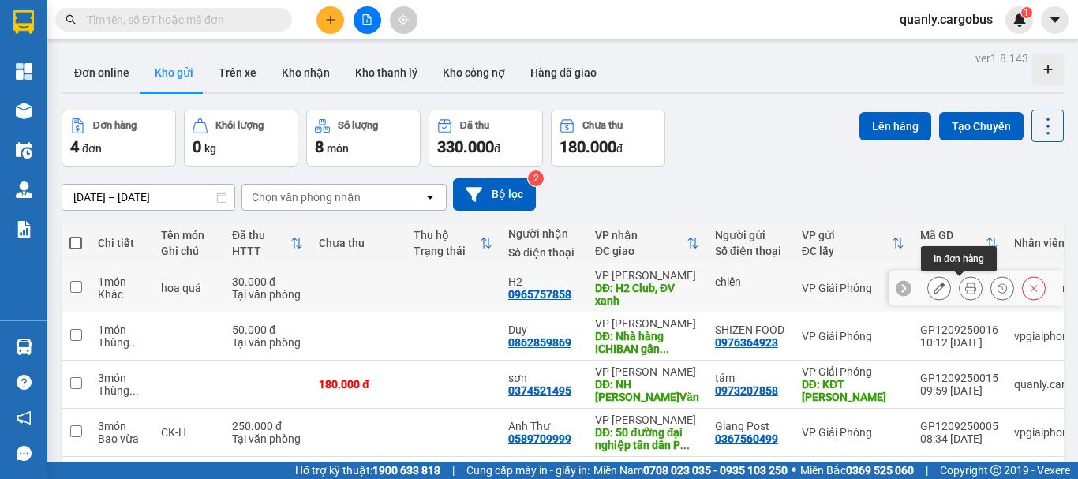
click at [965, 288] on icon at bounding box center [970, 288] width 11 height 11
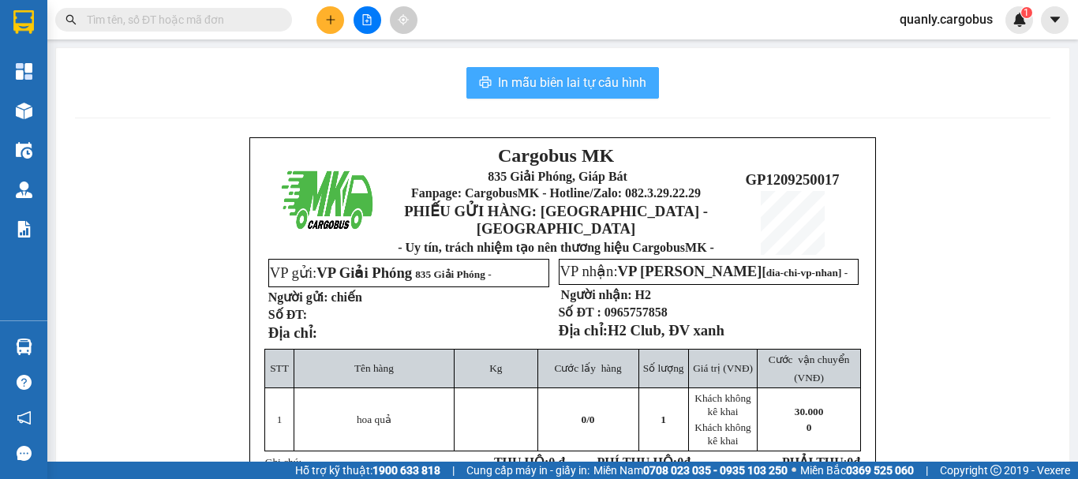
click at [508, 76] on span "In mẫu biên lai tự cấu hình" at bounding box center [572, 83] width 148 height 20
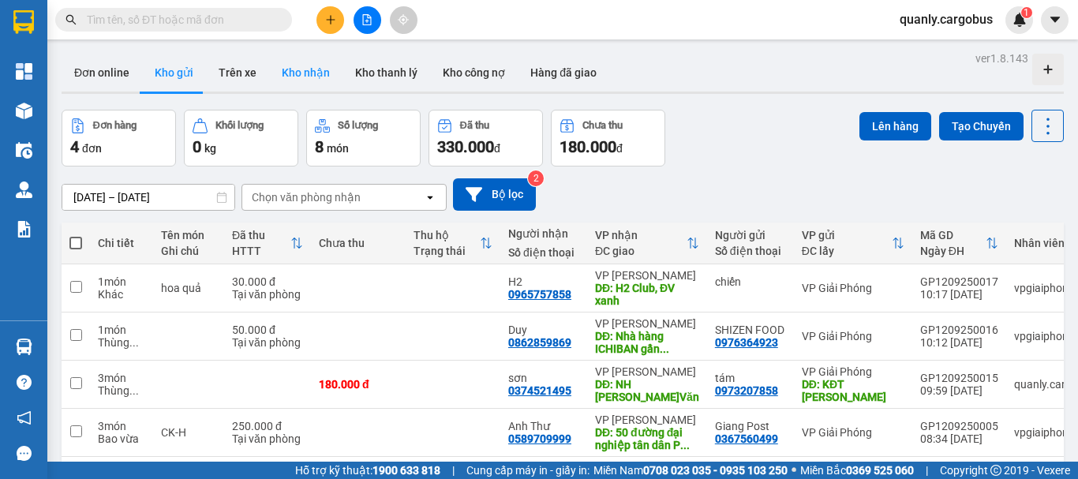
click at [301, 76] on button "Kho nhận" at bounding box center [305, 73] width 73 height 38
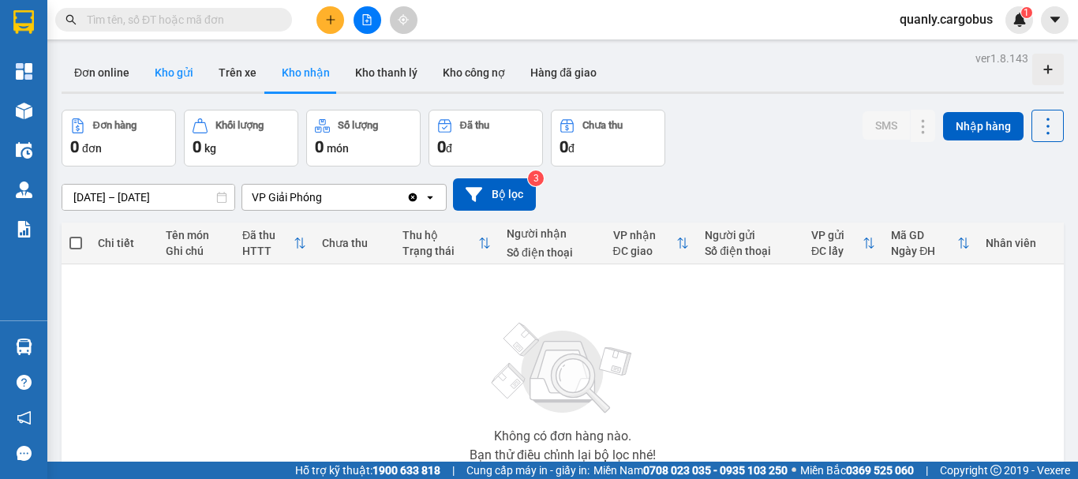
click at [170, 74] on button "Kho gửi" at bounding box center [174, 73] width 64 height 38
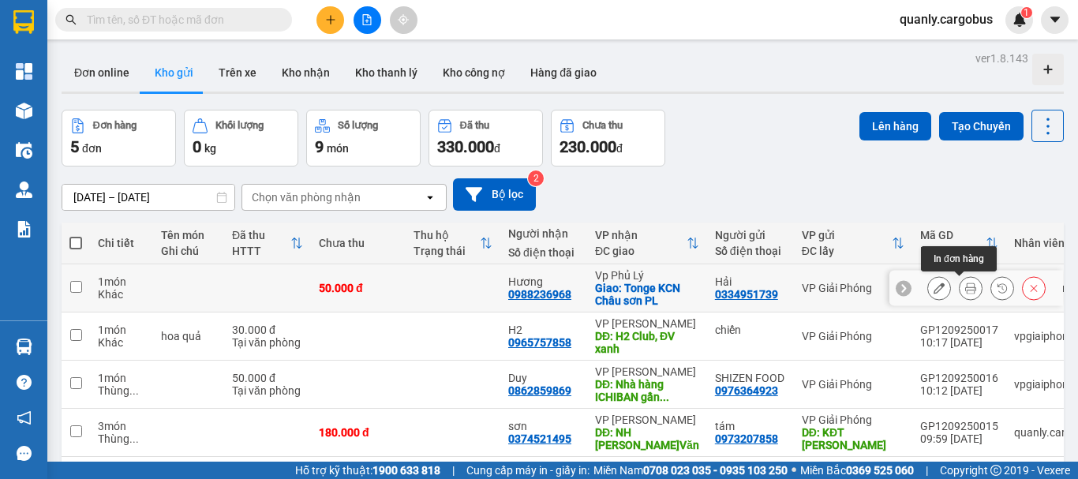
click at [965, 286] on icon at bounding box center [970, 288] width 11 height 11
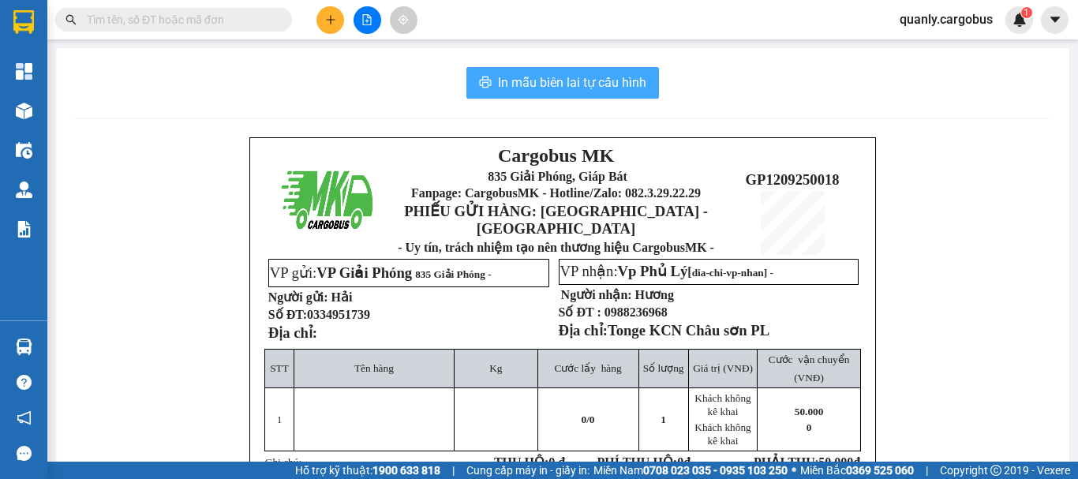
click at [559, 79] on span "In mẫu biên lai tự cấu hình" at bounding box center [572, 83] width 148 height 20
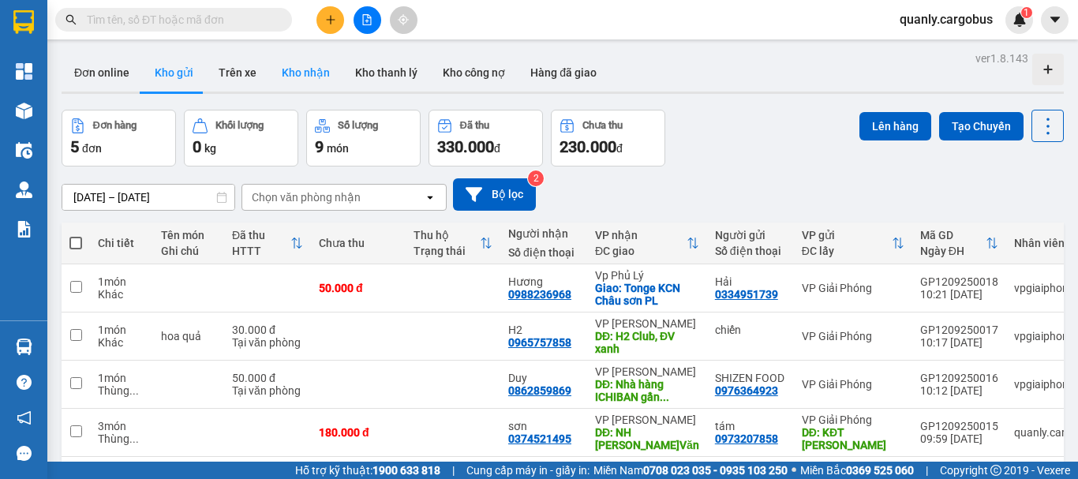
click at [309, 75] on button "Kho nhận" at bounding box center [305, 73] width 73 height 38
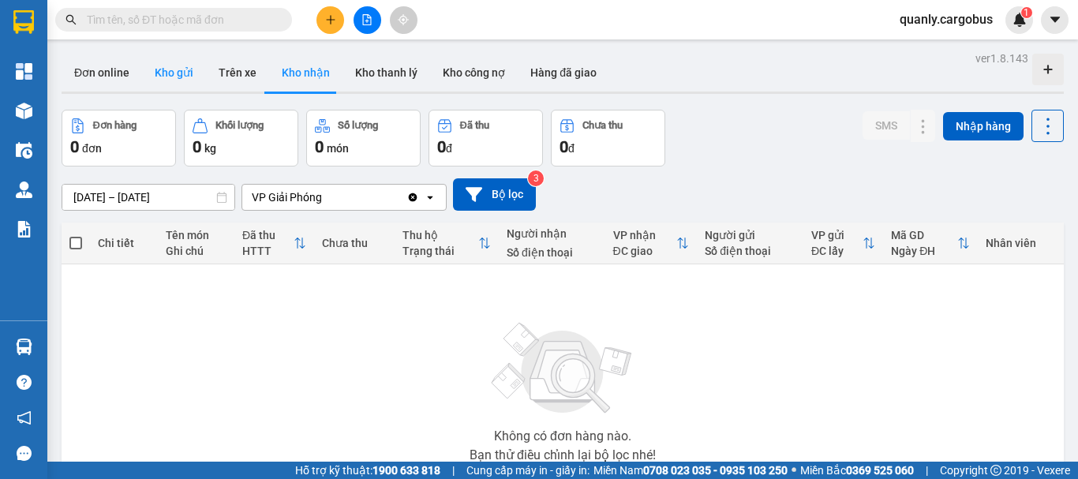
click at [169, 77] on button "Kho gửi" at bounding box center [174, 73] width 64 height 38
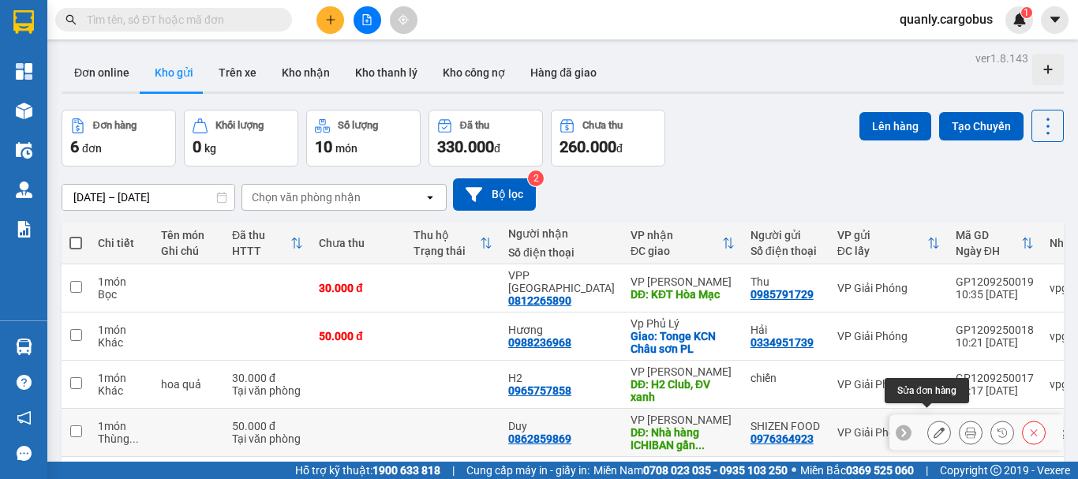
click at [934, 427] on icon at bounding box center [939, 432] width 11 height 11
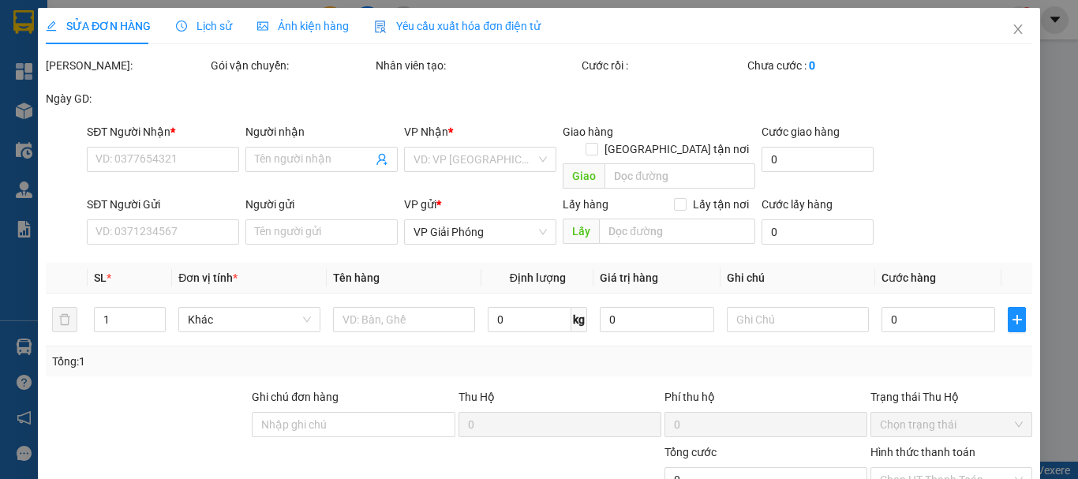
type input "0862859869"
type input "Duy"
type input "Nhà hàng ICHIBAN gần Omaichi ĐV"
type input "0976364923"
type input "SHIZEN FOOD"
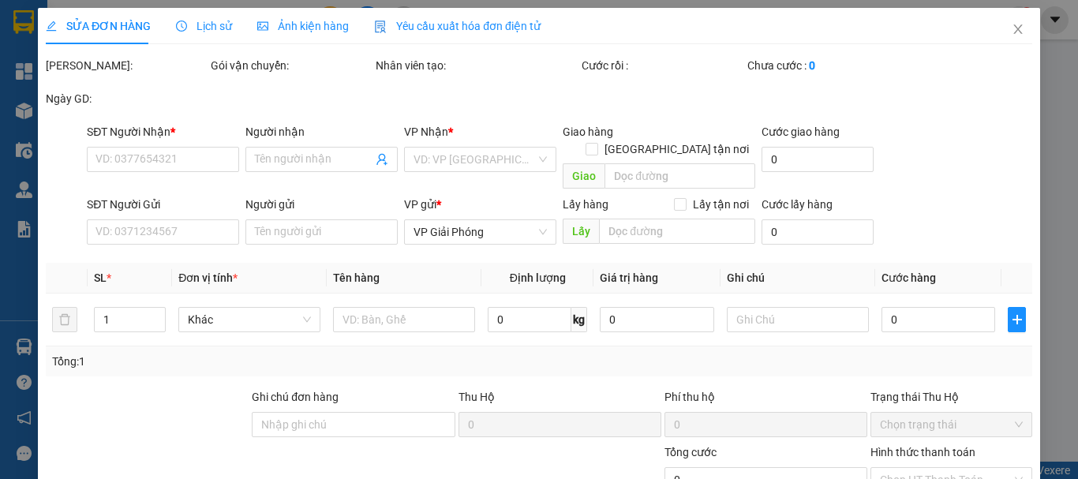
type input "50.000"
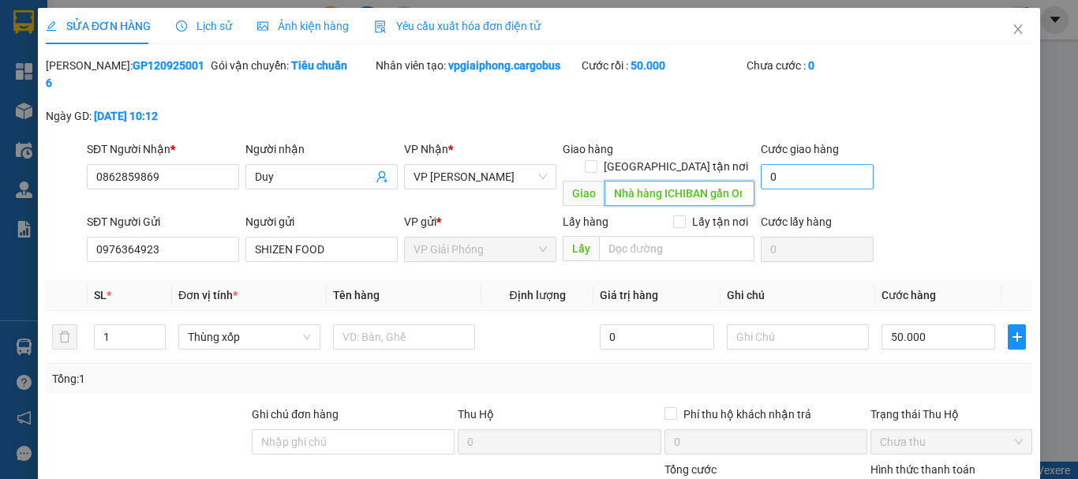
scroll to position [0, 54]
drag, startPoint x: 707, startPoint y: 159, endPoint x: 757, endPoint y: 159, distance: 49.7
click at [757, 159] on div "SĐT Người Nhận * 0862859869 Người nhận Duy VP Nhận * VP Đồng Văn Giao hàng Giao…" at bounding box center [560, 176] width 952 height 73
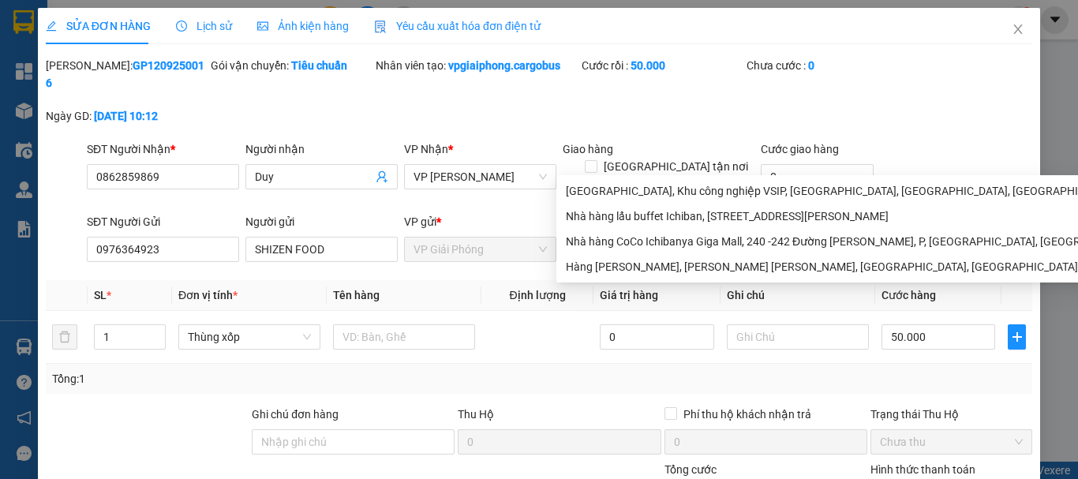
click at [717, 181] on input "Nhà hàng ICHIBAN gần Omaichi ĐV" at bounding box center [680, 193] width 150 height 25
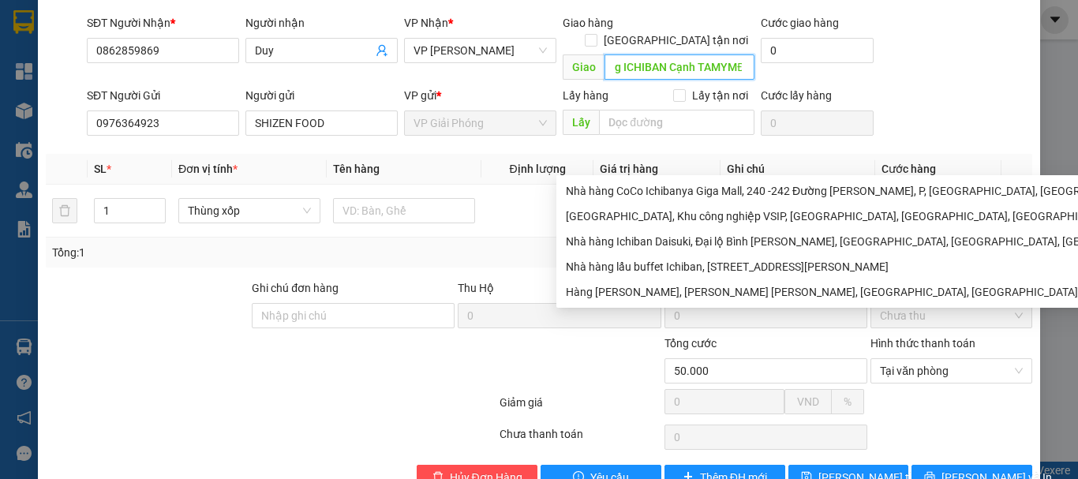
scroll to position [133, 0]
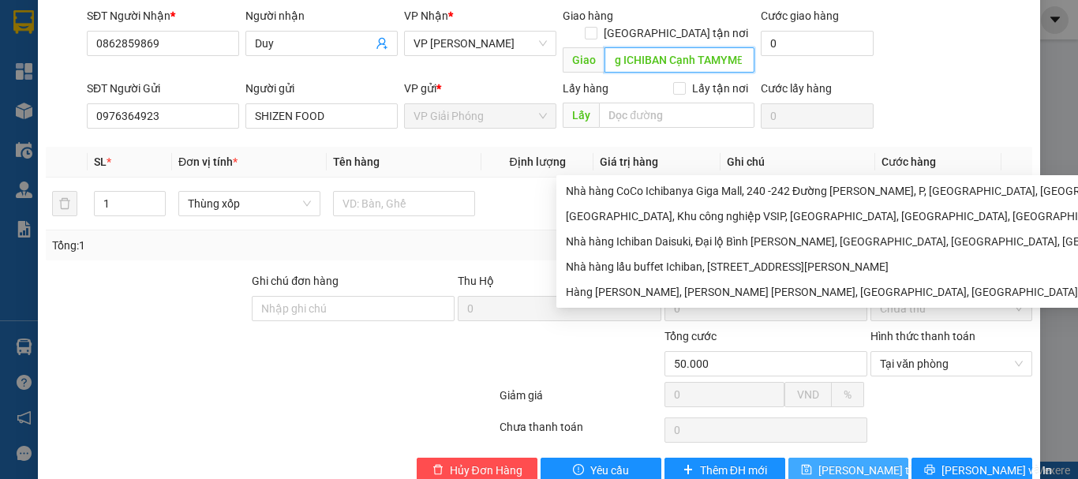
type input "Nhà hàng ICHIBAN Cạnh TAMYMĐV"
click at [828, 458] on button "[PERSON_NAME] thay đổi" at bounding box center [848, 470] width 121 height 25
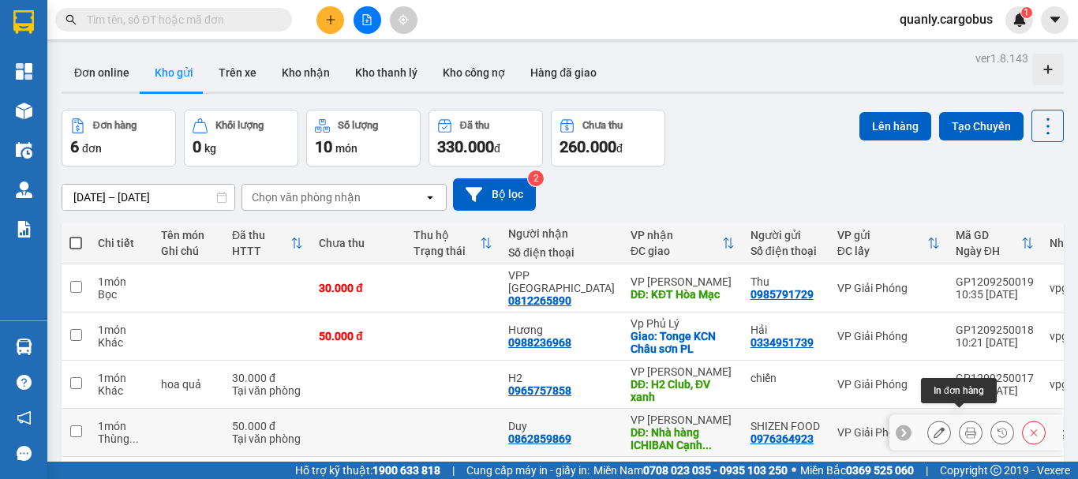
click at [965, 427] on icon at bounding box center [970, 432] width 11 height 11
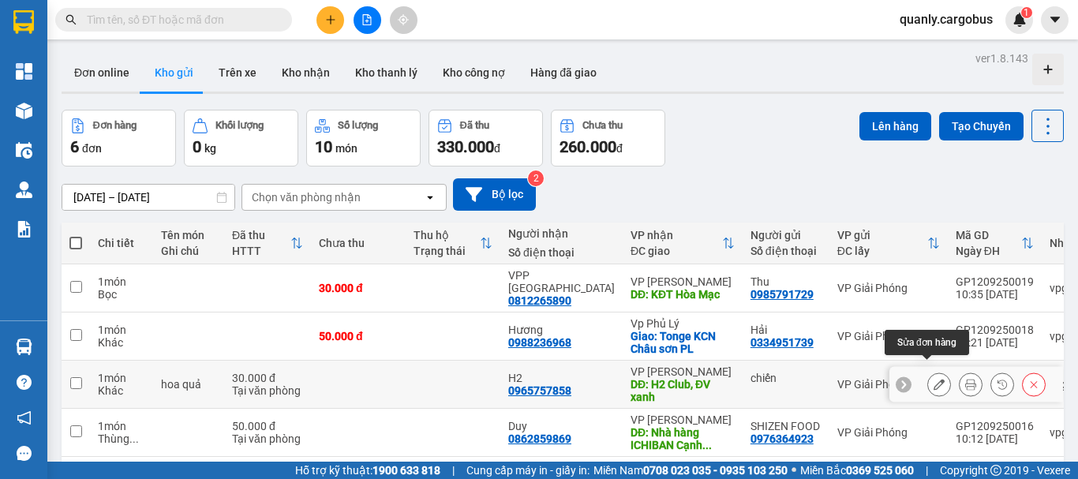
click at [934, 379] on icon at bounding box center [939, 384] width 11 height 11
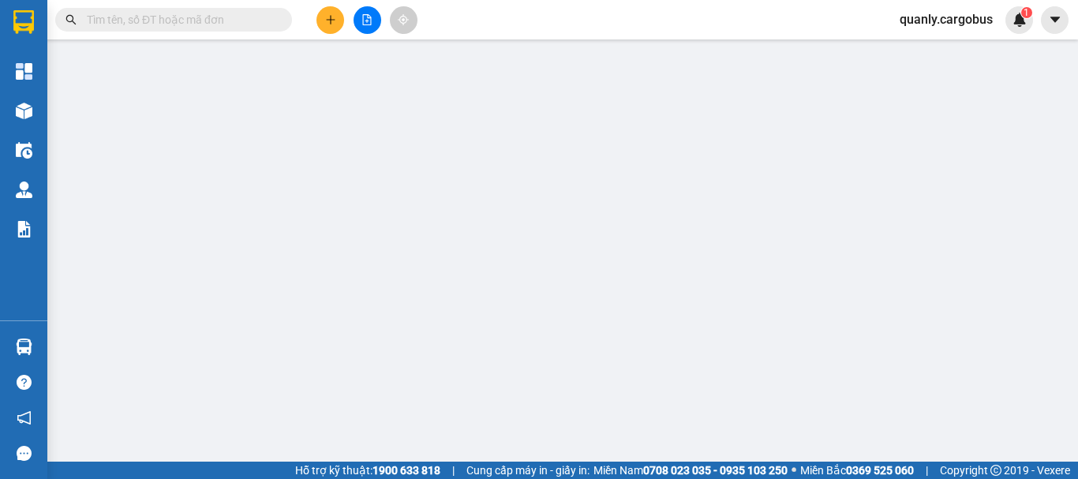
type input "0965757858"
type input "H2"
type input "H2 Club, ĐV xanh"
type input "chiến"
type input "30.000"
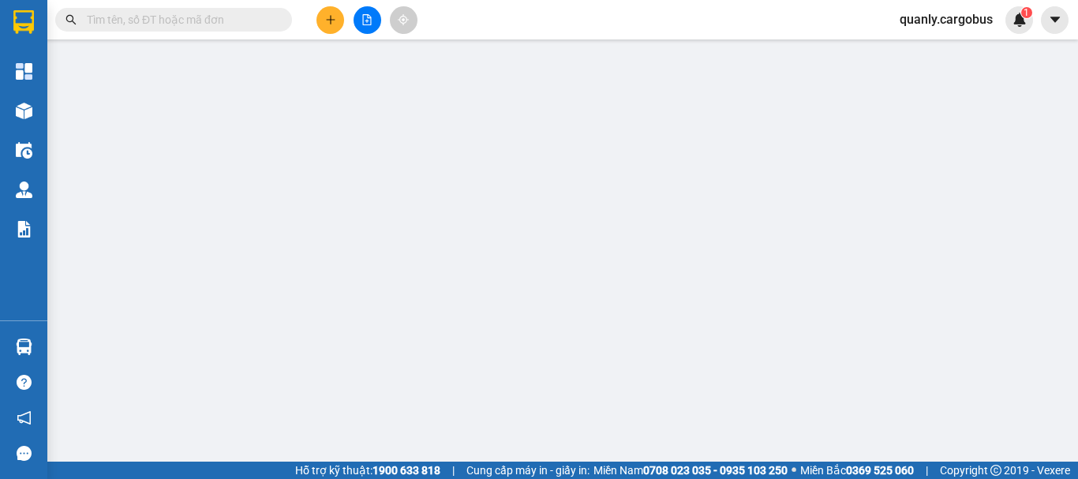
type input "0"
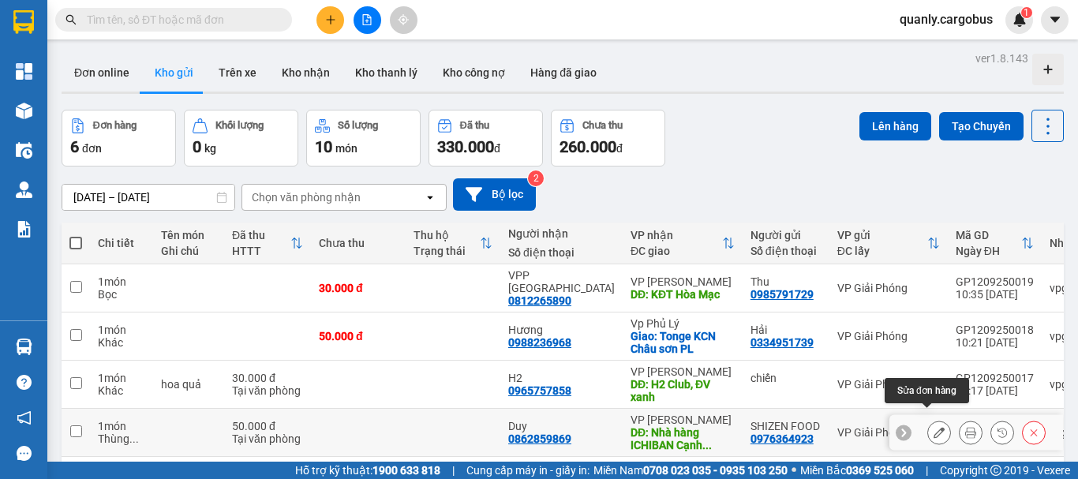
click at [934, 427] on icon at bounding box center [939, 432] width 11 height 11
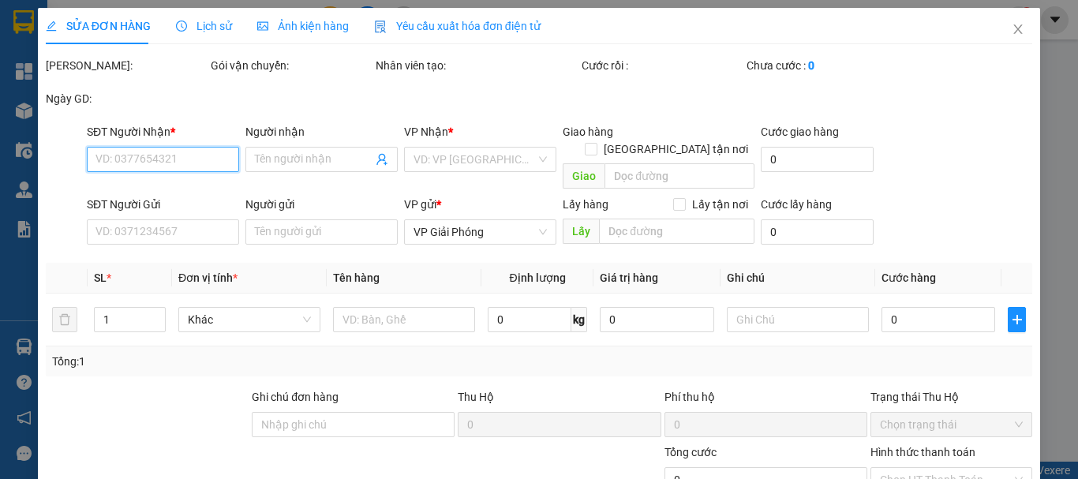
type input "0862859869"
type input "Duy"
type input "Nhà hàng ICHIBAN Cạnh TAMYMĐV"
type input "0976364923"
type input "SHIZEN FOOD"
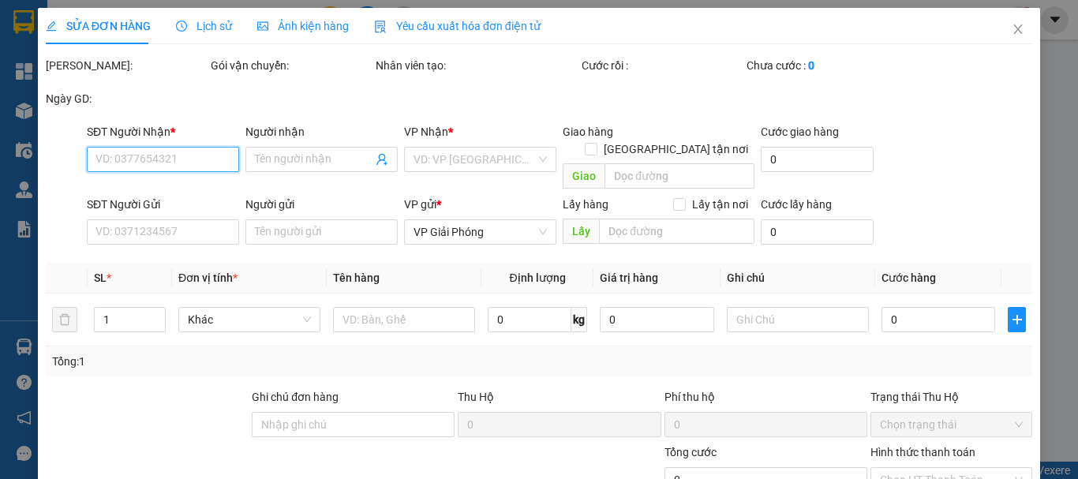
type input "50.000"
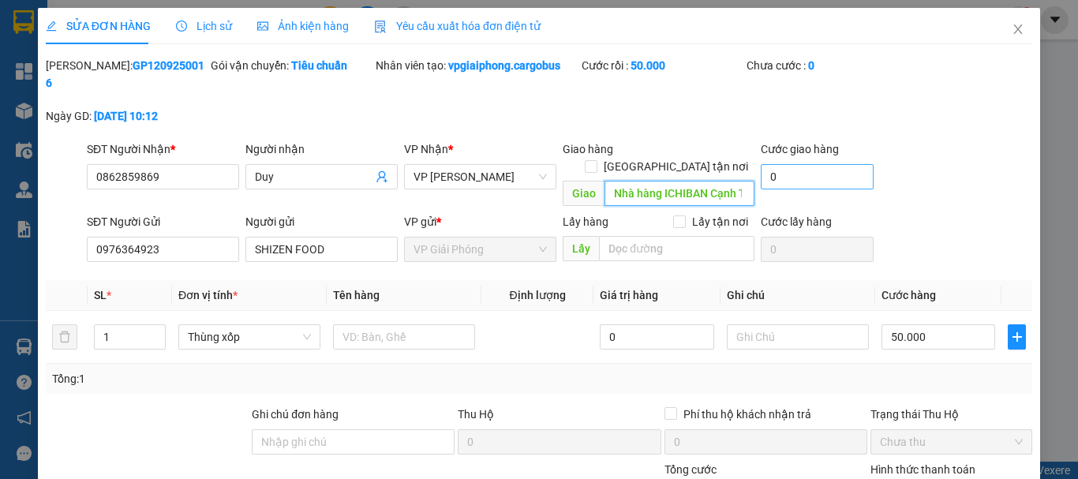
scroll to position [0, 56]
drag, startPoint x: 606, startPoint y: 159, endPoint x: 818, endPoint y: 159, distance: 211.5
click at [818, 159] on div "SĐT Người Nhận * 0862859869 Người nhận Duy VP Nhận * VP Đồng Văn Giao hàng Giao…" at bounding box center [560, 176] width 952 height 73
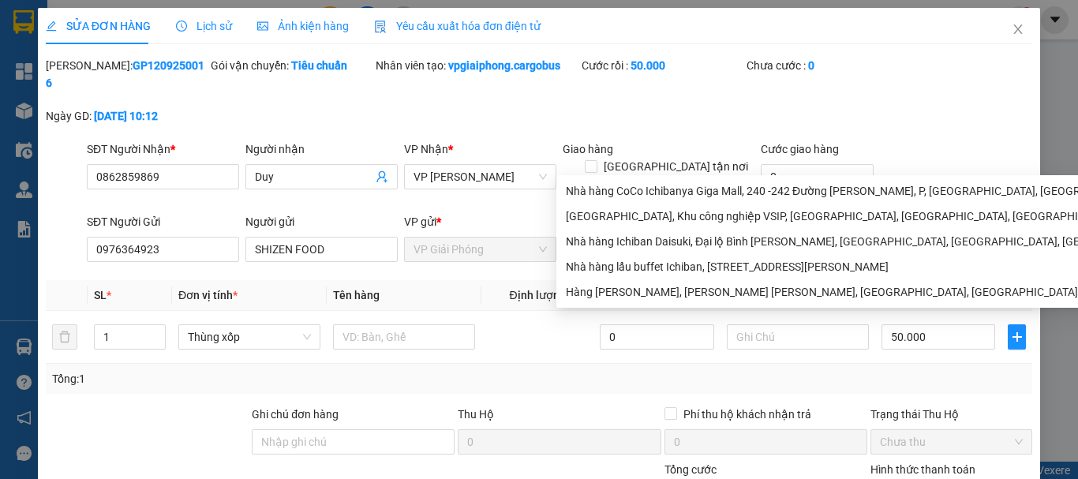
click at [703, 181] on input "Nhà hàng ICHIBAN Cạnh TAMYMĐV" at bounding box center [680, 193] width 150 height 25
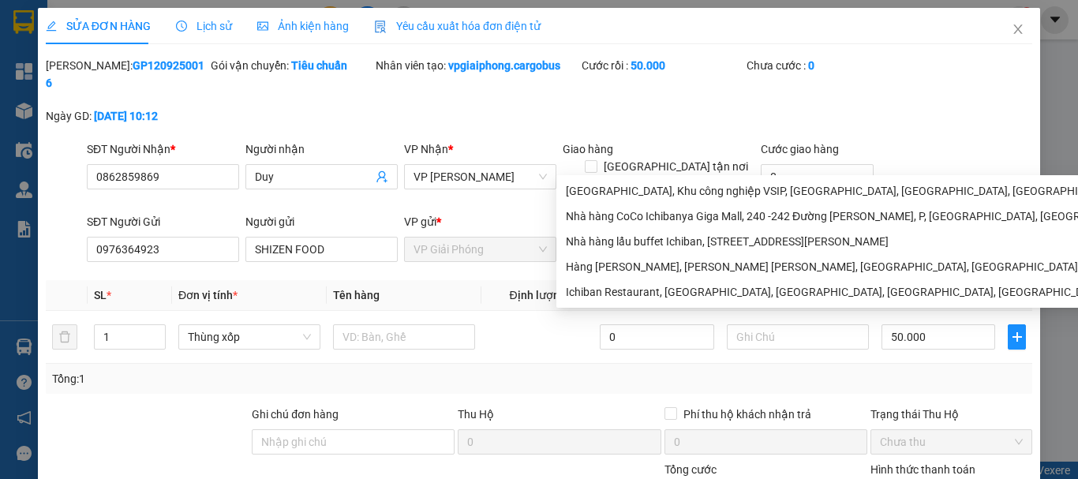
scroll to position [133, 0]
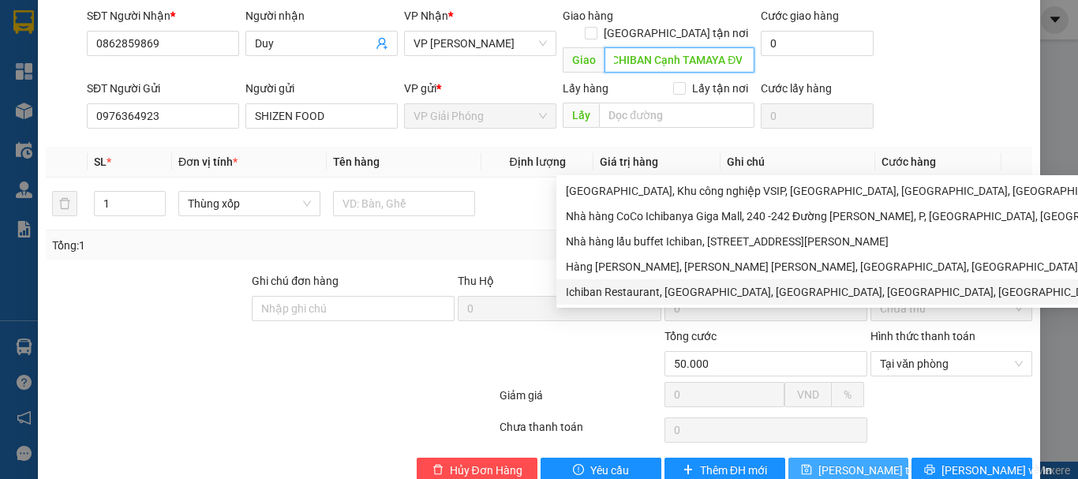
type input "Nhà hàng ICHIBAN Cạnh TAMAYA ĐV"
click at [870, 462] on span "[PERSON_NAME] thay đổi" at bounding box center [881, 470] width 126 height 17
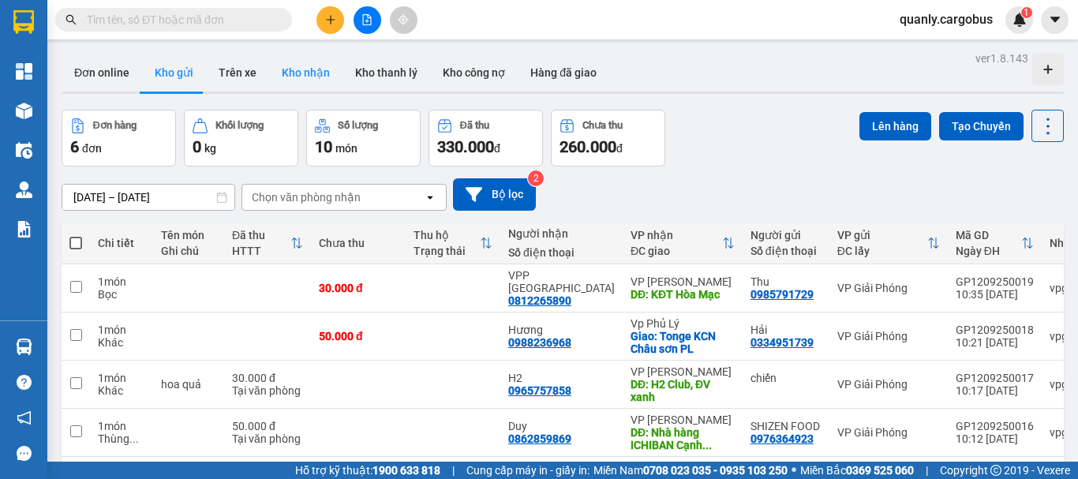
click at [307, 75] on button "Kho nhận" at bounding box center [305, 73] width 73 height 38
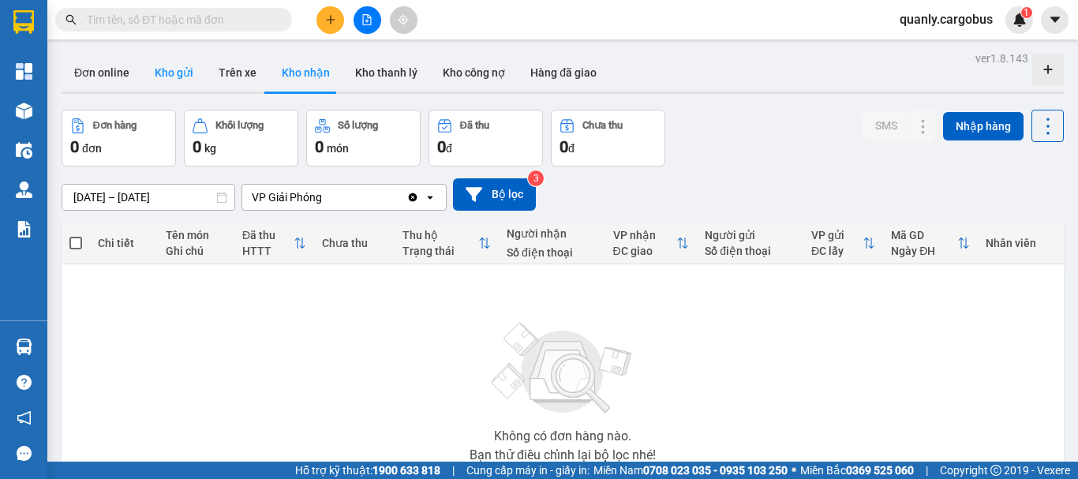
click at [167, 70] on button "Kho gửi" at bounding box center [174, 73] width 64 height 38
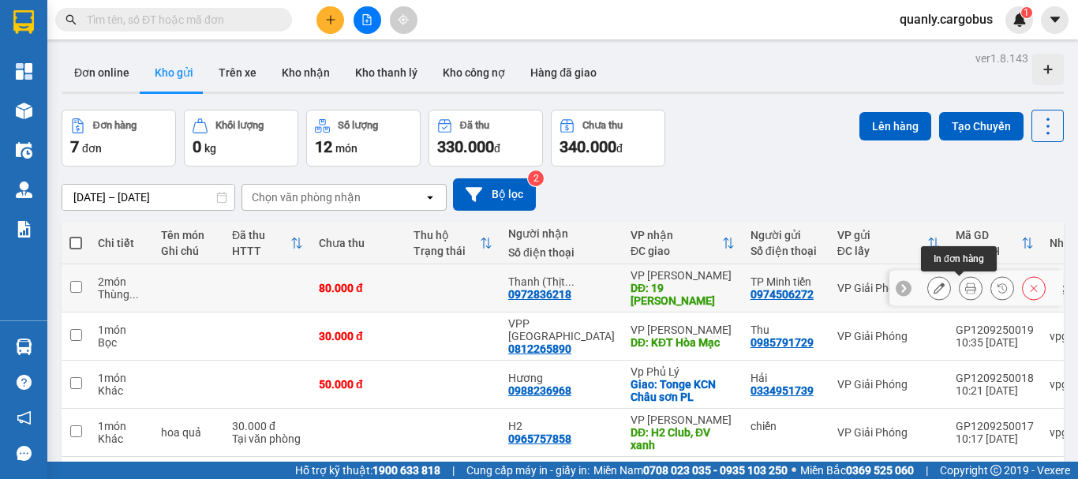
click at [965, 291] on icon at bounding box center [970, 288] width 11 height 11
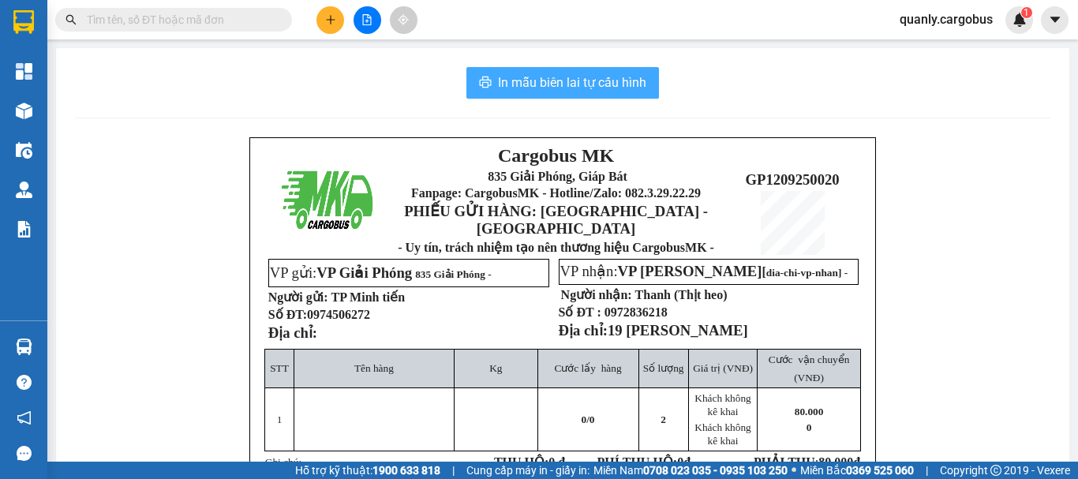
click at [548, 81] on span "In mẫu biên lai tự cấu hình" at bounding box center [572, 83] width 148 height 20
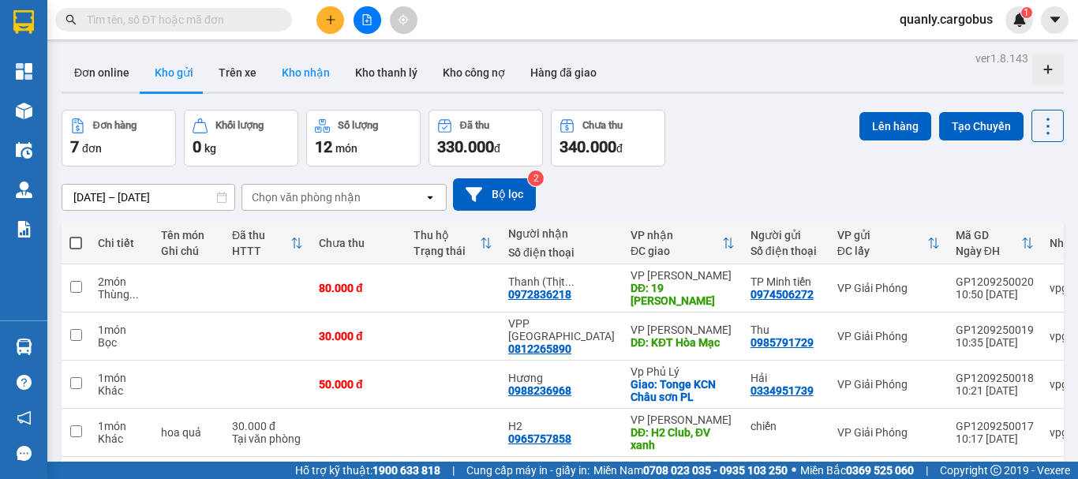
click at [303, 75] on button "Kho nhận" at bounding box center [305, 73] width 73 height 38
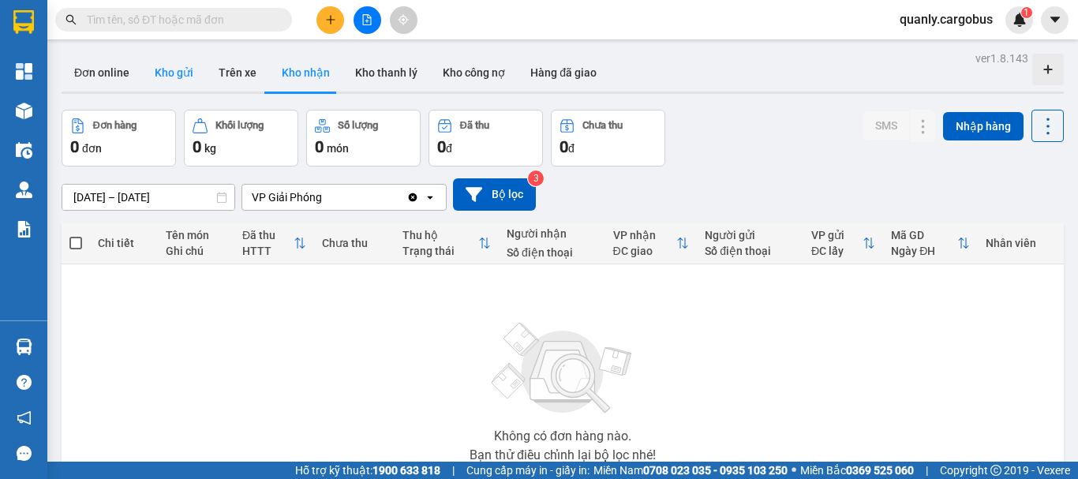
click at [173, 69] on button "Kho gửi" at bounding box center [174, 73] width 64 height 38
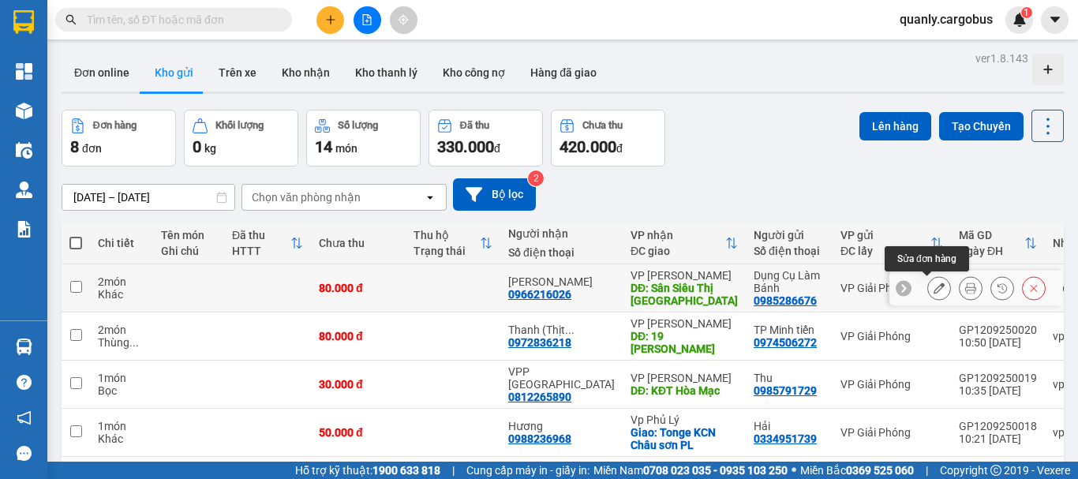
click at [934, 288] on icon at bounding box center [939, 288] width 11 height 11
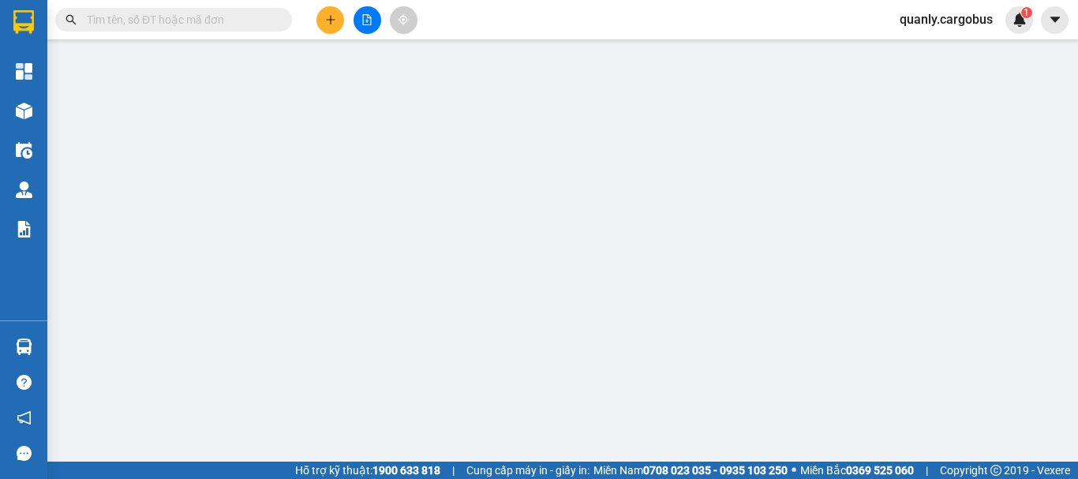
type input "0966216026"
type input "[PERSON_NAME]"
type input "Sân Siêu Thị Lan Chi ĐV"
type input "0985286676"
type input "Dụng Cụ Làm Bánh"
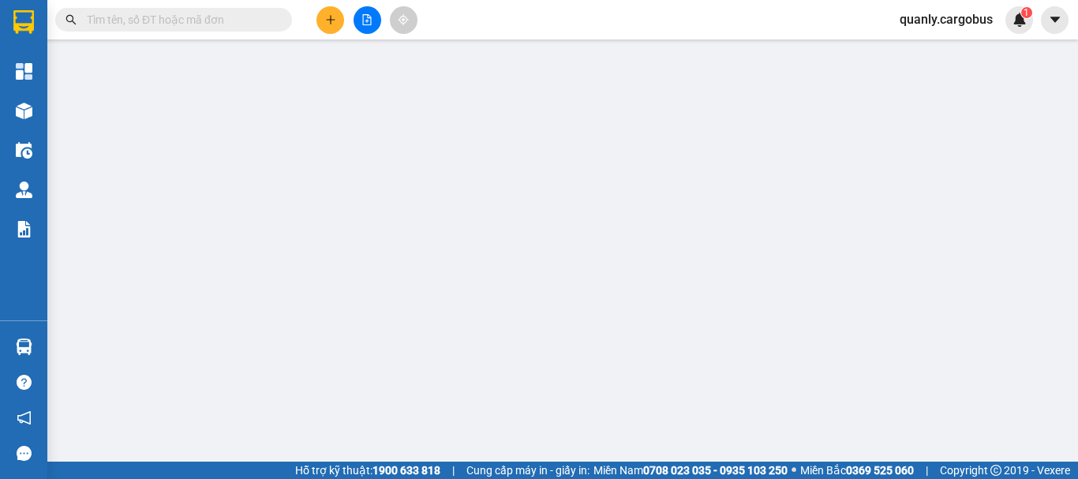
type input "80.000"
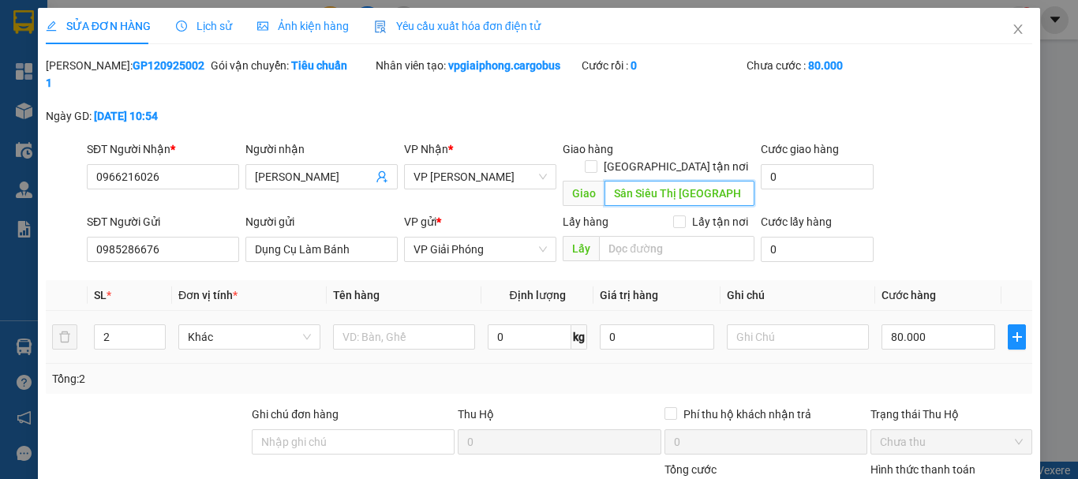
click at [626, 181] on input "Sân Siêu Thị Lan Chi ĐV" at bounding box center [680, 193] width 150 height 25
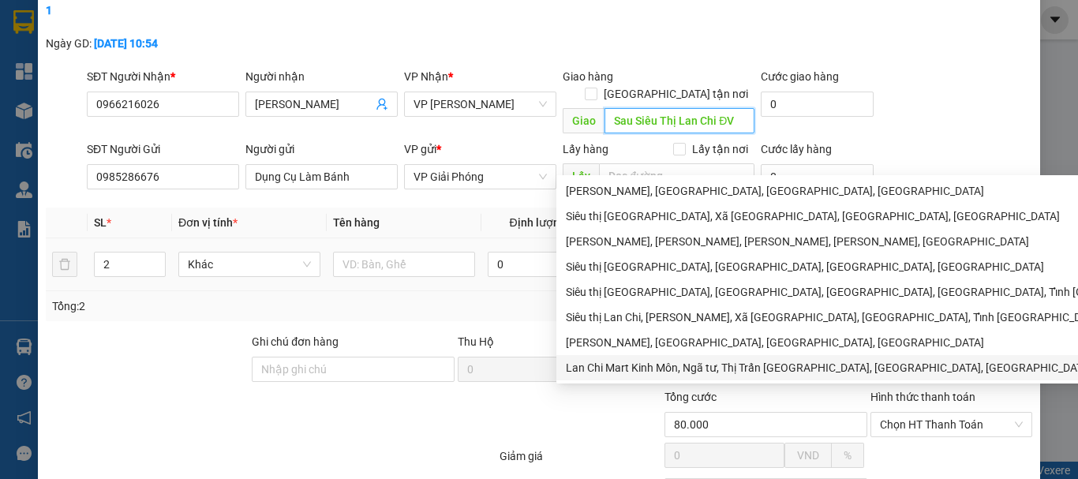
scroll to position [133, 0]
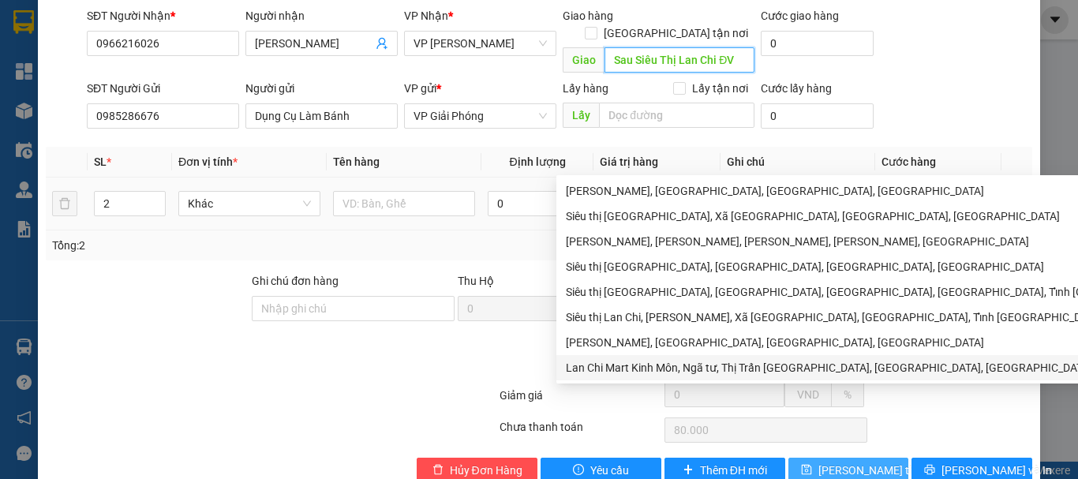
type input "Sau Siêu Thị Lan Chi ĐV"
click at [861, 462] on span "[PERSON_NAME] thay đổi" at bounding box center [881, 470] width 126 height 17
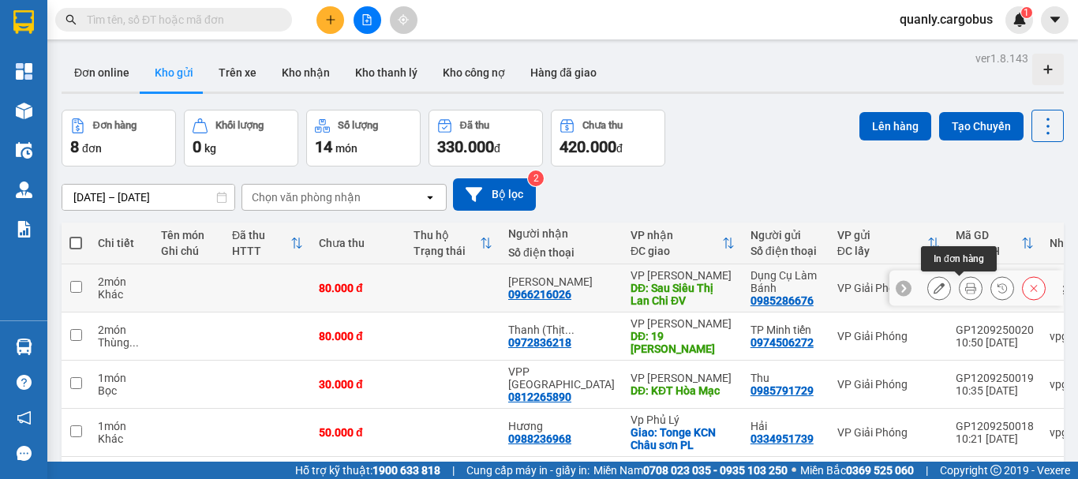
click at [965, 289] on icon at bounding box center [970, 288] width 11 height 11
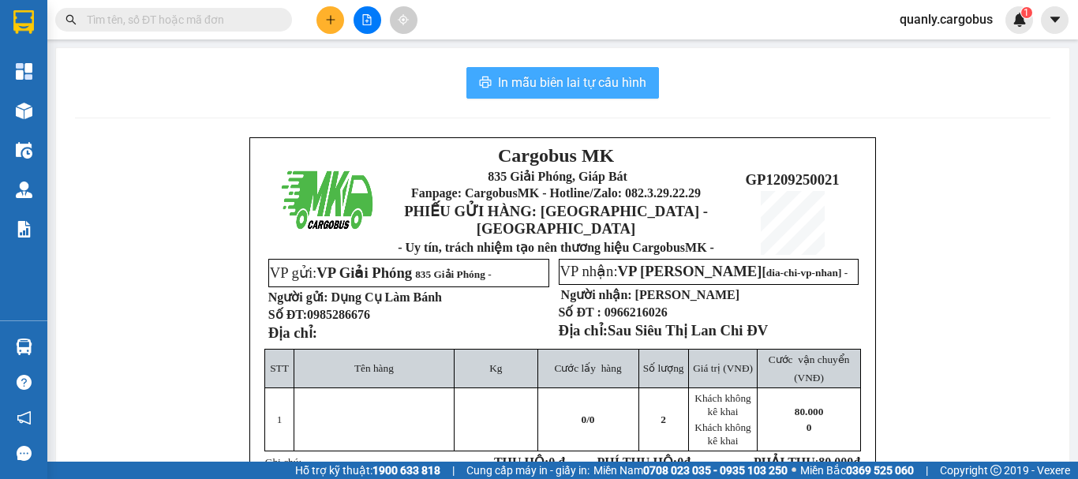
click at [575, 68] on button "In mẫu biên lai tự cấu hình" at bounding box center [562, 83] width 193 height 32
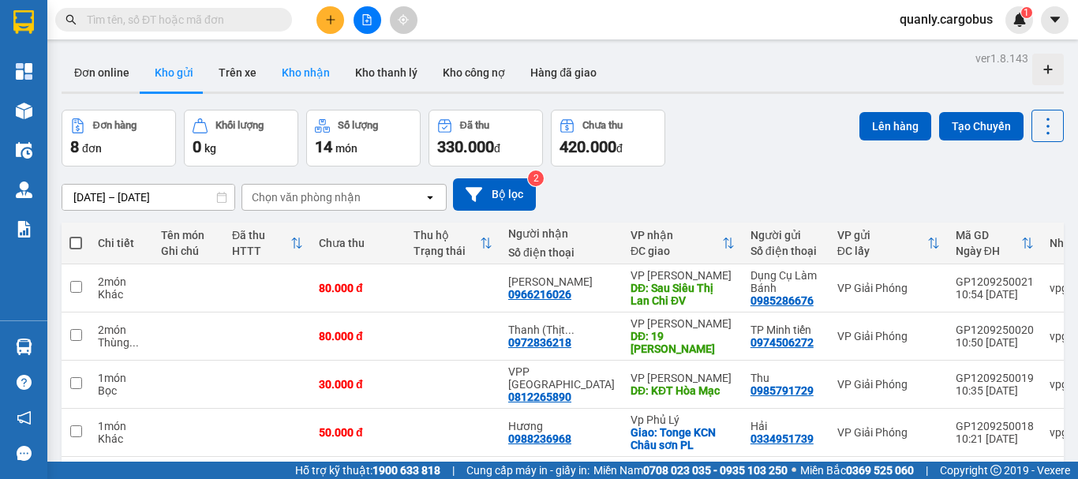
click at [306, 67] on button "Kho nhận" at bounding box center [305, 73] width 73 height 38
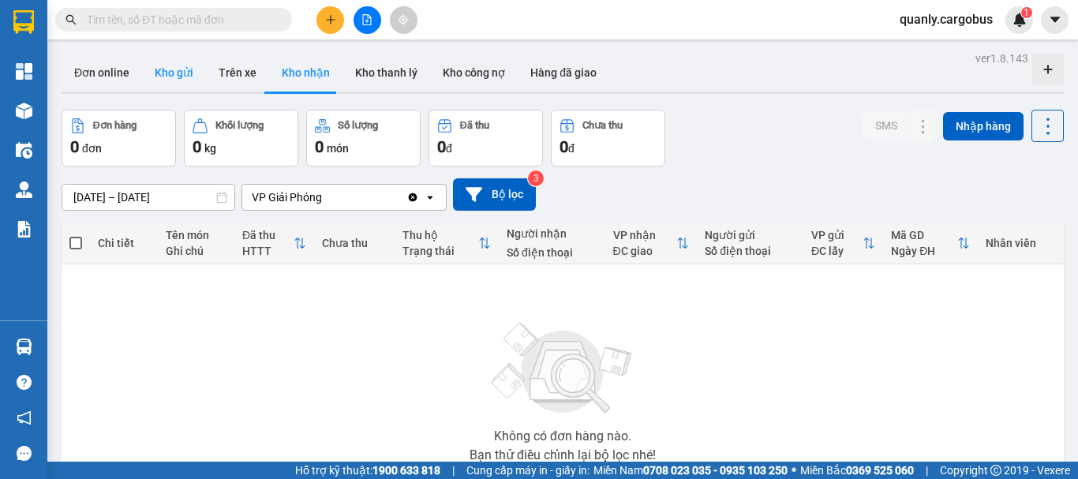
click at [159, 73] on button "Kho gửi" at bounding box center [174, 73] width 64 height 38
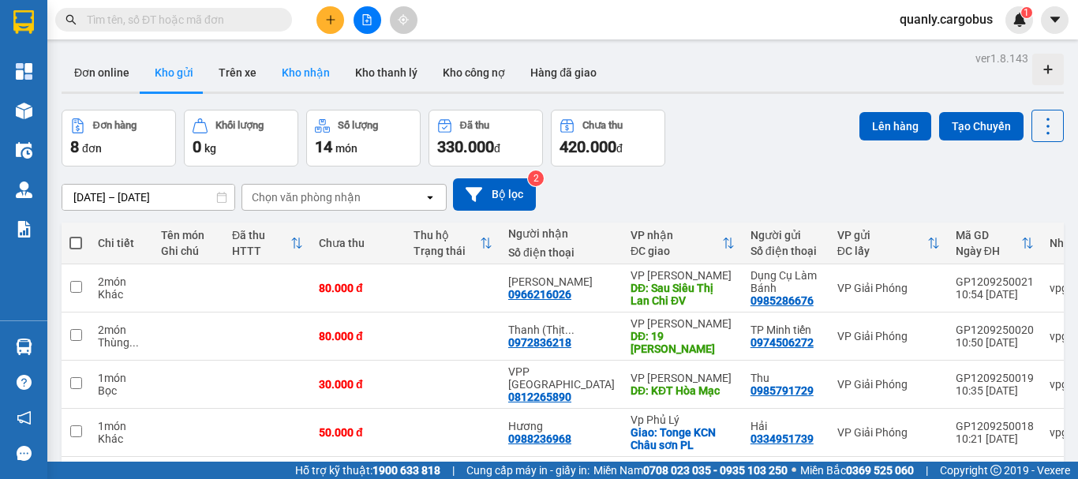
click at [293, 70] on button "Kho nhận" at bounding box center [305, 73] width 73 height 38
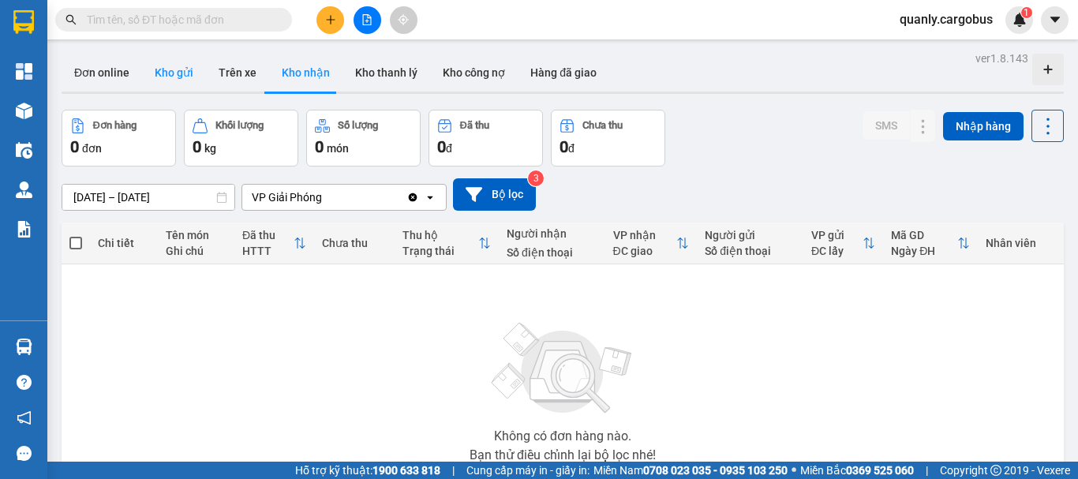
click at [163, 74] on button "Kho gửi" at bounding box center [174, 73] width 64 height 38
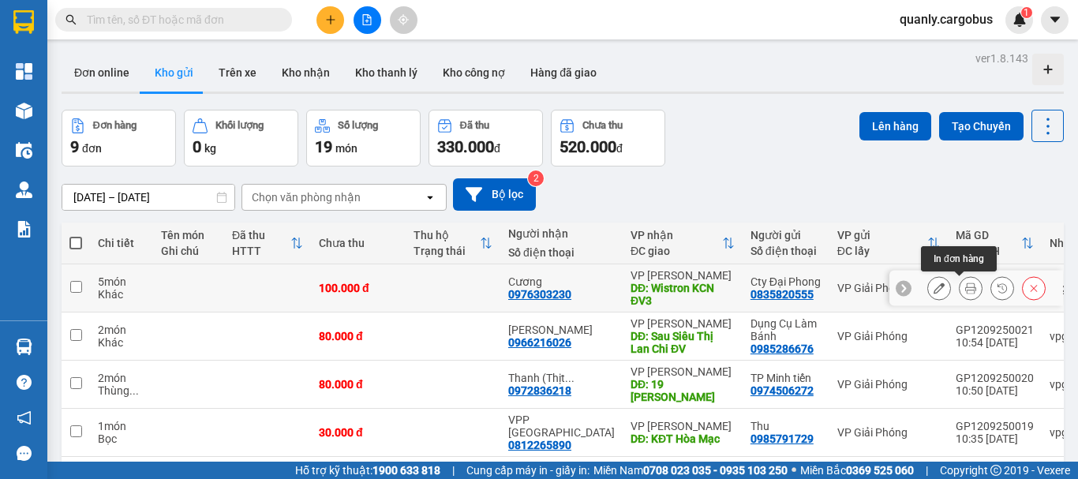
click at [965, 286] on icon at bounding box center [970, 288] width 11 height 11
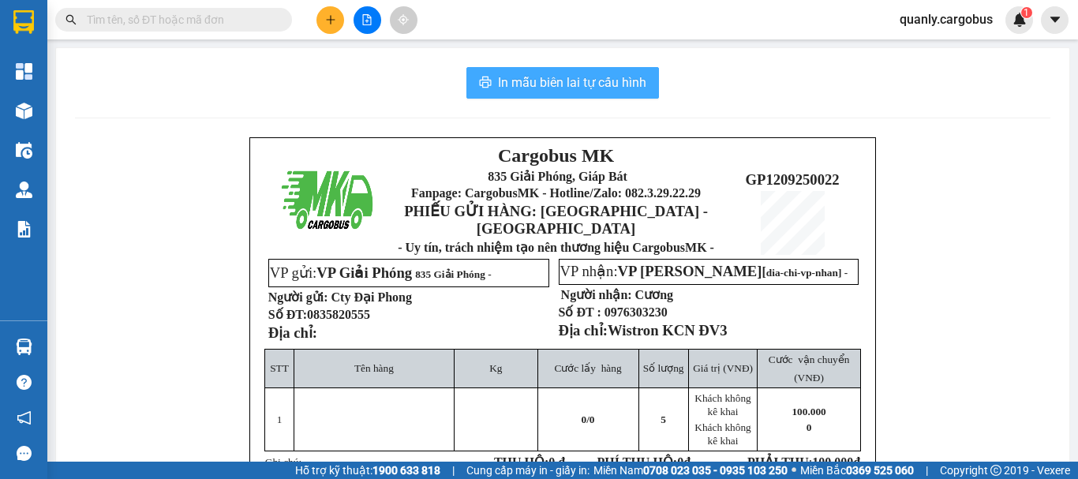
click at [571, 84] on span "In mẫu biên lai tự cấu hình" at bounding box center [572, 83] width 148 height 20
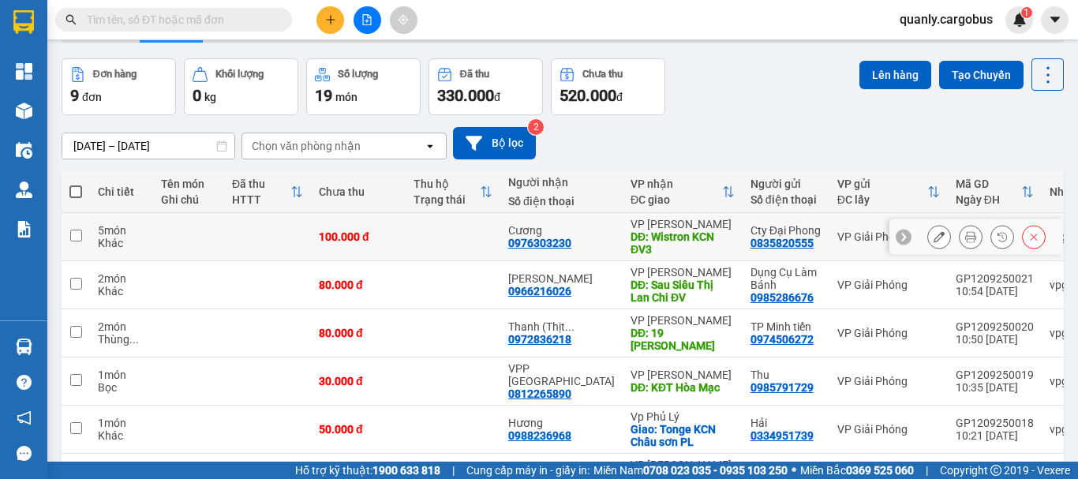
scroll to position [79, 0]
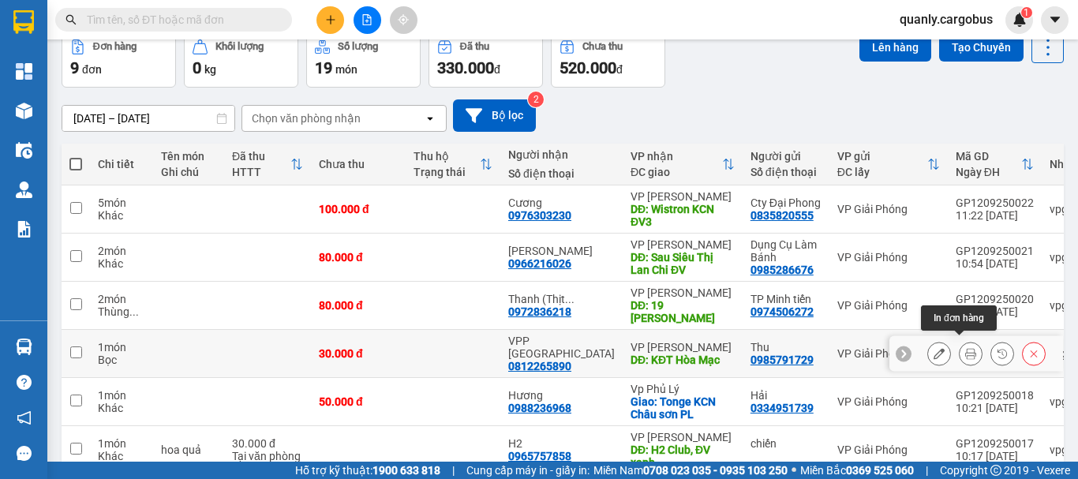
click at [965, 348] on icon at bounding box center [970, 353] width 11 height 11
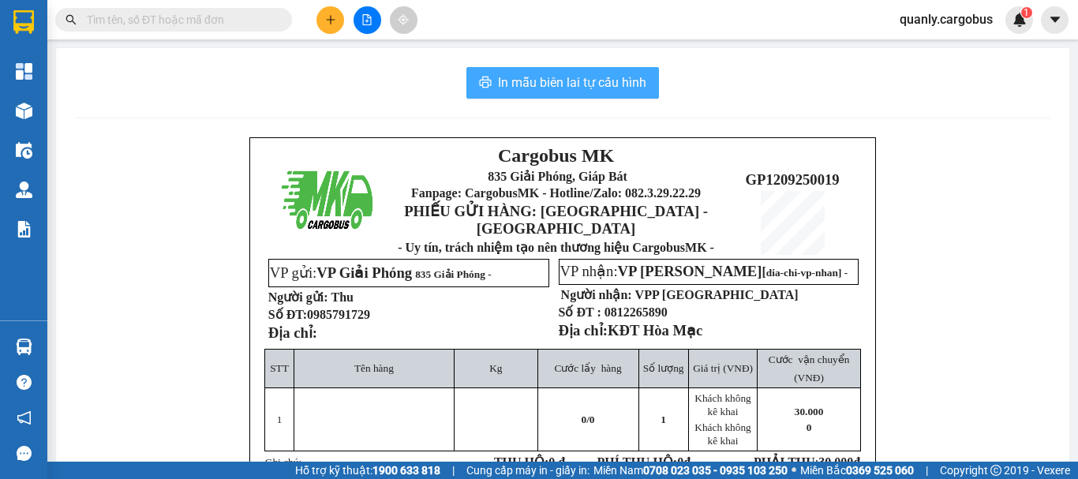
click at [612, 80] on span "In mẫu biên lai tự cấu hình" at bounding box center [572, 83] width 148 height 20
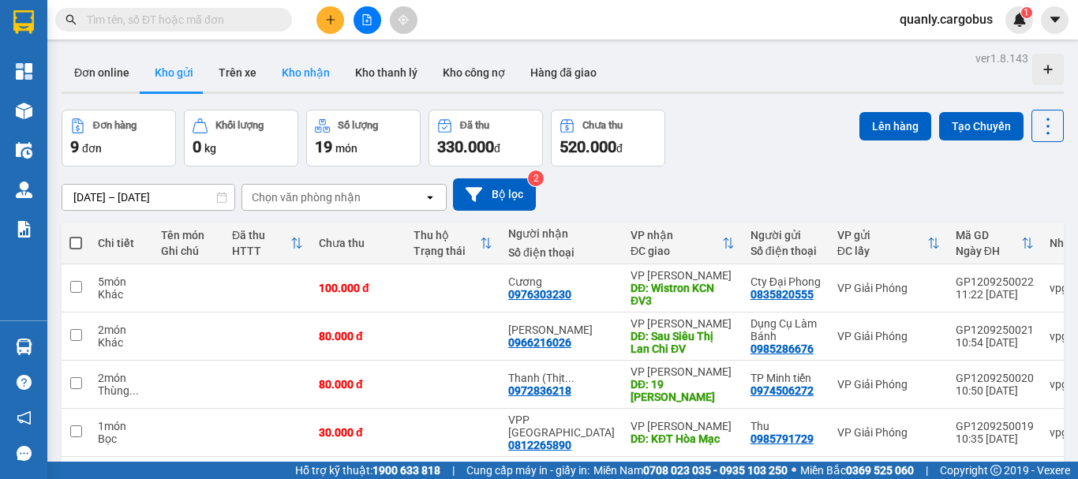
click at [311, 73] on button "Kho nhận" at bounding box center [305, 73] width 73 height 38
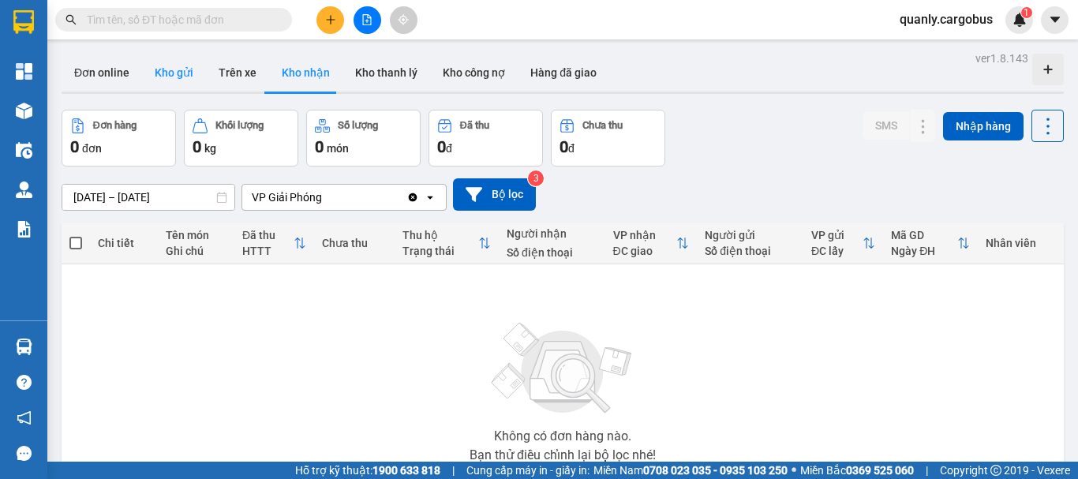
click at [171, 76] on button "Kho gửi" at bounding box center [174, 73] width 64 height 38
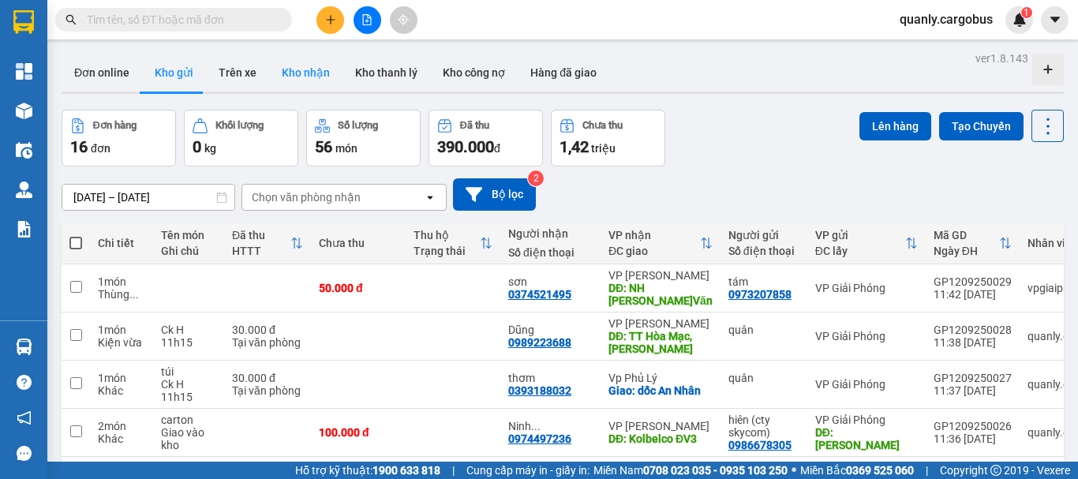
click at [304, 68] on button "Kho nhận" at bounding box center [305, 73] width 73 height 38
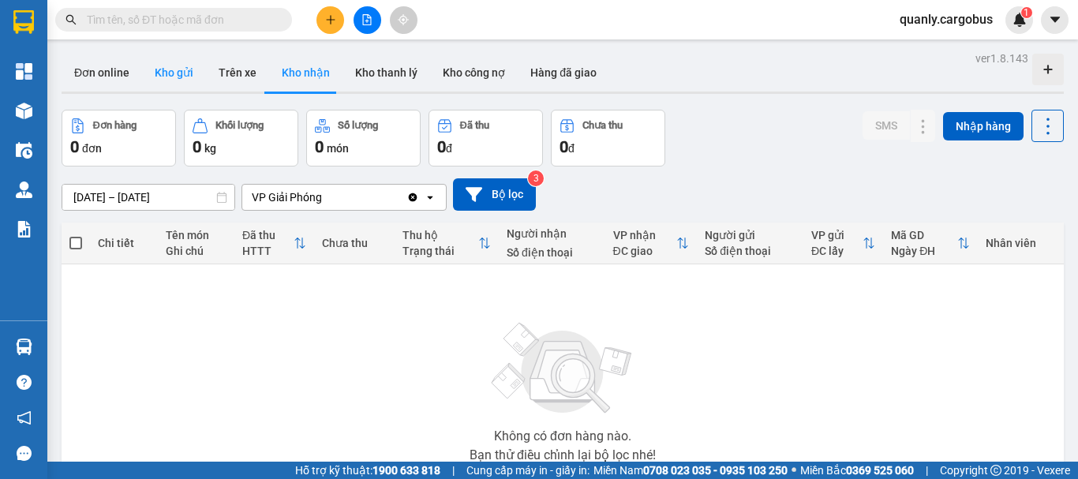
click at [181, 77] on button "Kho gửi" at bounding box center [174, 73] width 64 height 38
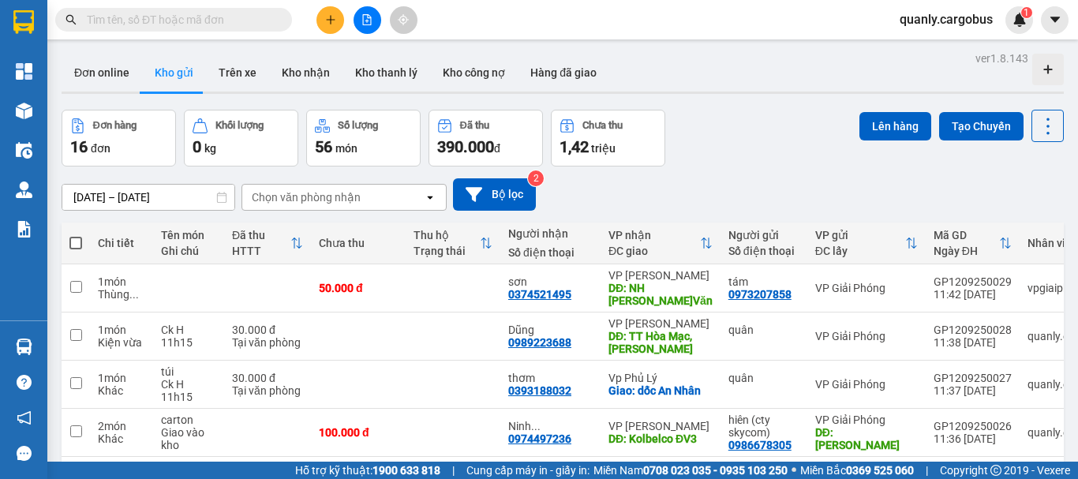
drag, startPoint x: 74, startPoint y: 240, endPoint x: 449, endPoint y: 230, distance: 375.0
click at [78, 240] on span at bounding box center [75, 243] width 13 height 13
click at [76, 235] on input "checkbox" at bounding box center [76, 235] width 0 height 0
checkbox input "true"
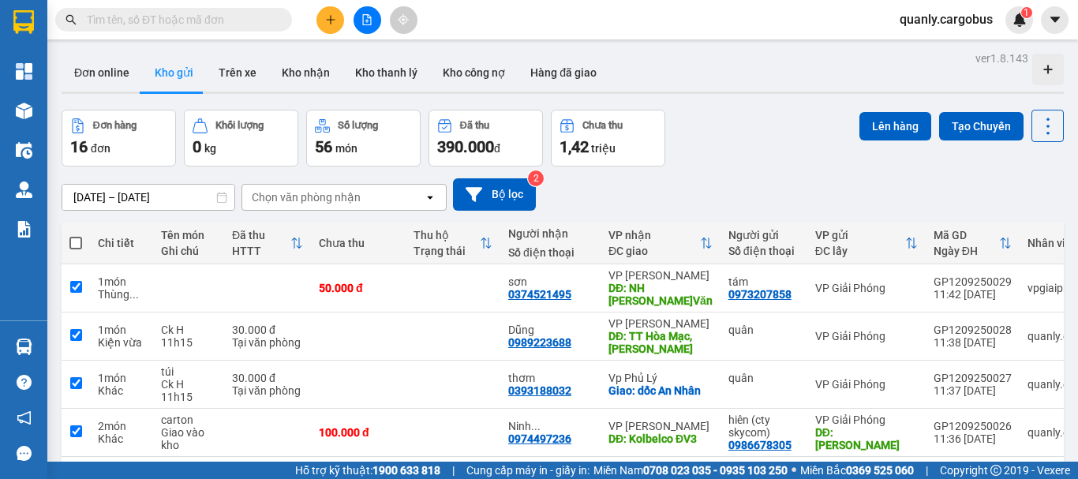
checkbox input "true"
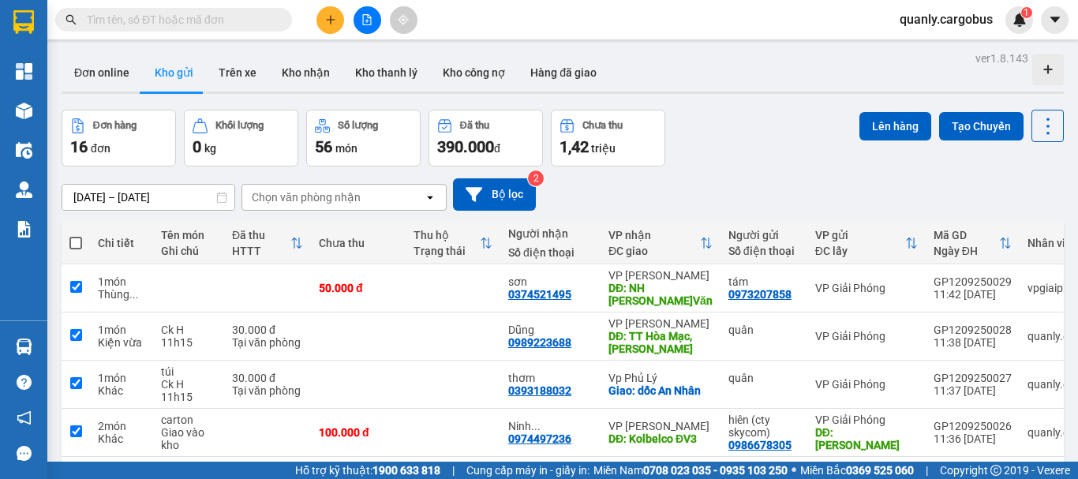
checkbox input "true"
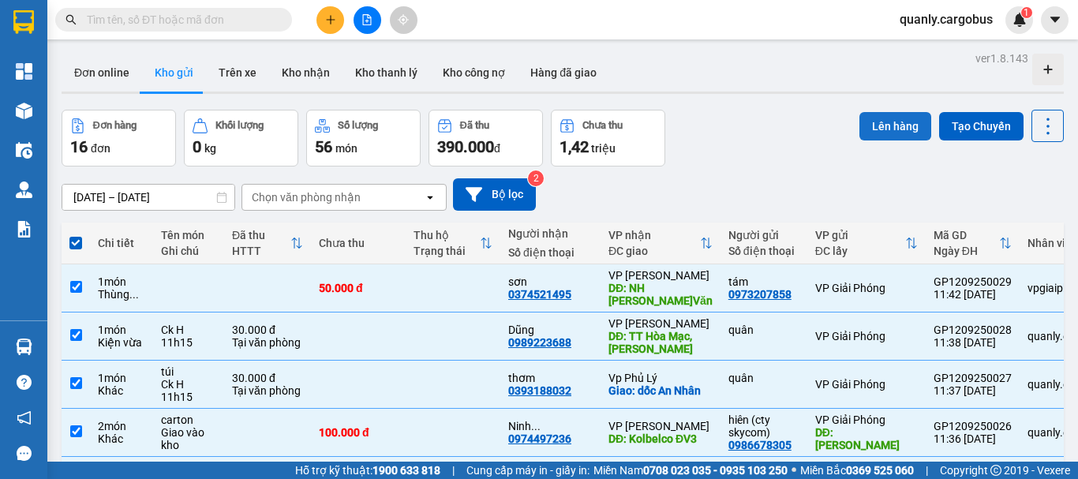
click at [887, 124] on button "Lên hàng" at bounding box center [895, 126] width 72 height 28
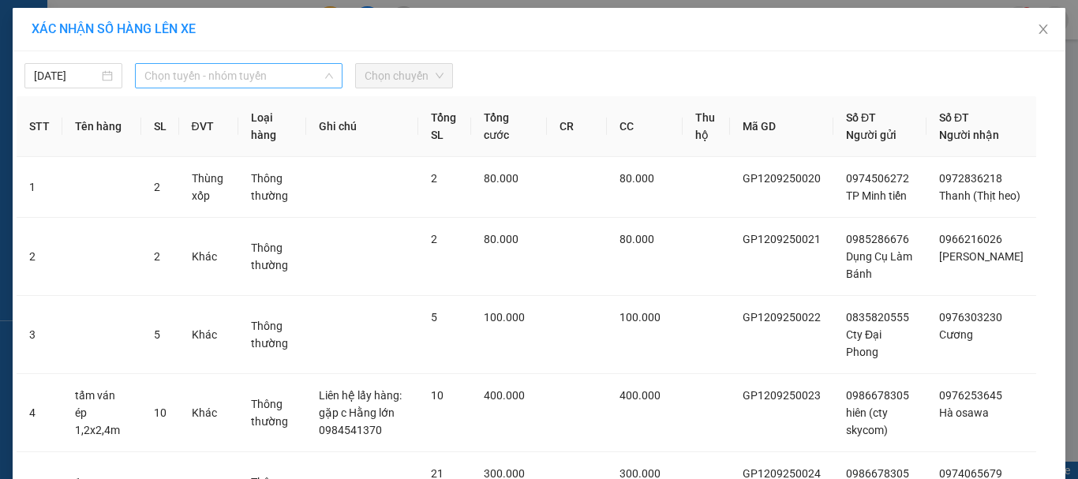
drag, startPoint x: 163, startPoint y: 73, endPoint x: 227, endPoint y: 146, distance: 97.8
click at [167, 75] on span "Chọn tuyến - nhóm tuyến" at bounding box center [238, 76] width 189 height 24
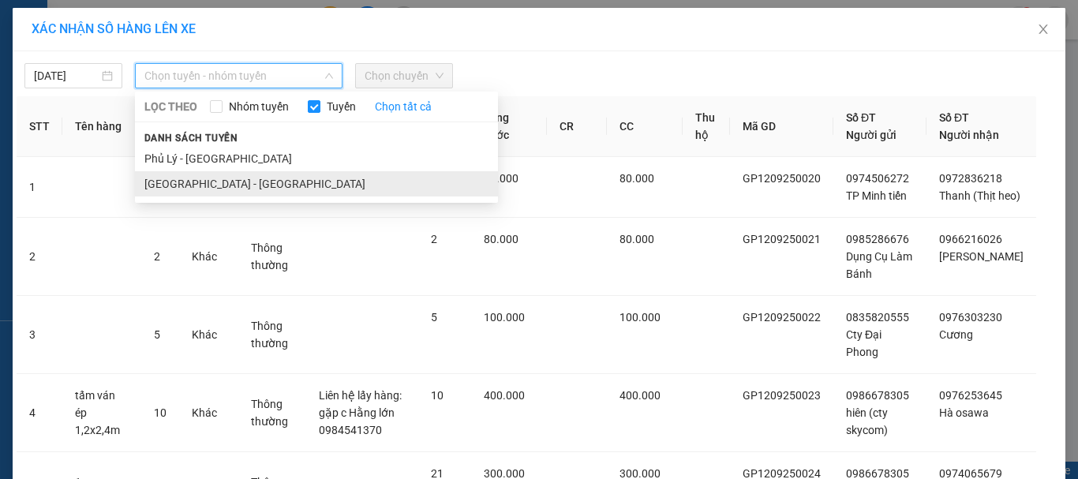
click at [162, 180] on li "[GEOGRAPHIC_DATA] - [GEOGRAPHIC_DATA]" at bounding box center [316, 183] width 363 height 25
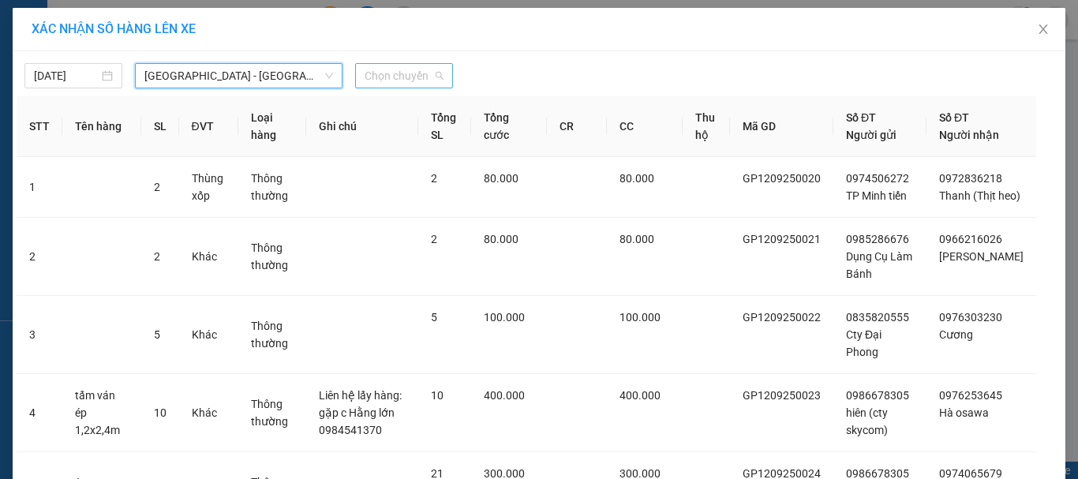
click at [410, 76] on span "Chọn chuyến" at bounding box center [404, 76] width 79 height 24
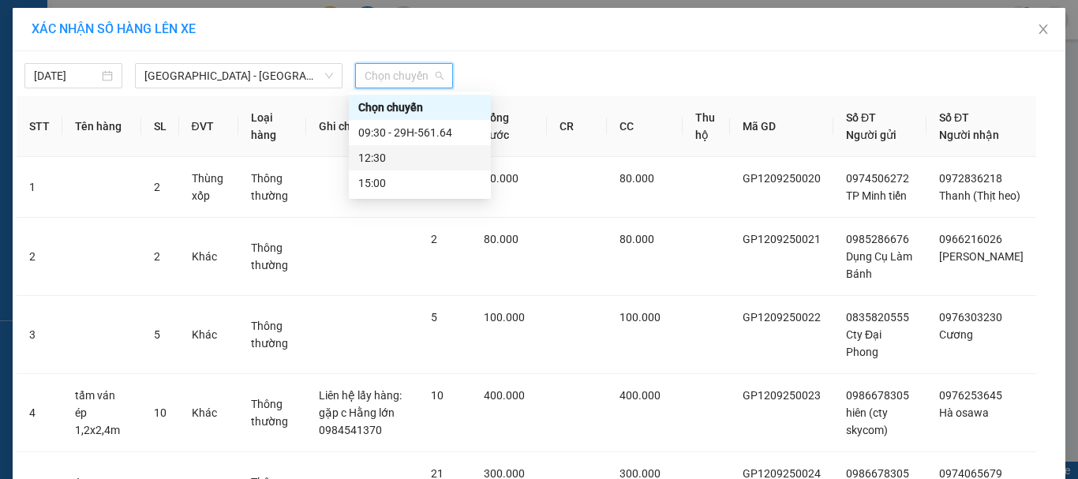
click at [384, 158] on div "12:30" at bounding box center [419, 157] width 123 height 17
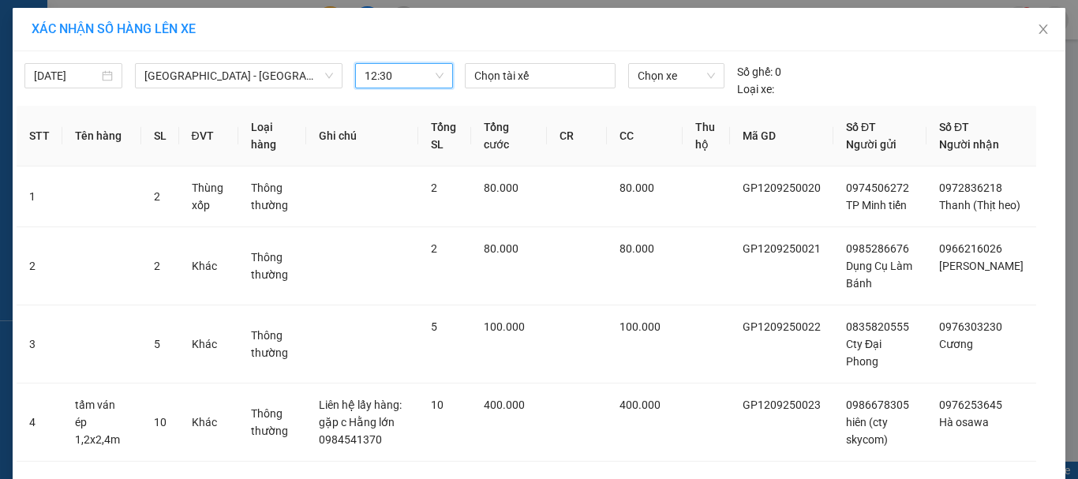
drag, startPoint x: 492, startPoint y: 76, endPoint x: 503, endPoint y: 88, distance: 17.3
click at [492, 76] on div at bounding box center [541, 75] width 144 height 19
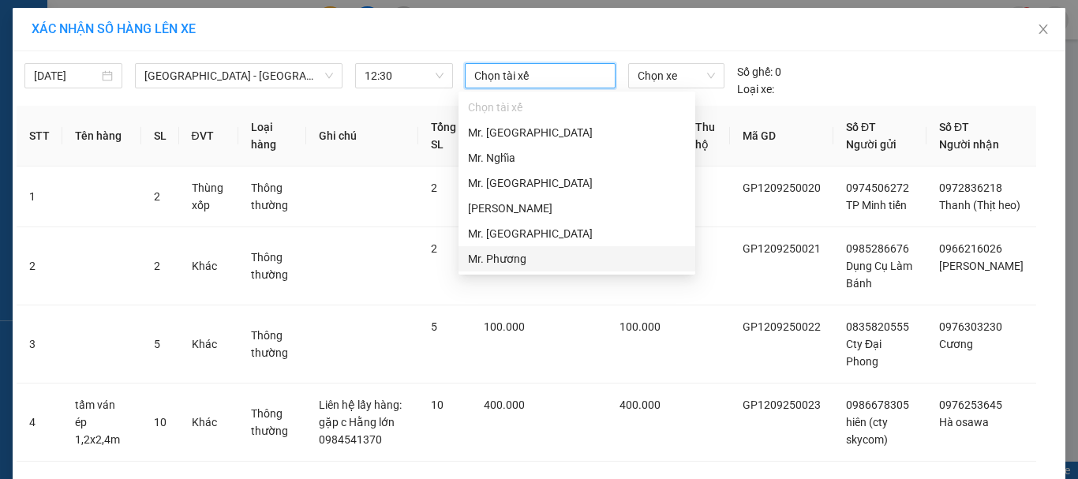
click at [501, 254] on div "Mr. Phương" at bounding box center [577, 258] width 218 height 17
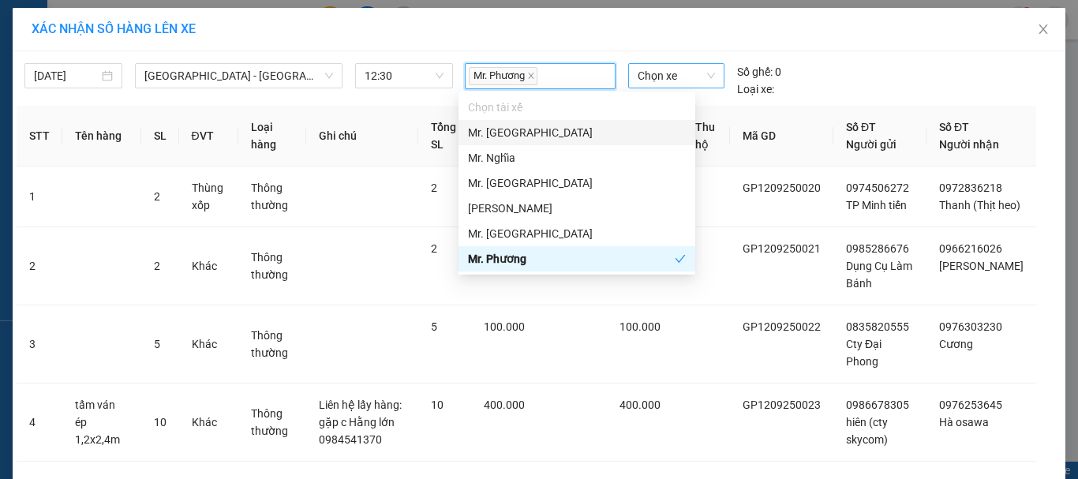
click at [679, 80] on span "Chọn xe" at bounding box center [676, 76] width 77 height 24
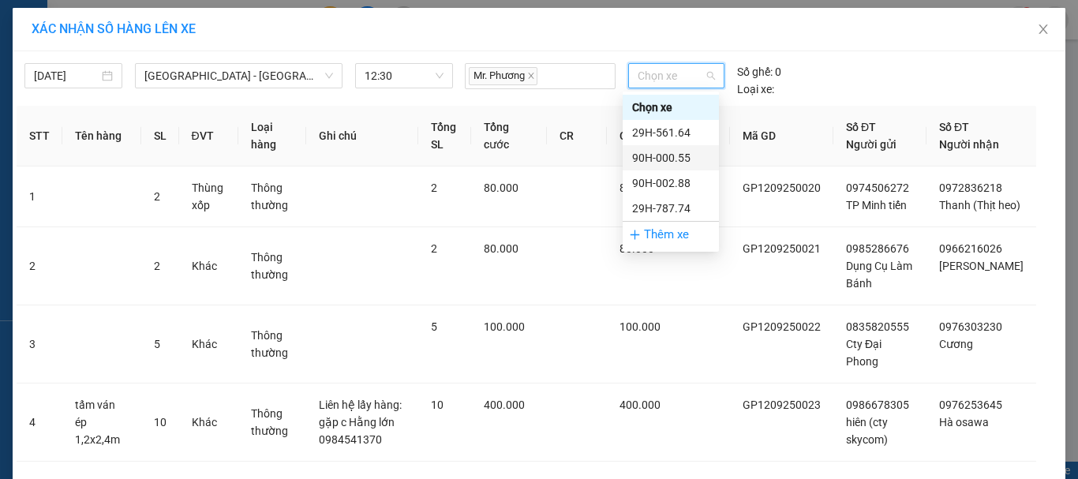
click at [663, 159] on div "90H-000.55" at bounding box center [670, 157] width 77 height 17
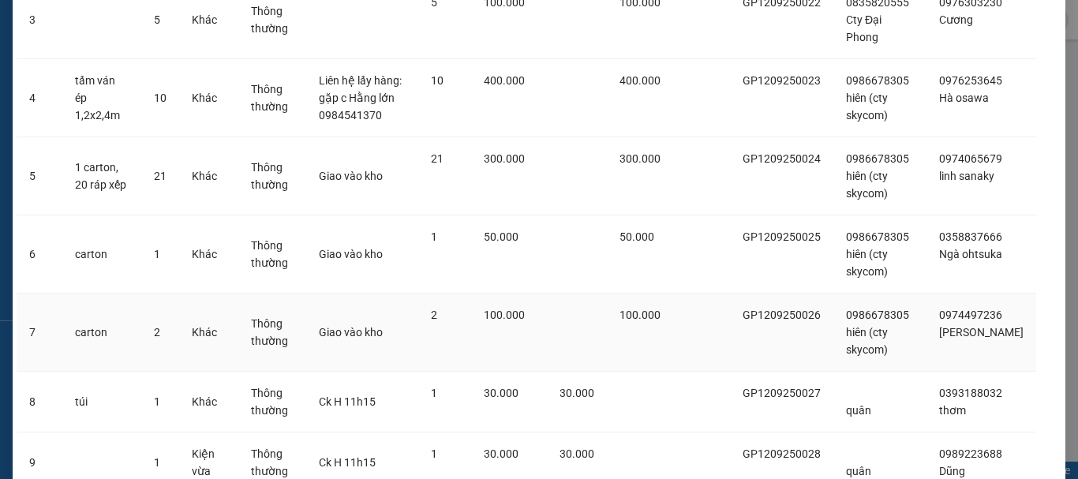
scroll to position [523, 0]
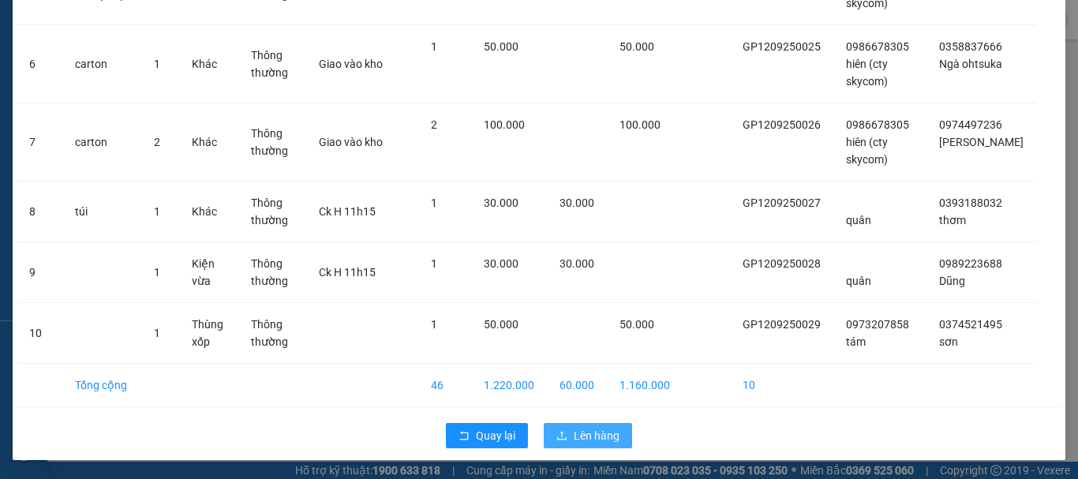
click at [597, 429] on span "Lên hàng" at bounding box center [597, 435] width 46 height 17
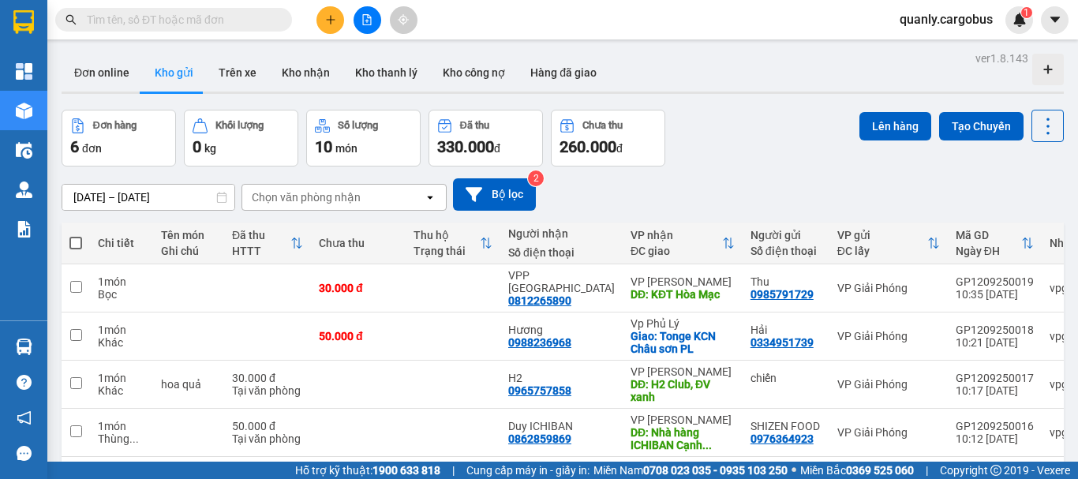
click at [73, 241] on span at bounding box center [75, 243] width 13 height 13
click at [76, 235] on input "checkbox" at bounding box center [76, 235] width 0 height 0
checkbox input "true"
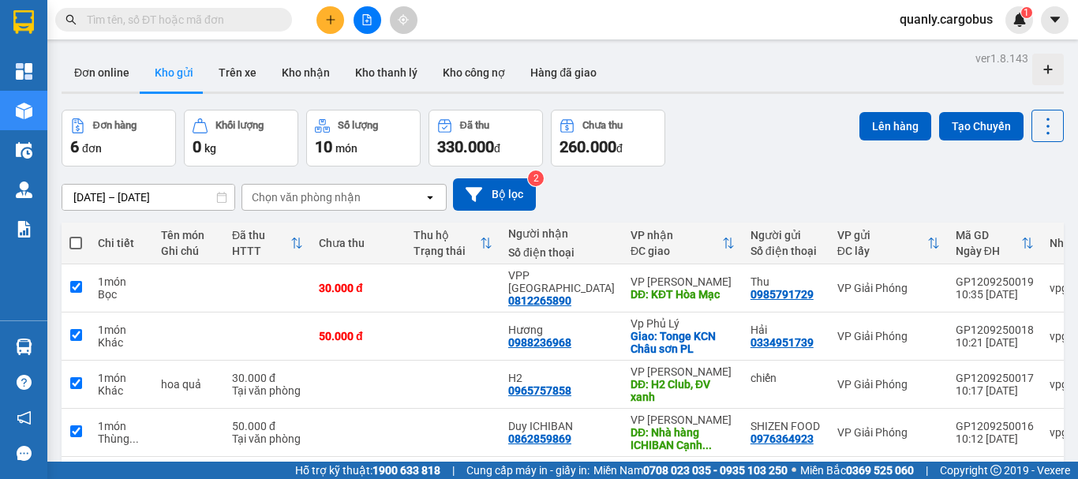
checkbox input "true"
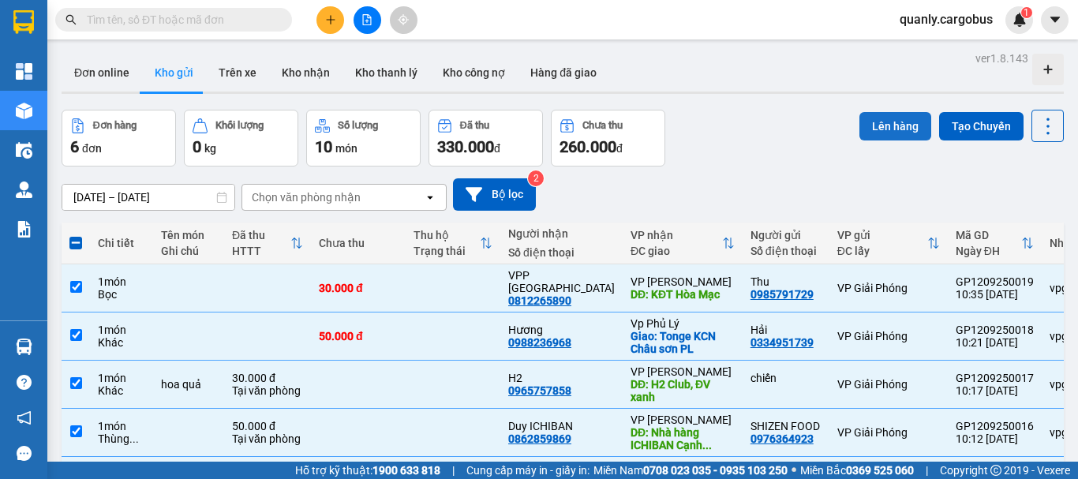
click at [909, 121] on button "Lên hàng" at bounding box center [895, 126] width 72 height 28
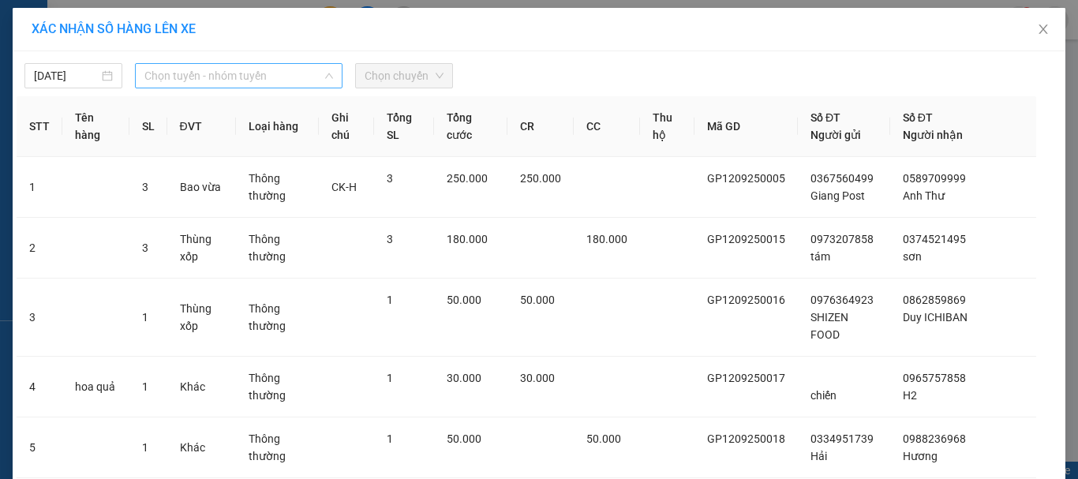
click at [205, 75] on span "Chọn tuyến - nhóm tuyến" at bounding box center [238, 76] width 189 height 24
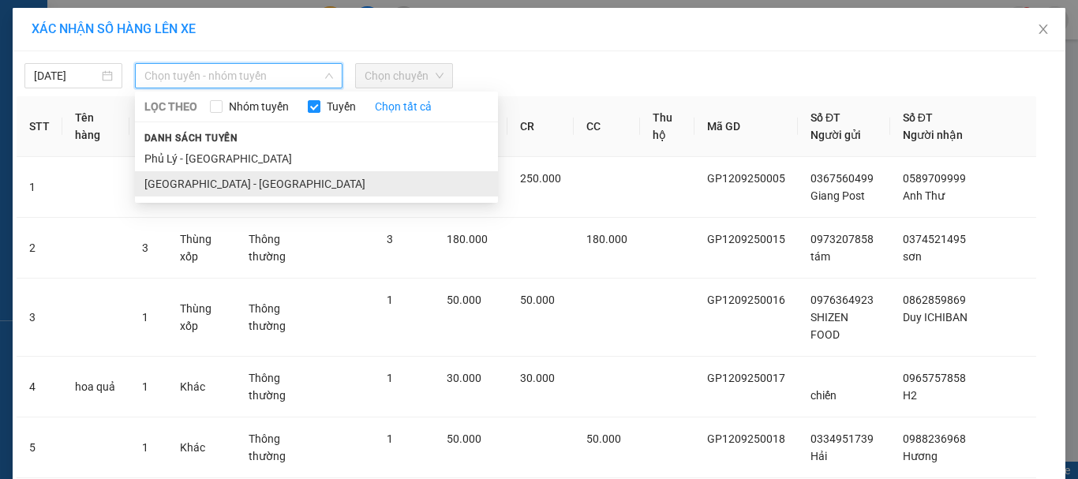
click at [182, 184] on li "[GEOGRAPHIC_DATA] - [GEOGRAPHIC_DATA]" at bounding box center [316, 183] width 363 height 25
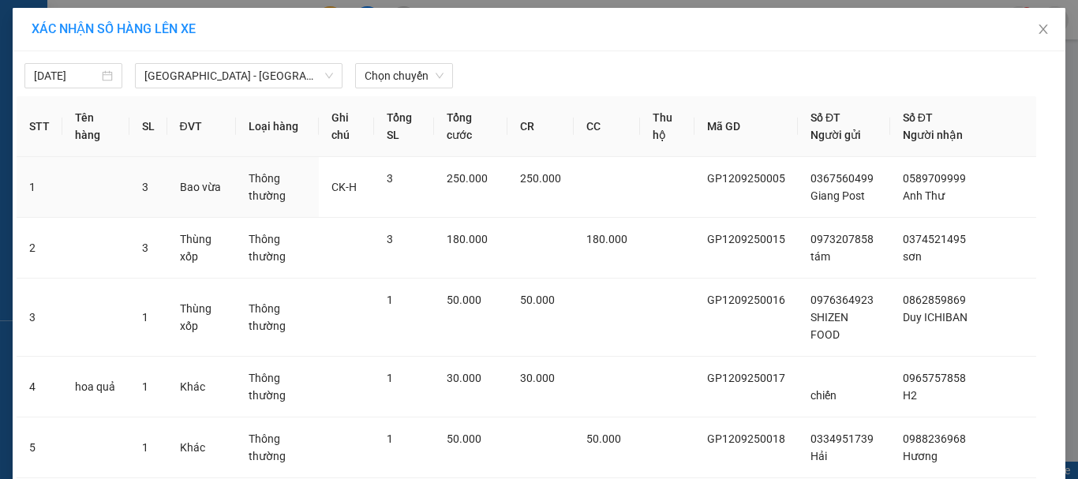
click at [400, 62] on div "12/09/2025 Hà Nội - Phủ Lý LỌC THEO Nhóm tuyến Tuyến Chọn tất cả Danh sách tuyế…" at bounding box center [539, 71] width 1045 height 33
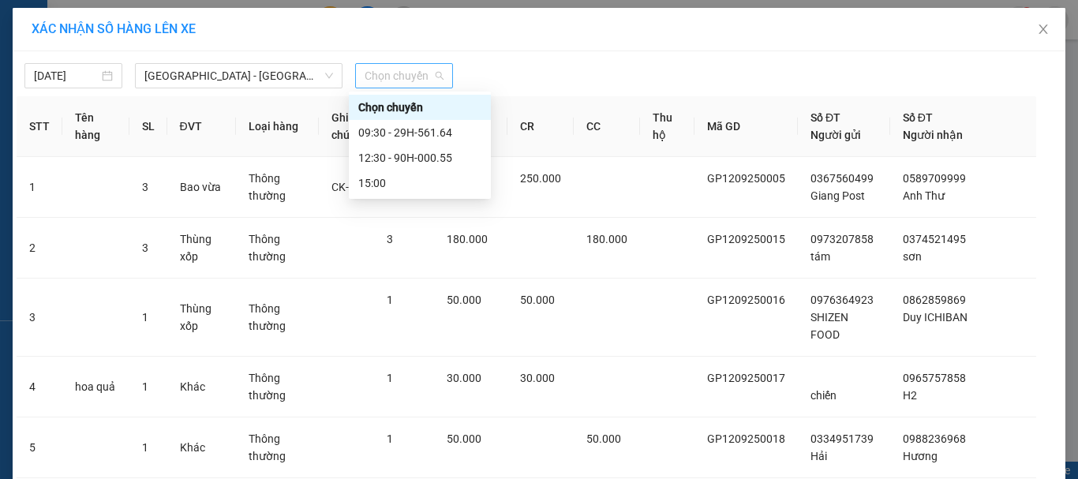
click at [412, 72] on span "Chọn chuyến" at bounding box center [404, 76] width 79 height 24
click at [413, 156] on div "12:30 - 90H-000.55" at bounding box center [419, 157] width 123 height 17
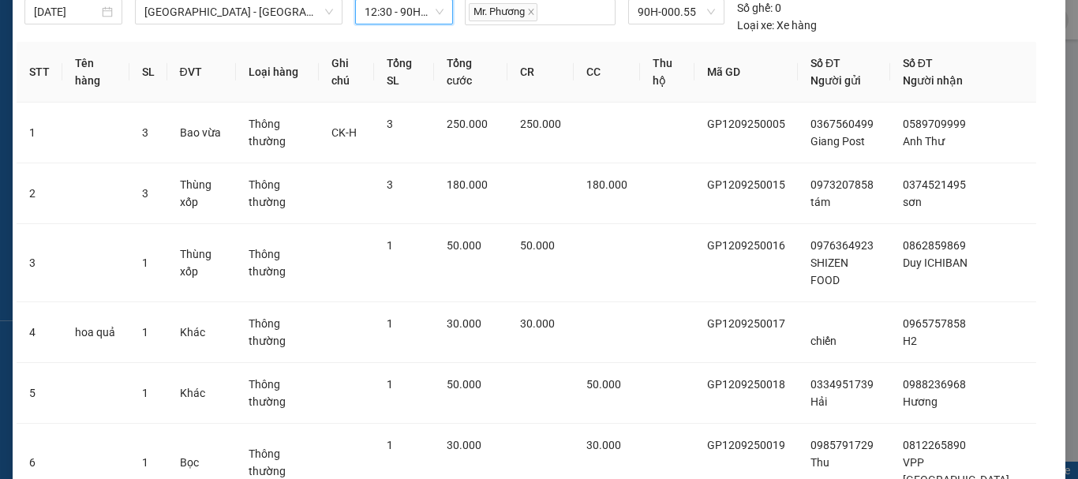
scroll to position [167, 0]
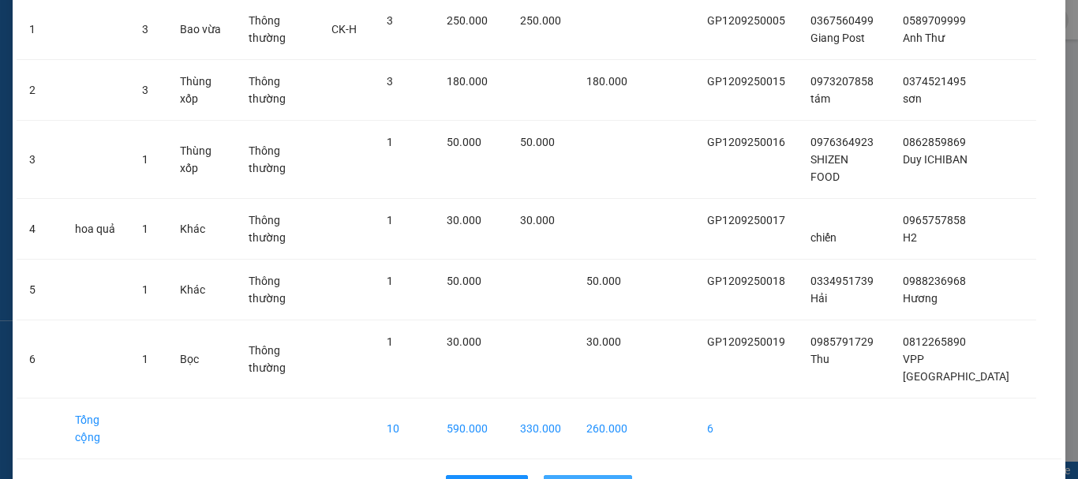
click at [594, 478] on span "Lên hàng" at bounding box center [597, 487] width 46 height 17
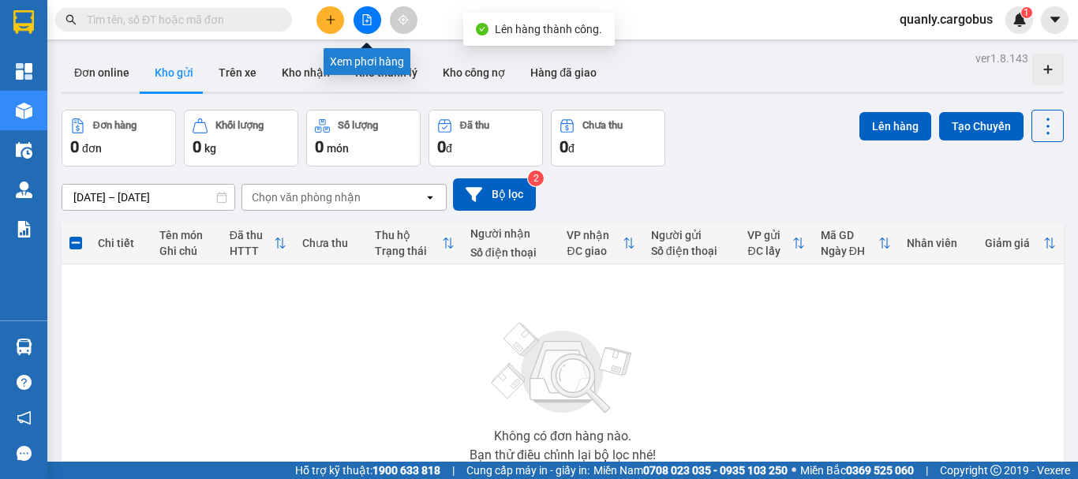
click at [368, 20] on icon "file-add" at bounding box center [366, 19] width 11 height 11
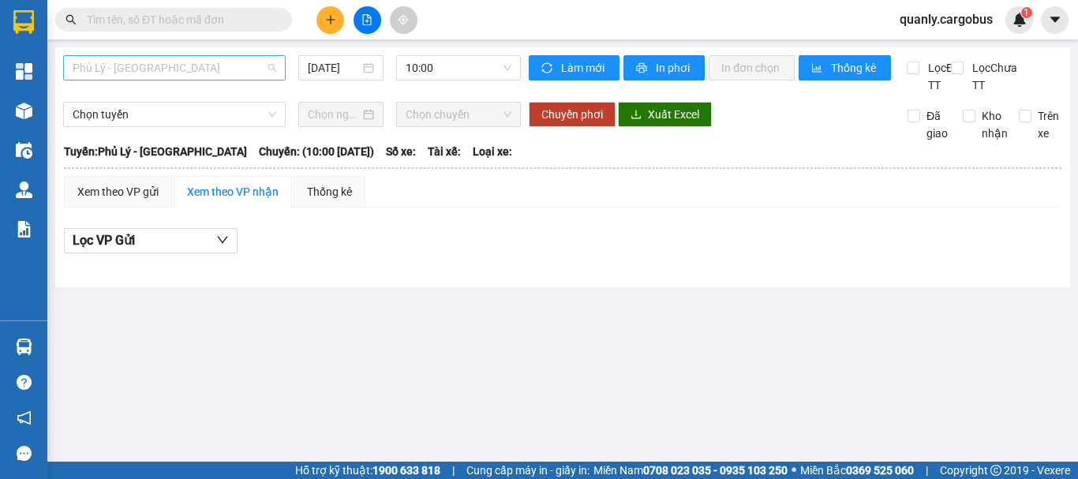
click at [189, 71] on span "Phủ Lý - [GEOGRAPHIC_DATA]" at bounding box center [175, 68] width 204 height 24
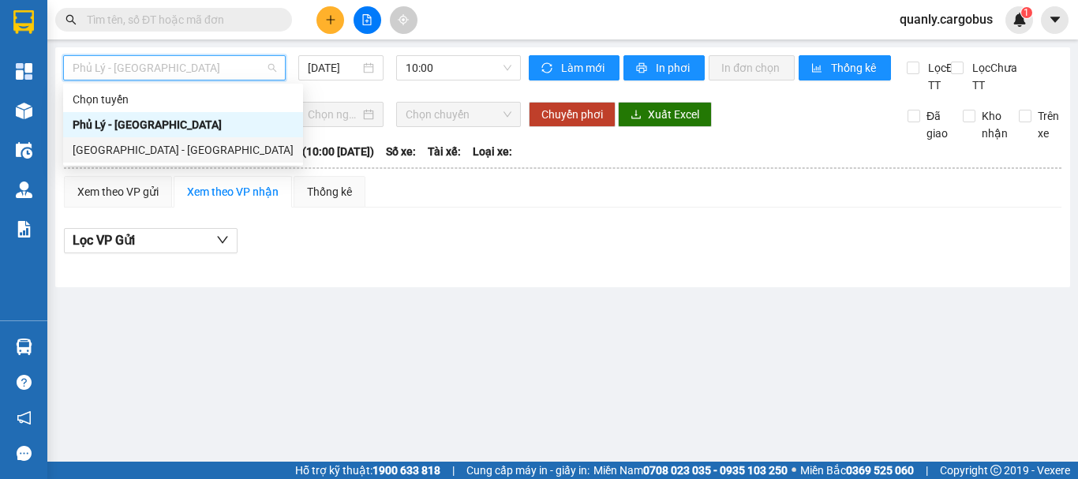
click at [125, 149] on div "[GEOGRAPHIC_DATA] - [GEOGRAPHIC_DATA]" at bounding box center [183, 149] width 221 height 17
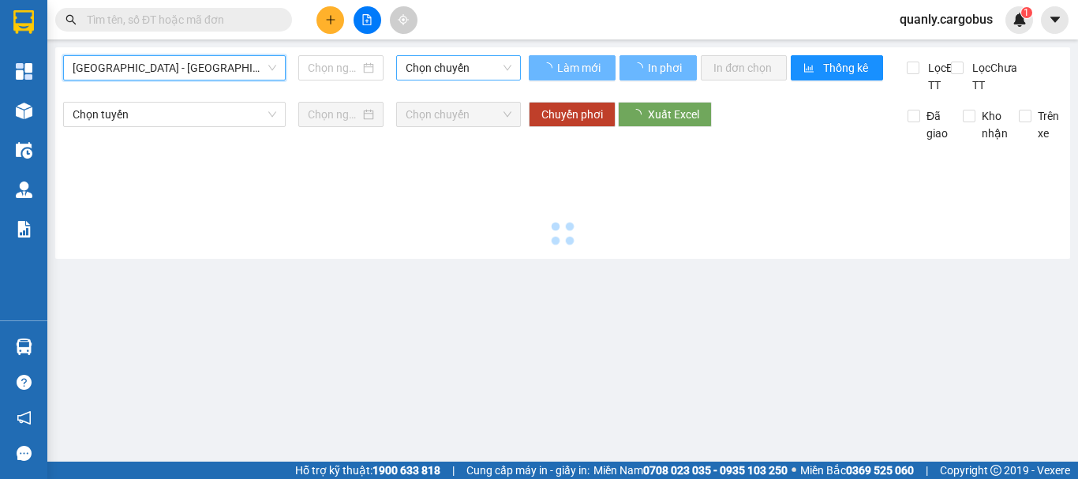
type input "[DATE]"
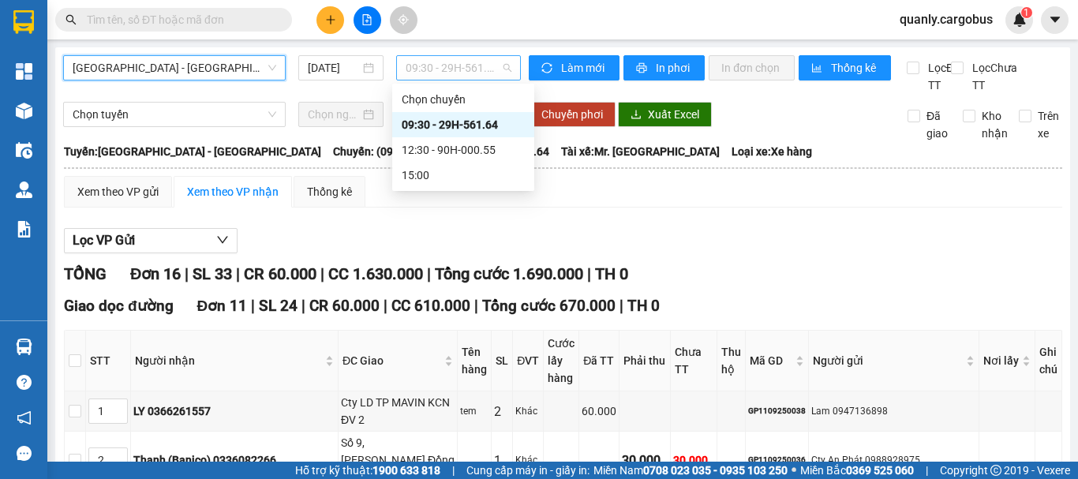
click at [462, 65] on span "09:30 - 29H-561.64" at bounding box center [459, 68] width 106 height 24
click at [459, 150] on div "12:30 - 90H-000.55" at bounding box center [463, 149] width 123 height 17
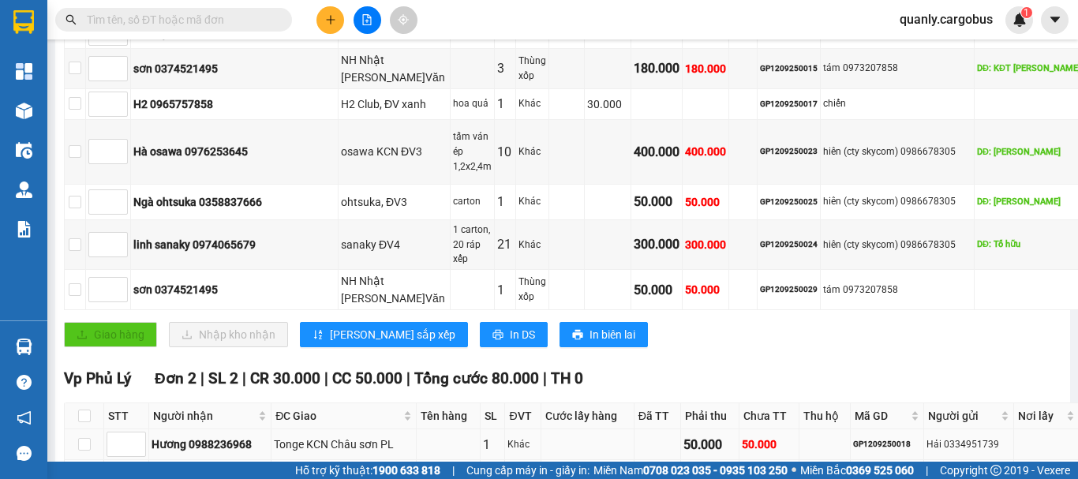
scroll to position [635, 0]
type input "1"
click at [122, 103] on icon "up" at bounding box center [120, 101] width 6 height 6
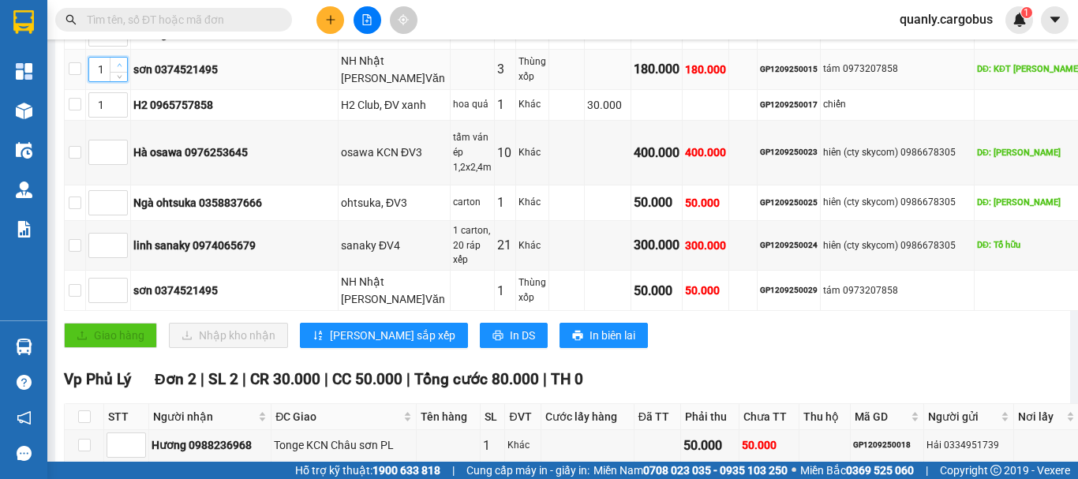
click at [122, 68] on icon "up" at bounding box center [120, 65] width 6 height 6
type input "4"
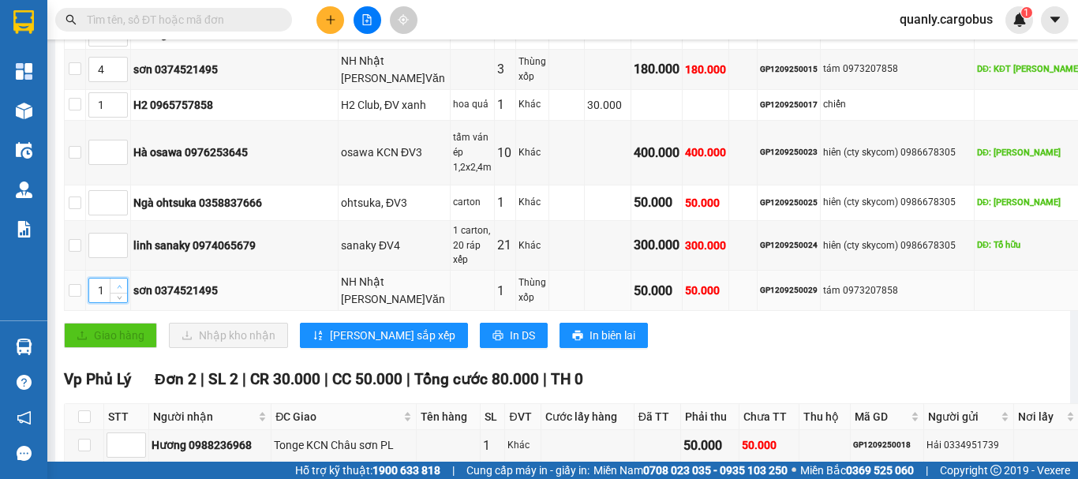
click at [124, 291] on span "up" at bounding box center [118, 286] width 9 height 9
type input "4"
click at [124, 291] on span "up" at bounding box center [118, 286] width 9 height 9
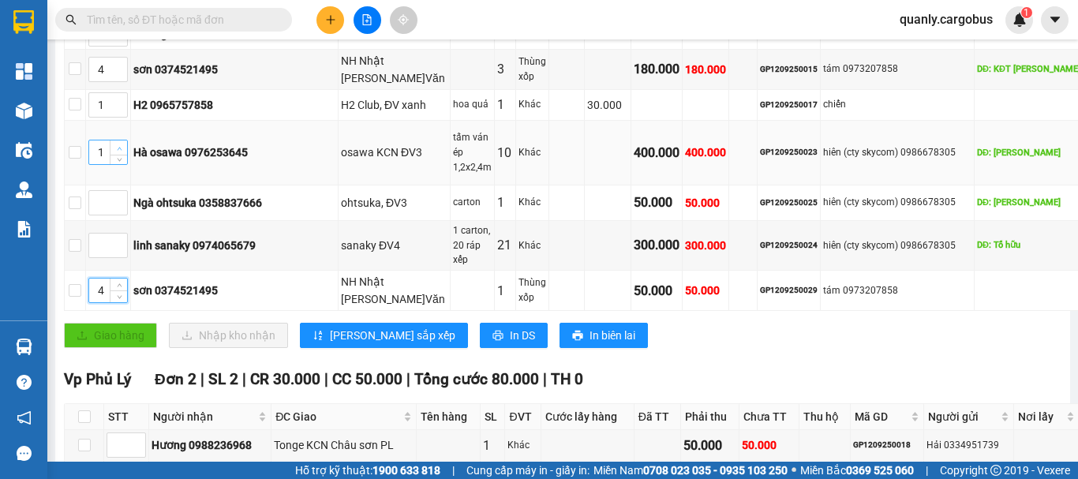
click at [122, 152] on icon "up" at bounding box center [120, 149] width 6 height 6
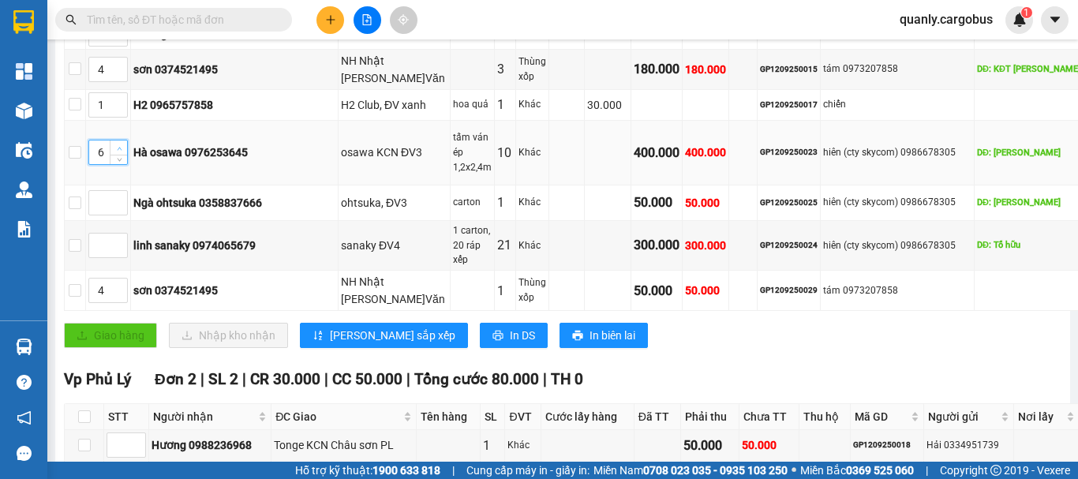
click at [122, 152] on icon "up" at bounding box center [120, 149] width 6 height 6
type input "7"
click at [122, 152] on icon "up" at bounding box center [120, 149] width 6 height 6
click at [122, 201] on icon "up" at bounding box center [120, 199] width 6 height 6
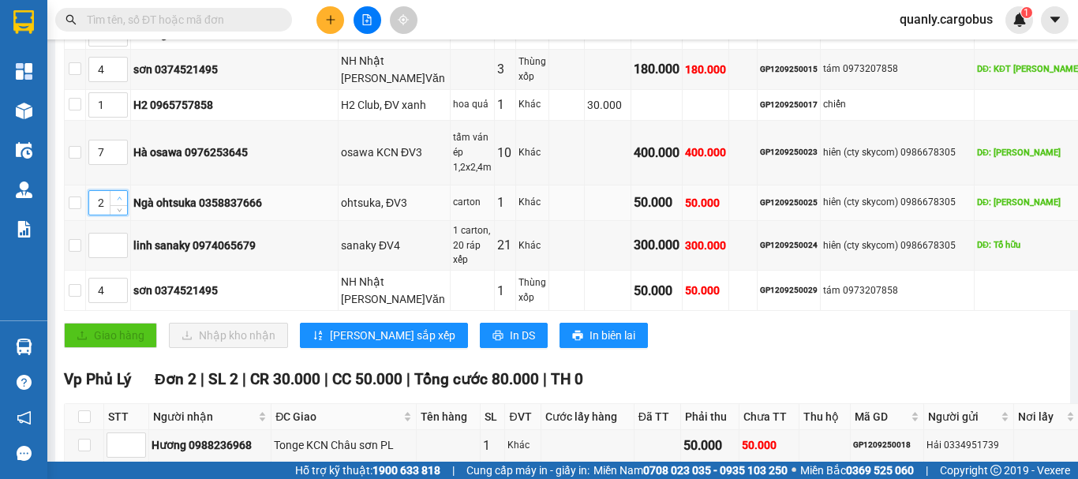
click at [122, 201] on icon "up" at bounding box center [120, 199] width 6 height 6
type input "7"
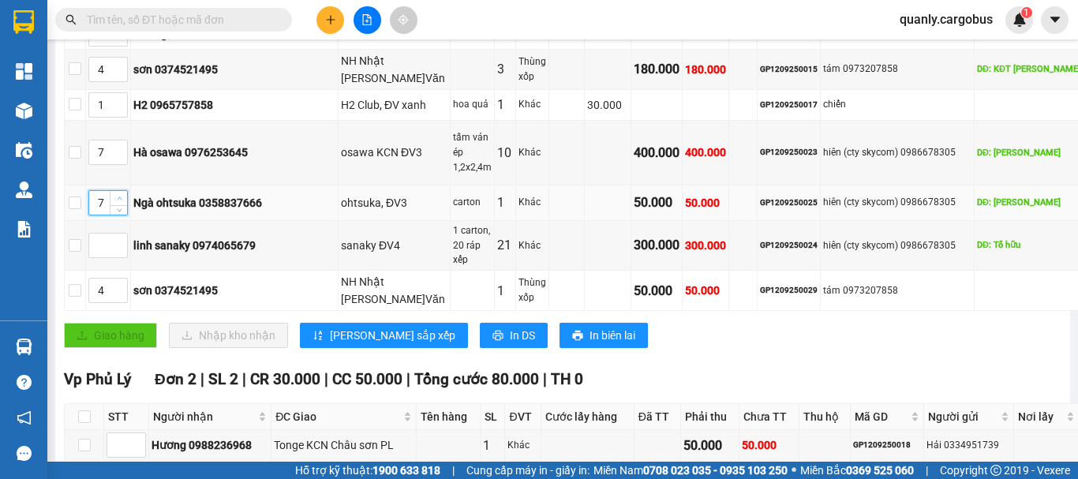
click at [122, 201] on icon "up" at bounding box center [120, 199] width 6 height 6
click at [127, 36] on span "Increase Value" at bounding box center [118, 29] width 17 height 14
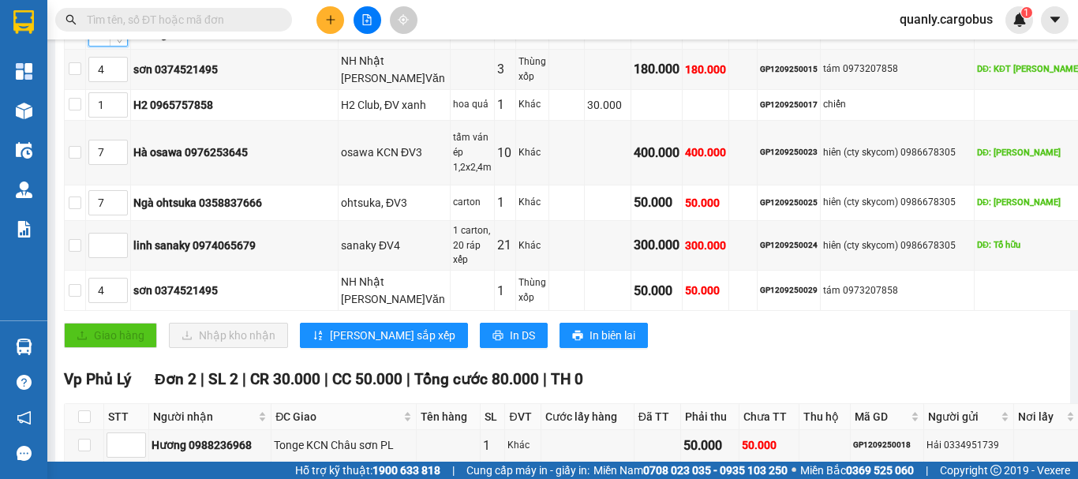
click at [127, 36] on span "Increase Value" at bounding box center [118, 29] width 17 height 14
click at [124, 35] on span "up" at bounding box center [118, 29] width 9 height 9
type input "7"
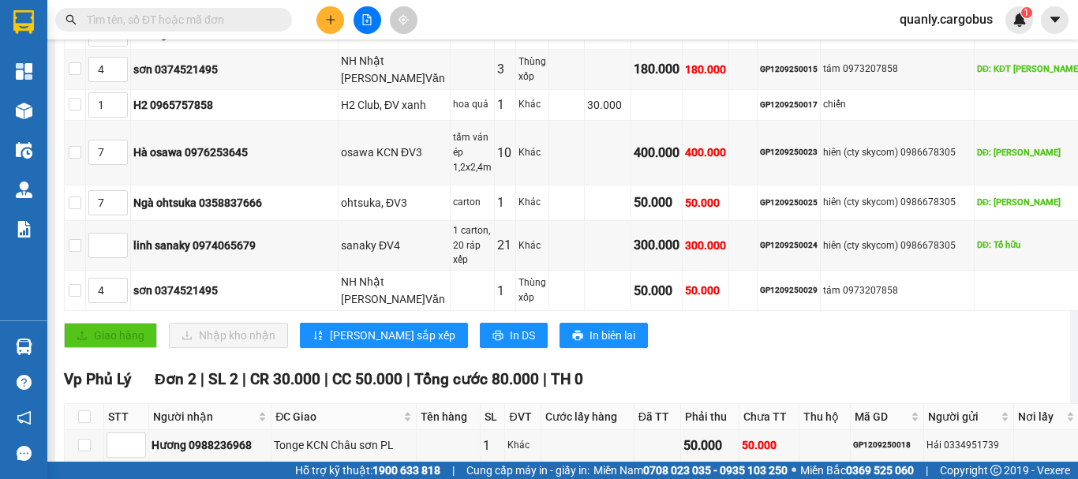
type input "5"
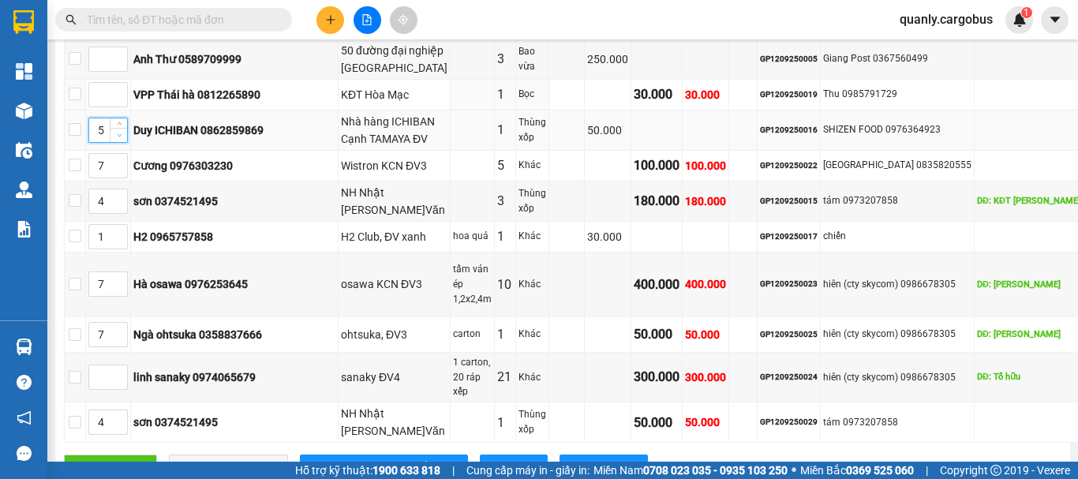
scroll to position [477, 0]
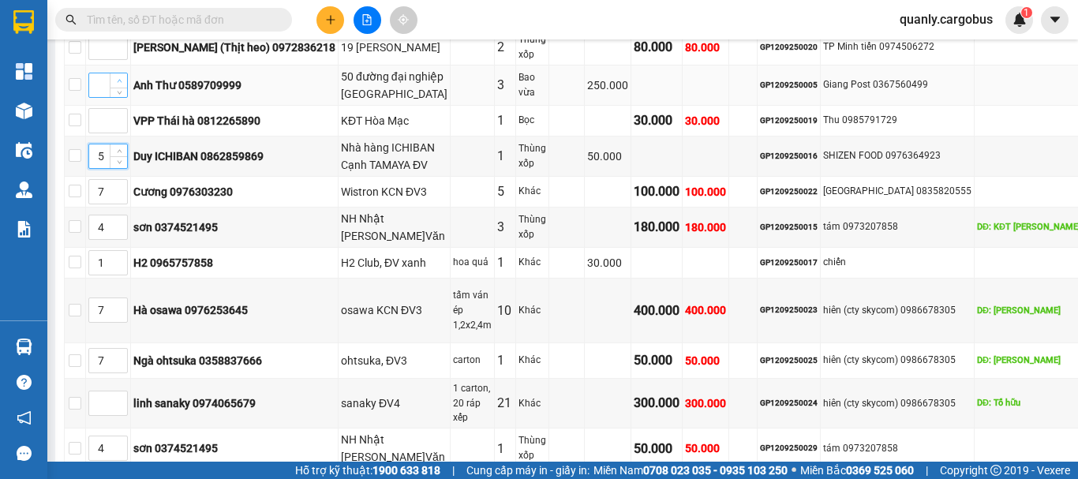
type input "1"
click at [127, 88] on span "Increase Value" at bounding box center [118, 80] width 17 height 14
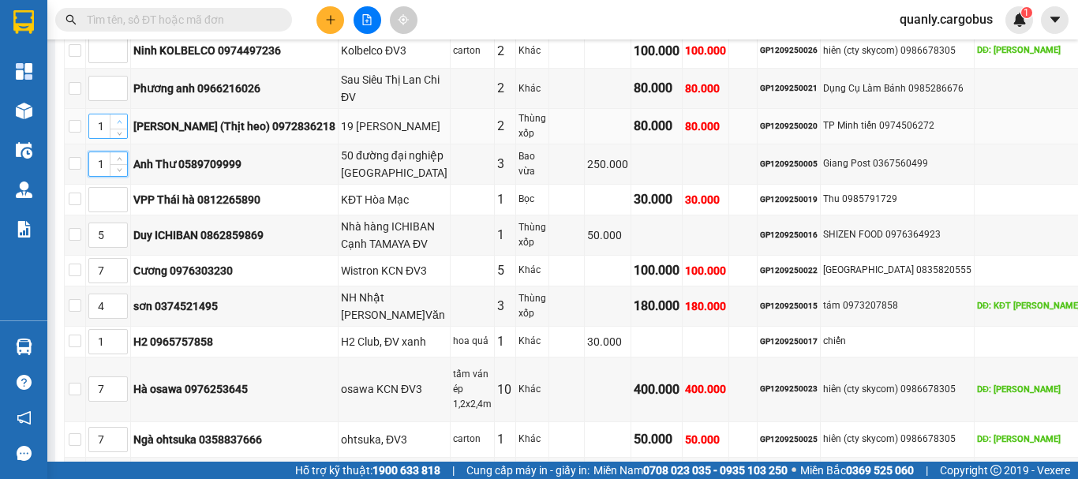
click at [127, 129] on span "Increase Value" at bounding box center [118, 121] width 17 height 14
type input "5"
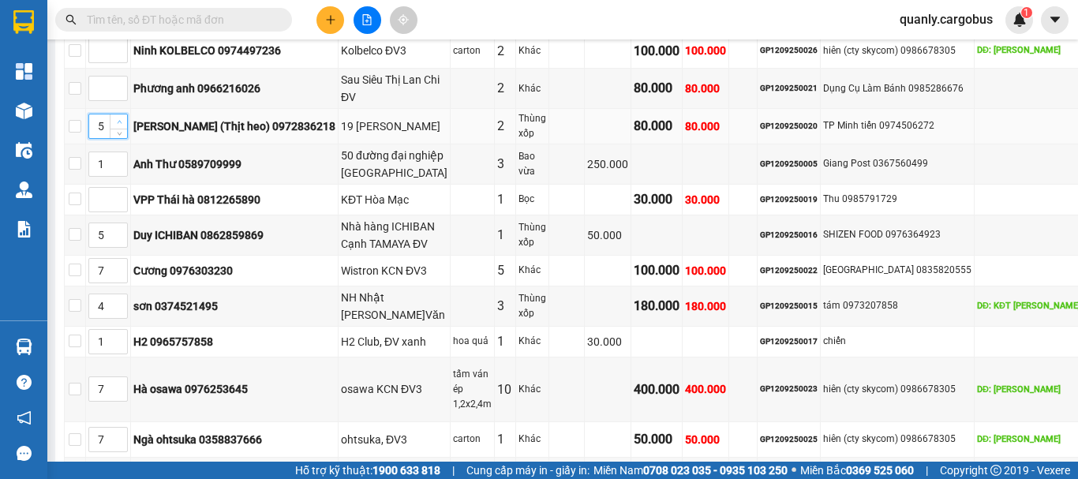
click at [127, 129] on span "Increase Value" at bounding box center [118, 121] width 17 height 14
click at [122, 87] on icon "up" at bounding box center [120, 84] width 6 height 6
type input "4"
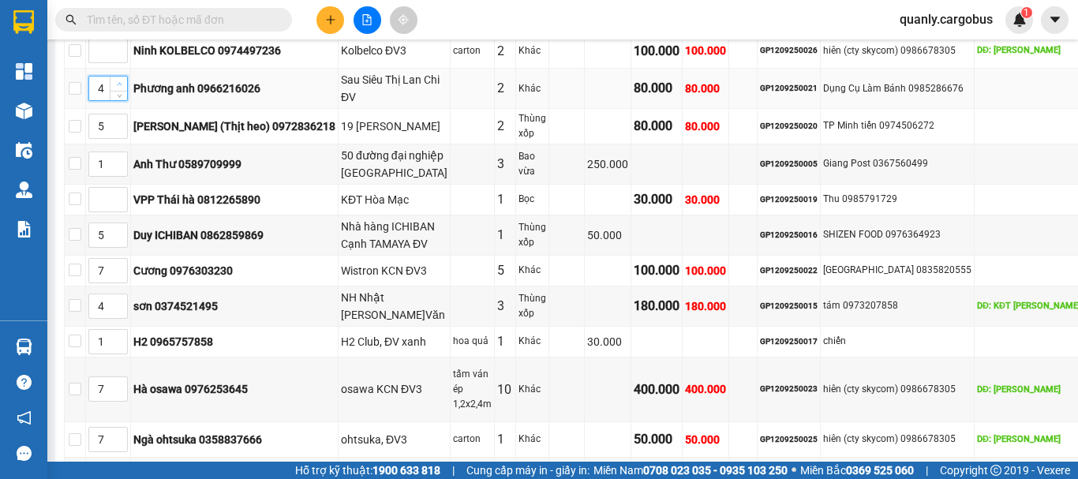
click at [122, 87] on icon "up" at bounding box center [120, 84] width 6 height 6
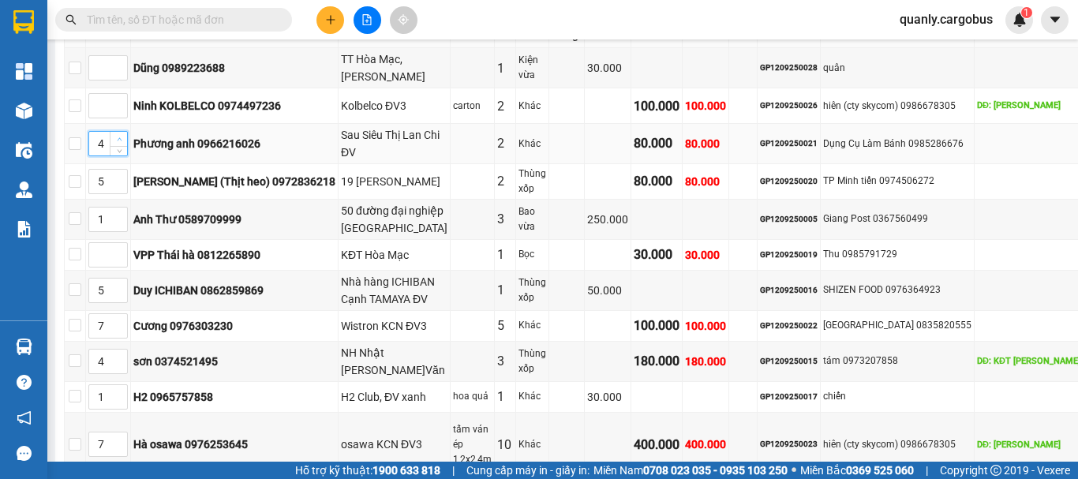
scroll to position [320, 0]
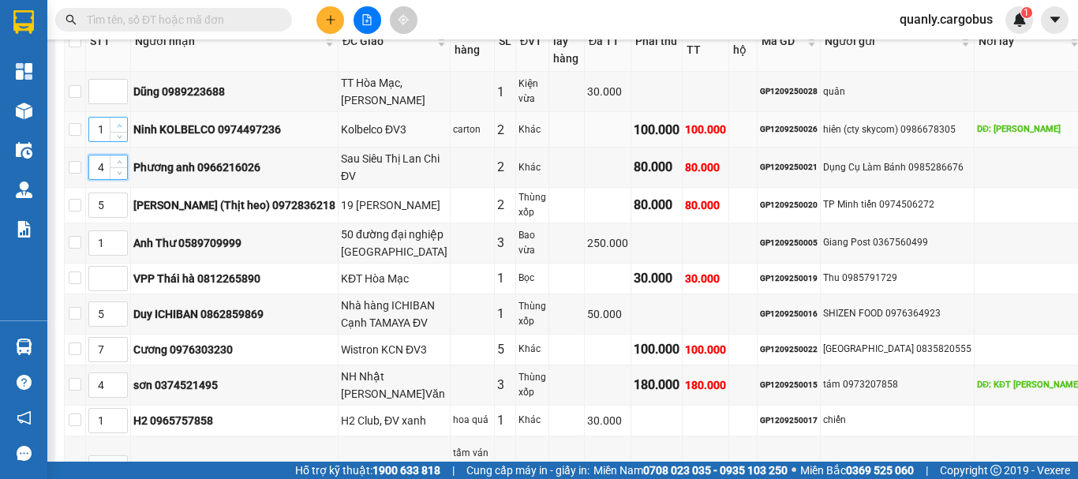
click at [127, 132] on span "Increase Value" at bounding box center [118, 125] width 17 height 14
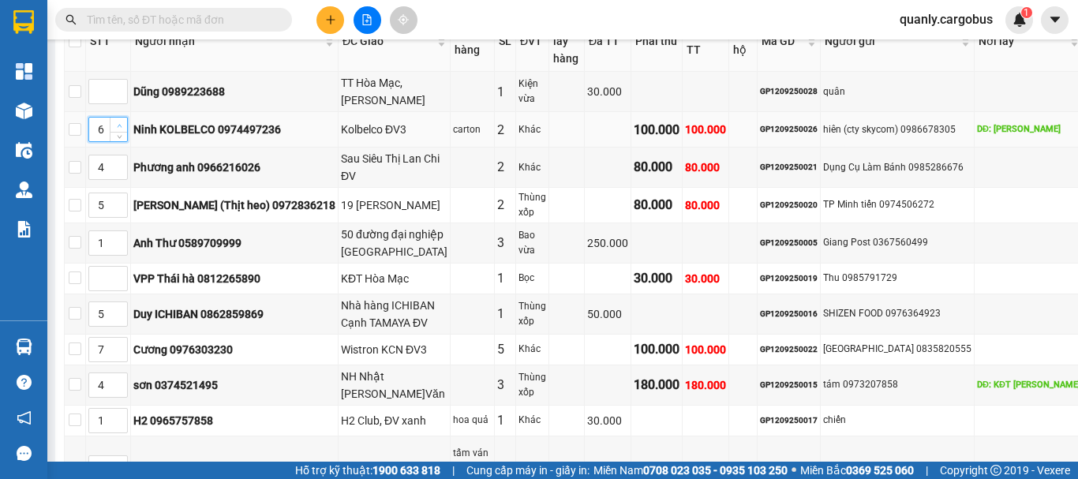
click at [127, 132] on span "Increase Value" at bounding box center [118, 125] width 17 height 14
type input "7"
click at [127, 132] on span "Increase Value" at bounding box center [118, 125] width 17 height 14
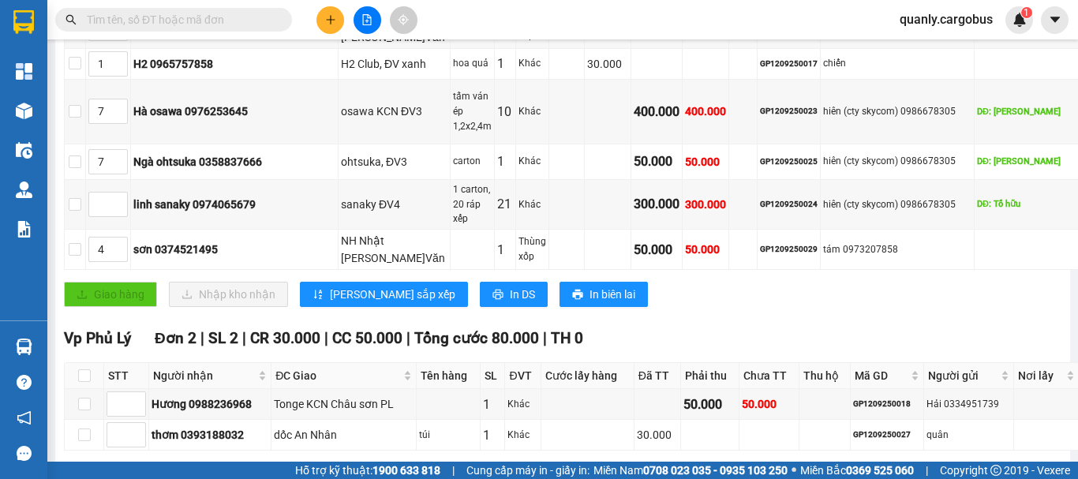
scroll to position [714, 0]
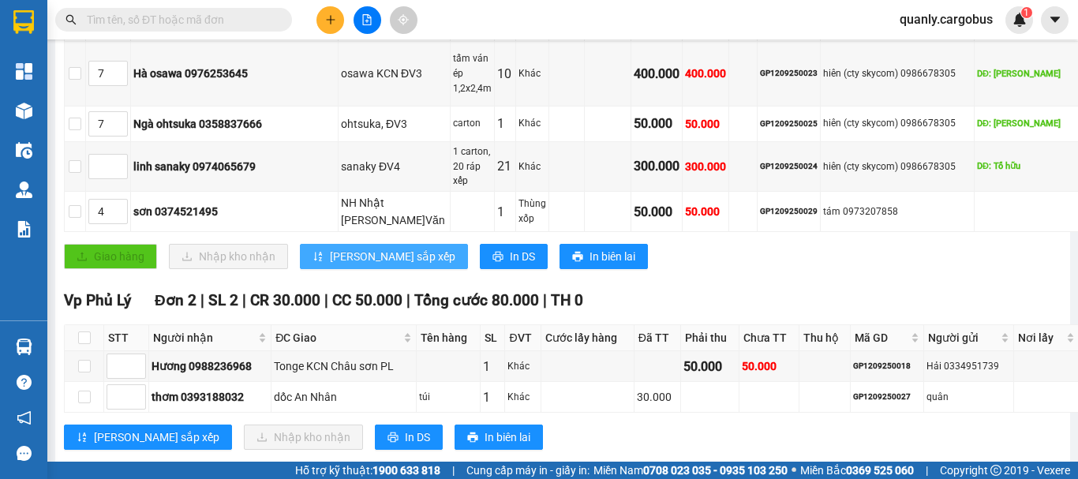
click at [350, 265] on span "[PERSON_NAME] sắp xếp" at bounding box center [392, 256] width 125 height 17
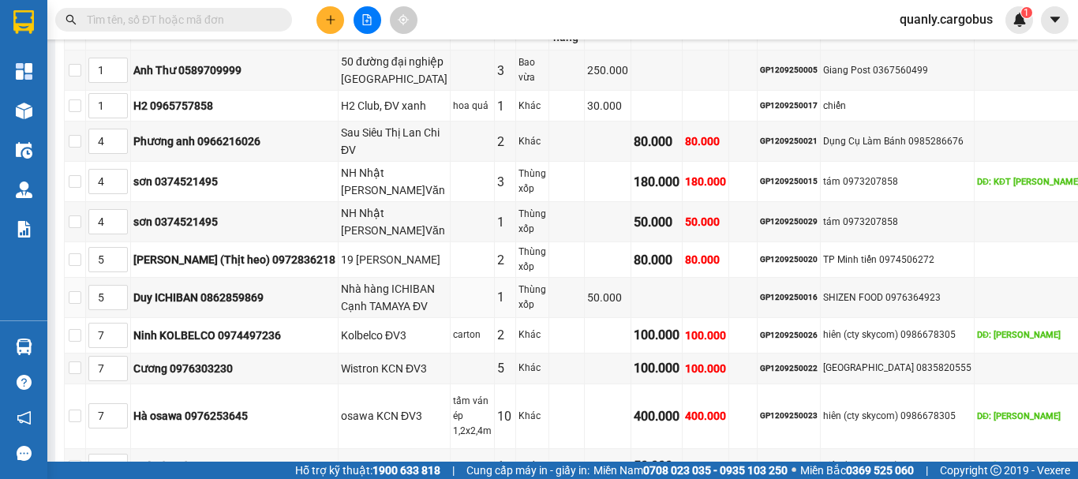
scroll to position [320, 0]
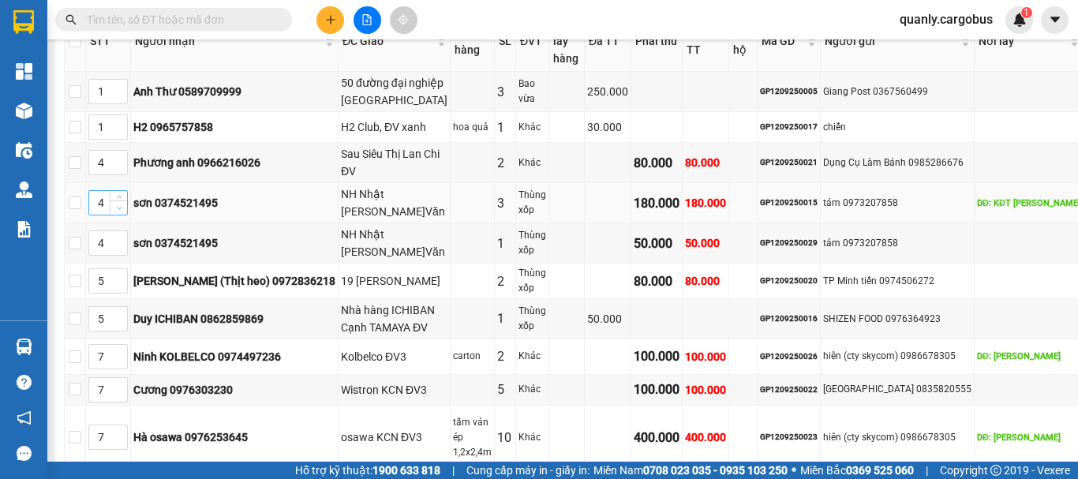
type input "3"
click at [122, 211] on icon "down" at bounding box center [120, 208] width 6 height 6
type input "3"
click at [122, 250] on icon "down" at bounding box center [119, 248] width 5 height 3
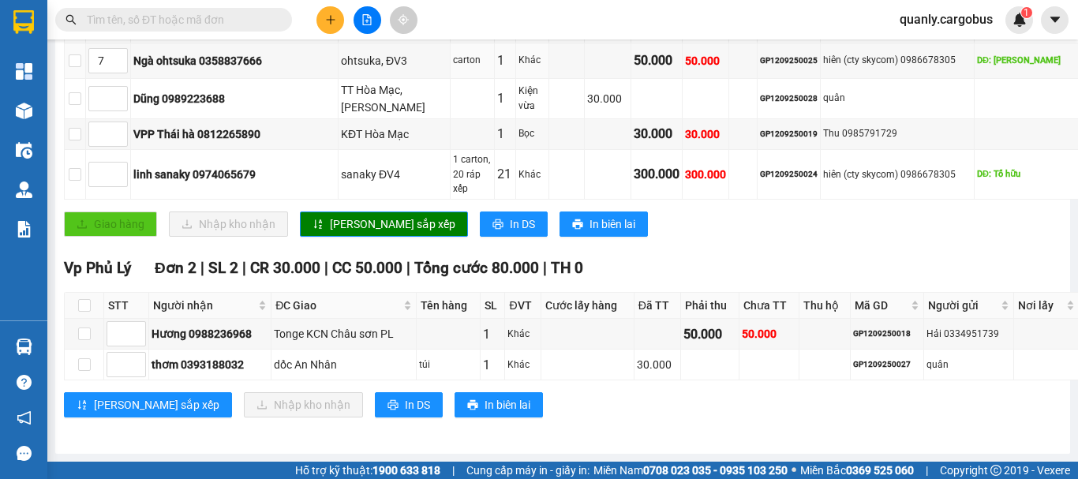
scroll to position [793, 0]
click at [339, 233] on span "[PERSON_NAME] sắp xếp" at bounding box center [392, 223] width 125 height 17
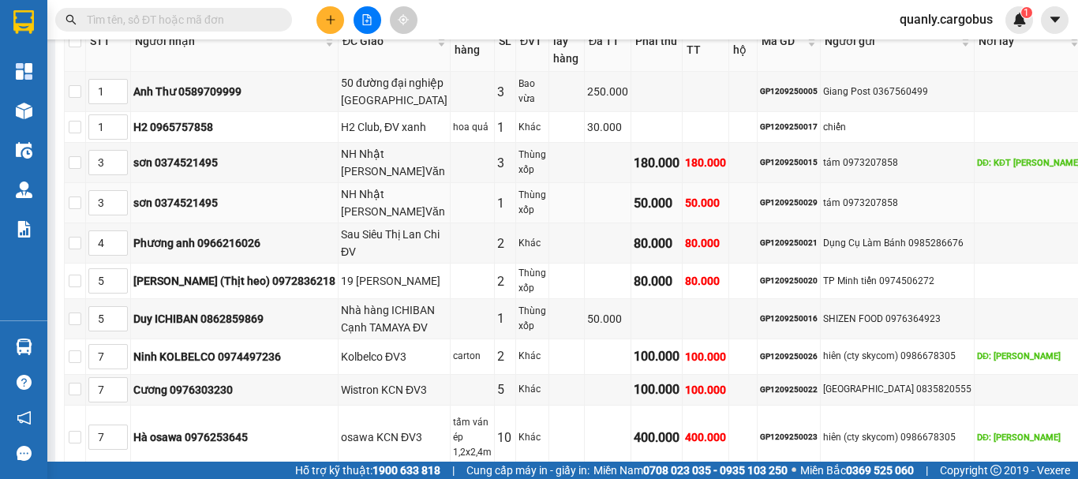
scroll to position [399, 0]
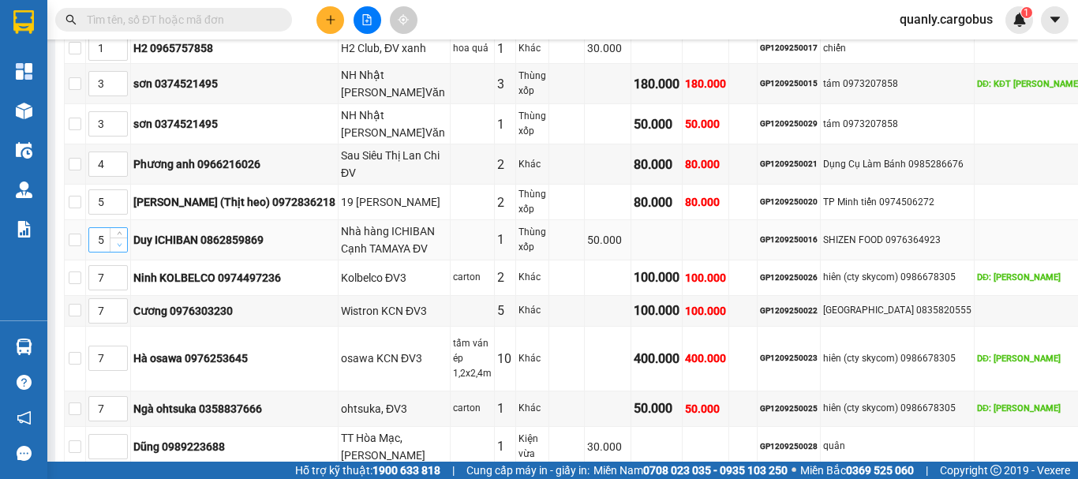
type input "4"
click at [124, 249] on span "down" at bounding box center [118, 244] width 9 height 9
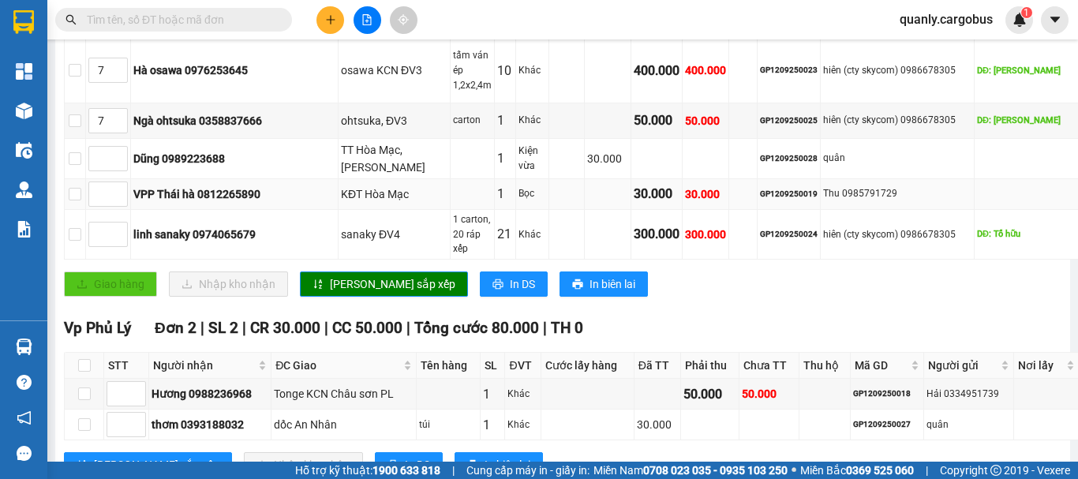
scroll to position [714, 0]
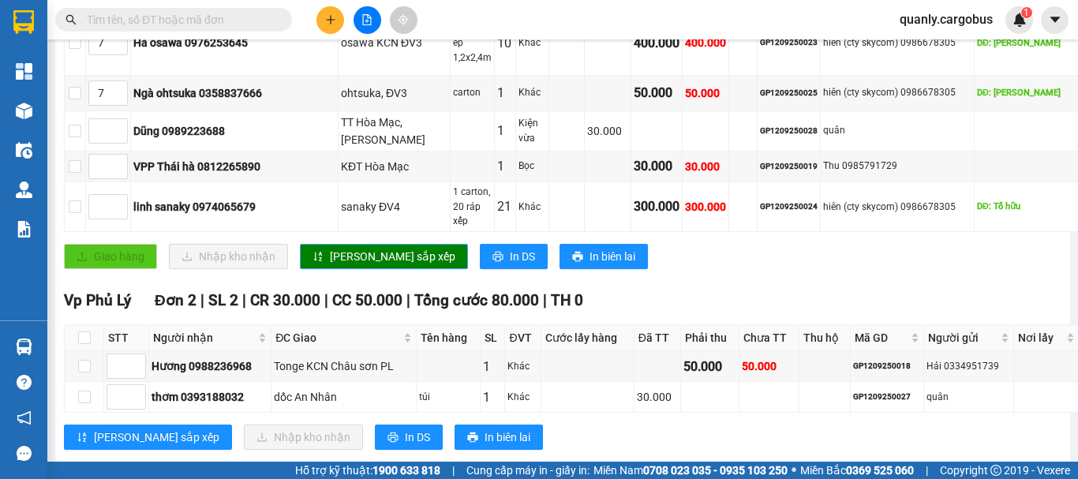
click at [336, 265] on span "[PERSON_NAME] sắp xếp" at bounding box center [392, 256] width 125 height 17
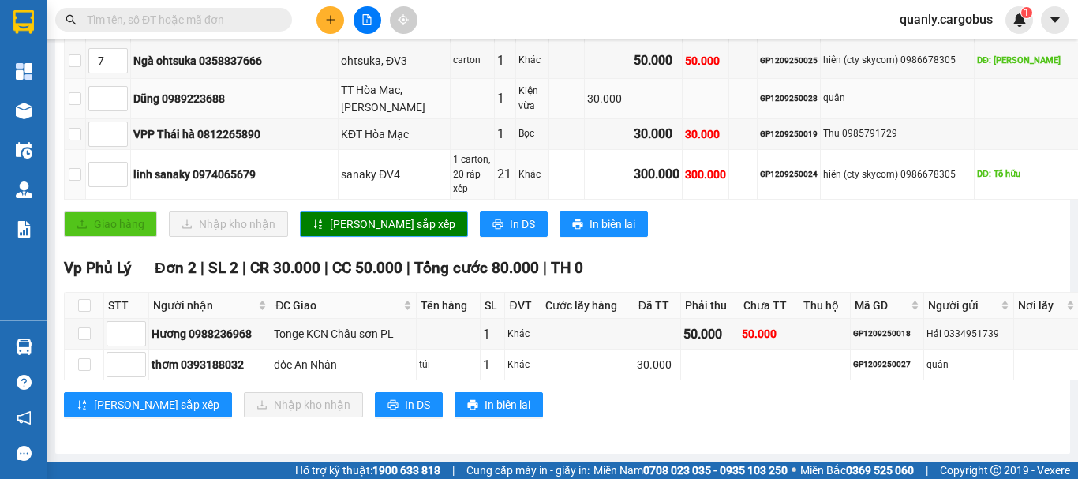
scroll to position [872, 0]
type input "1"
click at [138, 359] on icon "up" at bounding box center [138, 361] width 6 height 6
click at [139, 404] on span "[PERSON_NAME] sắp xếp" at bounding box center [156, 404] width 125 height 17
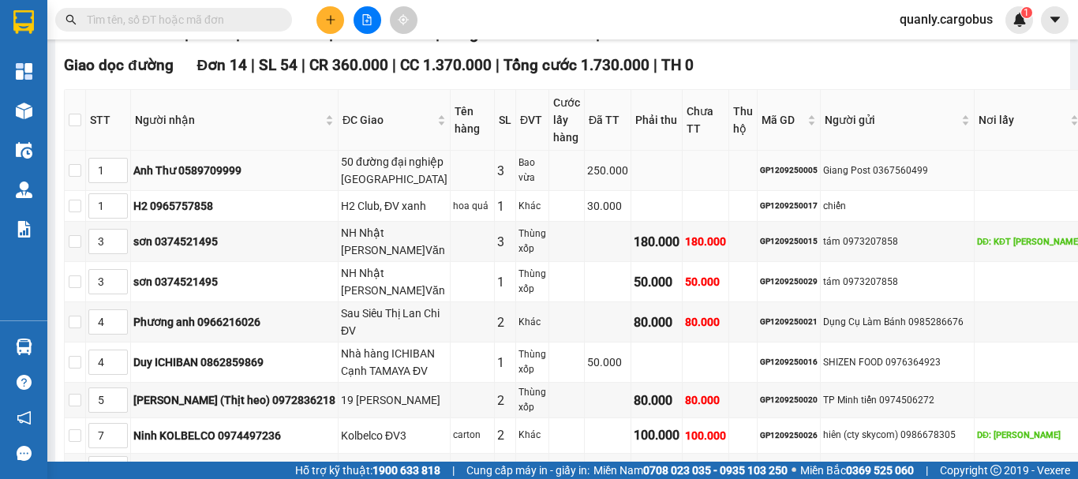
scroll to position [4, 0]
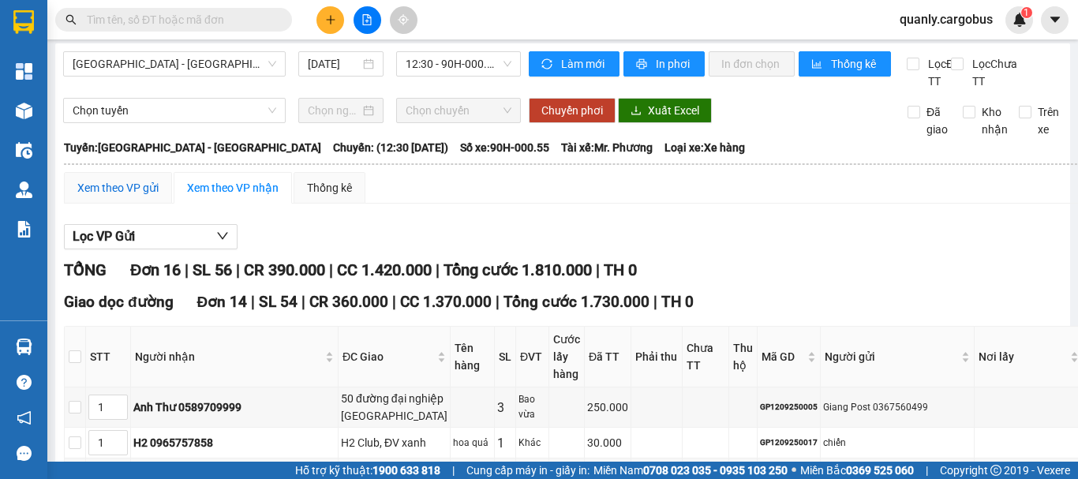
click at [118, 197] on div "Xem theo VP gửi" at bounding box center [117, 187] width 81 height 17
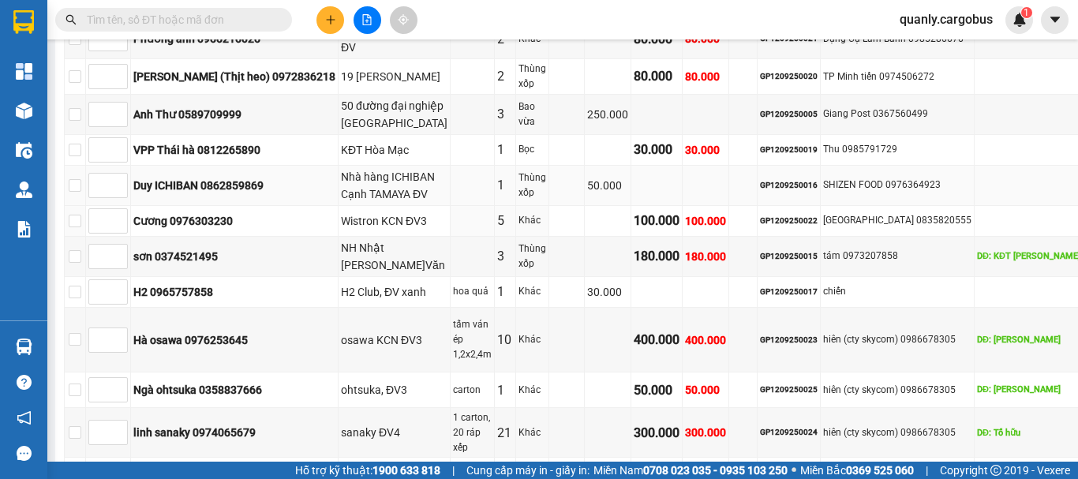
scroll to position [793, 0]
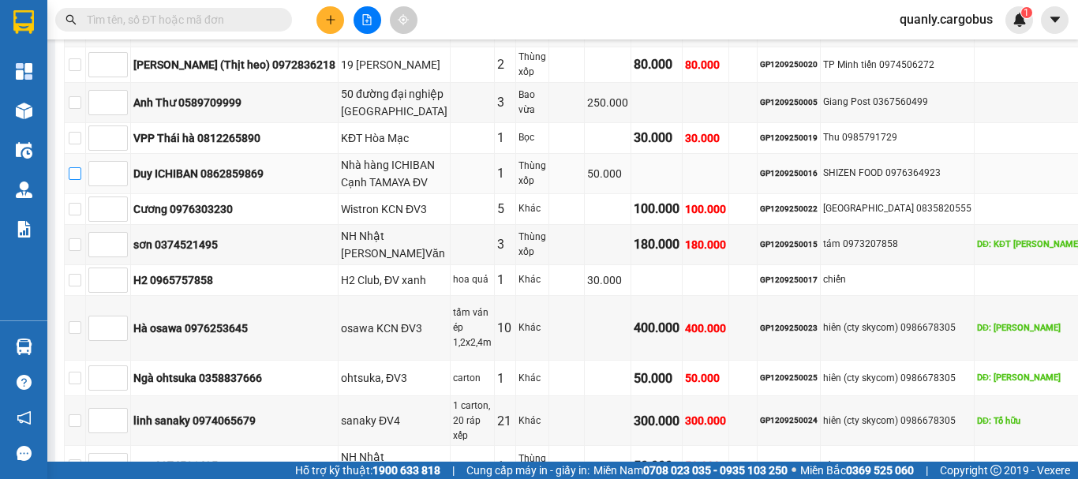
click at [81, 180] on input "checkbox" at bounding box center [75, 173] width 13 height 13
checkbox input "true"
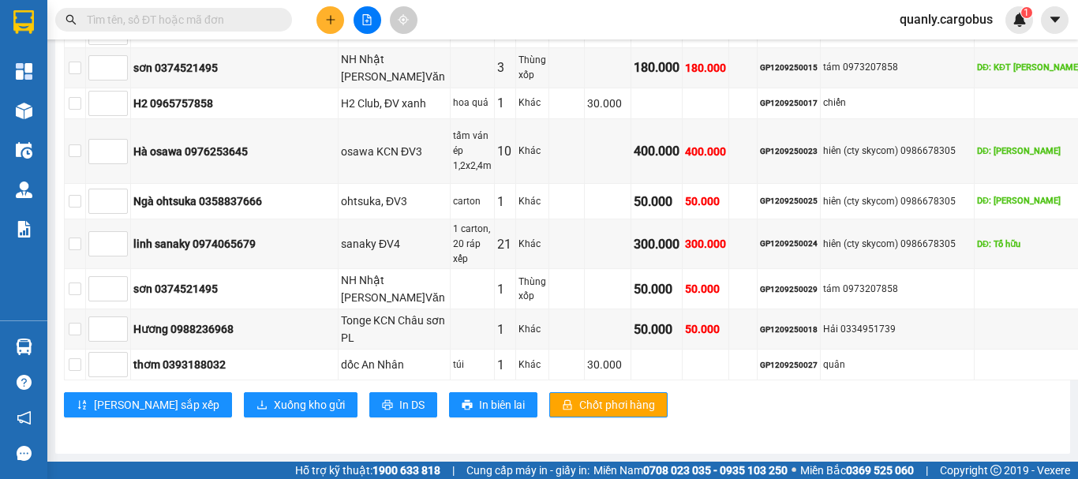
scroll to position [1109, 0]
click at [274, 414] on span "Xuống kho gửi" at bounding box center [309, 404] width 71 height 17
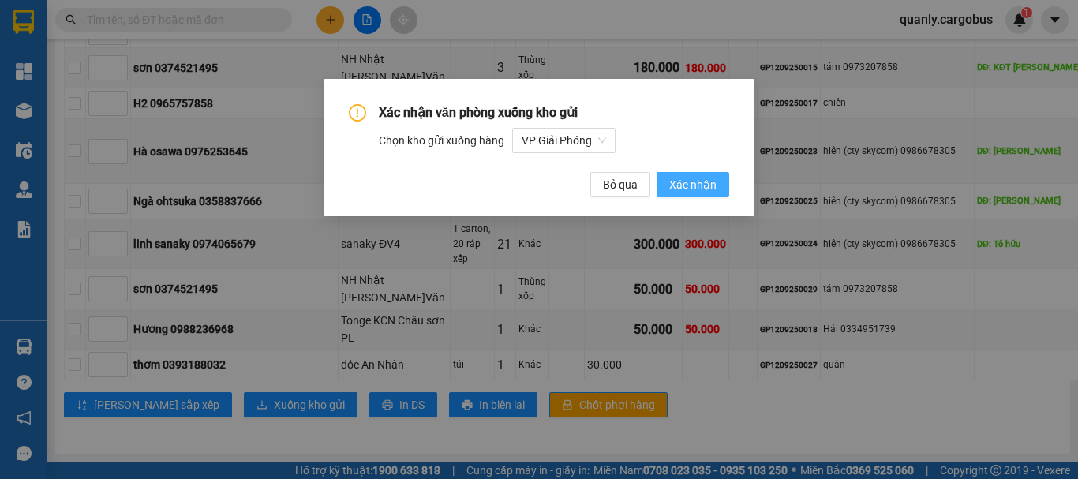
click at [698, 185] on span "Xác nhận" at bounding box center [692, 184] width 47 height 17
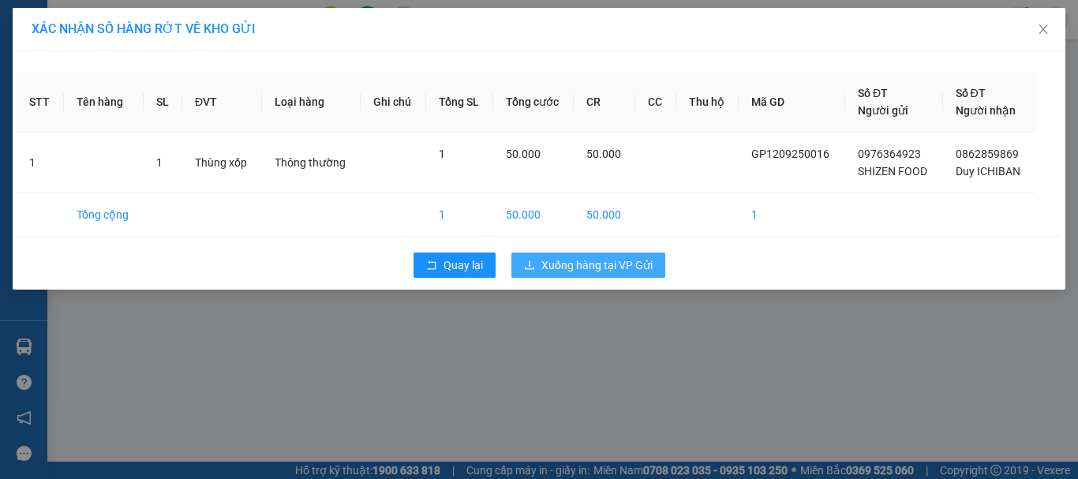
click at [610, 260] on span "Xuống hàng tại VP Gửi" at bounding box center [596, 264] width 111 height 17
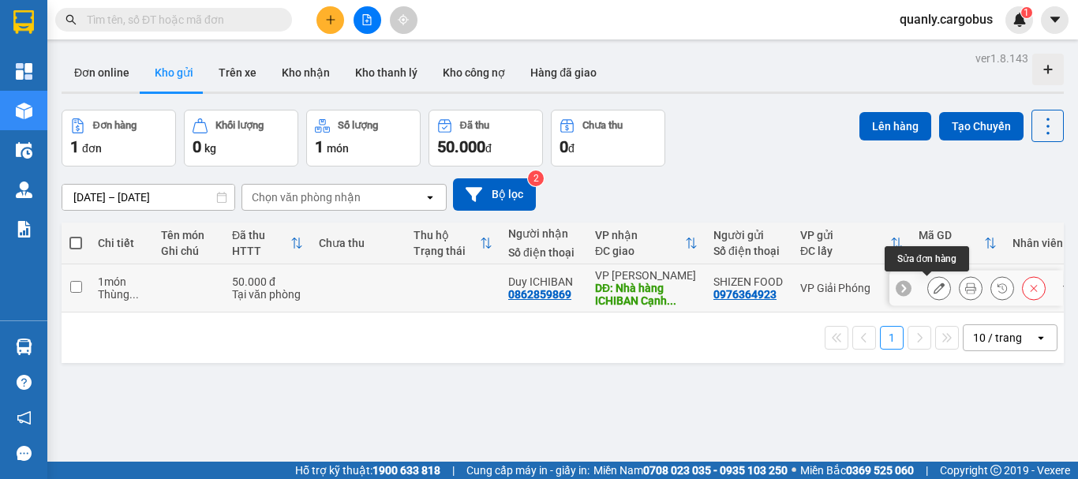
click at [934, 286] on icon at bounding box center [939, 288] width 11 height 11
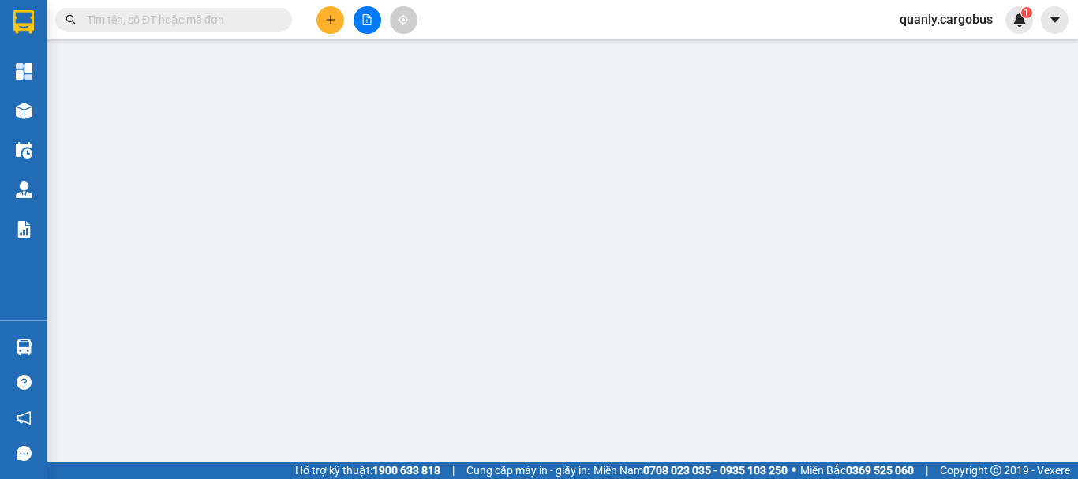
type input "0862859869"
type input "Duy ICHIBAN"
type input "Nhà hàng ICHIBAN Cạnh TAMAYA ĐV"
type input "0976364923"
type input "SHIZEN FOOD"
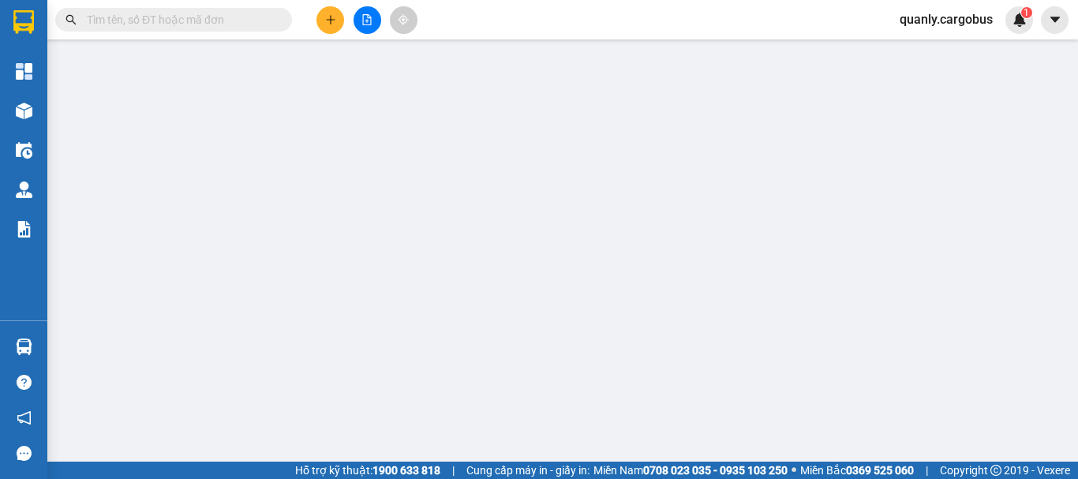
type input "50.000"
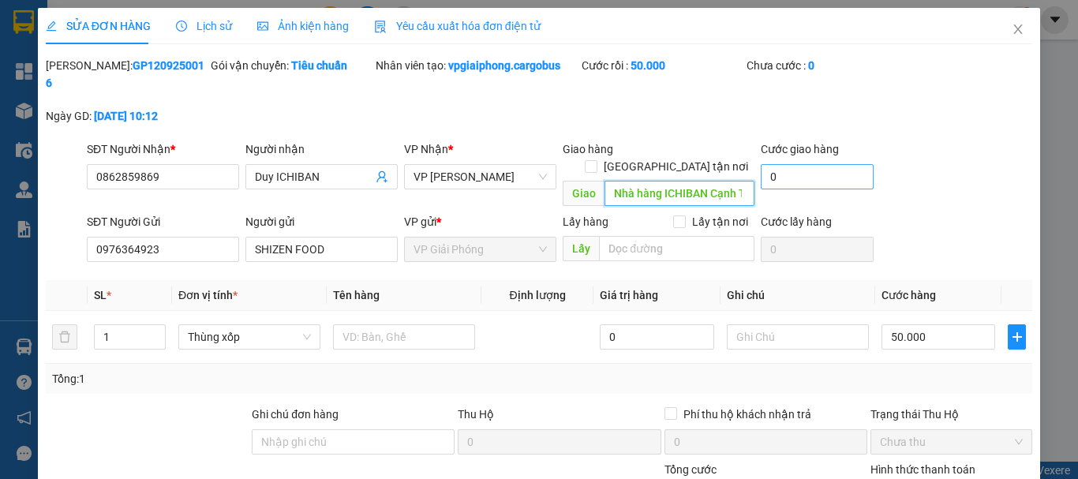
scroll to position [0, 62]
drag, startPoint x: 606, startPoint y: 160, endPoint x: 792, endPoint y: 159, distance: 186.2
click at [792, 159] on div "SĐT Người Nhận * 0862859869 Người nhận Duy ICHIBAN VP Nhận * VP Đồng Văn Giao h…" at bounding box center [560, 176] width 952 height 73
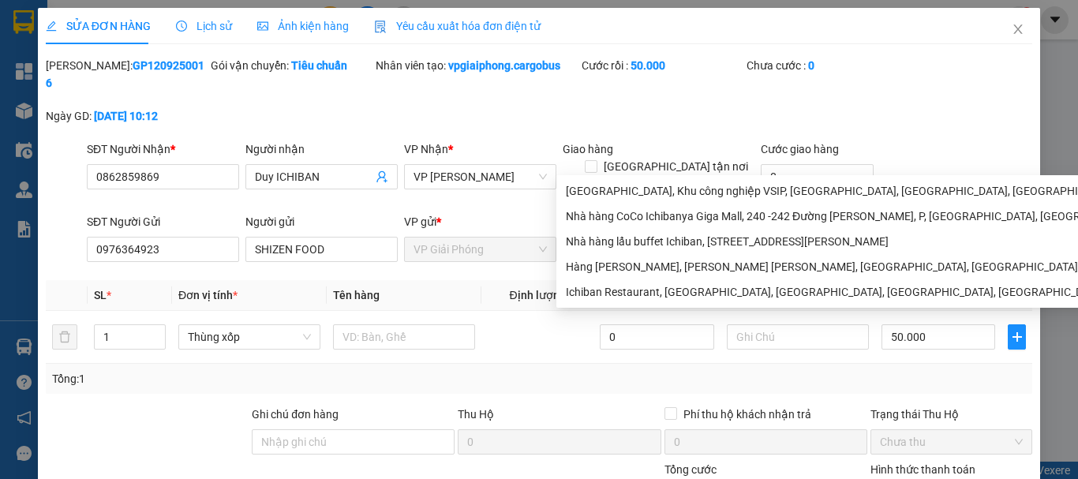
click at [717, 181] on input "Nhà hàng ICHIBAN Cạnh TAMAYA ĐV" at bounding box center [680, 193] width 150 height 25
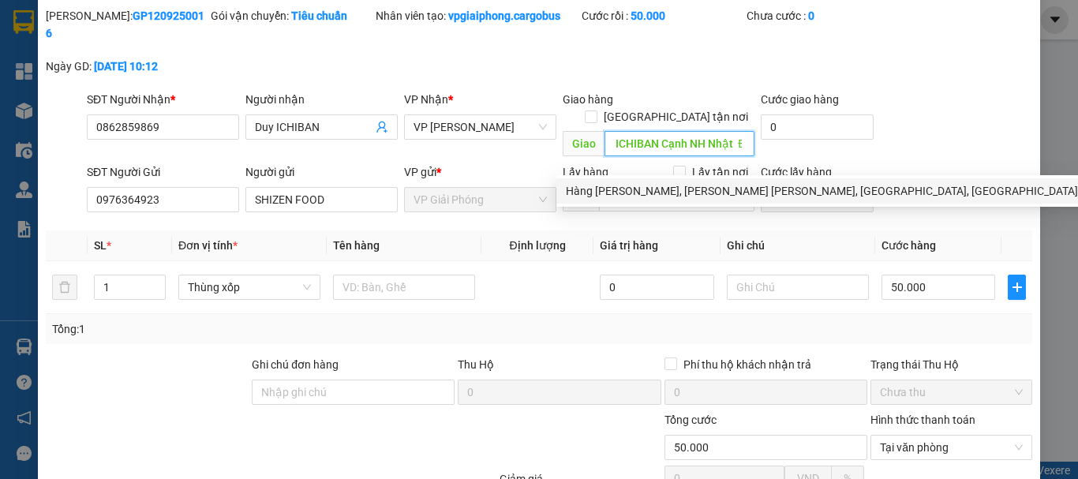
scroll to position [133, 0]
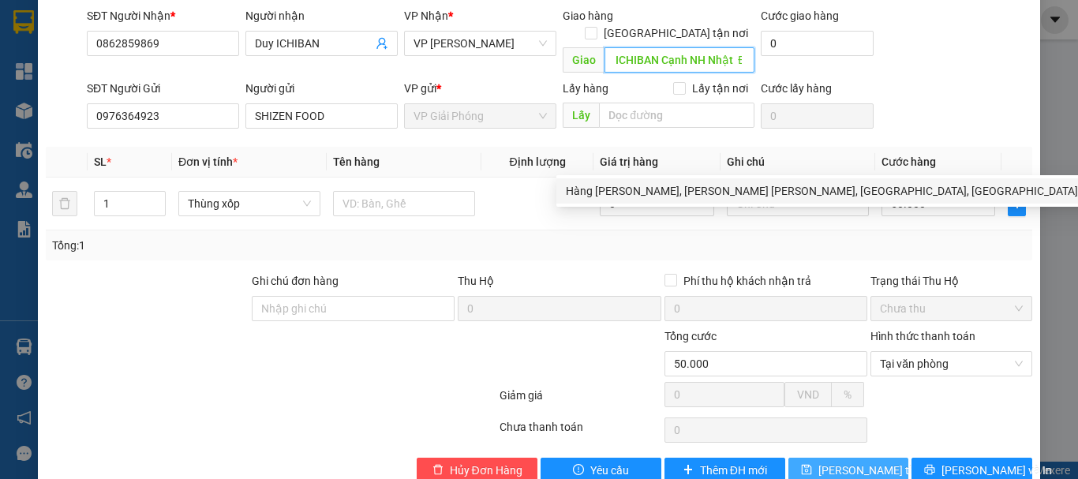
type input "Nhà hàng ICHIBAN Cạnh NH Nhật ĐV"
click at [859, 462] on span "[PERSON_NAME] thay đổi" at bounding box center [881, 470] width 126 height 17
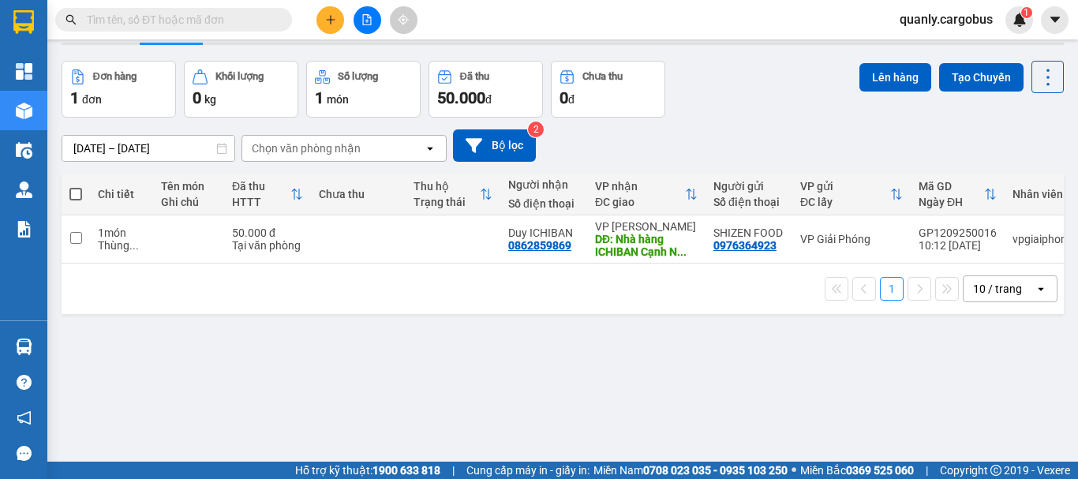
scroll to position [73, 0]
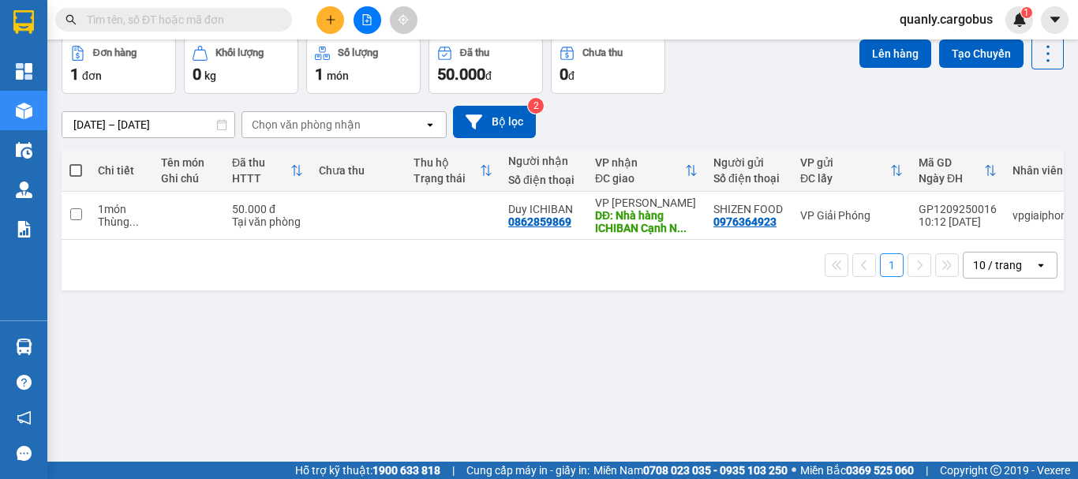
click at [77, 172] on span at bounding box center [75, 170] width 13 height 13
click at [76, 163] on input "checkbox" at bounding box center [76, 163] width 0 height 0
checkbox input "true"
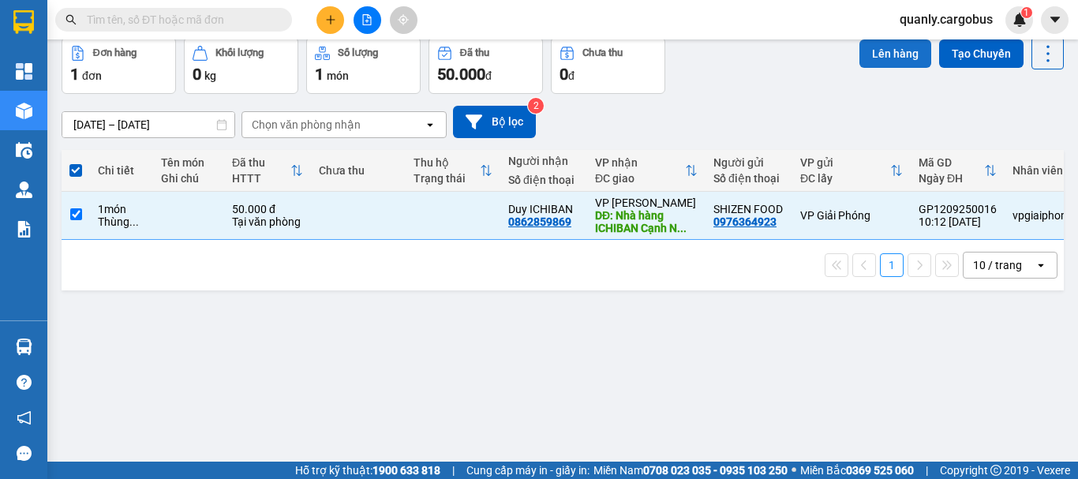
click at [897, 51] on button "Lên hàng" at bounding box center [895, 53] width 72 height 28
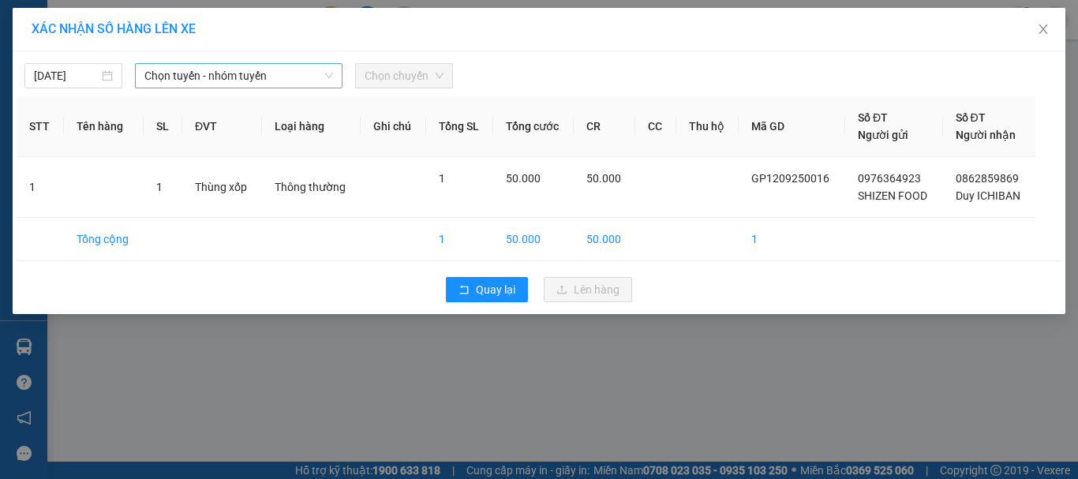
click at [203, 72] on span "Chọn tuyến - nhóm tuyến" at bounding box center [238, 76] width 189 height 24
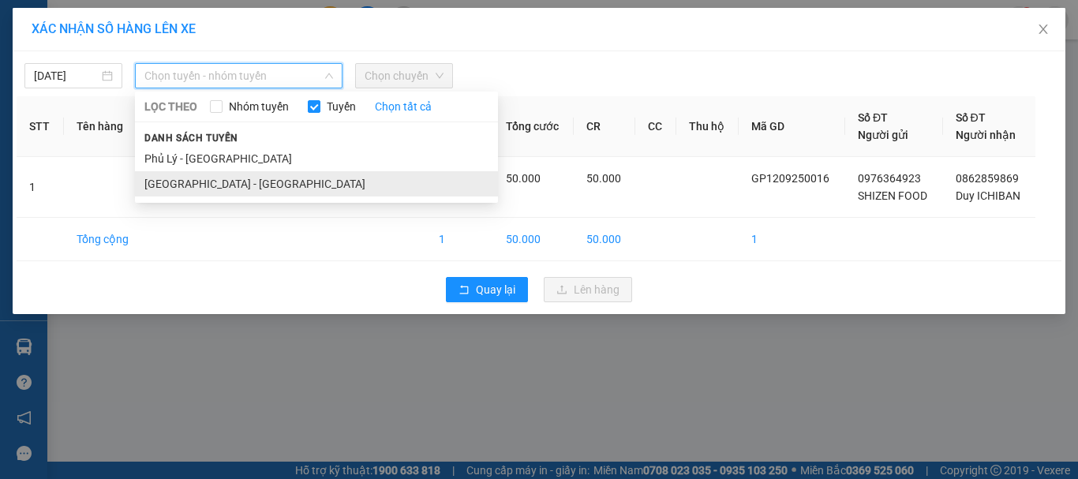
click at [195, 183] on li "[GEOGRAPHIC_DATA] - [GEOGRAPHIC_DATA]" at bounding box center [316, 183] width 363 height 25
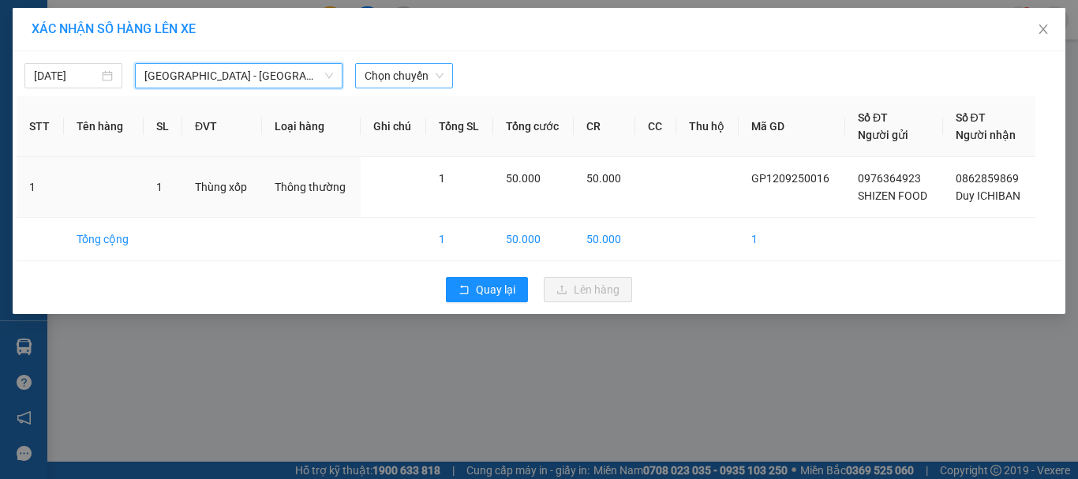
click at [395, 80] on span "Chọn chuyến" at bounding box center [404, 76] width 79 height 24
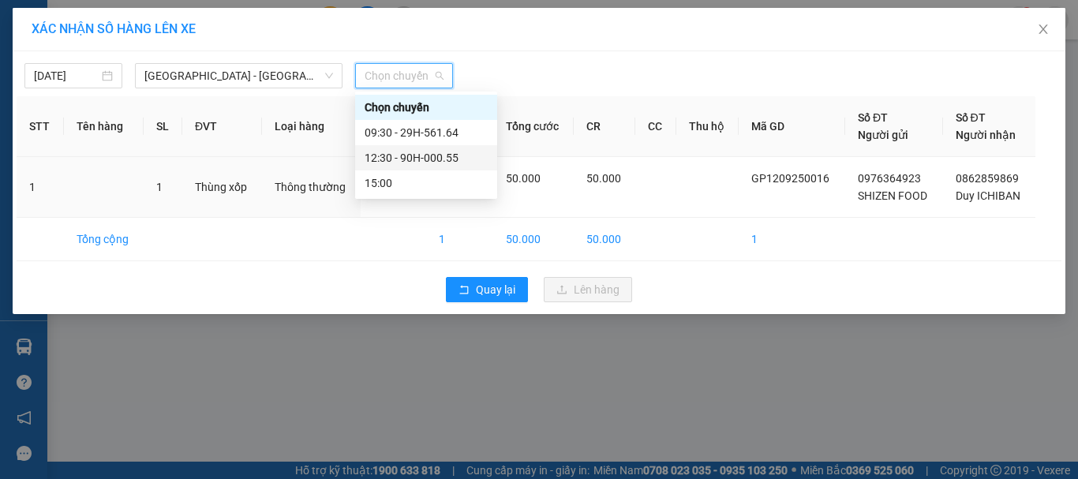
click at [424, 158] on div "12:30 - 90H-000.55" at bounding box center [426, 157] width 123 height 17
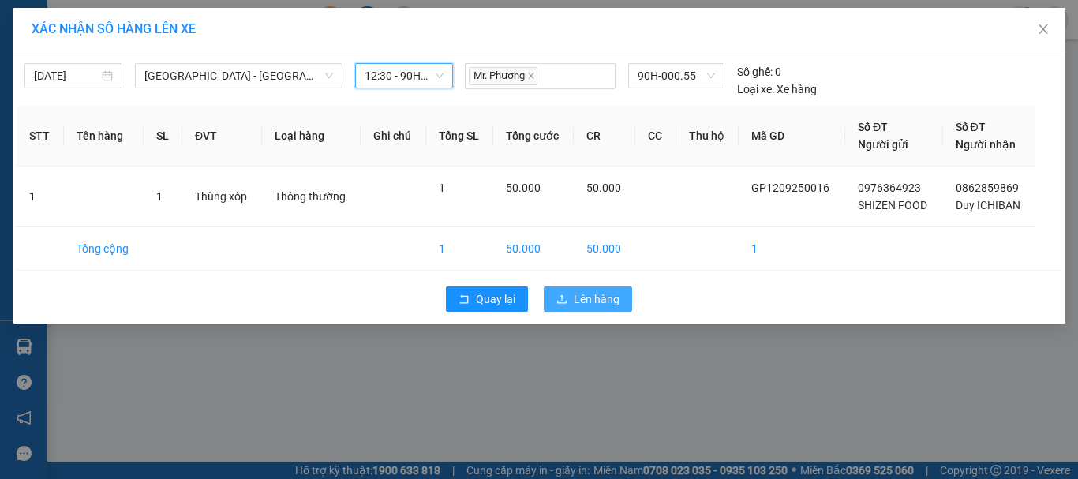
click at [582, 297] on span "Lên hàng" at bounding box center [597, 298] width 46 height 17
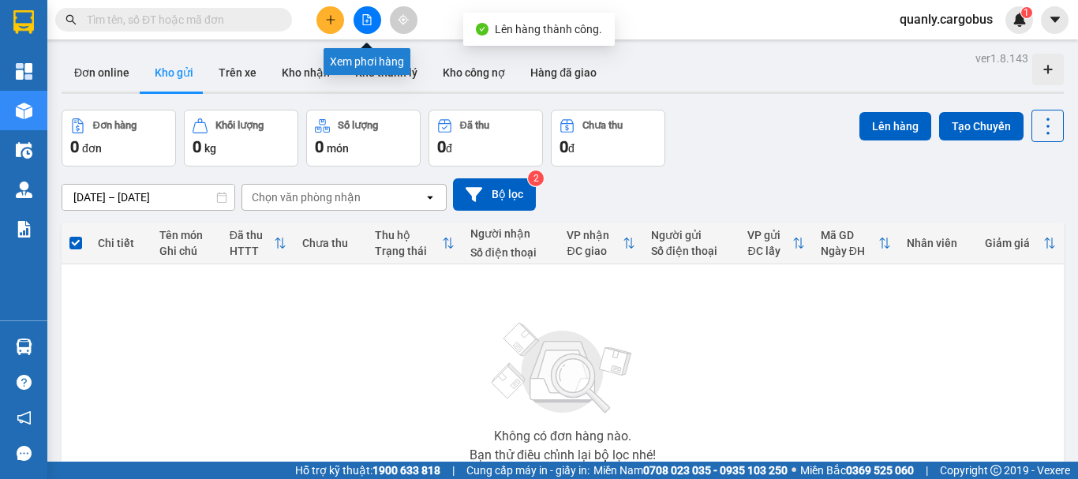
click at [358, 18] on button at bounding box center [368, 20] width 28 height 28
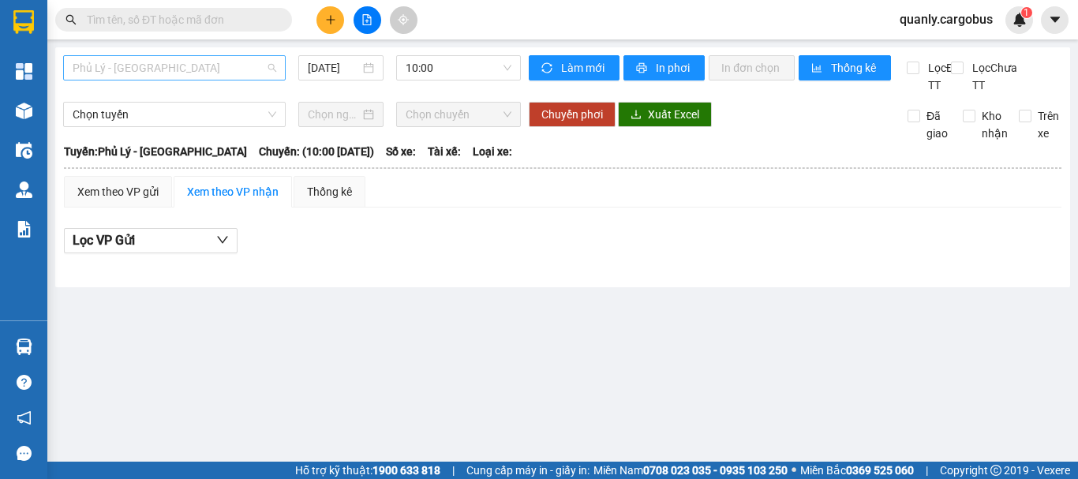
click at [150, 72] on span "Phủ Lý - [GEOGRAPHIC_DATA]" at bounding box center [175, 68] width 204 height 24
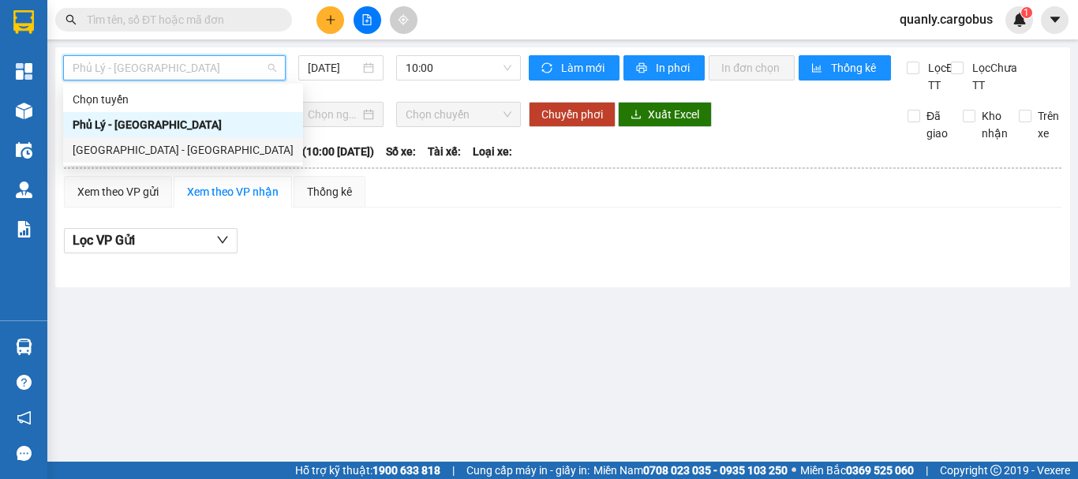
click at [140, 148] on div "[GEOGRAPHIC_DATA] - [GEOGRAPHIC_DATA]" at bounding box center [183, 149] width 221 height 17
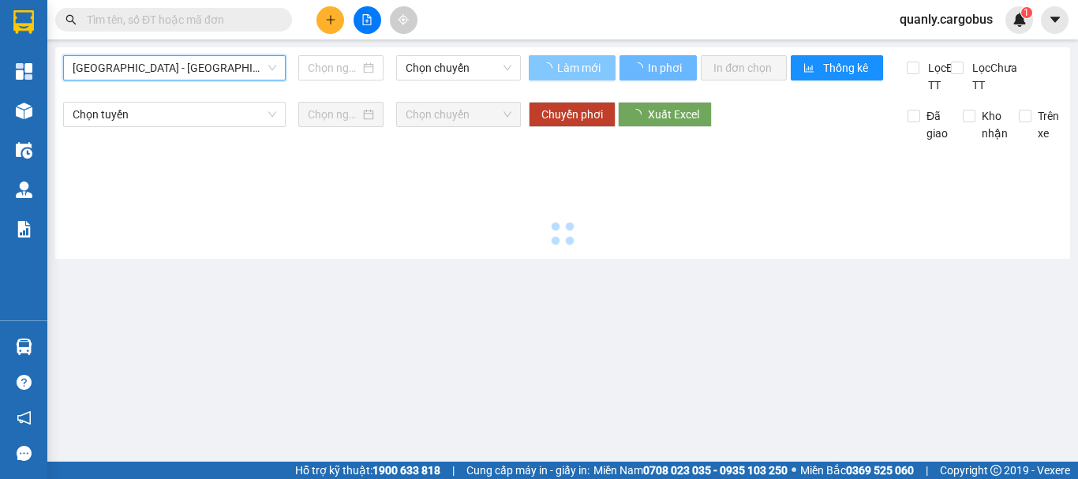
type input "[DATE]"
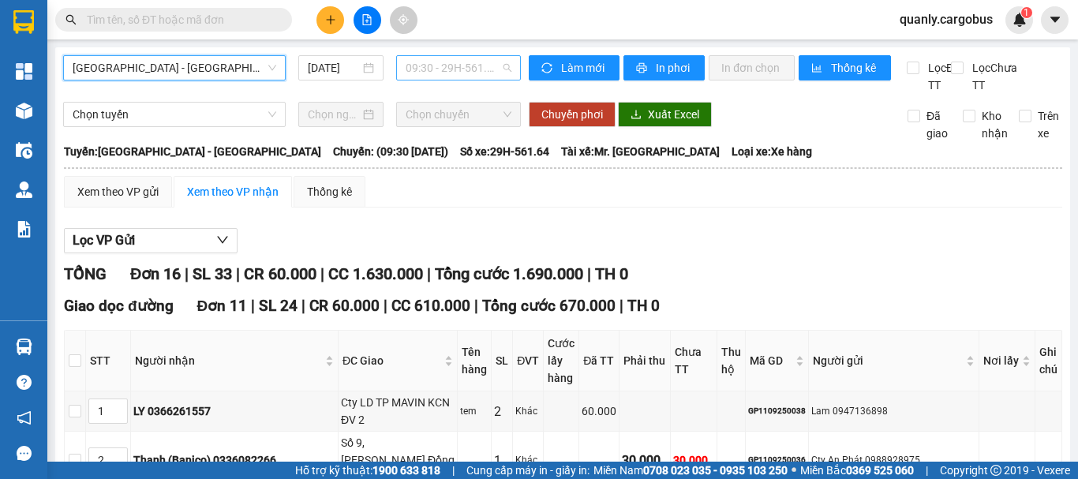
click at [485, 68] on span "09:30 - 29H-561.64" at bounding box center [459, 68] width 106 height 24
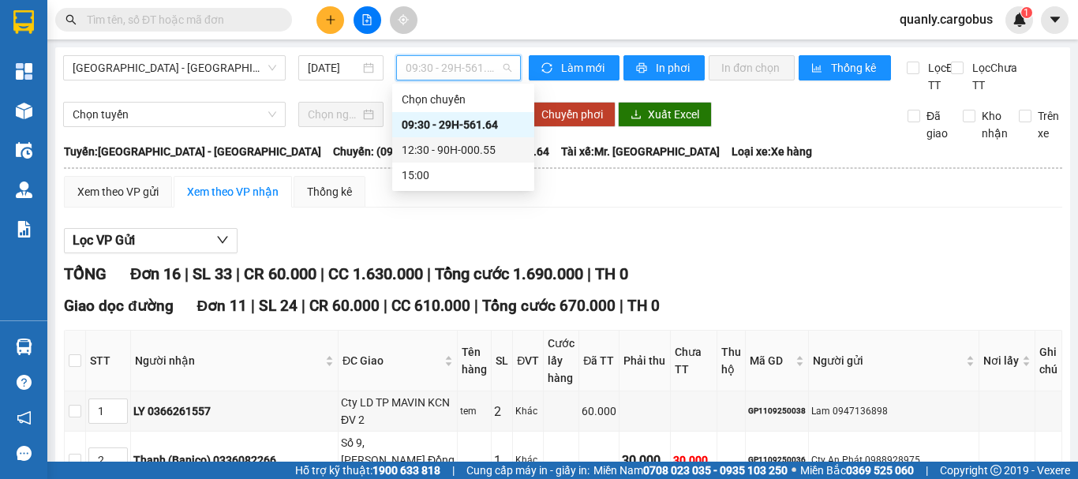
click at [482, 151] on div "12:30 - 90H-000.55" at bounding box center [463, 149] width 123 height 17
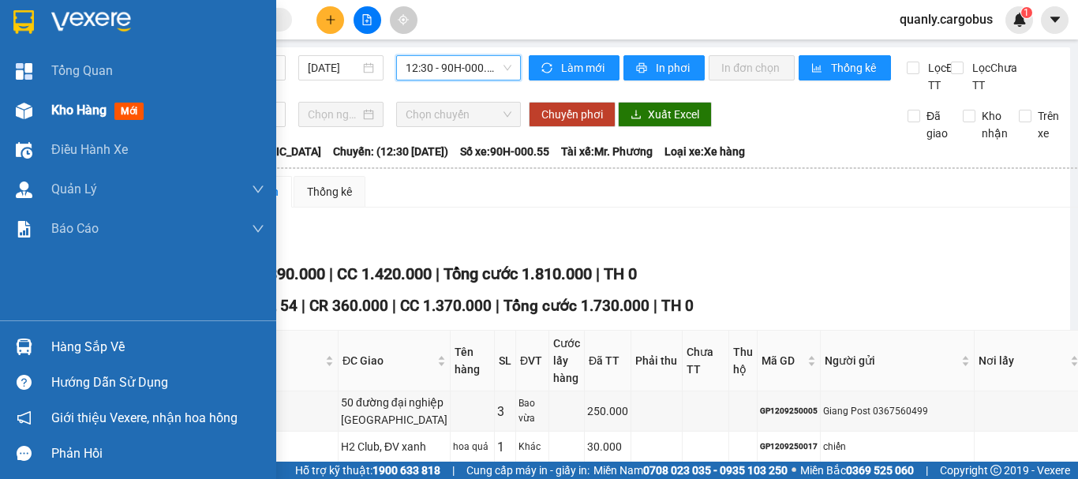
click at [27, 108] on img at bounding box center [24, 111] width 17 height 17
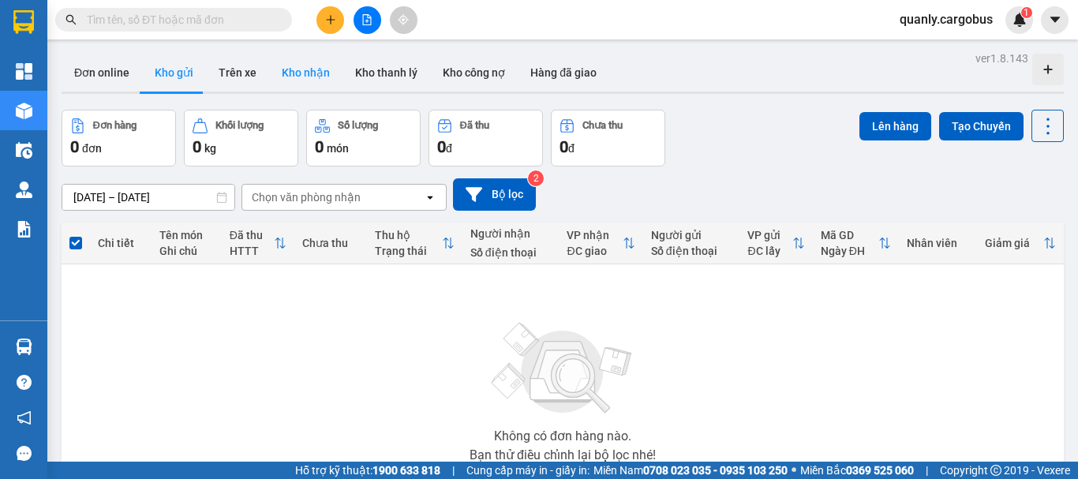
click at [294, 66] on button "Kho nhận" at bounding box center [305, 73] width 73 height 38
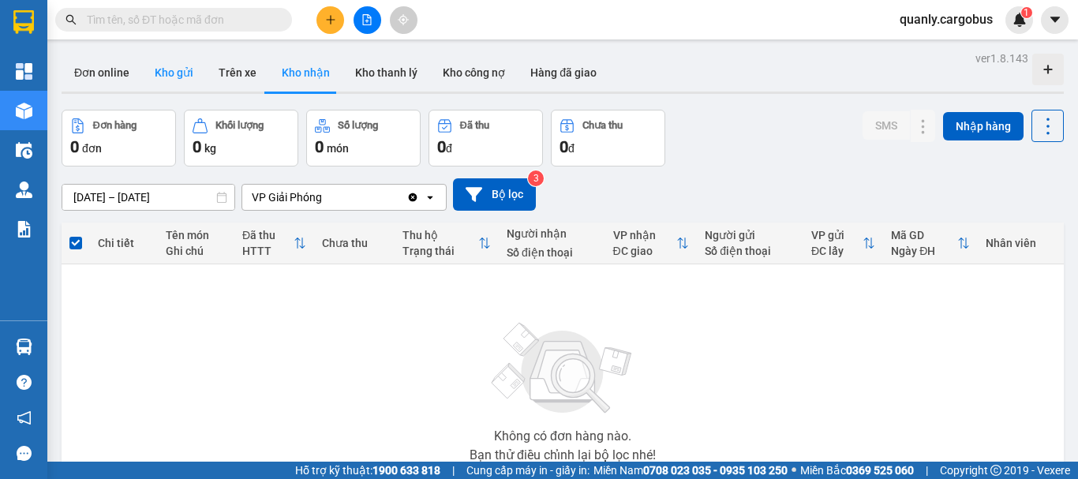
click at [182, 76] on button "Kho gửi" at bounding box center [174, 73] width 64 height 38
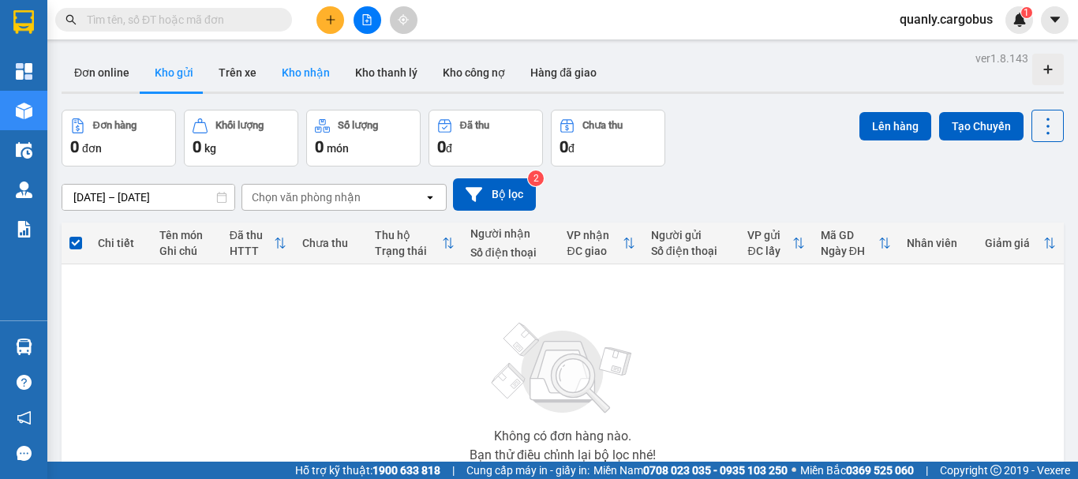
click at [307, 66] on button "Kho nhận" at bounding box center [305, 73] width 73 height 38
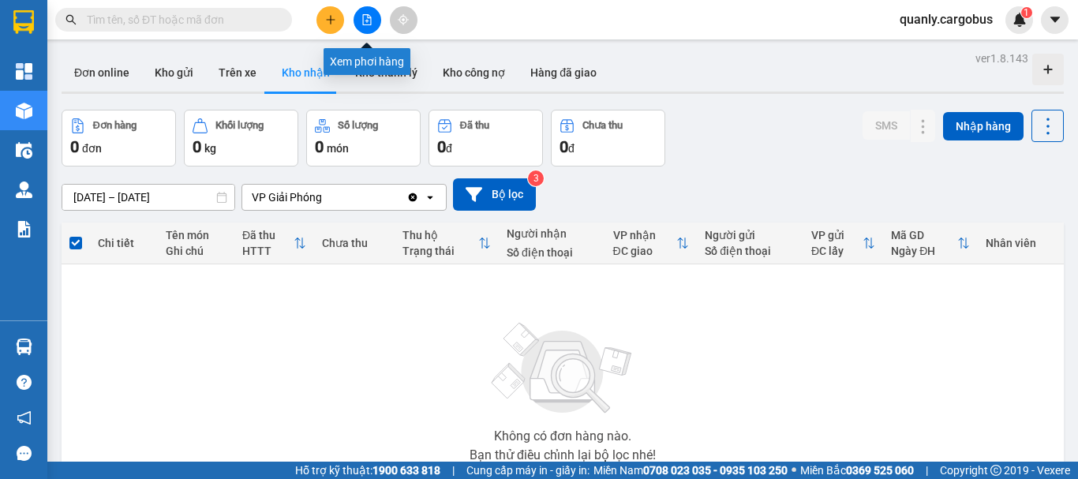
click at [365, 18] on icon "file-add" at bounding box center [366, 19] width 11 height 11
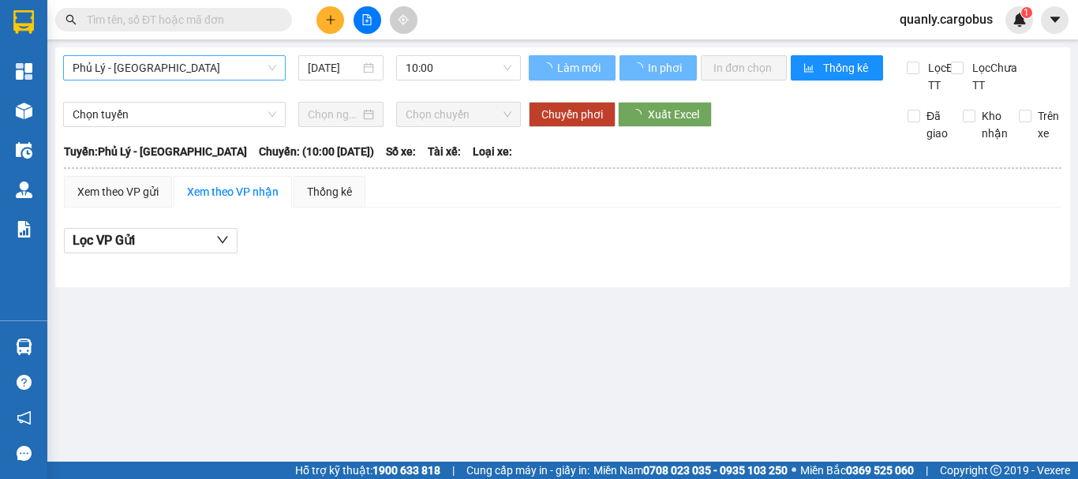
click at [182, 71] on span "Phủ Lý - [GEOGRAPHIC_DATA]" at bounding box center [175, 68] width 204 height 24
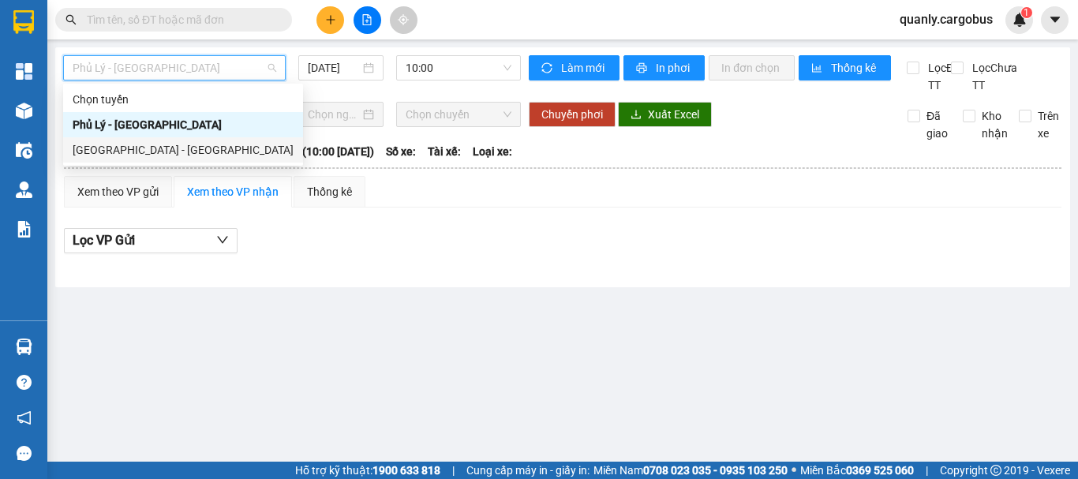
drag, startPoint x: 110, startPoint y: 152, endPoint x: 298, endPoint y: 142, distance: 188.9
click at [111, 152] on div "[GEOGRAPHIC_DATA] - [GEOGRAPHIC_DATA]" at bounding box center [183, 149] width 221 height 17
type input "[DATE]"
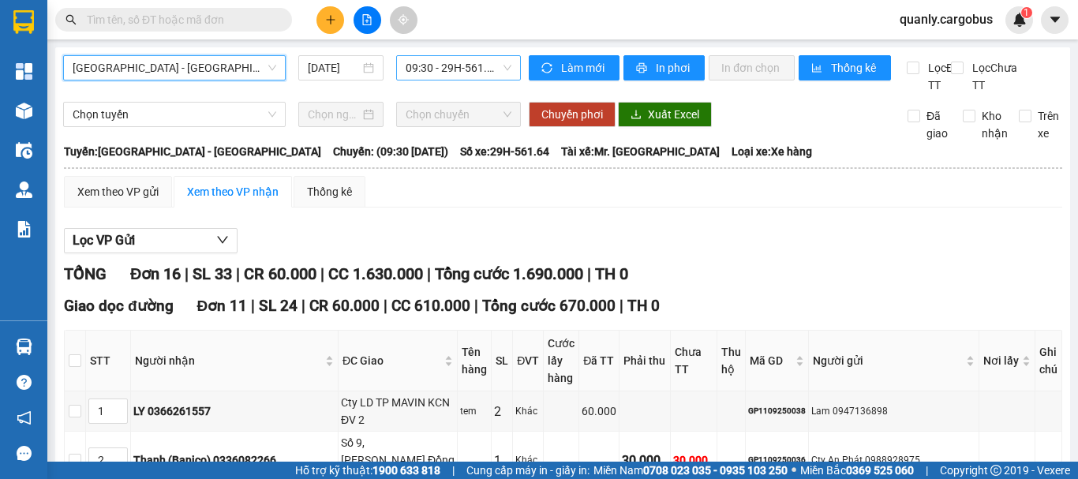
click at [470, 66] on span "09:30 - 29H-561.64" at bounding box center [459, 68] width 106 height 24
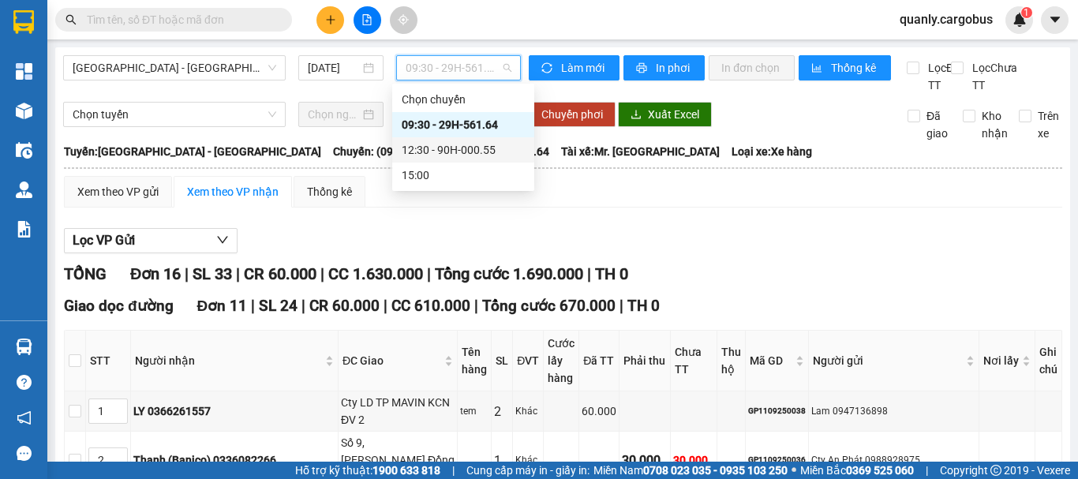
click at [454, 154] on div "12:30 - 90H-000.55" at bounding box center [463, 149] width 123 height 17
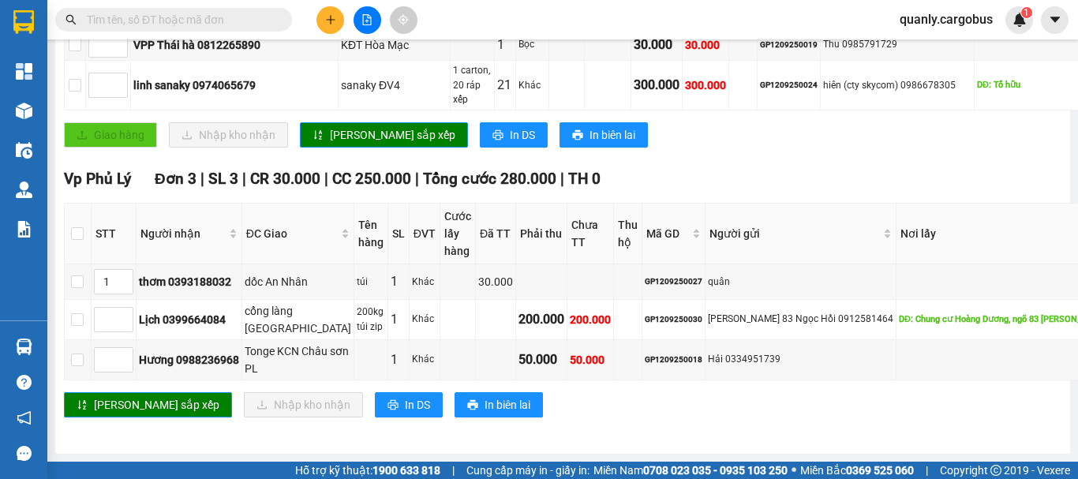
scroll to position [1018, 0]
click at [129, 311] on span "up" at bounding box center [124, 315] width 9 height 9
type input "2"
click at [129, 311] on span "up" at bounding box center [124, 315] width 9 height 9
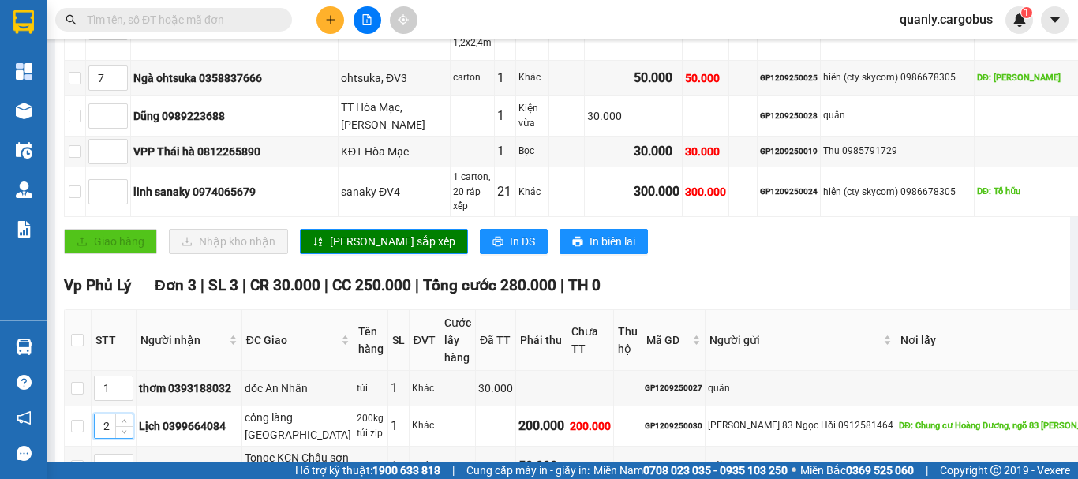
scroll to position [860, 0]
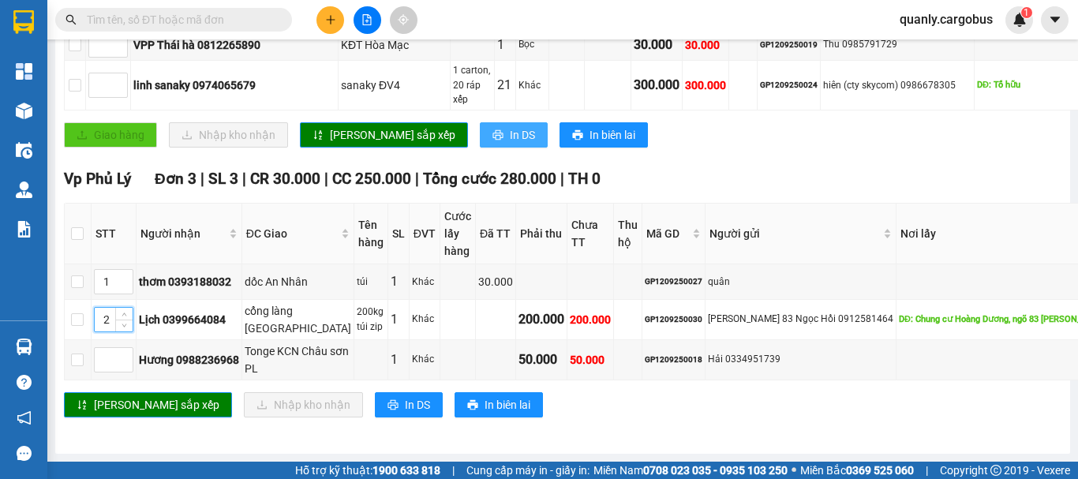
click at [510, 144] on span "In DS" at bounding box center [522, 134] width 25 height 17
click at [375, 405] on button "In DS" at bounding box center [409, 404] width 68 height 25
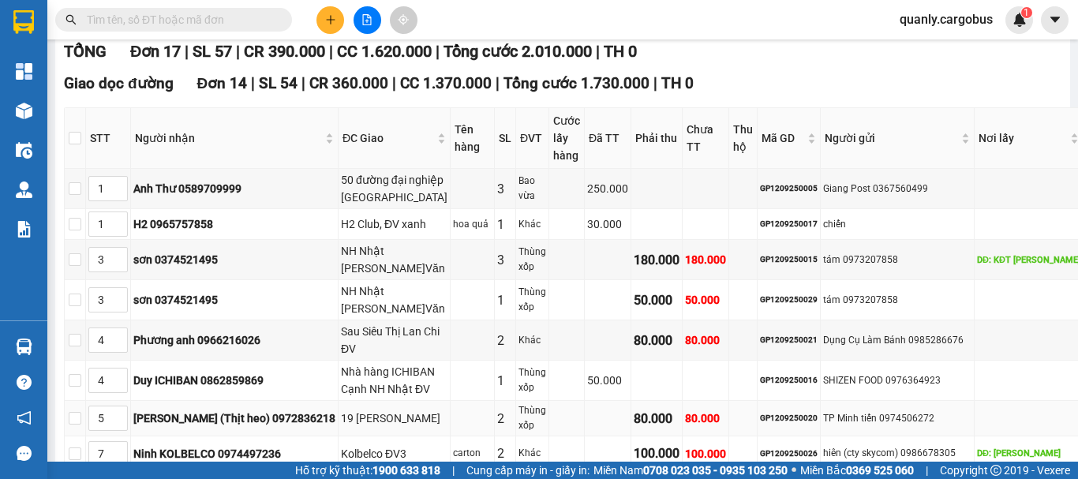
scroll to position [150, 0]
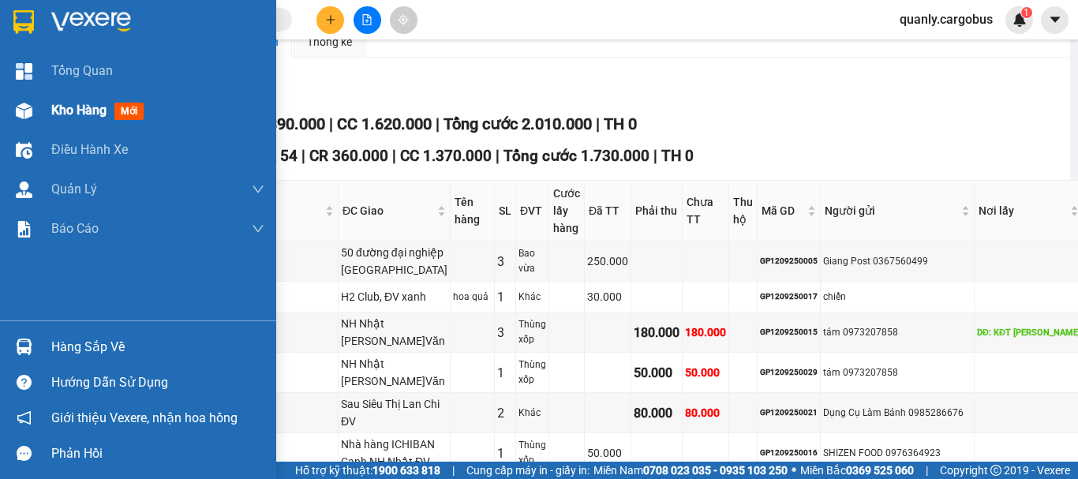
click at [27, 114] on img at bounding box center [24, 111] width 17 height 17
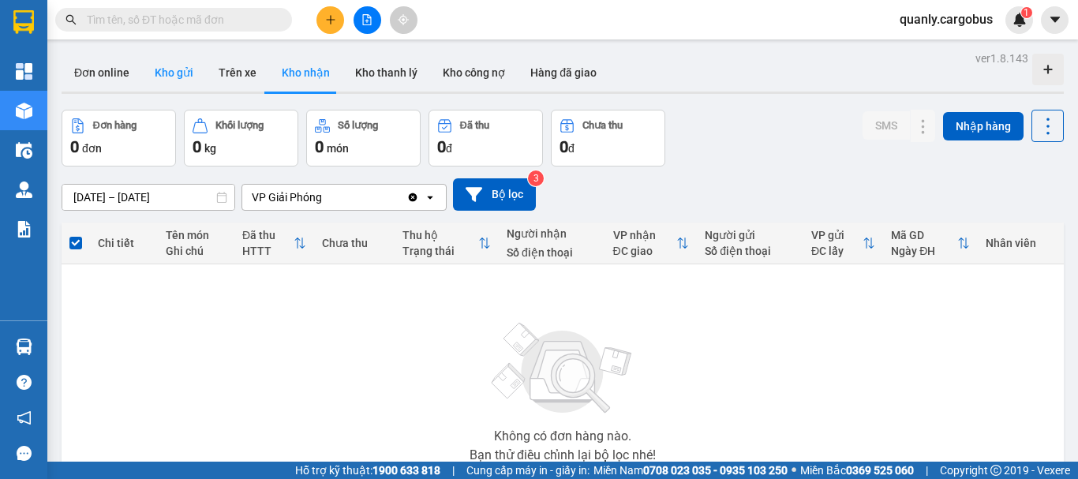
click at [175, 77] on button "Kho gửi" at bounding box center [174, 73] width 64 height 38
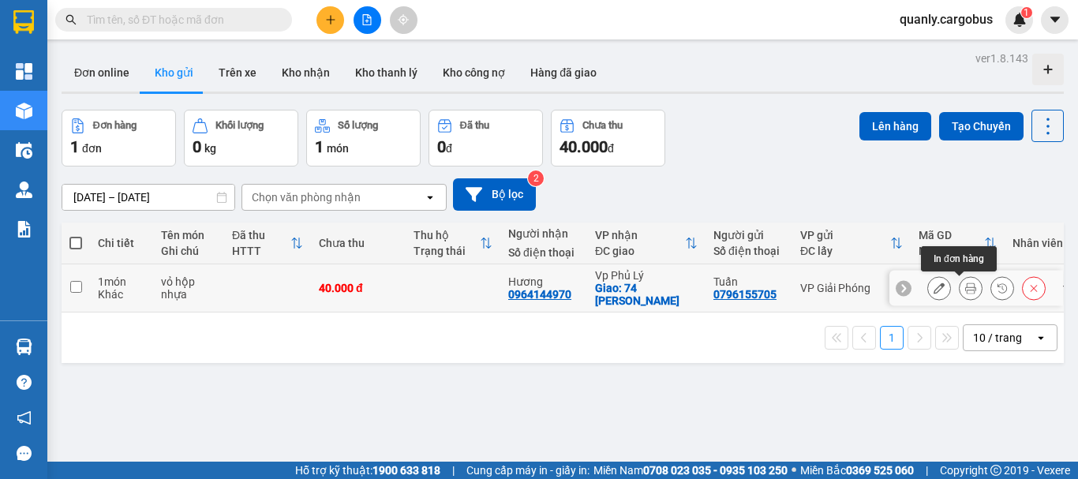
click at [965, 286] on icon at bounding box center [970, 288] width 11 height 11
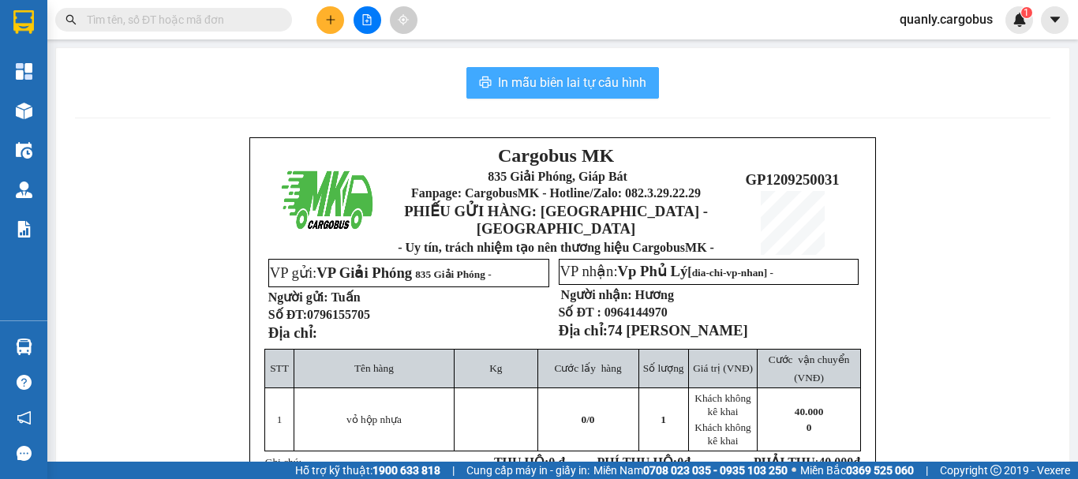
drag, startPoint x: 518, startPoint y: 77, endPoint x: 909, endPoint y: 285, distance: 443.4
click at [596, 96] on button "In mẫu biên lai tự cấu hình" at bounding box center [562, 83] width 193 height 32
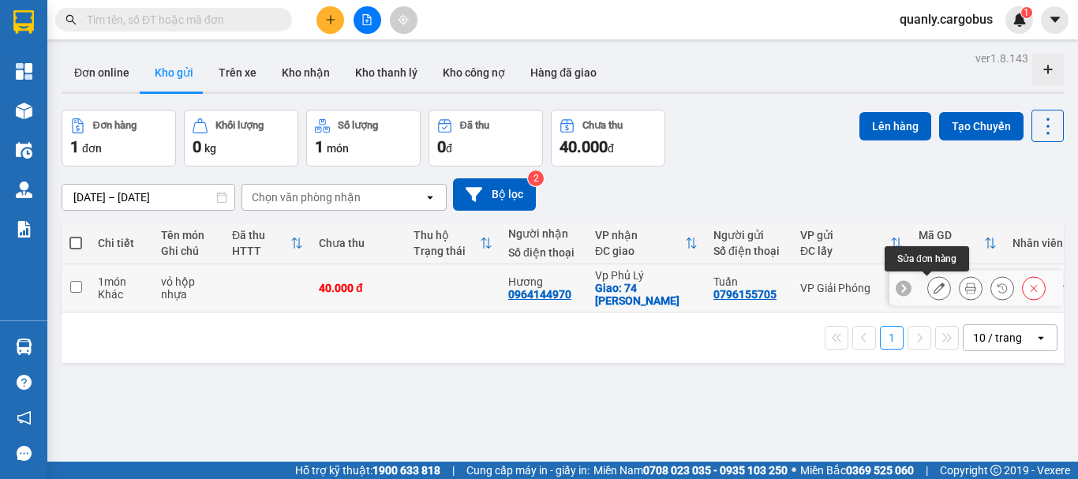
click at [934, 284] on icon at bounding box center [939, 288] width 11 height 11
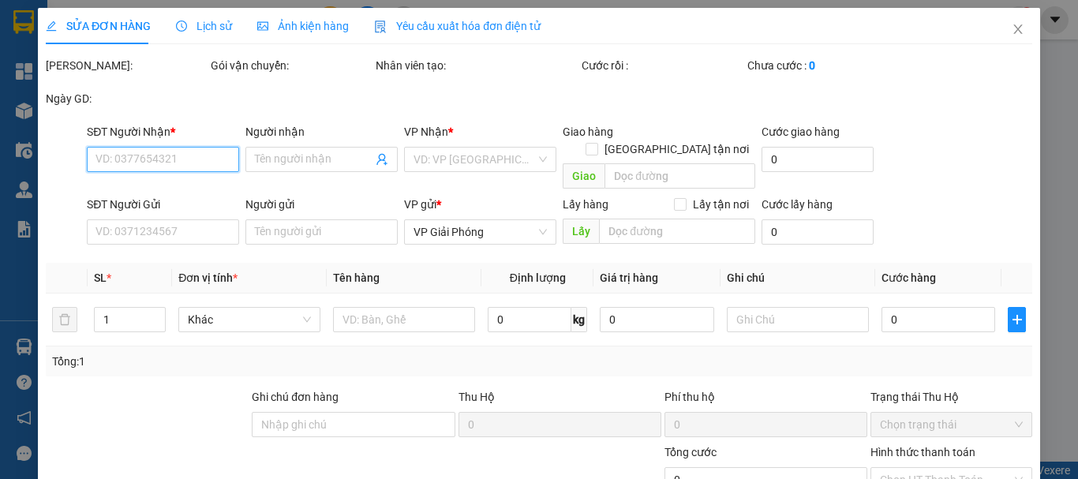
type input "0964144970"
type input "Hương"
checkbox input "true"
type input "74 nguyễn viết xuân PL"
type input "0796155705"
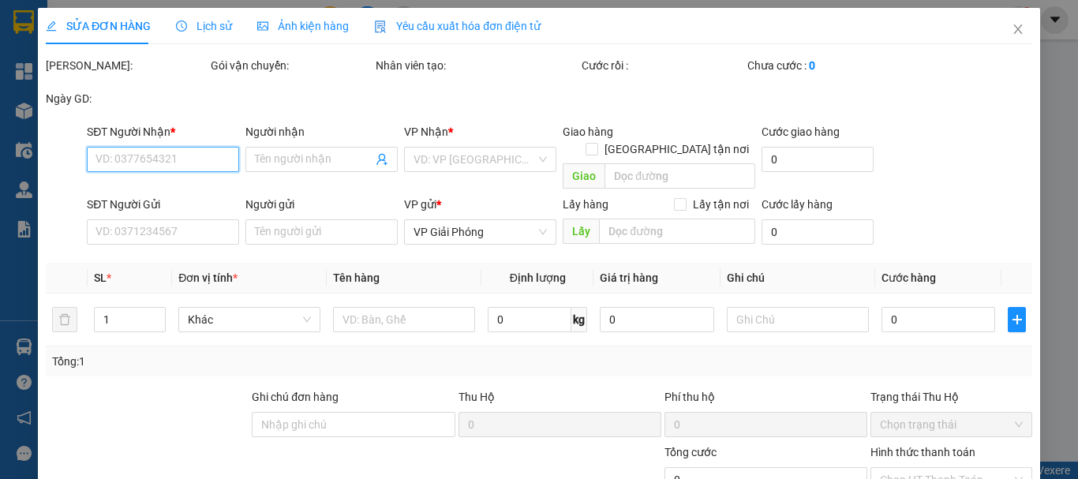
type input "Tuấn"
type input "40.000"
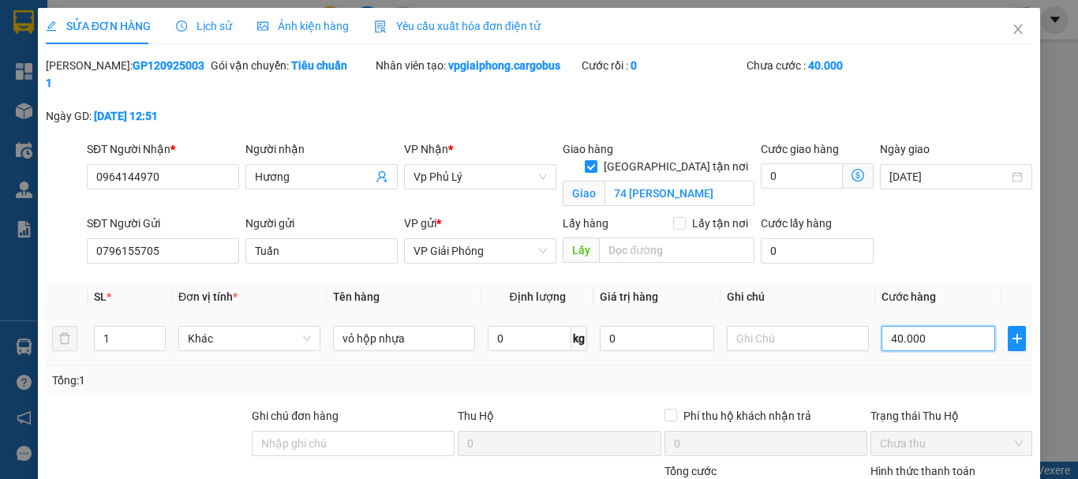
click at [889, 326] on input "40.000" at bounding box center [939, 338] width 114 height 25
click at [886, 334] on div "40.000" at bounding box center [939, 339] width 114 height 32
click at [886, 329] on input "40.000" at bounding box center [939, 338] width 114 height 25
type input "0"
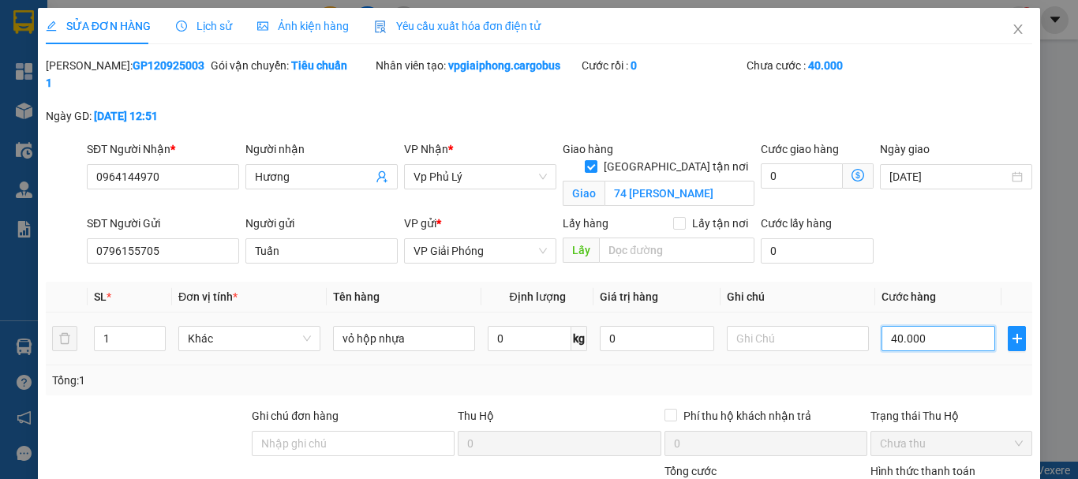
type input "0"
type input "0.000"
type input "30.000"
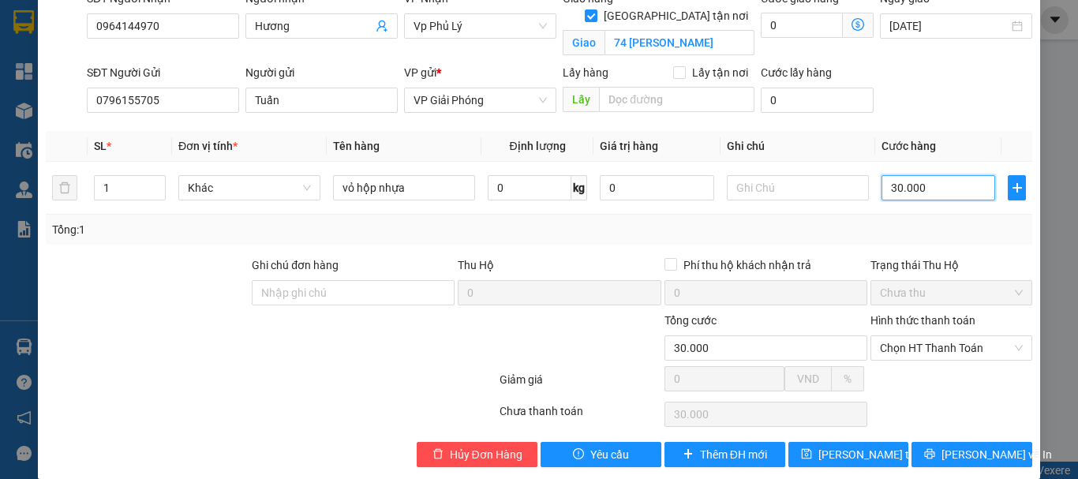
scroll to position [152, 0]
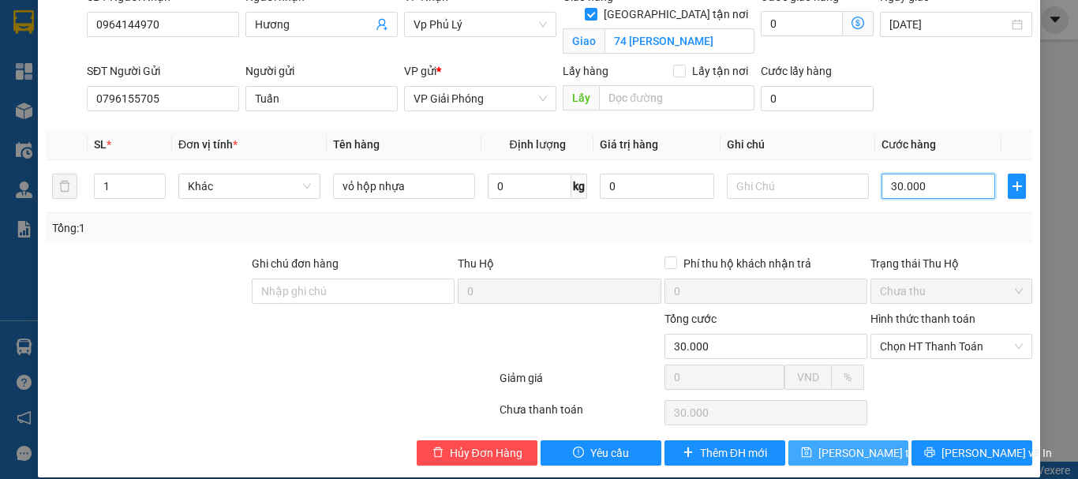
type input "30.000"
click at [848, 444] on span "[PERSON_NAME] thay đổi" at bounding box center [881, 452] width 126 height 17
